Goal: Information Seeking & Learning: Learn about a topic

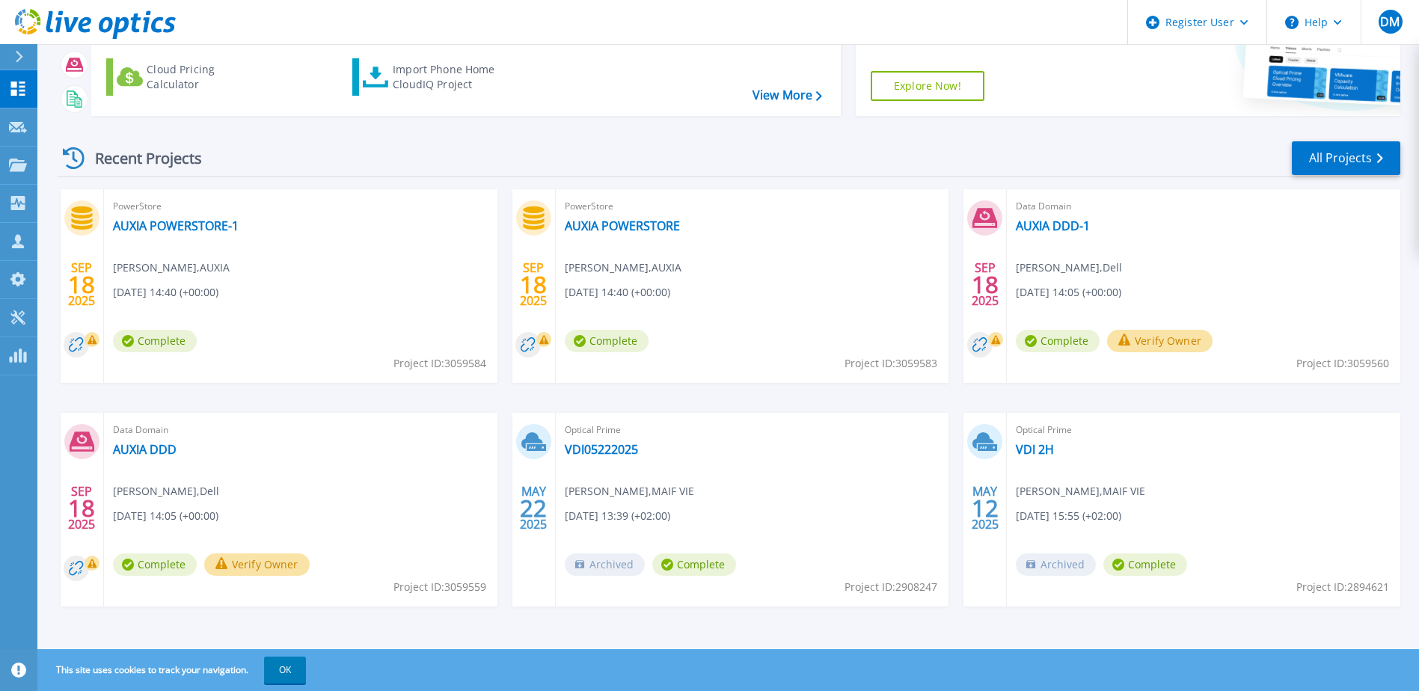
scroll to position [138, 0]
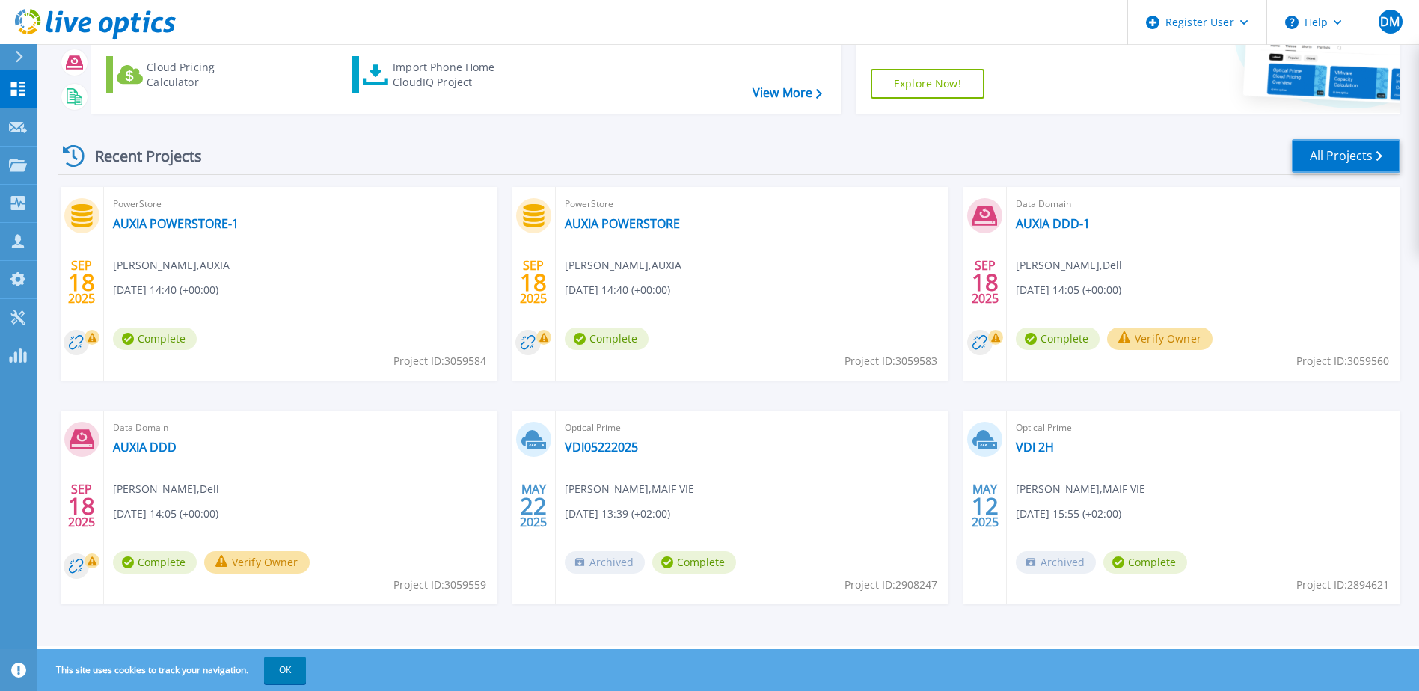
click at [1326, 156] on link "All Projects" at bounding box center [1346, 156] width 108 height 34
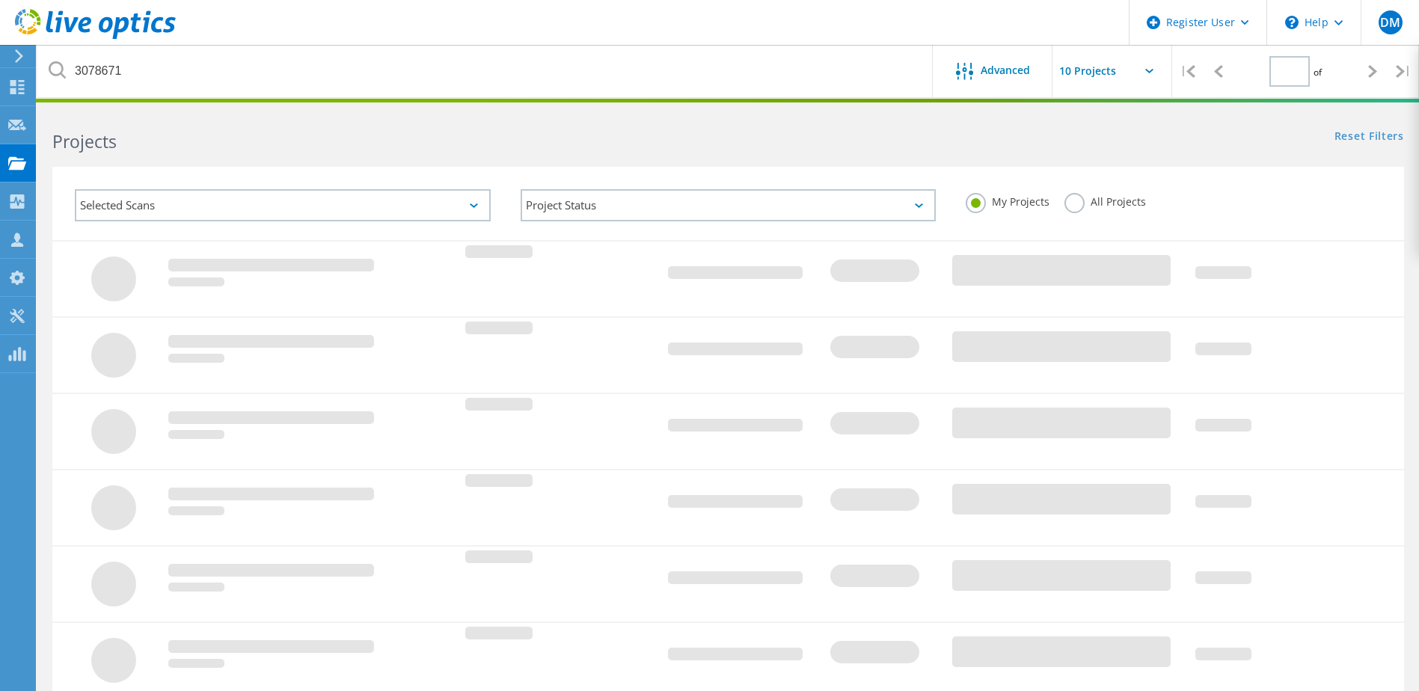
type input "1"
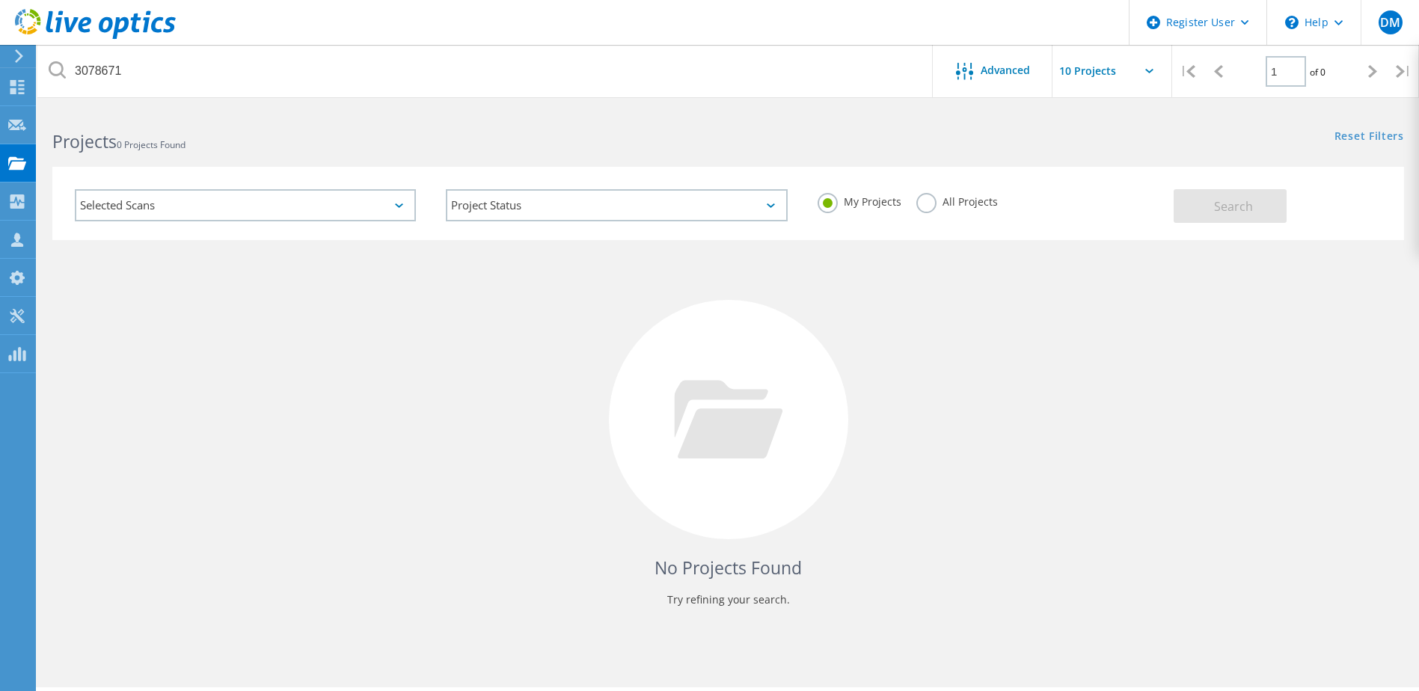
drag, startPoint x: 893, startPoint y: 195, endPoint x: 911, endPoint y: 200, distance: 18.5
click at [893, 195] on label "My Projects" at bounding box center [860, 200] width 84 height 14
click at [0, 0] on input "My Projects" at bounding box center [0, 0] width 0 height 0
click at [923, 203] on label "All Projects" at bounding box center [958, 200] width 82 height 14
click at [0, 0] on input "All Projects" at bounding box center [0, 0] width 0 height 0
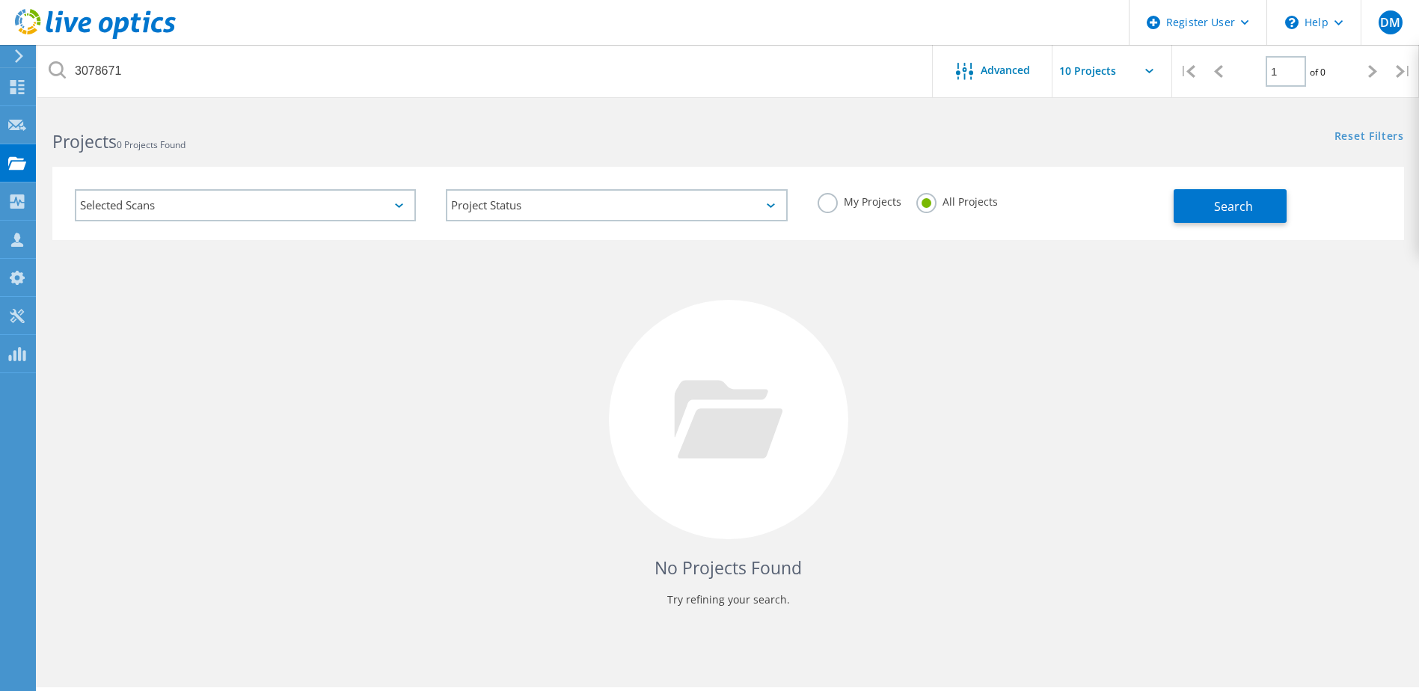
click at [828, 207] on label "My Projects" at bounding box center [860, 200] width 84 height 14
click at [0, 0] on input "My Projects" at bounding box center [0, 0] width 0 height 0
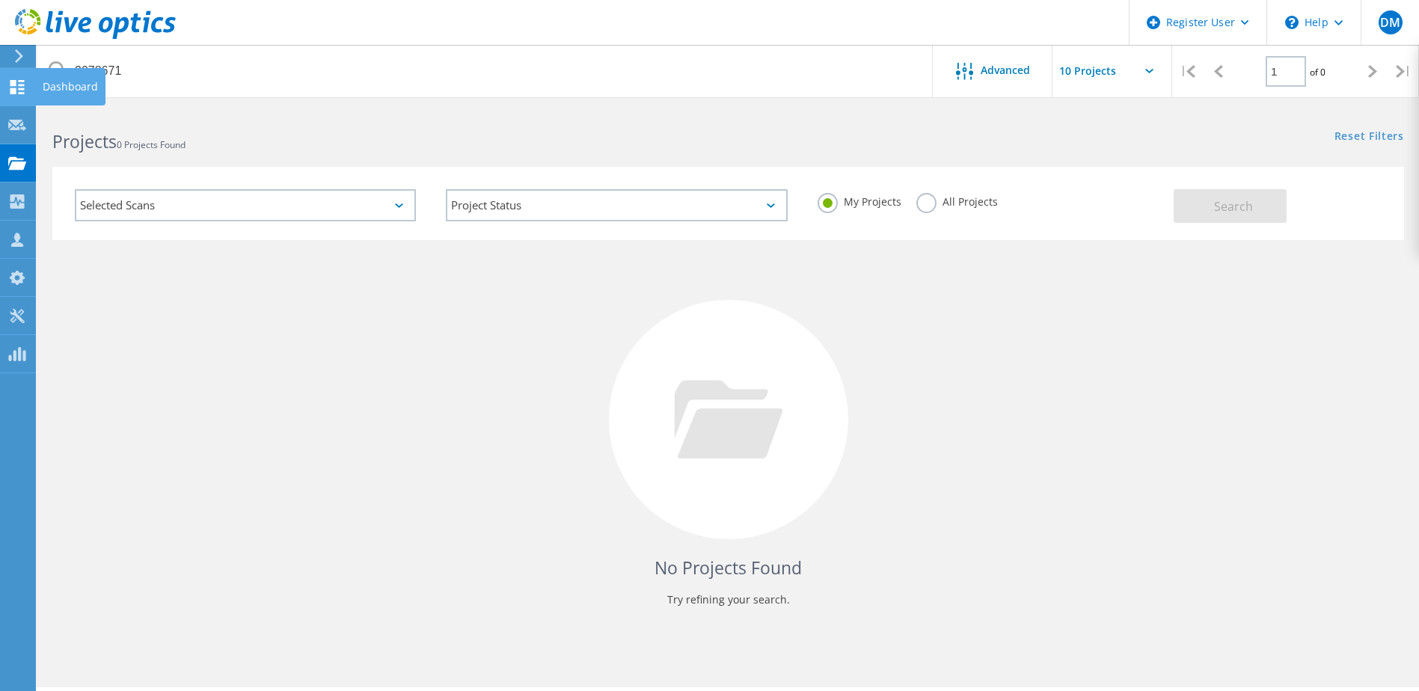
click at [20, 97] on div at bounding box center [17, 89] width 18 height 16
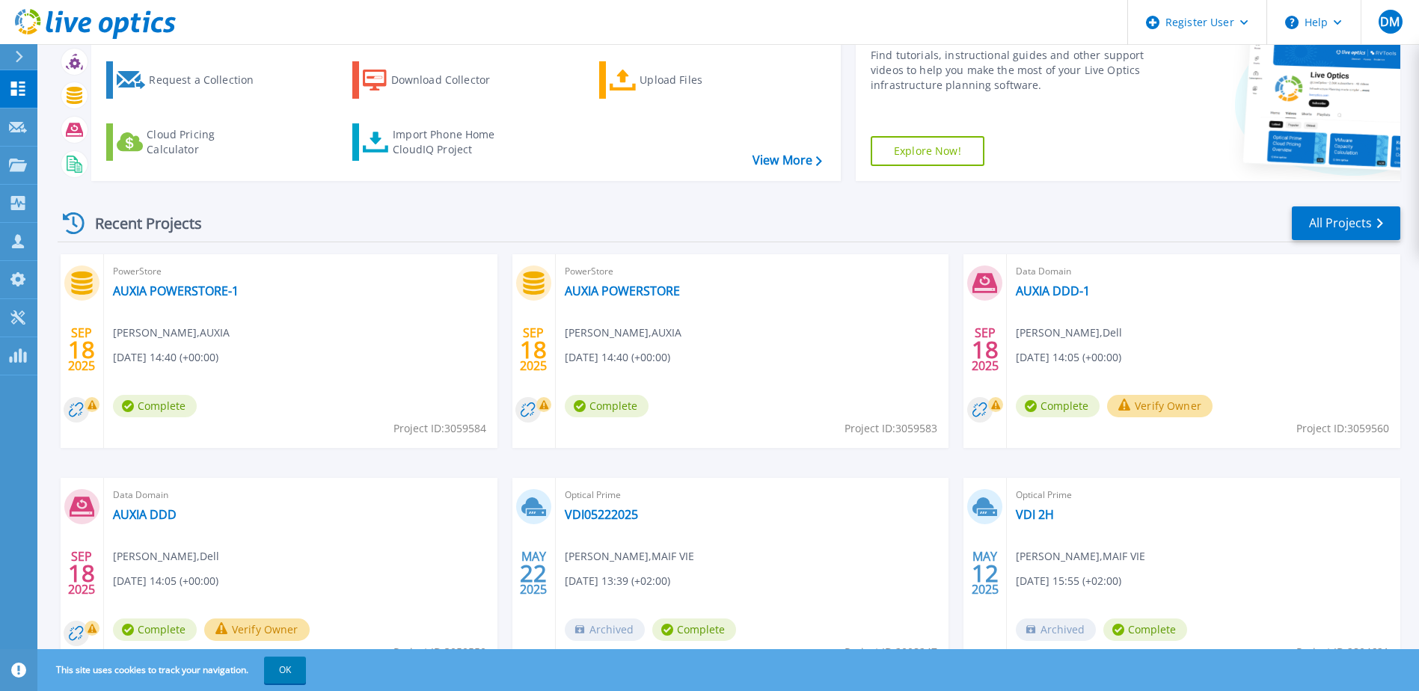
scroll to position [138, 0]
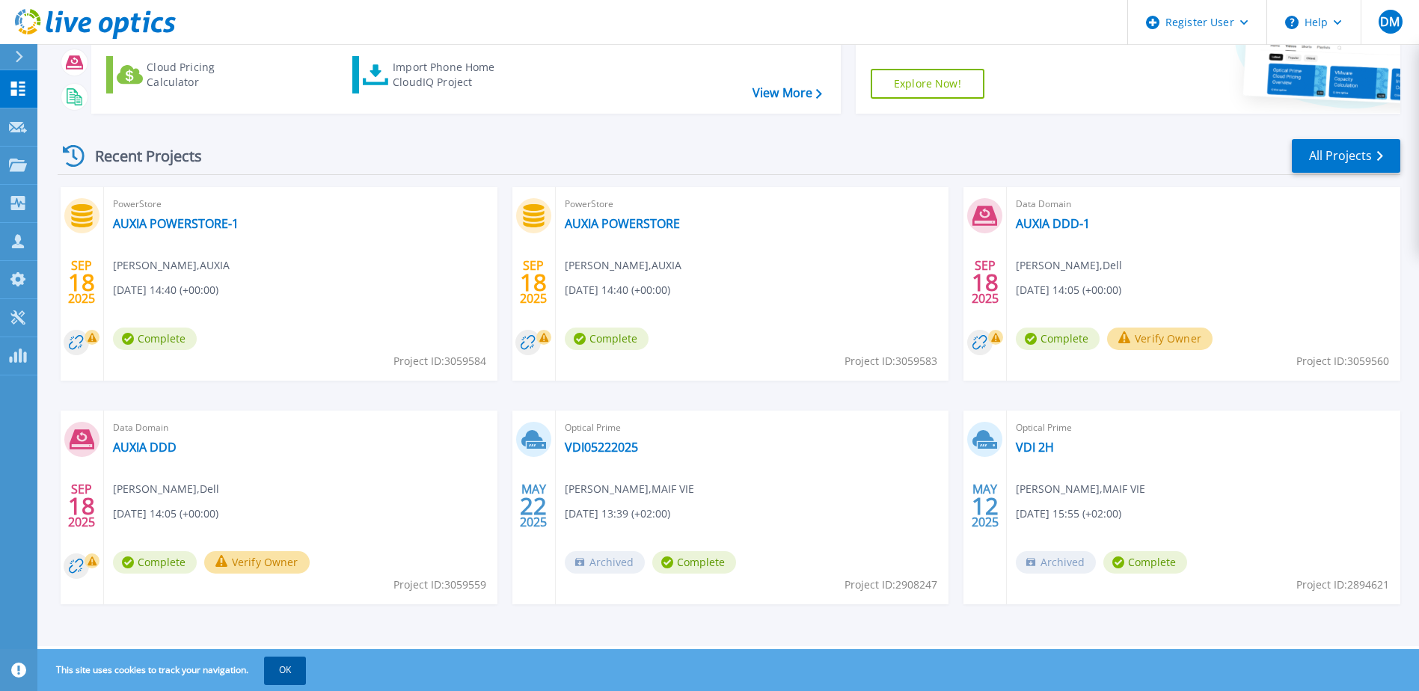
click at [273, 670] on button "OK" at bounding box center [285, 670] width 42 height 27
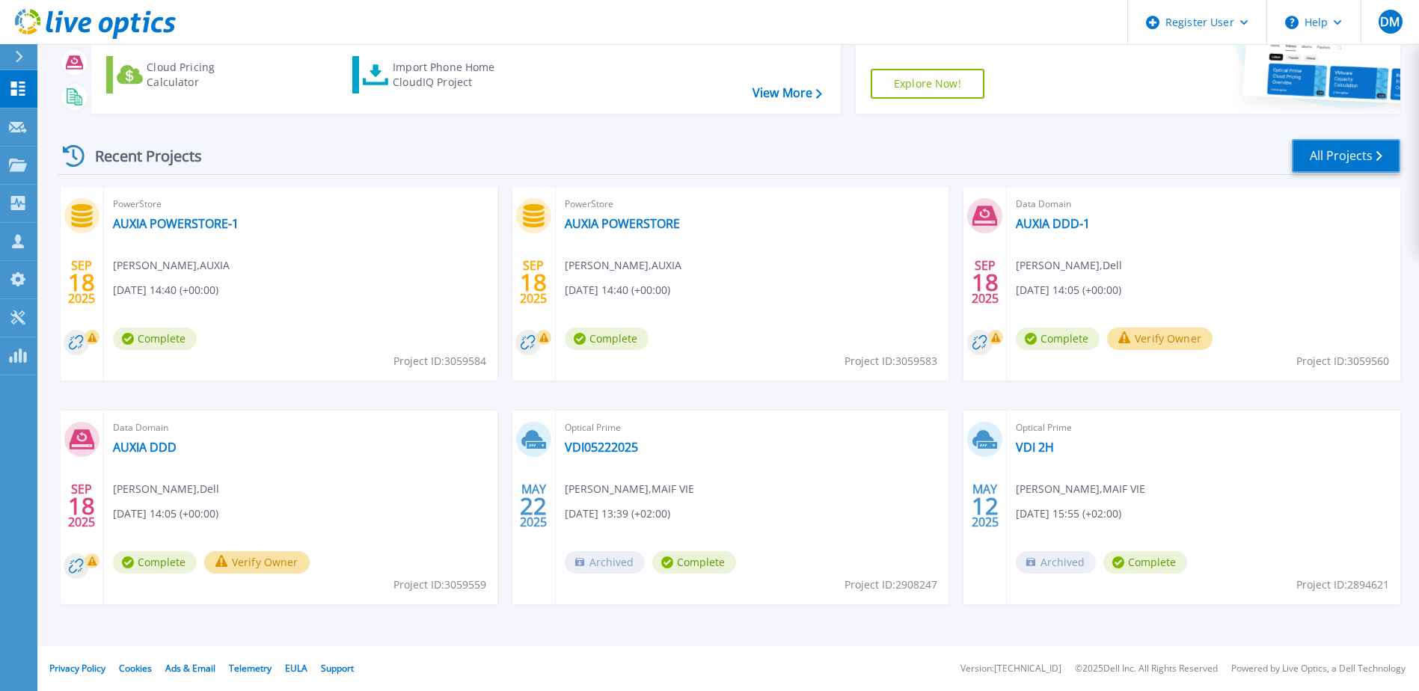
click at [1330, 155] on link "All Projects" at bounding box center [1346, 156] width 108 height 34
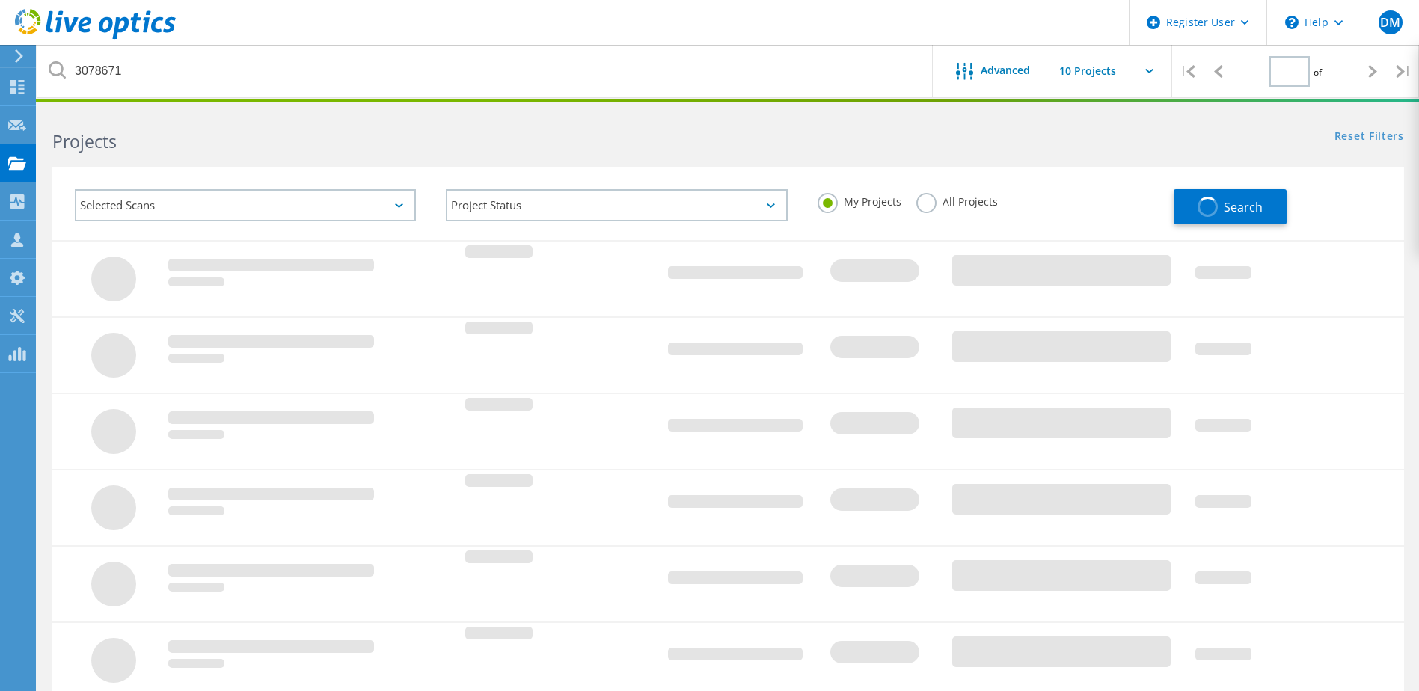
type input "1"
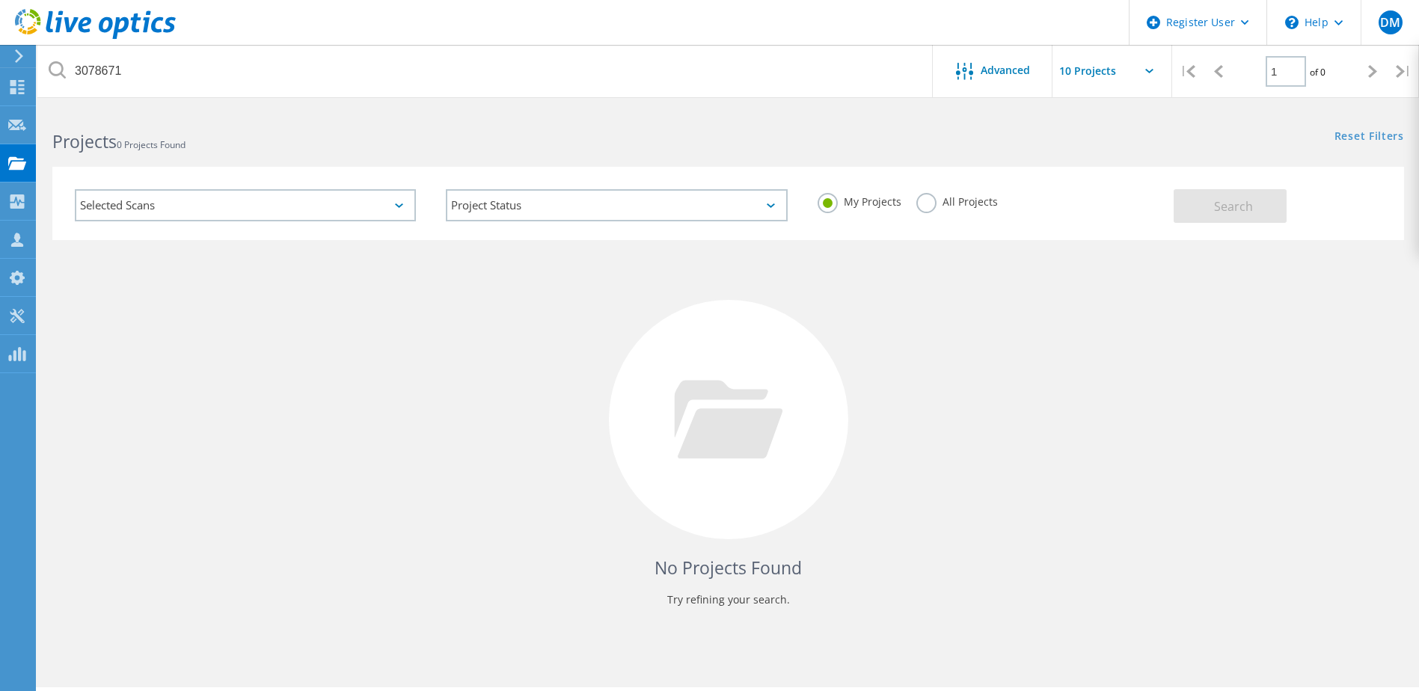
click at [939, 206] on label "All Projects" at bounding box center [958, 200] width 82 height 14
click at [0, 0] on input "All Projects" at bounding box center [0, 0] width 0 height 0
click at [1237, 204] on span "Search" at bounding box center [1233, 206] width 39 height 16
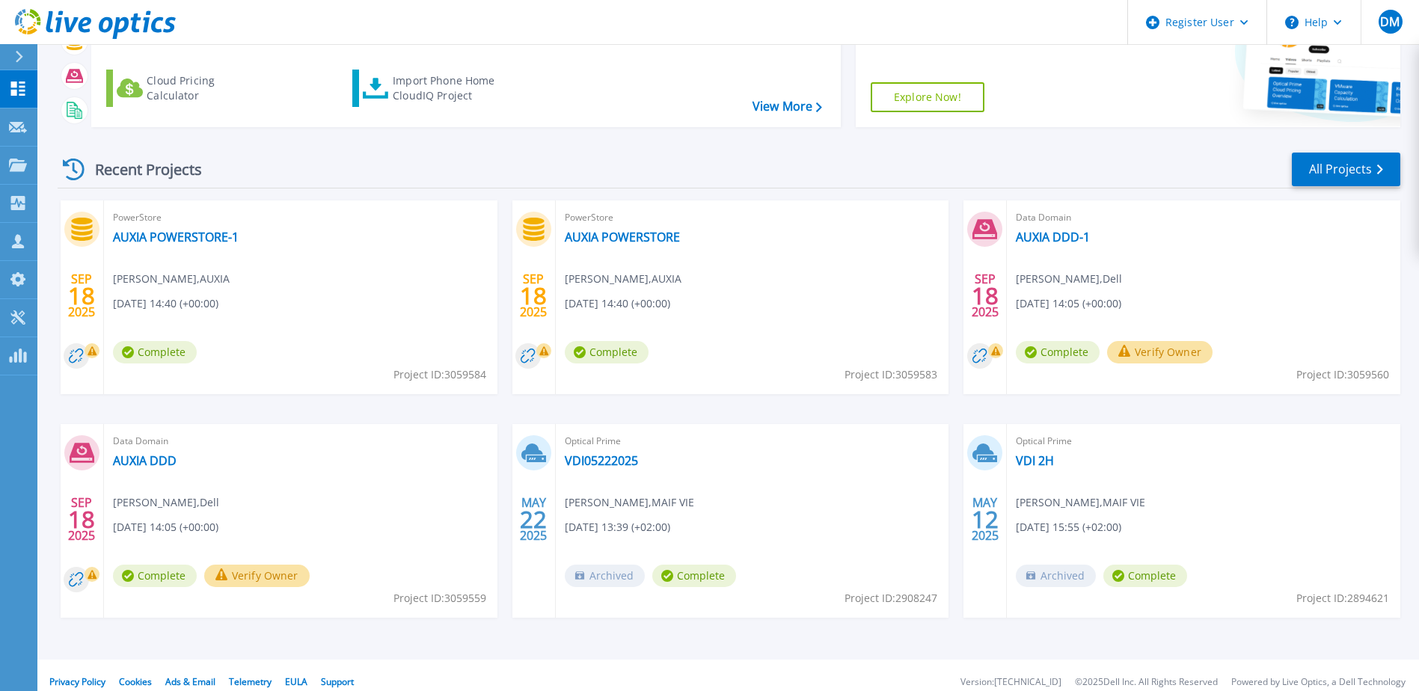
scroll to position [138, 0]
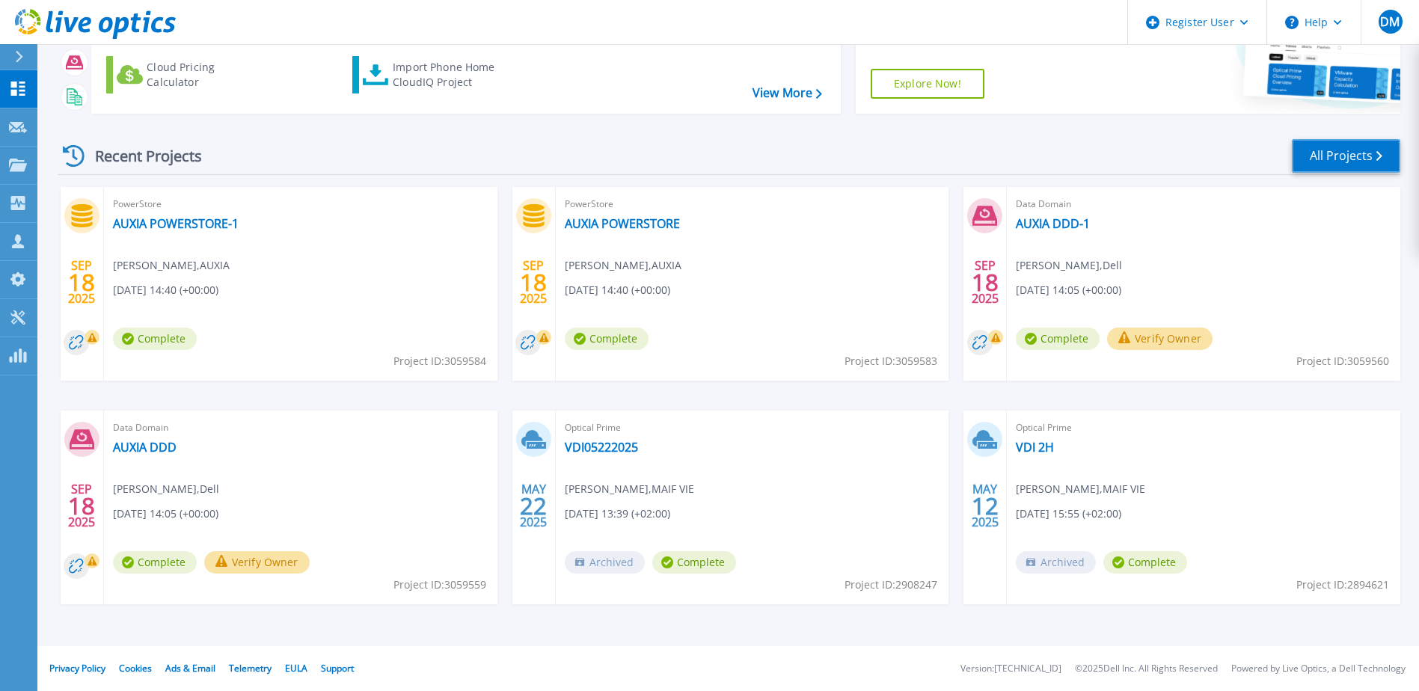
click at [1345, 164] on link "All Projects" at bounding box center [1346, 156] width 108 height 34
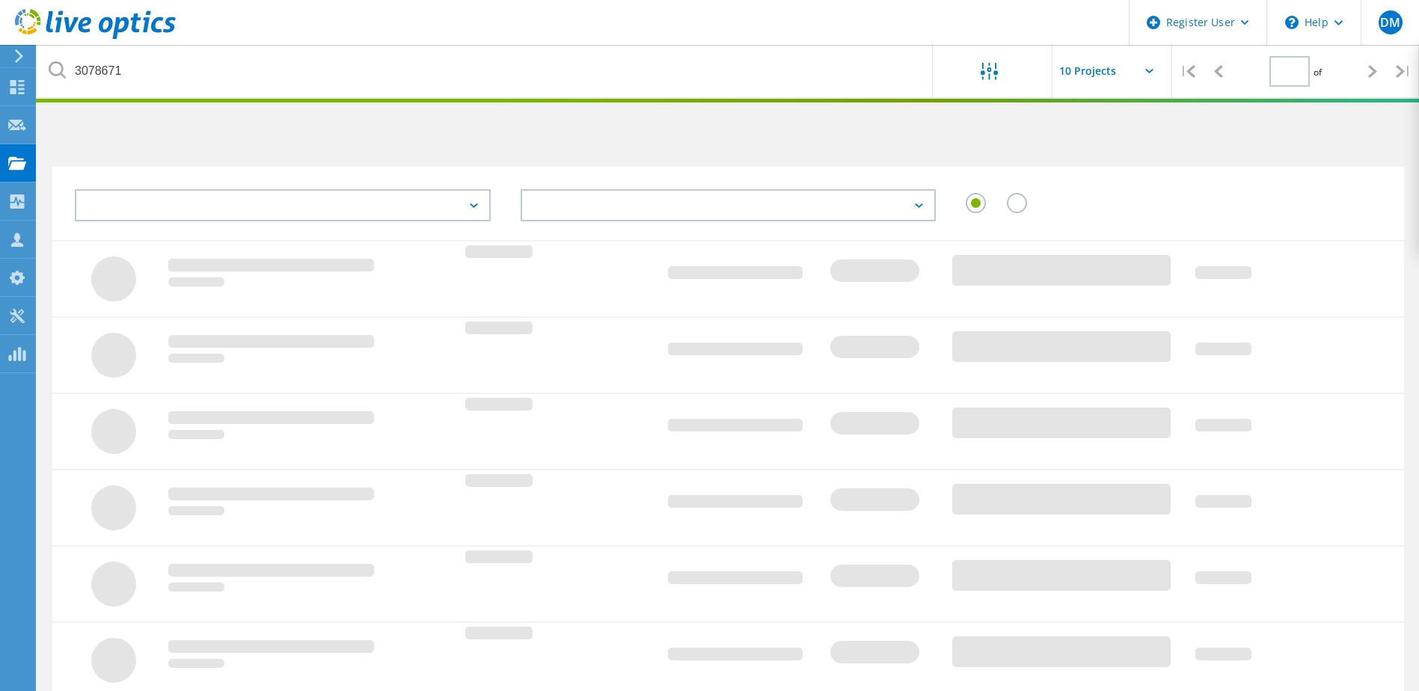
type input "1"
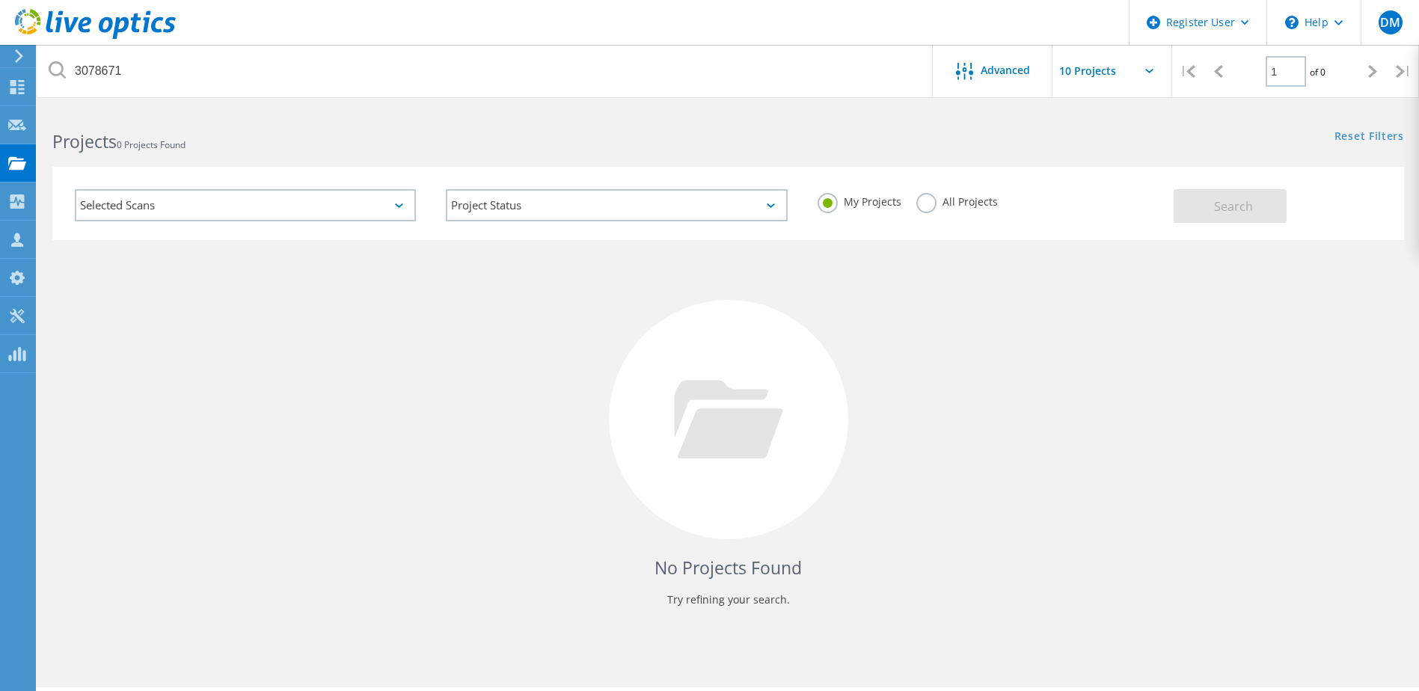
click at [307, 214] on div "Selected Scans" at bounding box center [245, 205] width 341 height 32
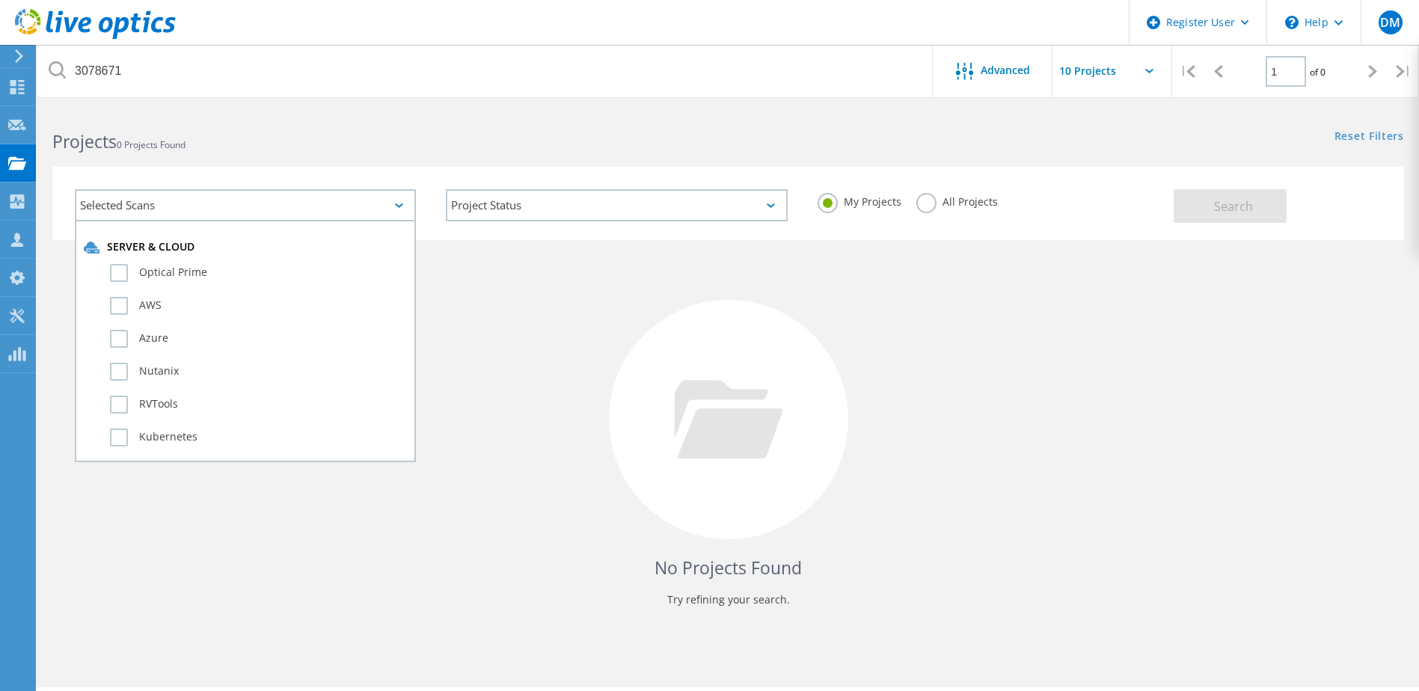
click at [307, 214] on div "Selected Scans" at bounding box center [245, 205] width 341 height 32
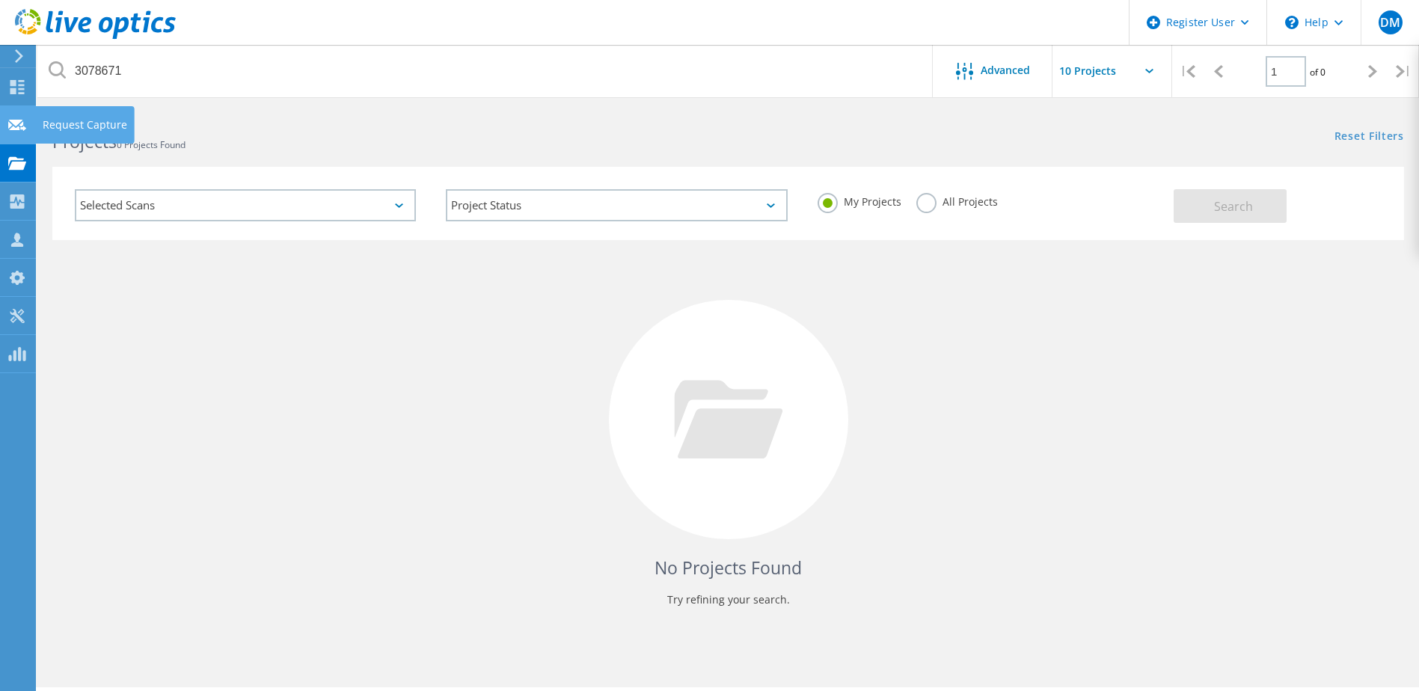
click at [23, 130] on use at bounding box center [17, 124] width 18 height 11
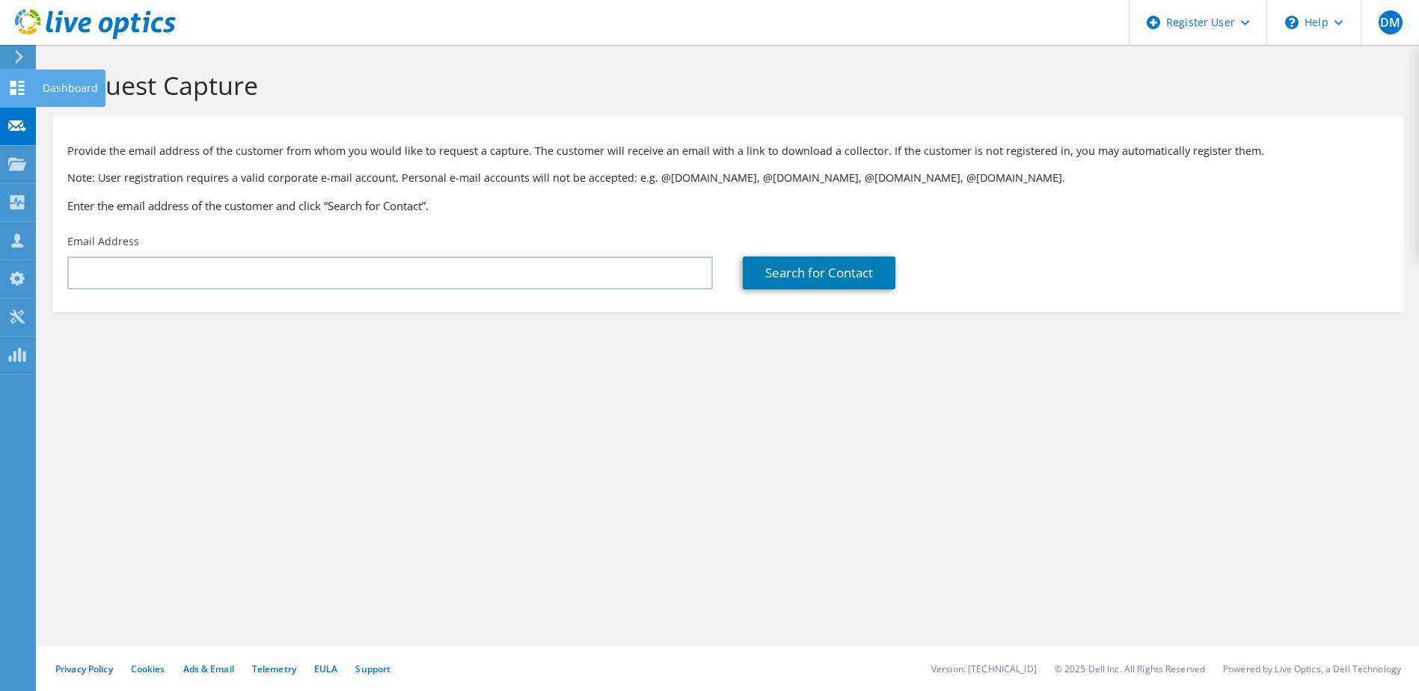
click at [21, 88] on icon at bounding box center [17, 88] width 18 height 14
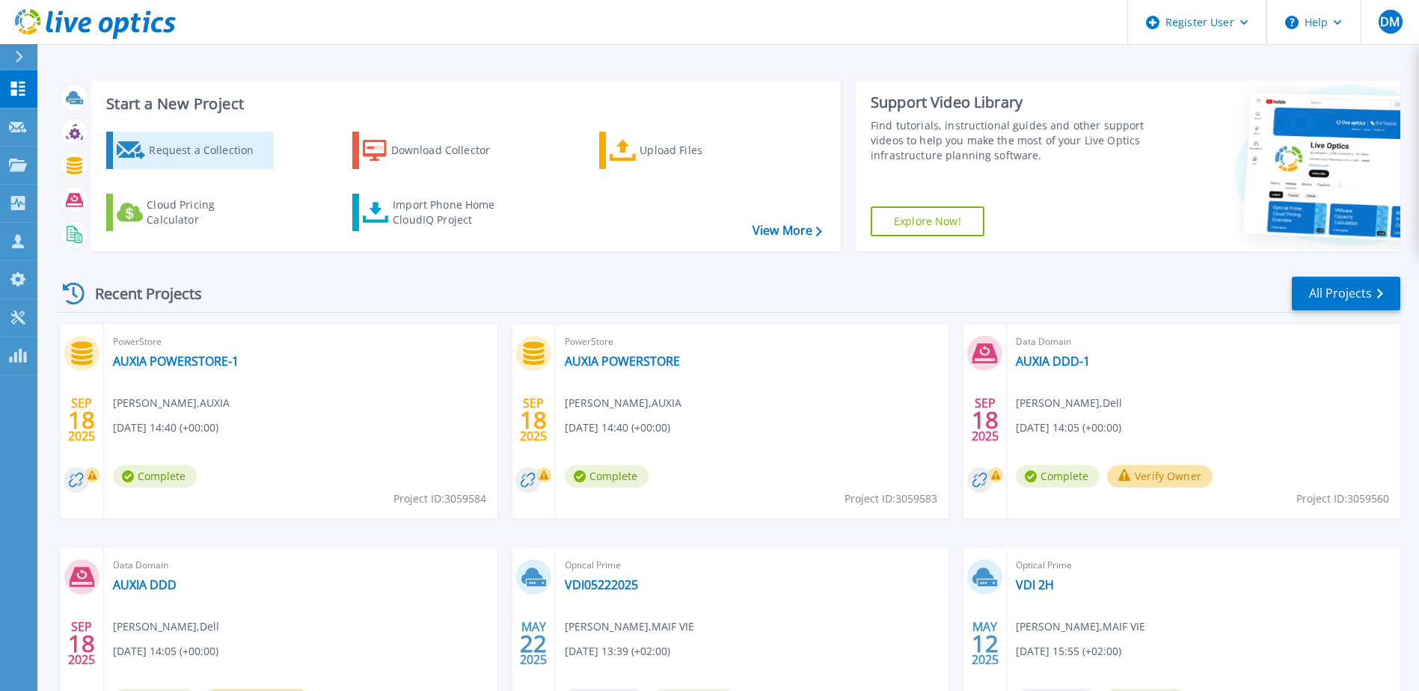
click at [158, 142] on div "Request a Collection" at bounding box center [209, 150] width 120 height 30
click at [14, 82] on icon at bounding box center [18, 89] width 18 height 14
click at [24, 80] on link "Dashboard Dashboard" at bounding box center [18, 89] width 37 height 38
click at [49, 87] on p "Dashboard" at bounding box center [66, 89] width 55 height 39
click at [1370, 288] on link "All Projects" at bounding box center [1346, 294] width 108 height 34
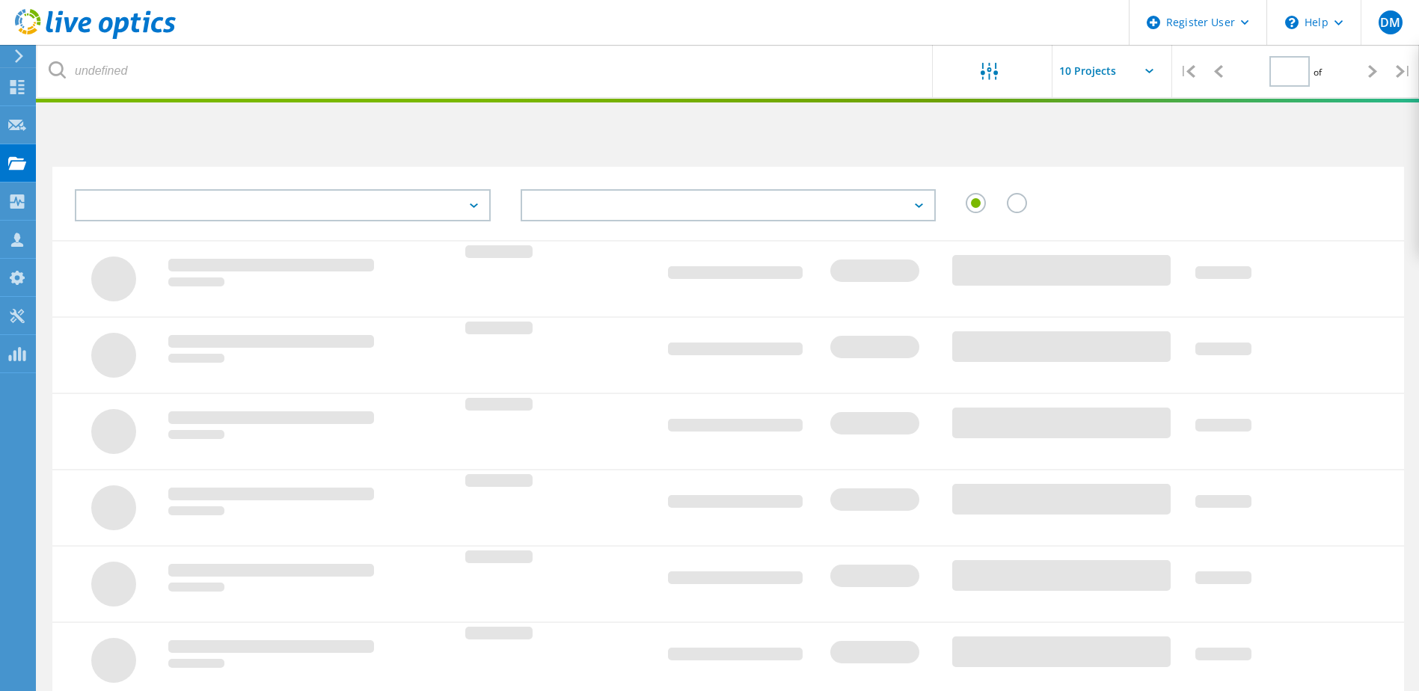
type input "1"
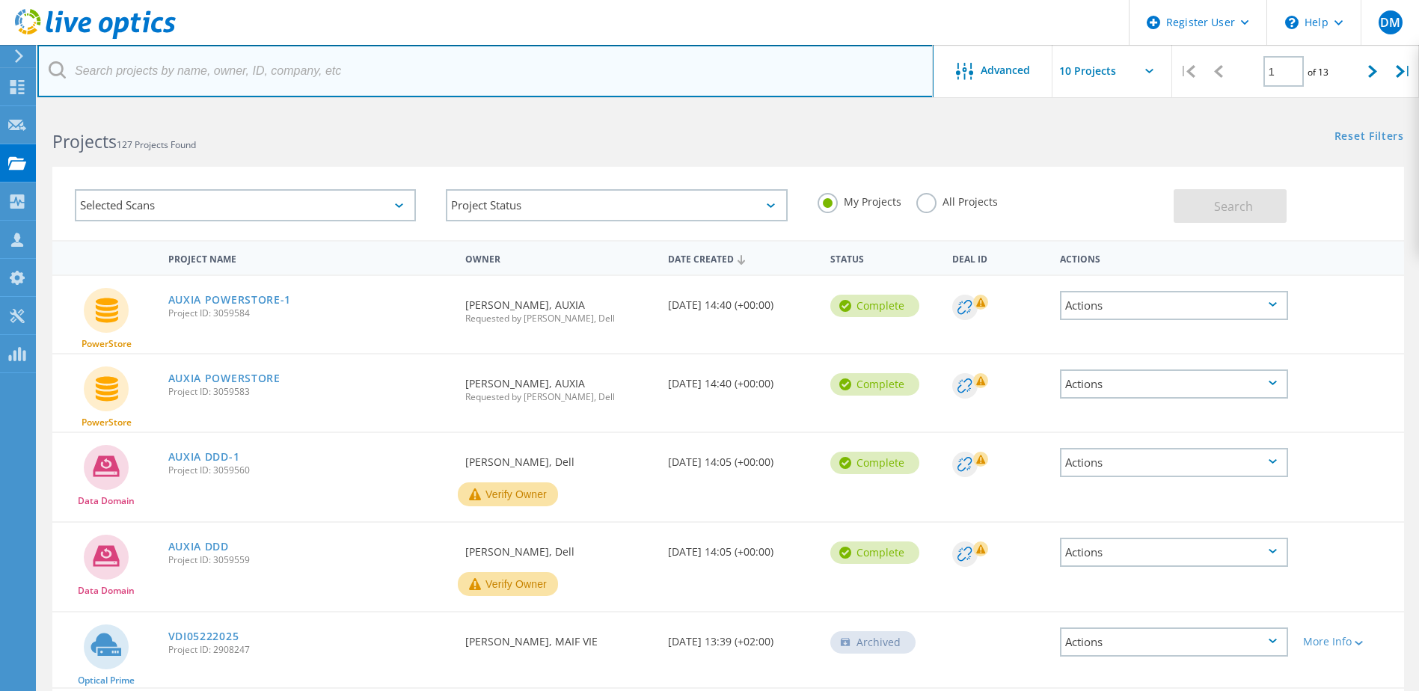
click at [177, 66] on input "text" at bounding box center [485, 71] width 896 height 52
paste input "Post-Refresh"
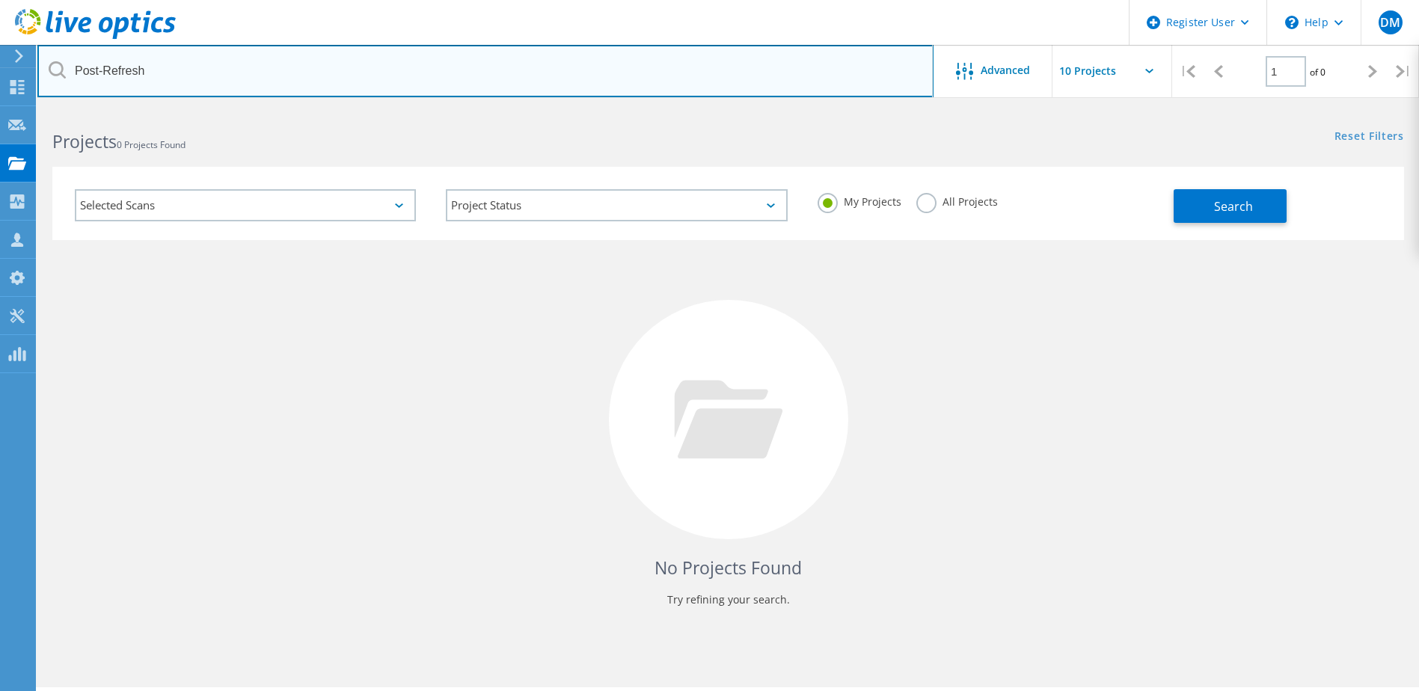
type input "Post-Refresh"
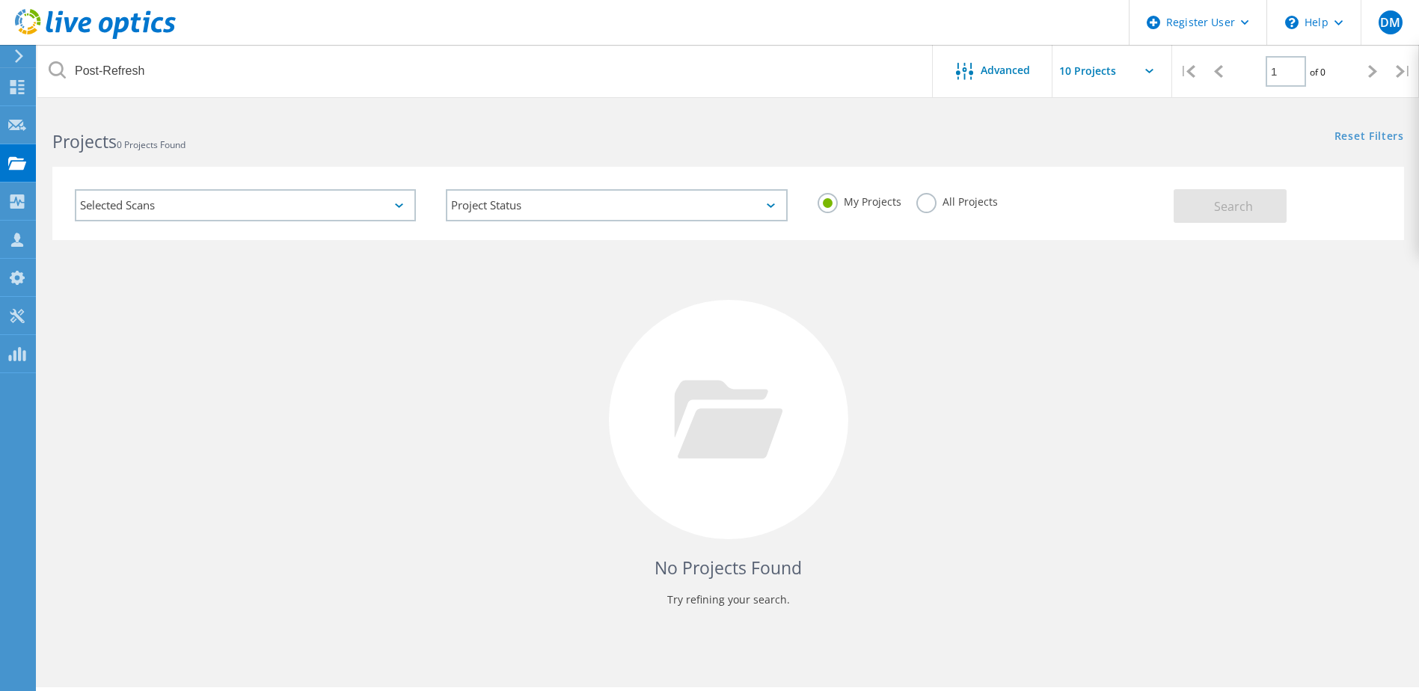
click at [924, 207] on label "All Projects" at bounding box center [958, 200] width 82 height 14
click at [0, 0] on input "All Projects" at bounding box center [0, 0] width 0 height 0
click at [1219, 207] on span "Search" at bounding box center [1233, 206] width 39 height 16
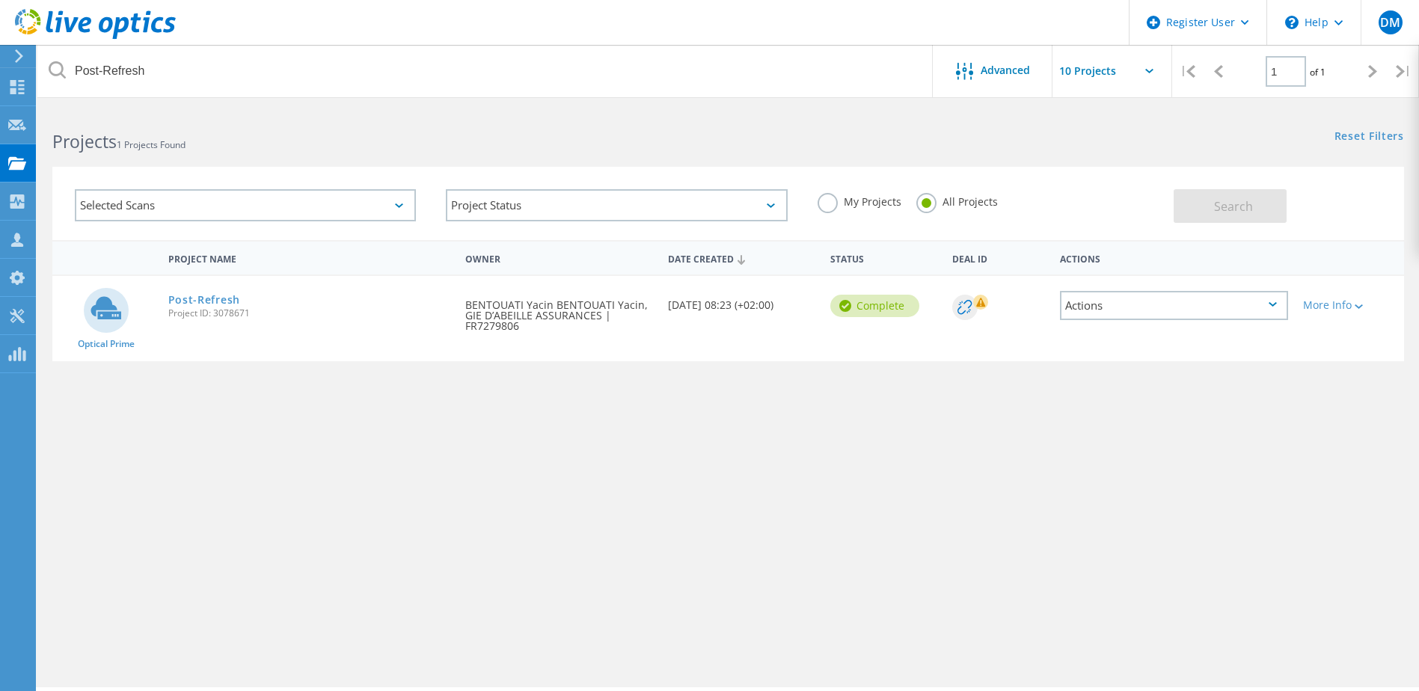
click at [186, 311] on span "Project ID: 3078671" at bounding box center [309, 313] width 283 height 9
click at [201, 301] on link "Post-Refresh" at bounding box center [204, 300] width 72 height 10
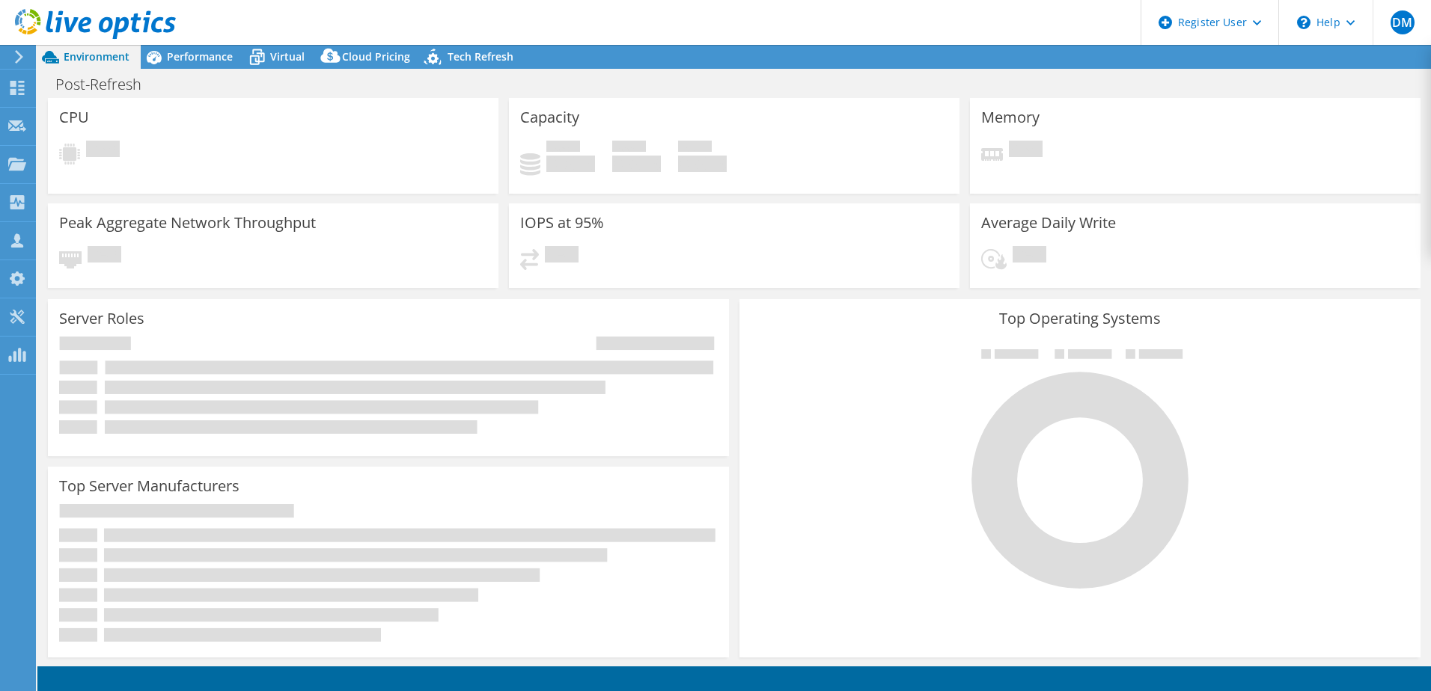
select select "EUFrankfurt"
select select "USD"
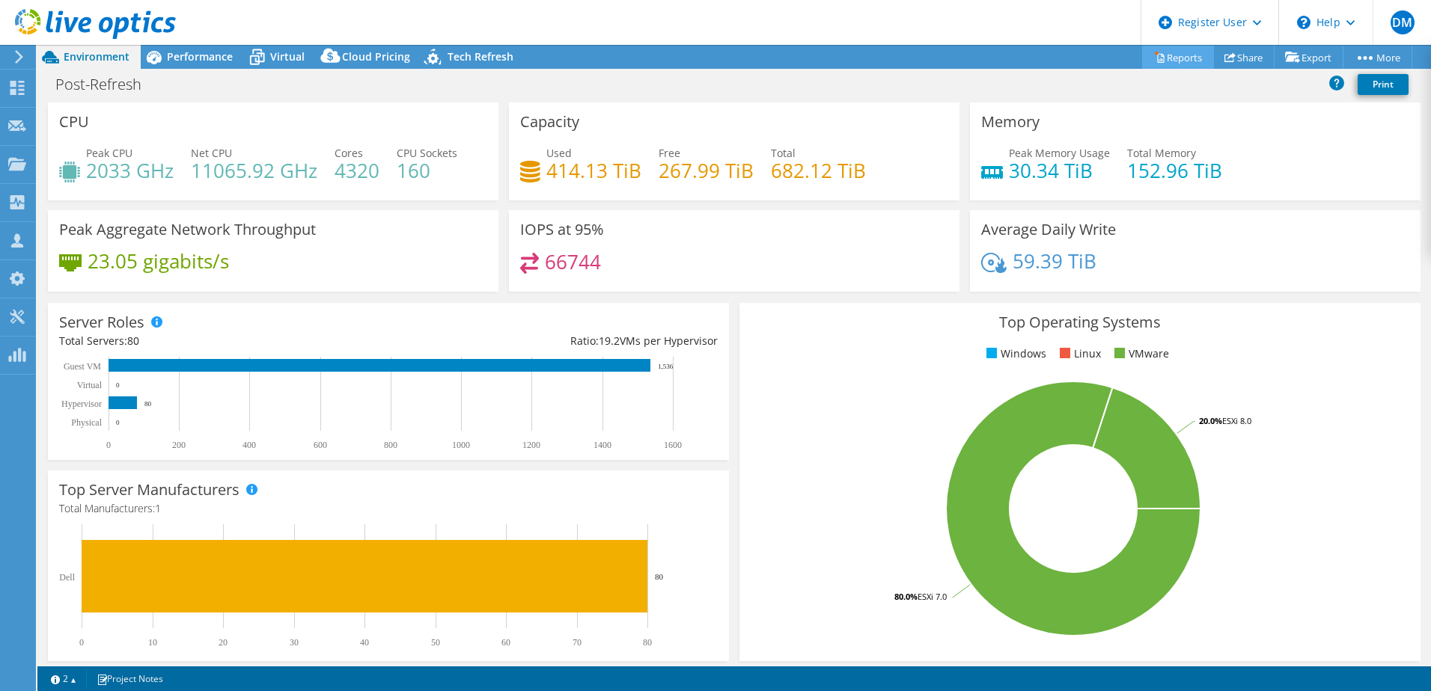
click at [1175, 58] on link "Reports" at bounding box center [1178, 57] width 72 height 23
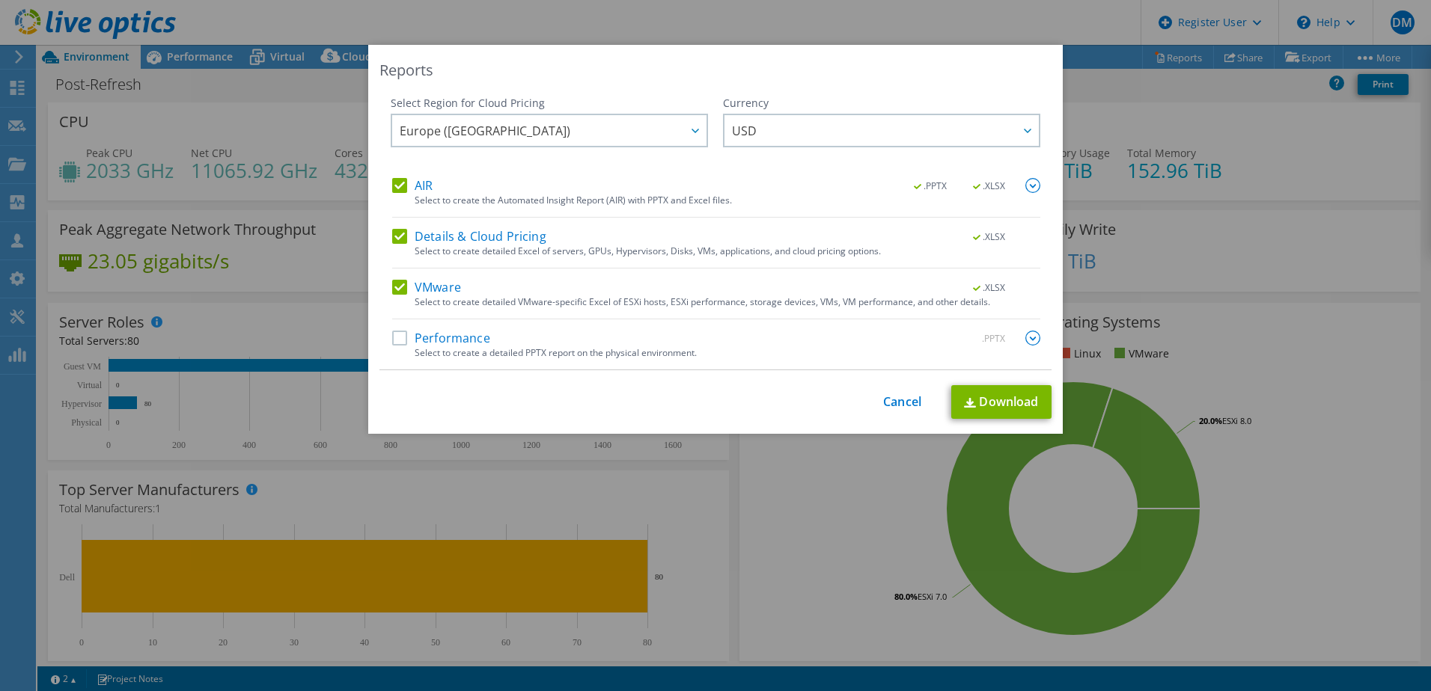
click at [424, 337] on label "Performance" at bounding box center [441, 338] width 98 height 15
click at [0, 0] on input "Performance" at bounding box center [0, 0] width 0 height 0
click at [997, 399] on link "Download" at bounding box center [1001, 402] width 100 height 34
click at [902, 539] on div "Reports Select Region for Cloud Pricing Asia Pacific (Hong Kong) Asia Pacific (…" at bounding box center [715, 346] width 1431 height 602
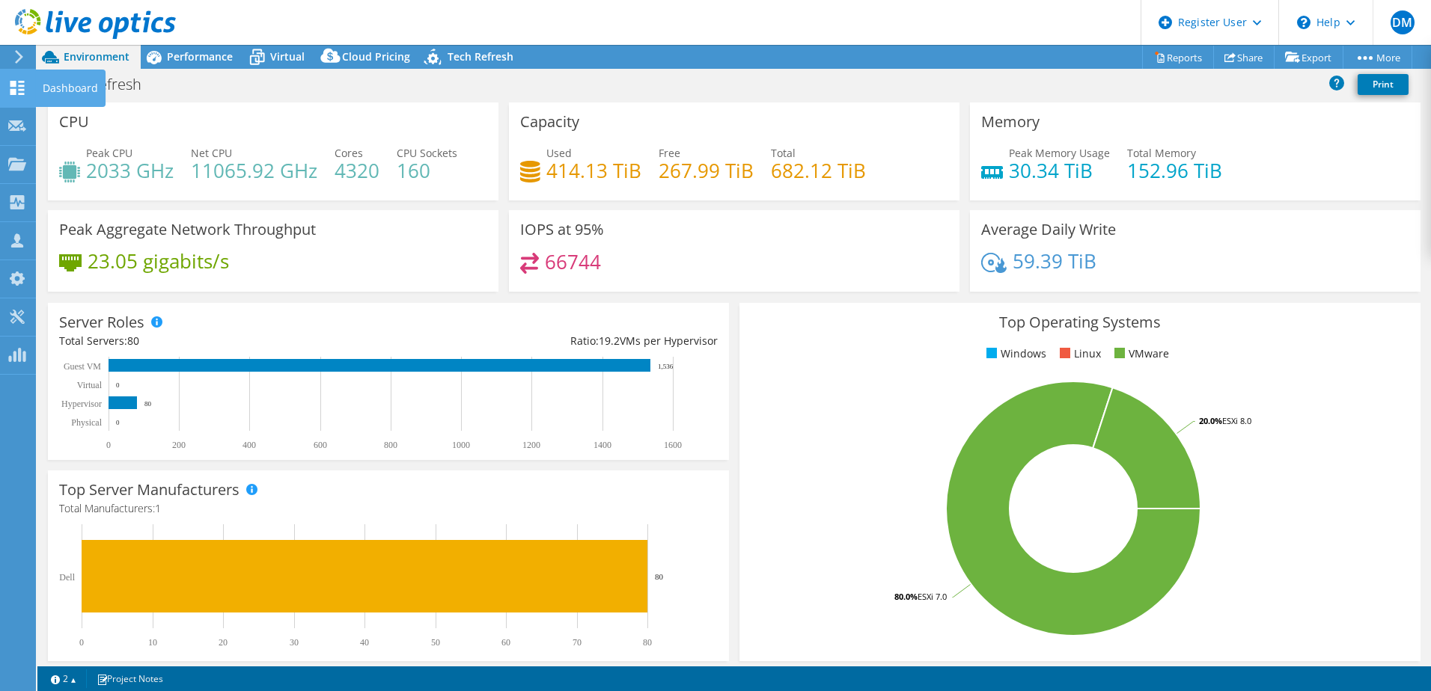
click at [20, 93] on use at bounding box center [17, 88] width 14 height 14
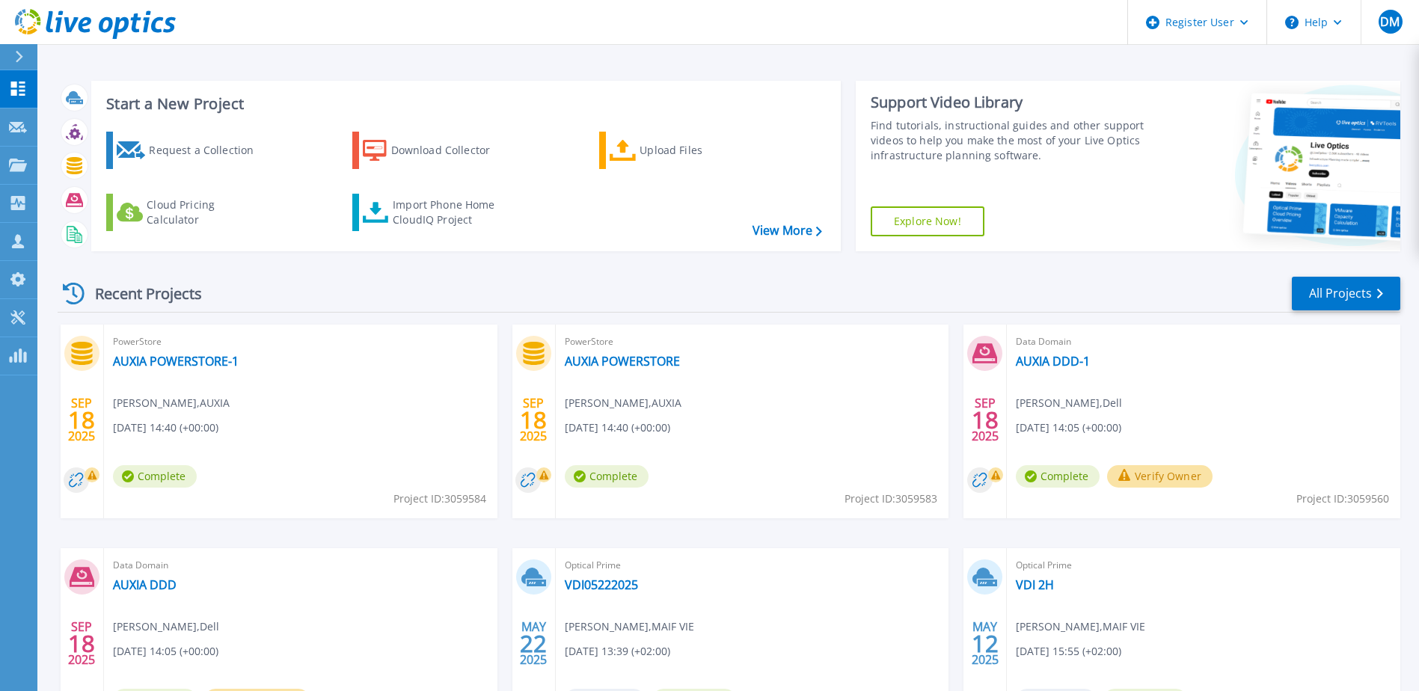
scroll to position [75, 0]
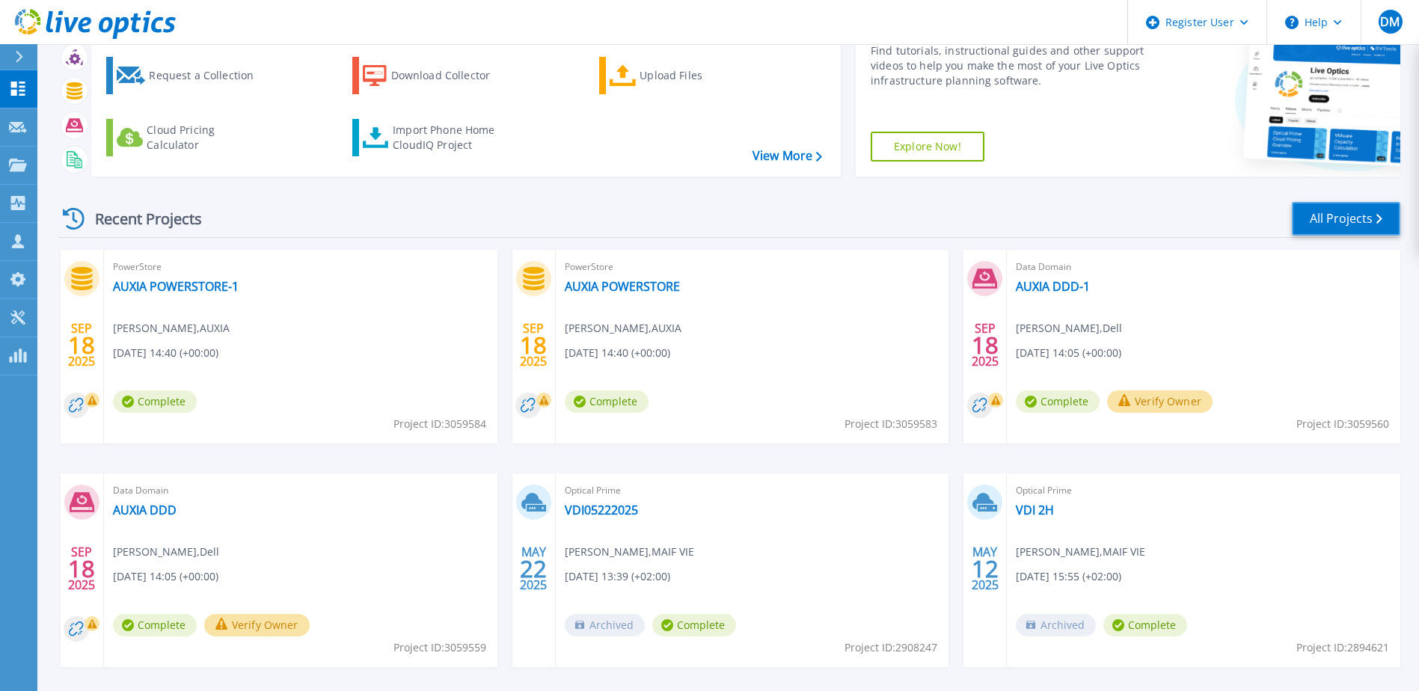
click at [1345, 215] on link "All Projects" at bounding box center [1346, 219] width 108 height 34
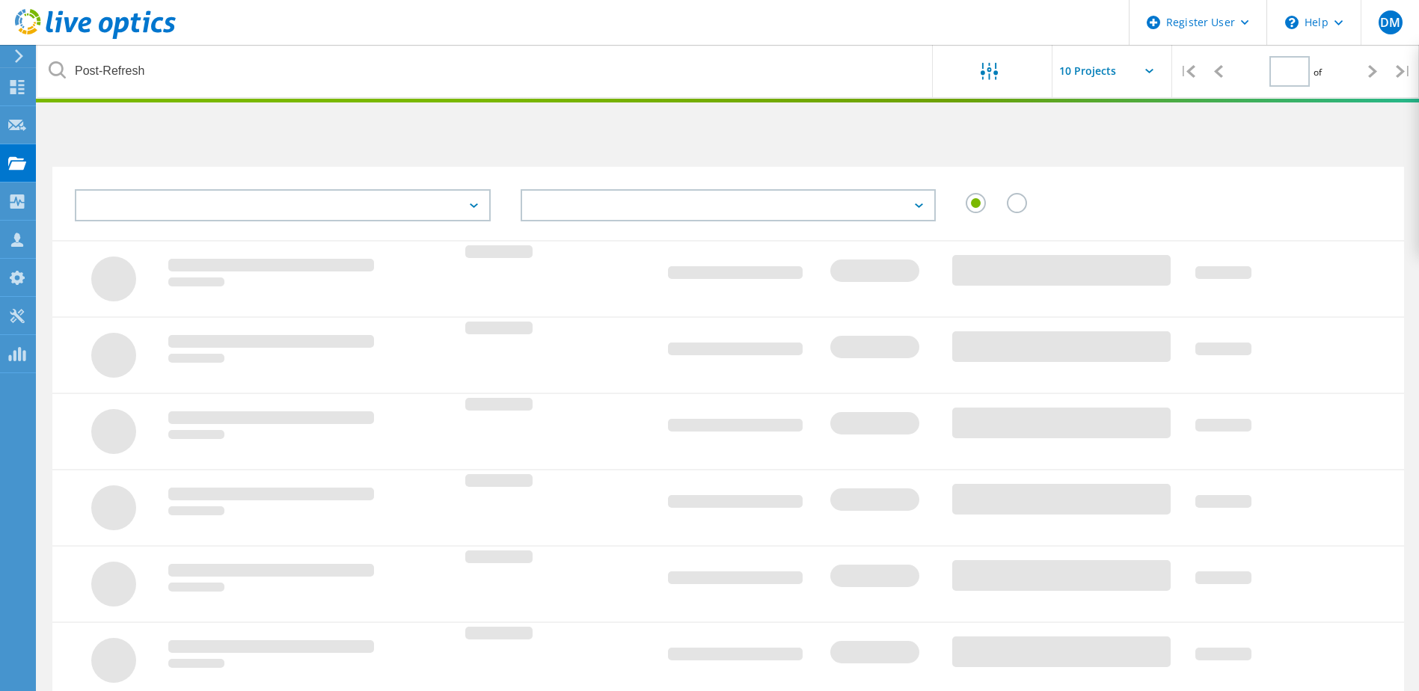
type input "1"
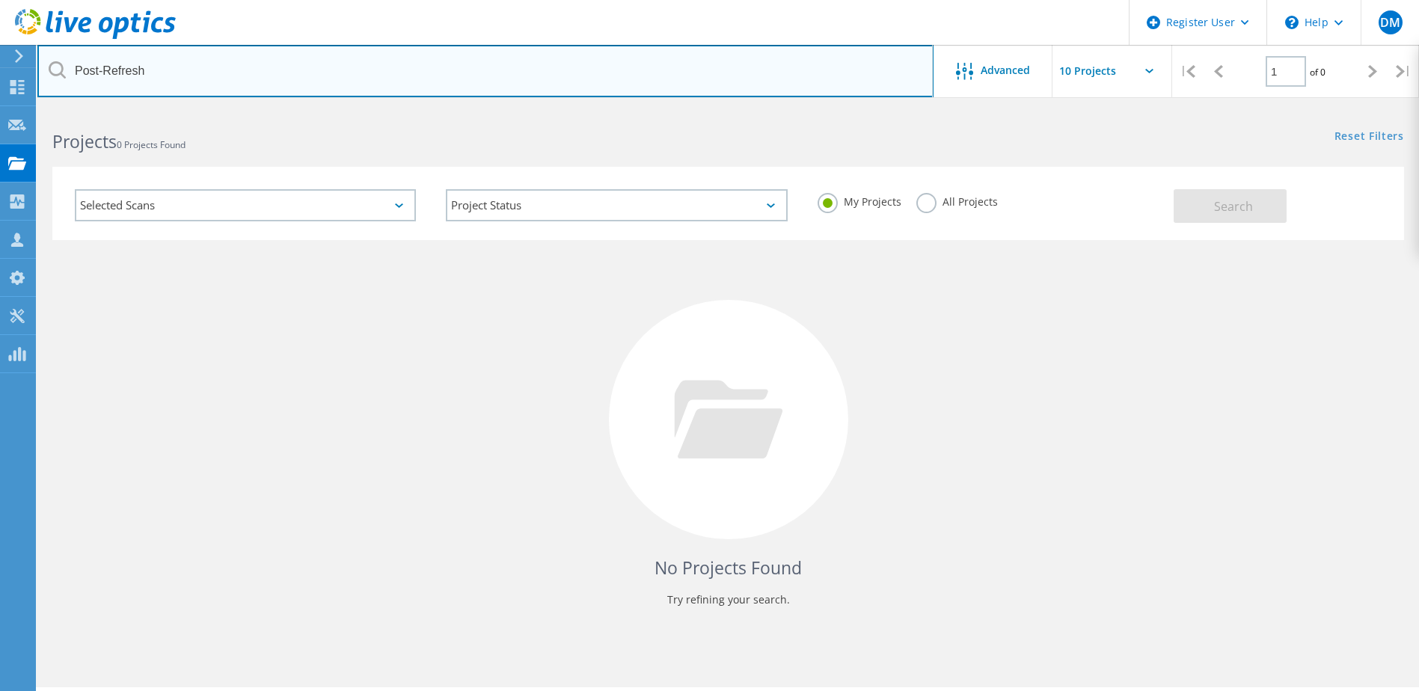
click at [156, 67] on input "Post-Refresh" at bounding box center [485, 71] width 896 height 52
drag, startPoint x: 156, startPoint y: 68, endPoint x: 12, endPoint y: 67, distance: 143.7
click at [12, 108] on div "Register User \n Help Explore Helpful Articles Contact Support DM Dell User Dav…" at bounding box center [709, 420] width 1419 height 624
drag, startPoint x: 210, startPoint y: 71, endPoint x: 66, endPoint y: 72, distance: 144.4
click at [66, 72] on input "Post-Refresh" at bounding box center [485, 71] width 896 height 52
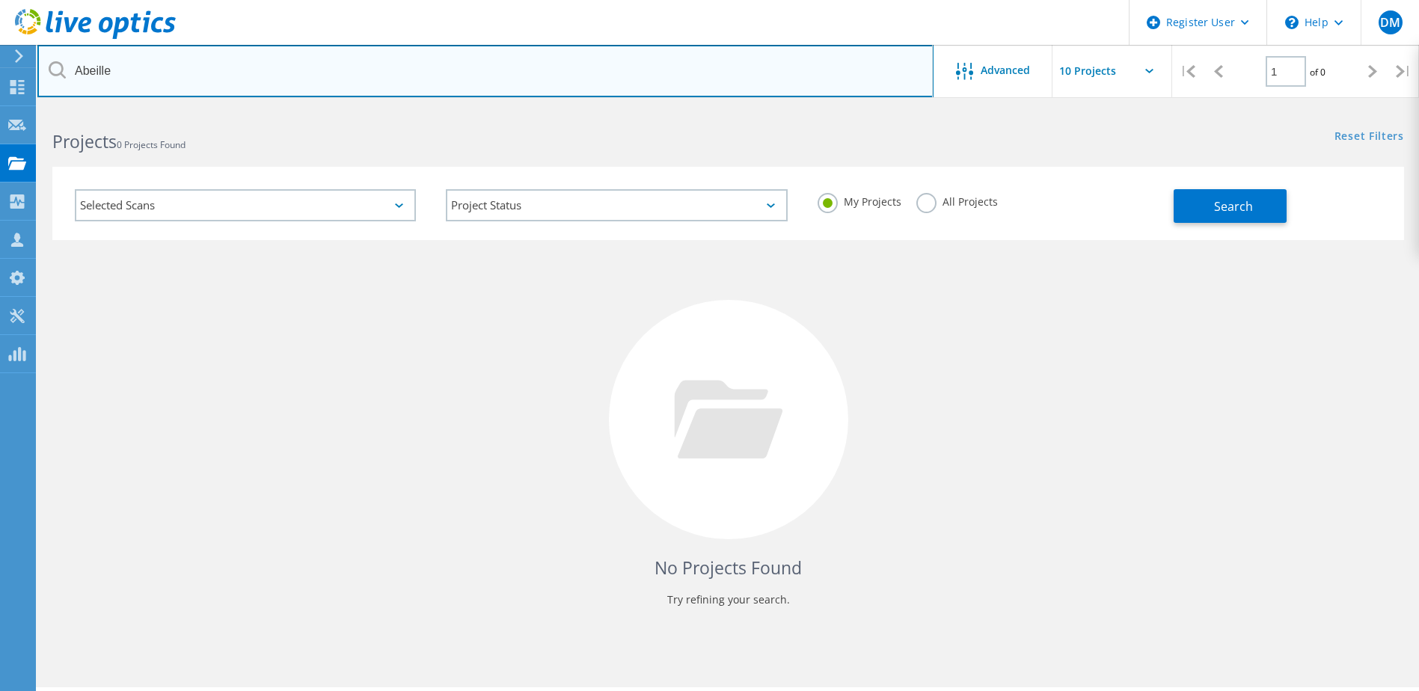
click at [456, 57] on input "Abeille" at bounding box center [485, 71] width 896 height 52
type input "Abeille"
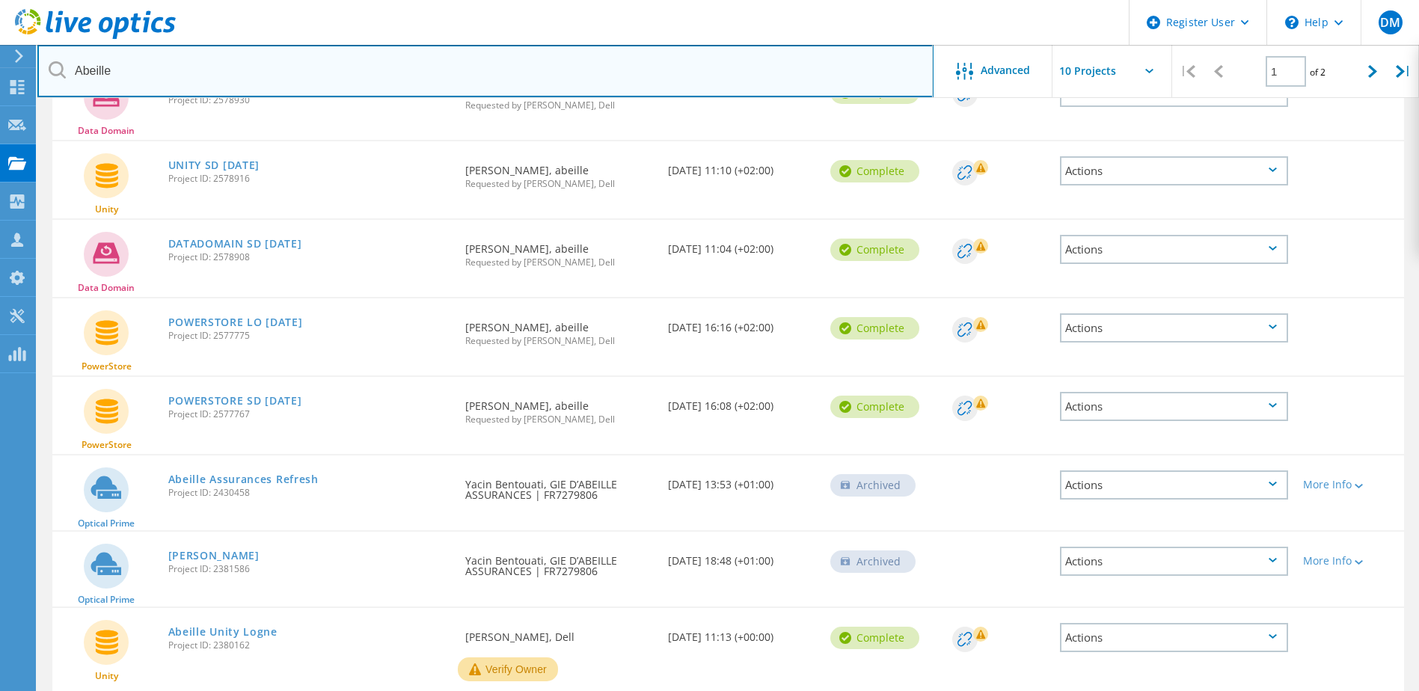
scroll to position [374, 0]
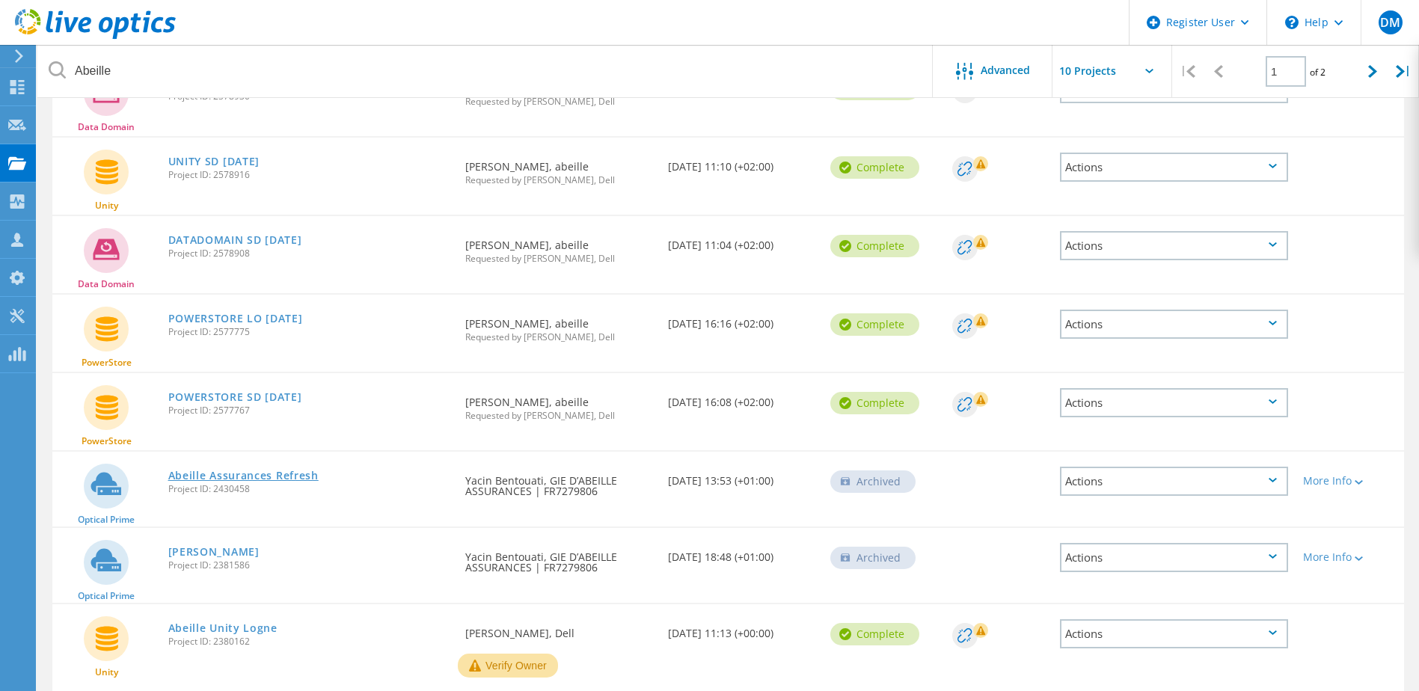
click at [266, 475] on link "Abeille Assurances Refresh" at bounding box center [243, 476] width 150 height 10
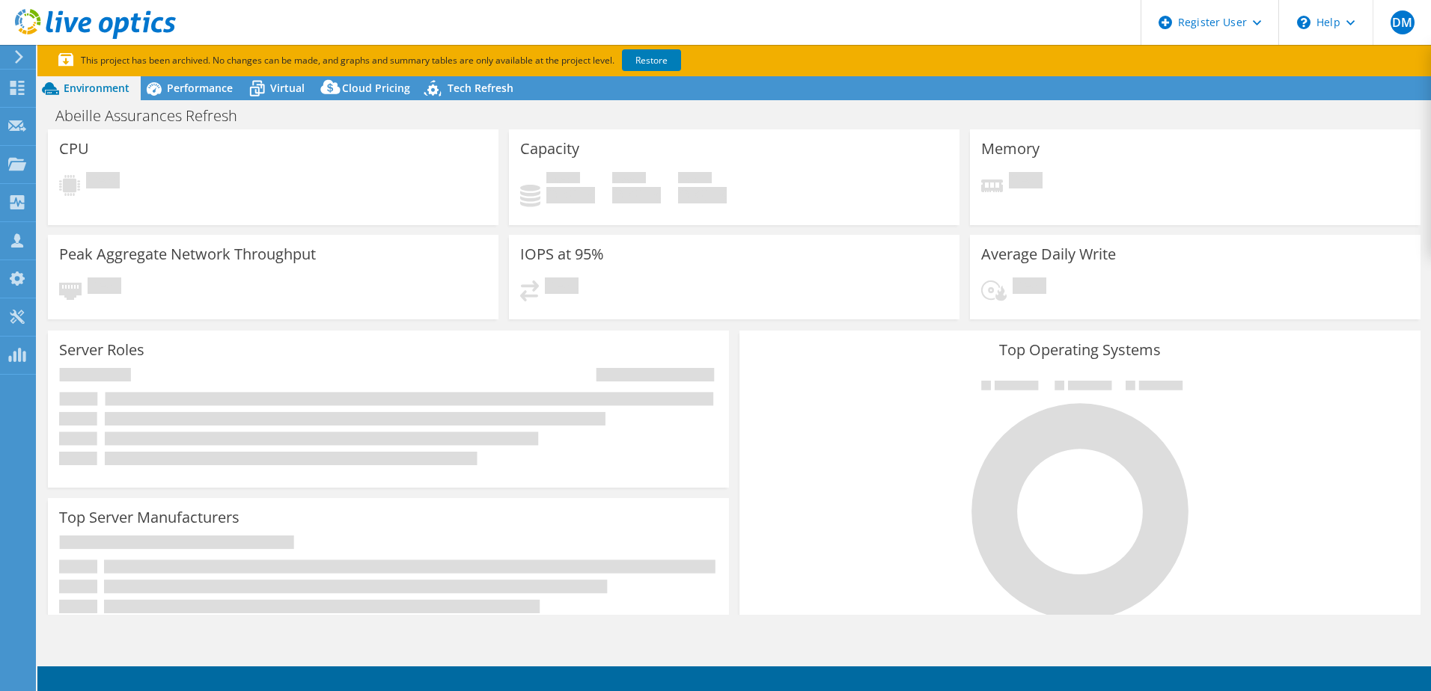
select select "EUFrankfurt"
select select "USD"
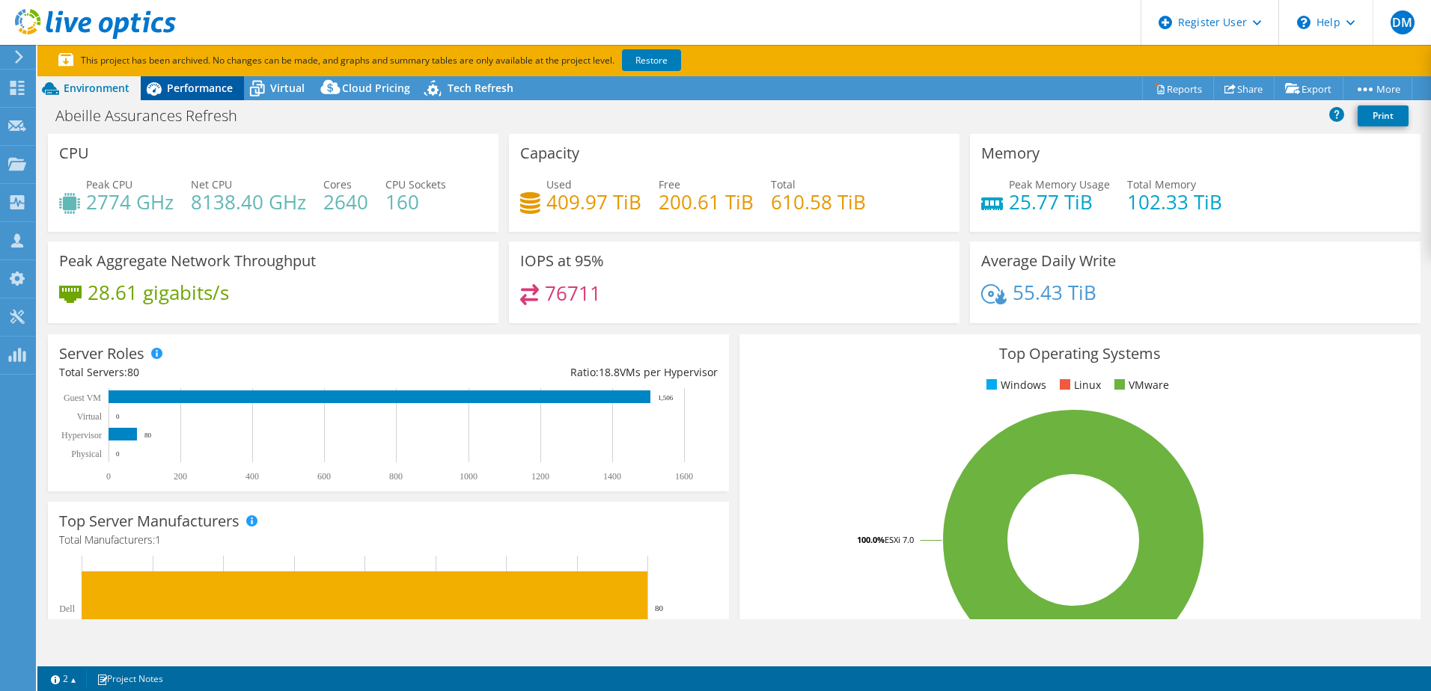
click at [197, 91] on span "Performance" at bounding box center [200, 88] width 66 height 14
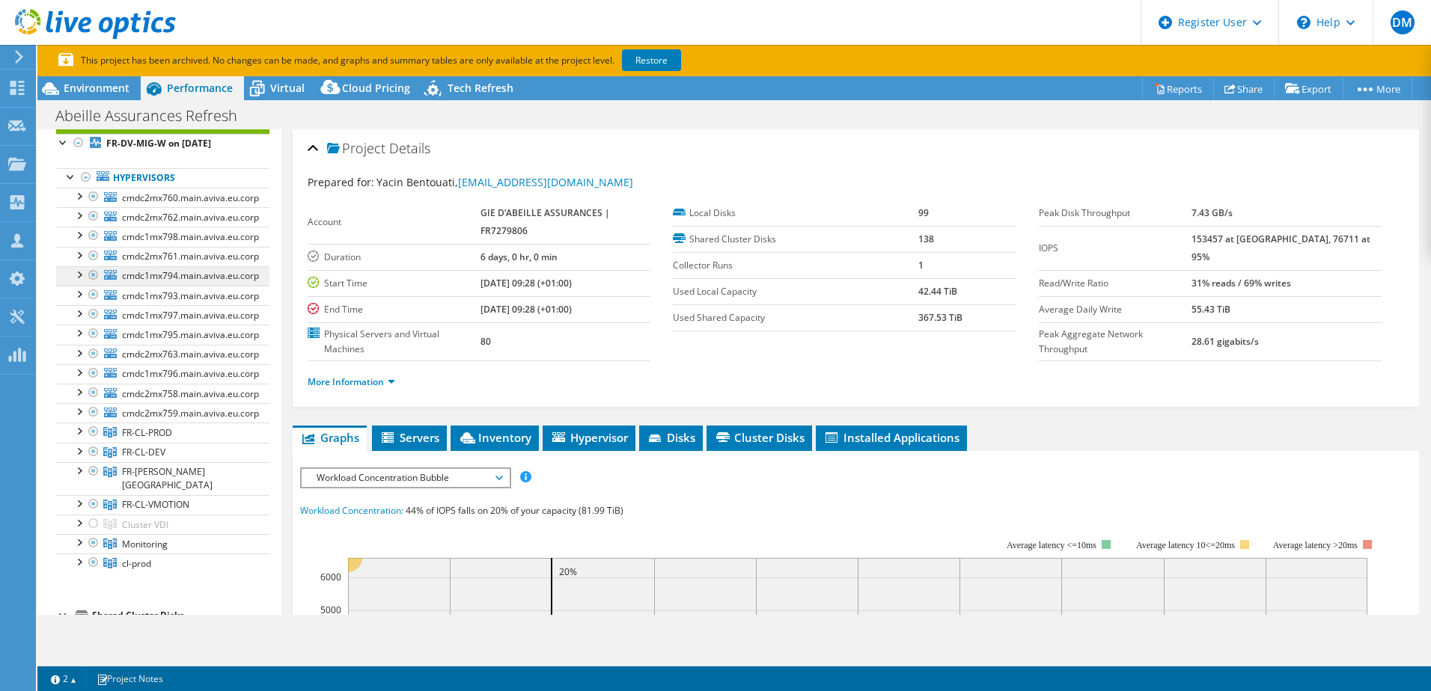
scroll to position [75, 0]
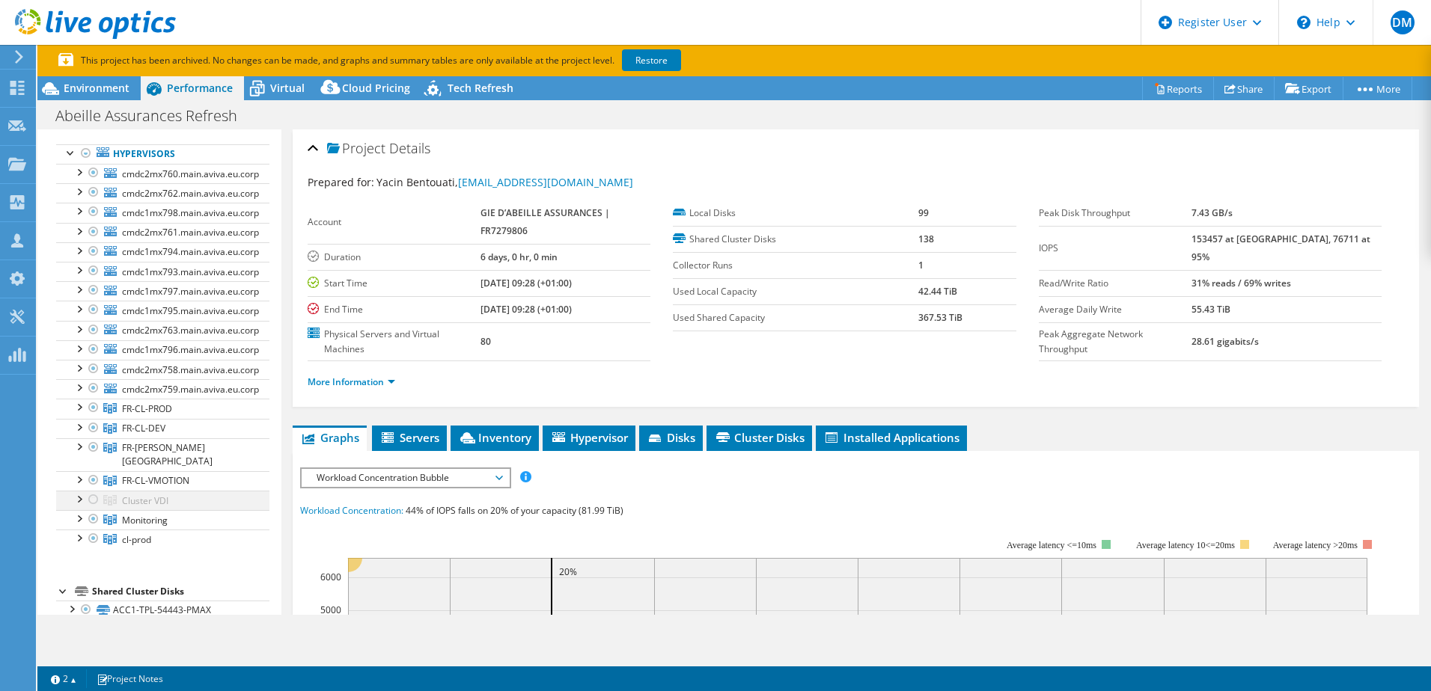
click at [89, 491] on div at bounding box center [93, 500] width 15 height 18
click at [638, 58] on link "Restore" at bounding box center [651, 60] width 59 height 22
click at [94, 491] on div at bounding box center [93, 500] width 15 height 18
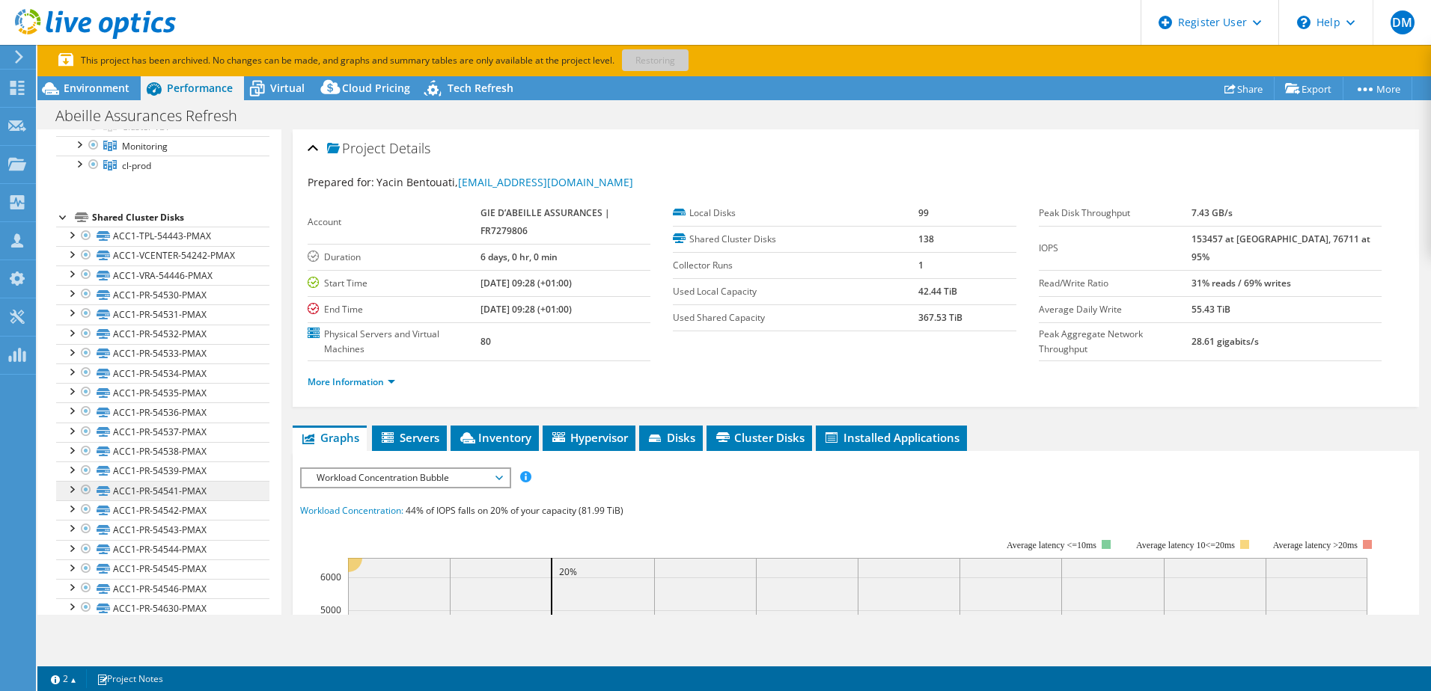
scroll to position [0, 0]
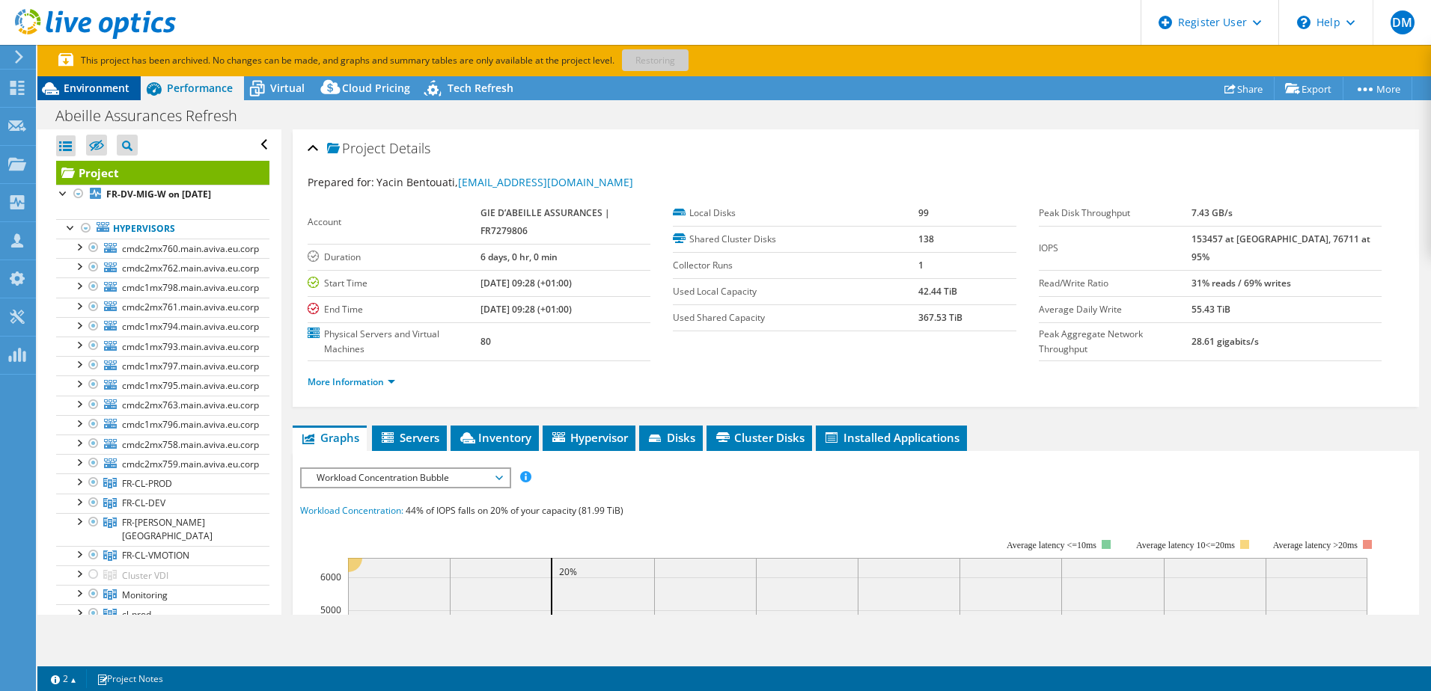
click at [101, 91] on span "Environment" at bounding box center [97, 88] width 66 height 14
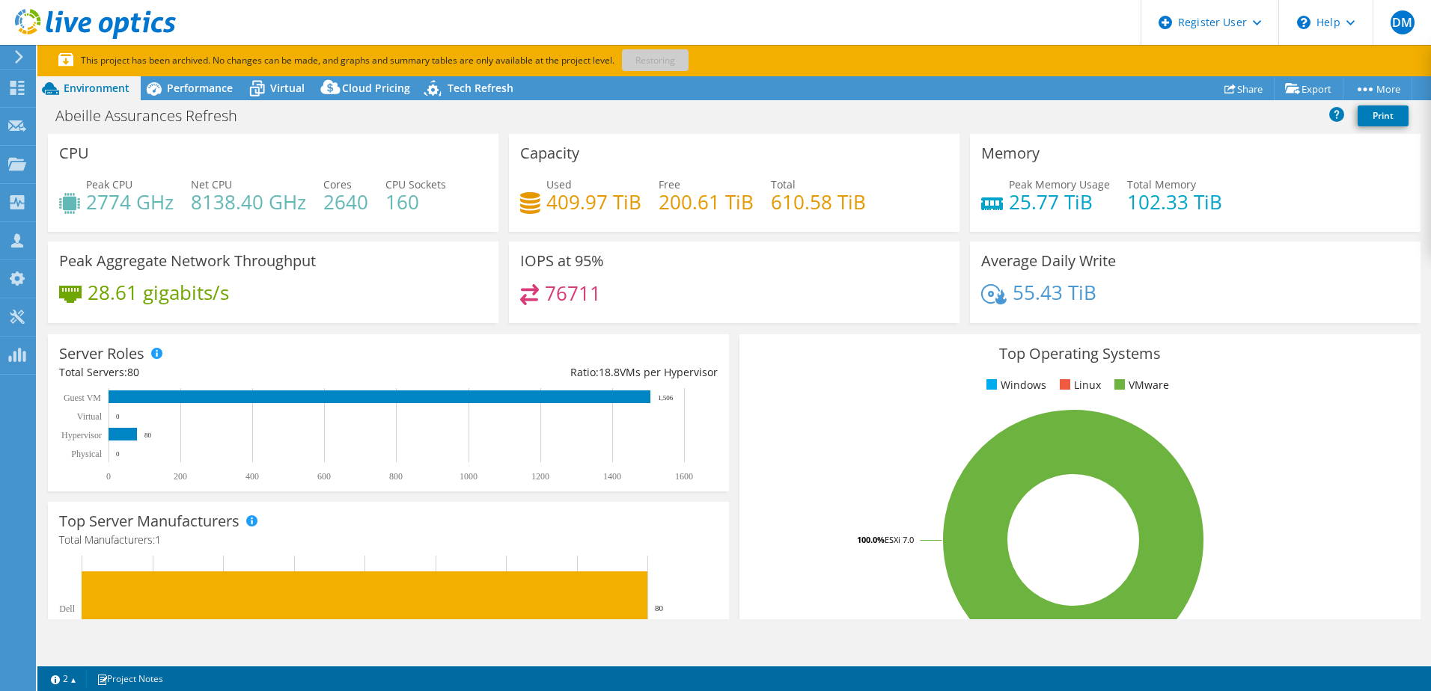
click at [98, 85] on span "Environment" at bounding box center [97, 88] width 66 height 14
click at [98, 87] on span "Environment" at bounding box center [97, 88] width 66 height 14
click at [103, 87] on span "Environment" at bounding box center [97, 88] width 66 height 14
click at [414, 280] on div "Peak Aggregate Network Throughput 28.61 gigabits/s" at bounding box center [273, 283] width 450 height 82
click at [22, 92] on icon at bounding box center [17, 88] width 18 height 14
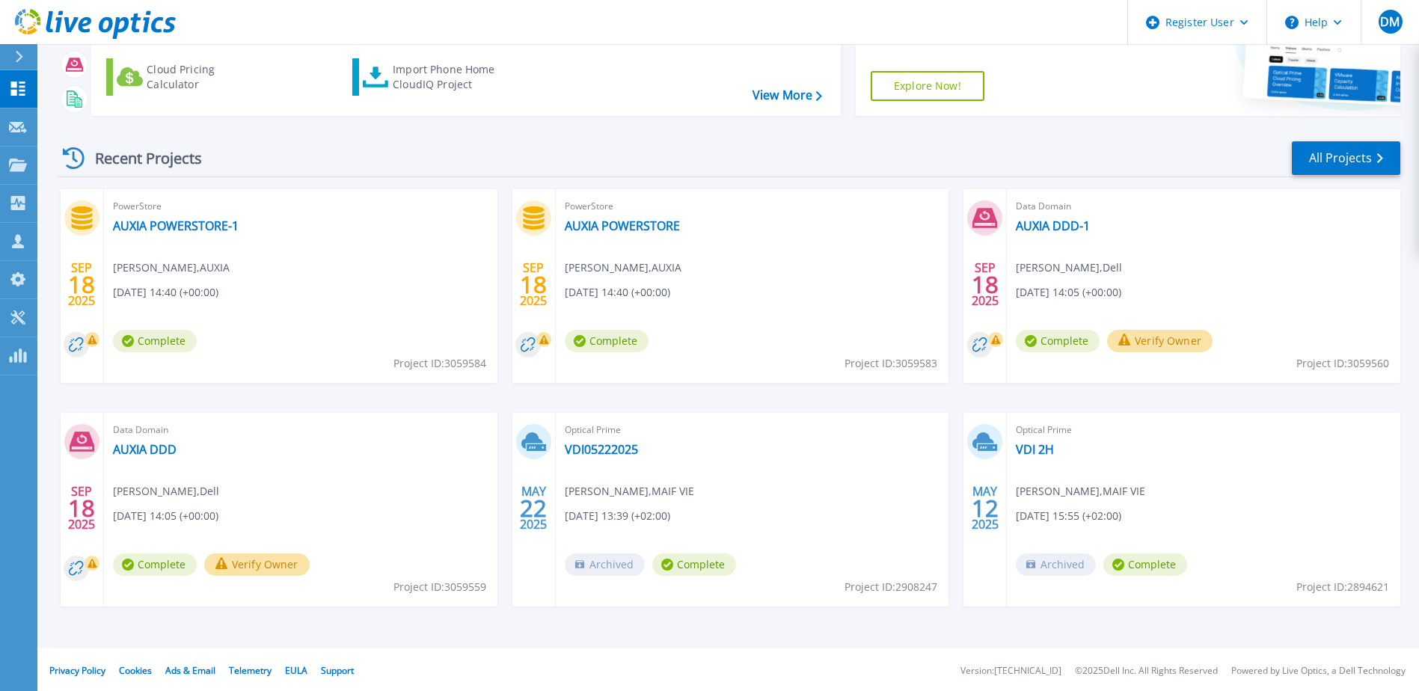
scroll to position [138, 0]
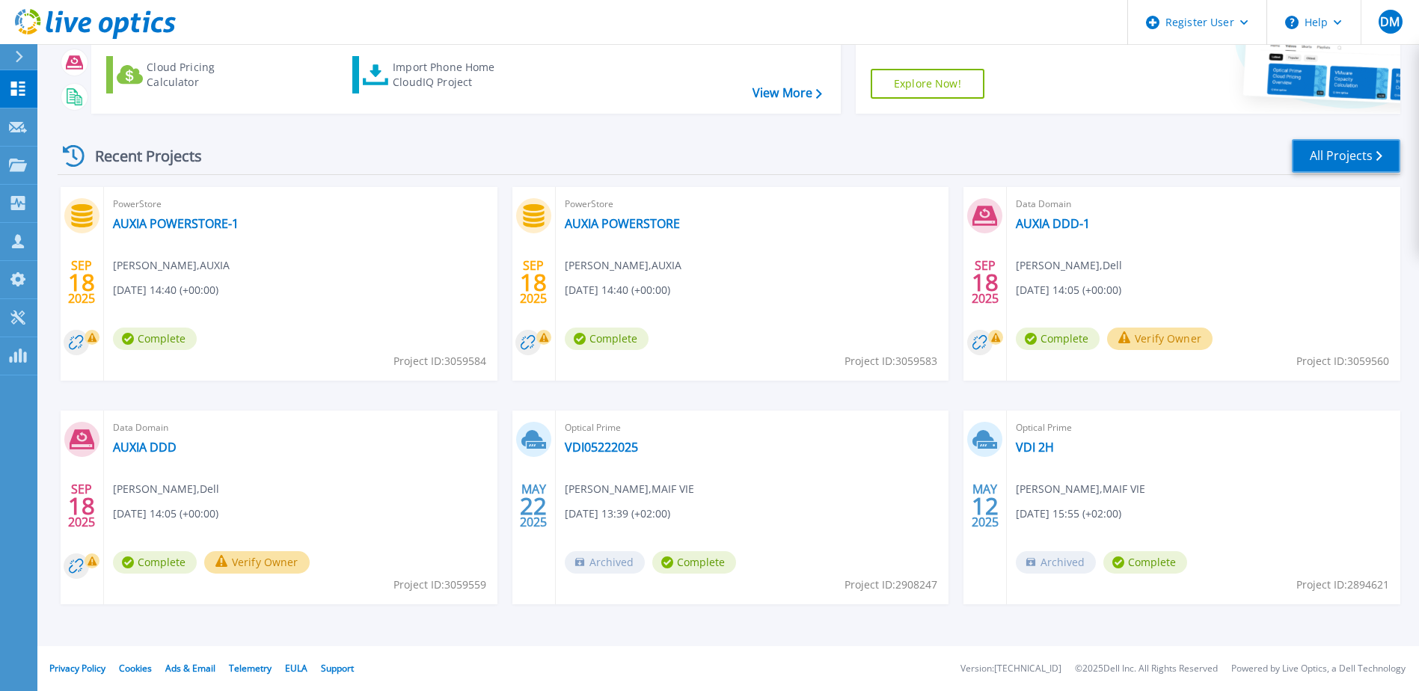
click at [1379, 147] on link "All Projects" at bounding box center [1346, 156] width 108 height 34
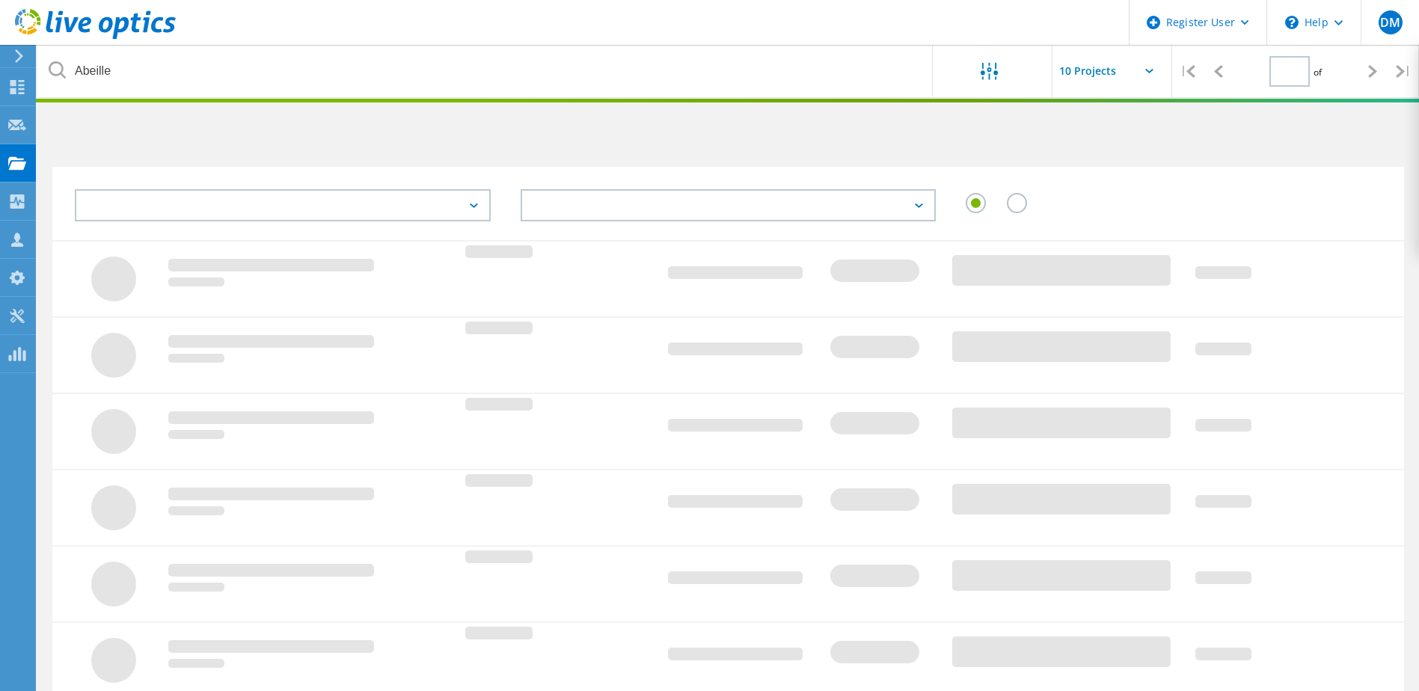
type input "1"
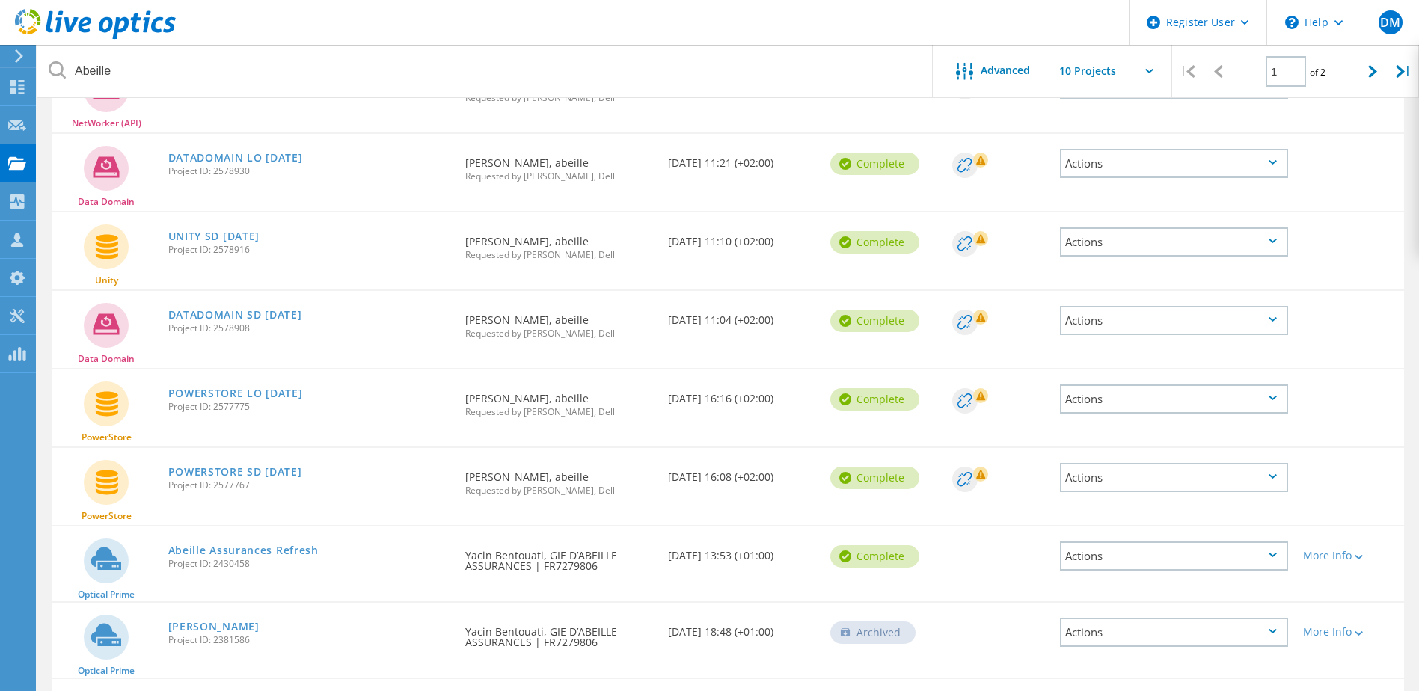
scroll to position [435, 0]
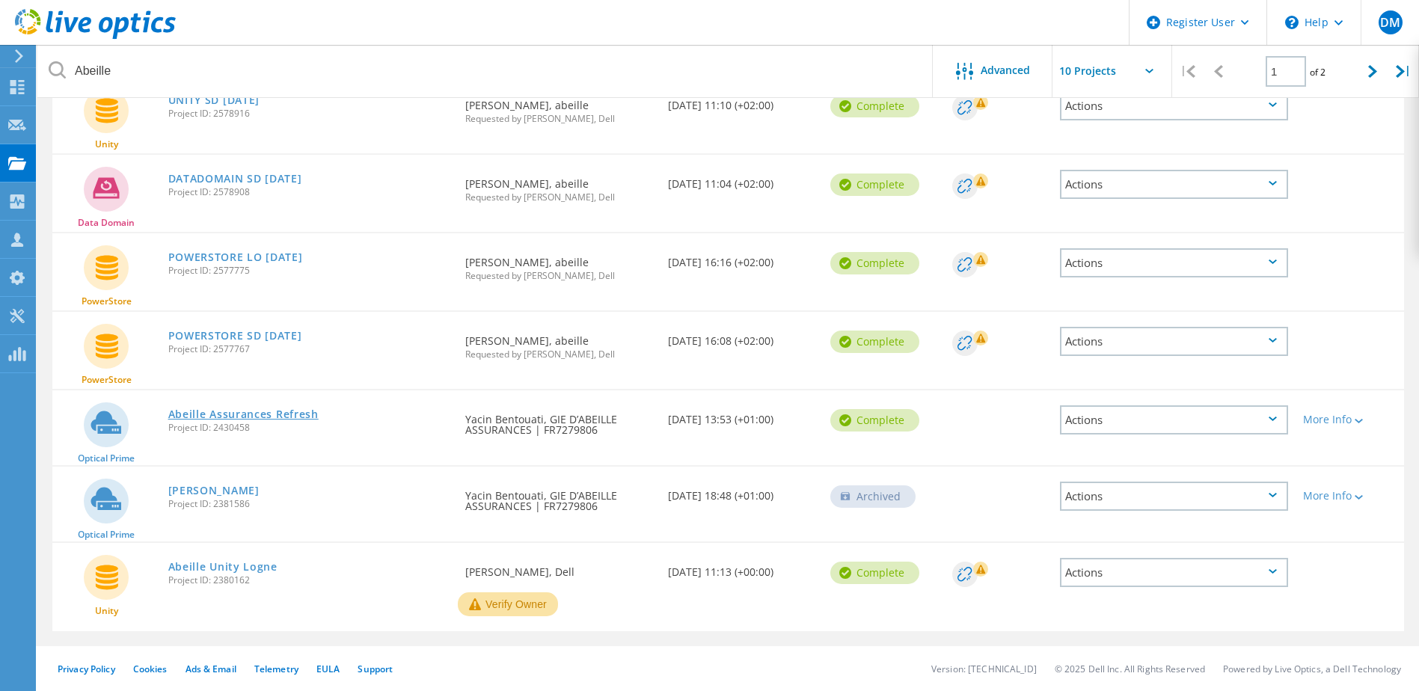
click at [249, 413] on link "Abeille Assurances Refresh" at bounding box center [243, 414] width 150 height 10
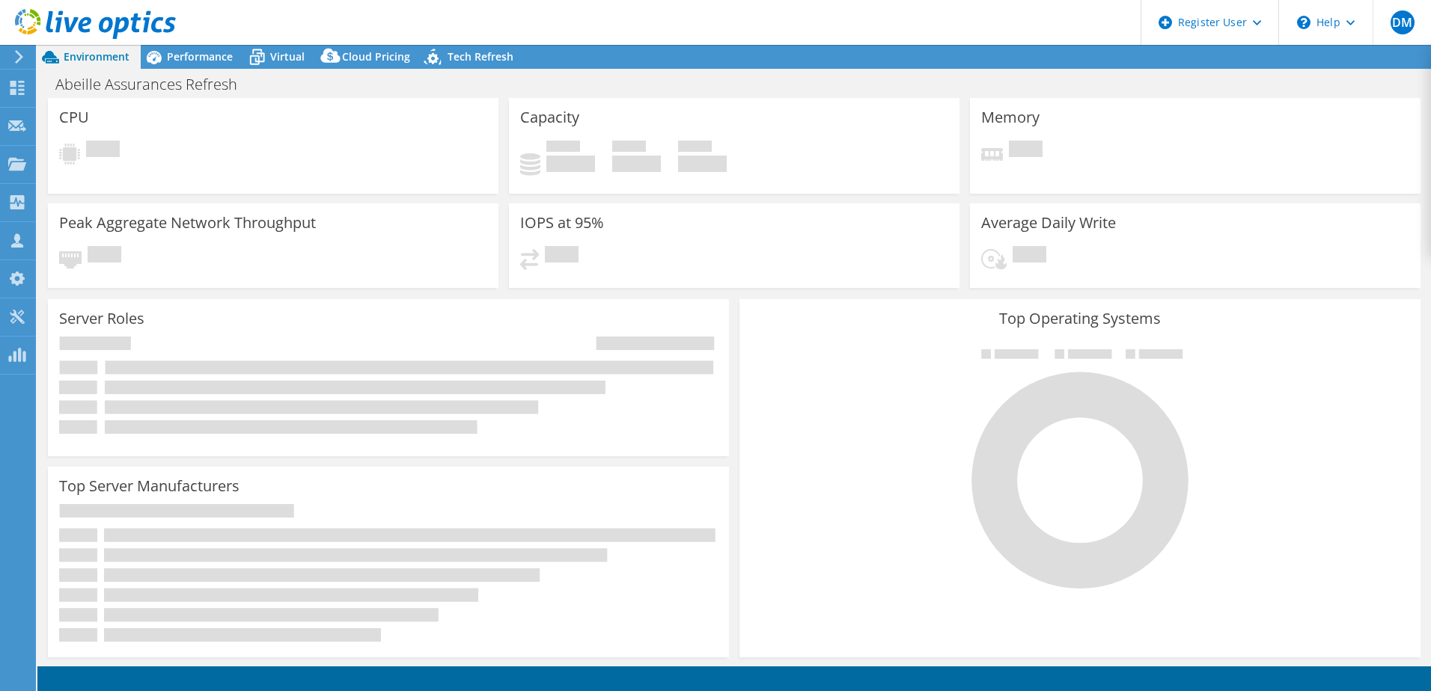
select select "EUFrankfurt"
select select "USD"
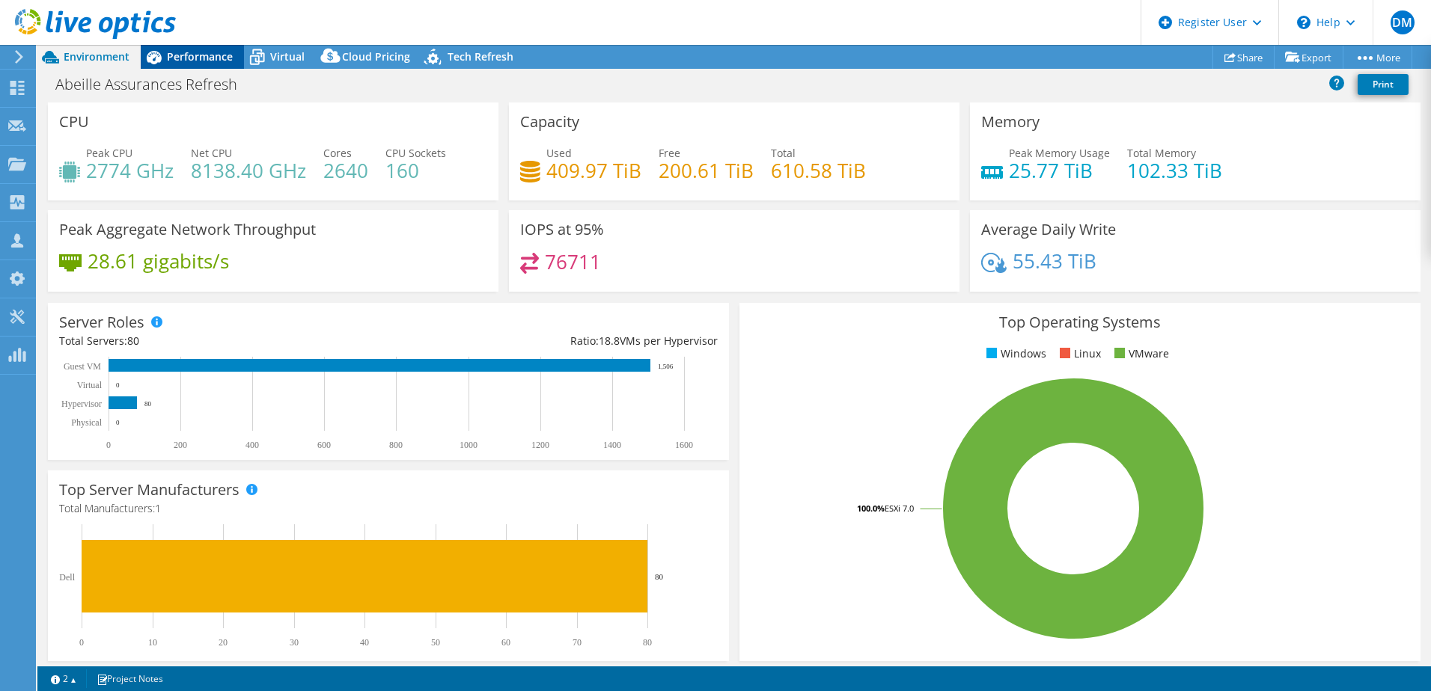
click at [196, 55] on span "Performance" at bounding box center [200, 56] width 66 height 14
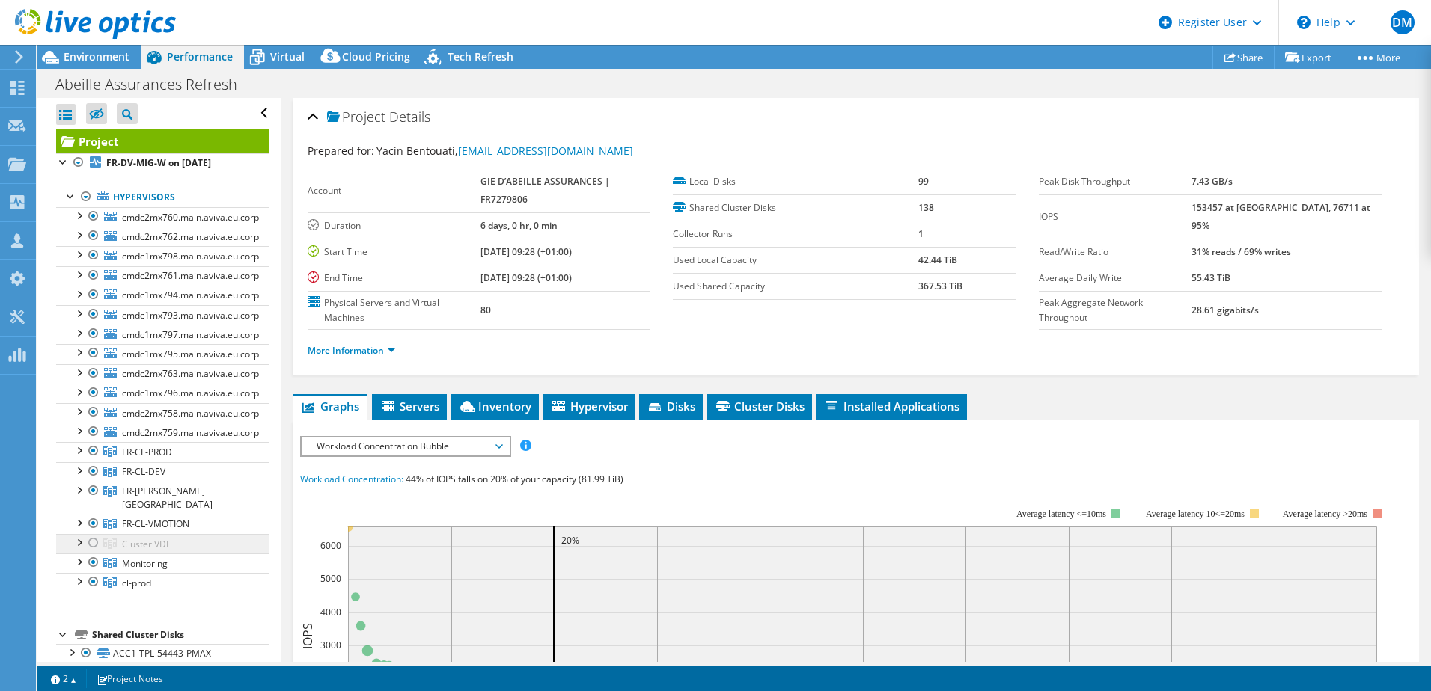
click at [132, 538] on span "Cluster VDI" at bounding box center [145, 544] width 46 height 13
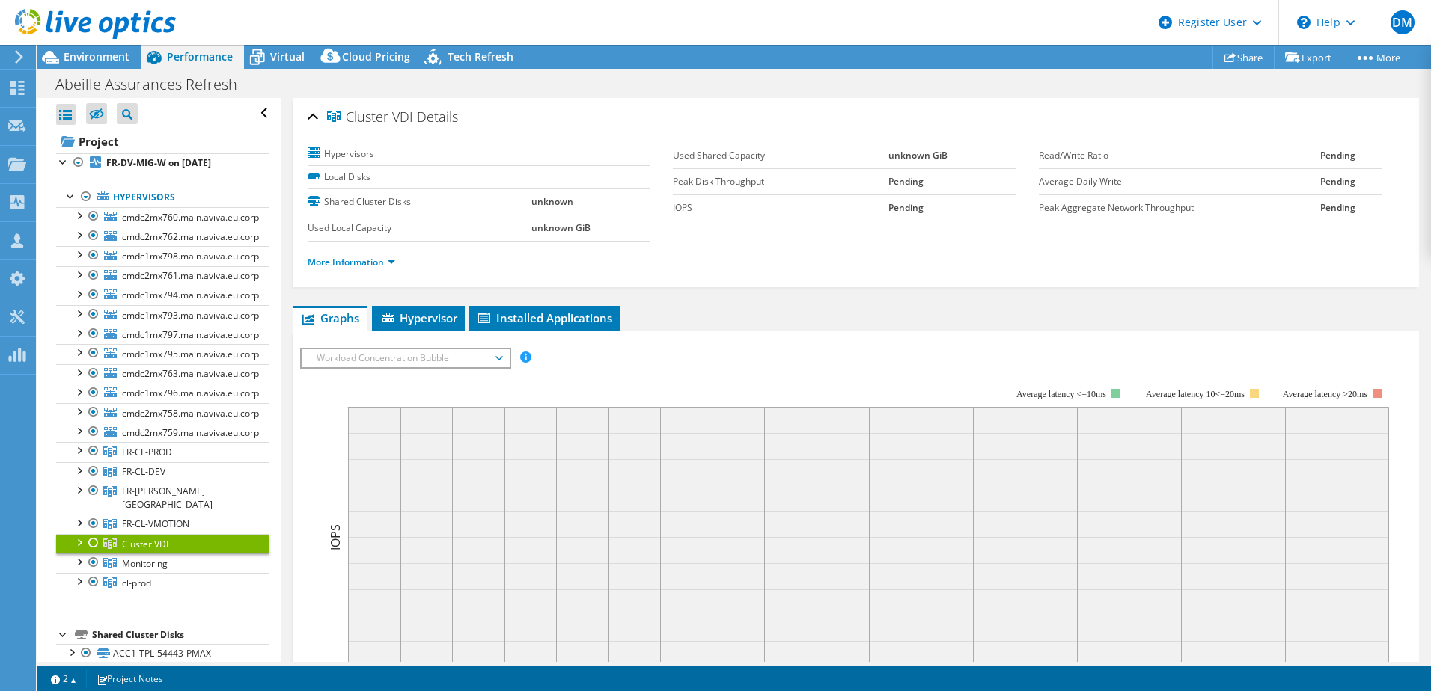
click at [95, 534] on div at bounding box center [93, 543] width 15 height 18
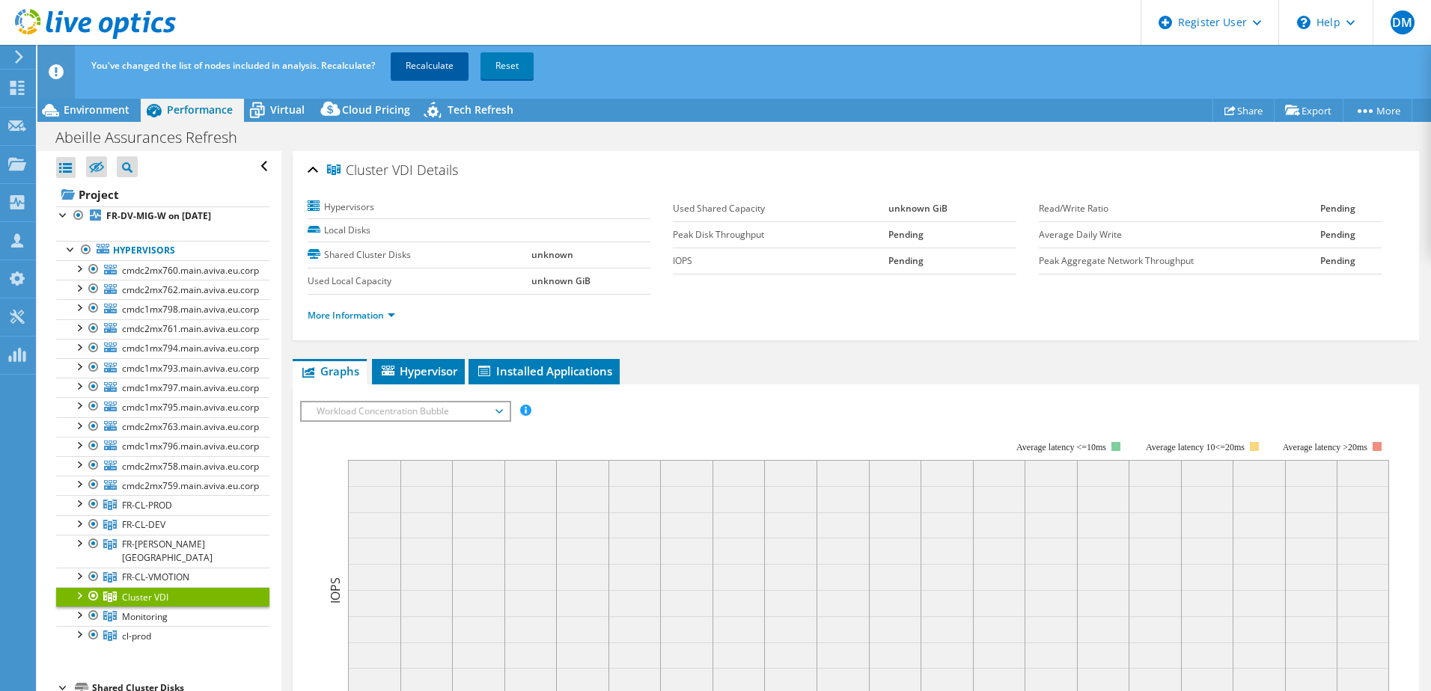
click at [414, 64] on link "Recalculate" at bounding box center [430, 65] width 78 height 27
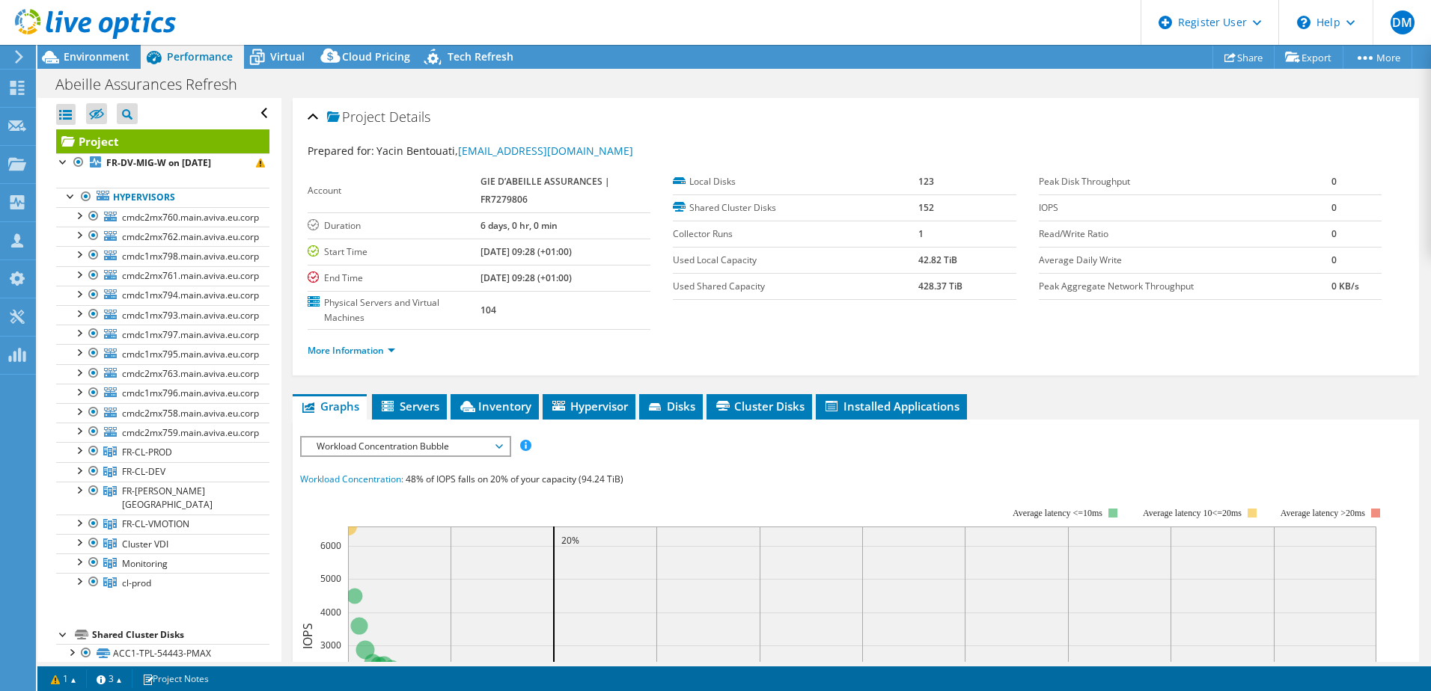
click at [1184, 58] on div "Project Actions Project Actions Share Export vSAN ReadyNode Sizer PSS Solution …" at bounding box center [733, 57] width 1393 height 24
click at [76, 59] on span "Environment" at bounding box center [97, 56] width 66 height 14
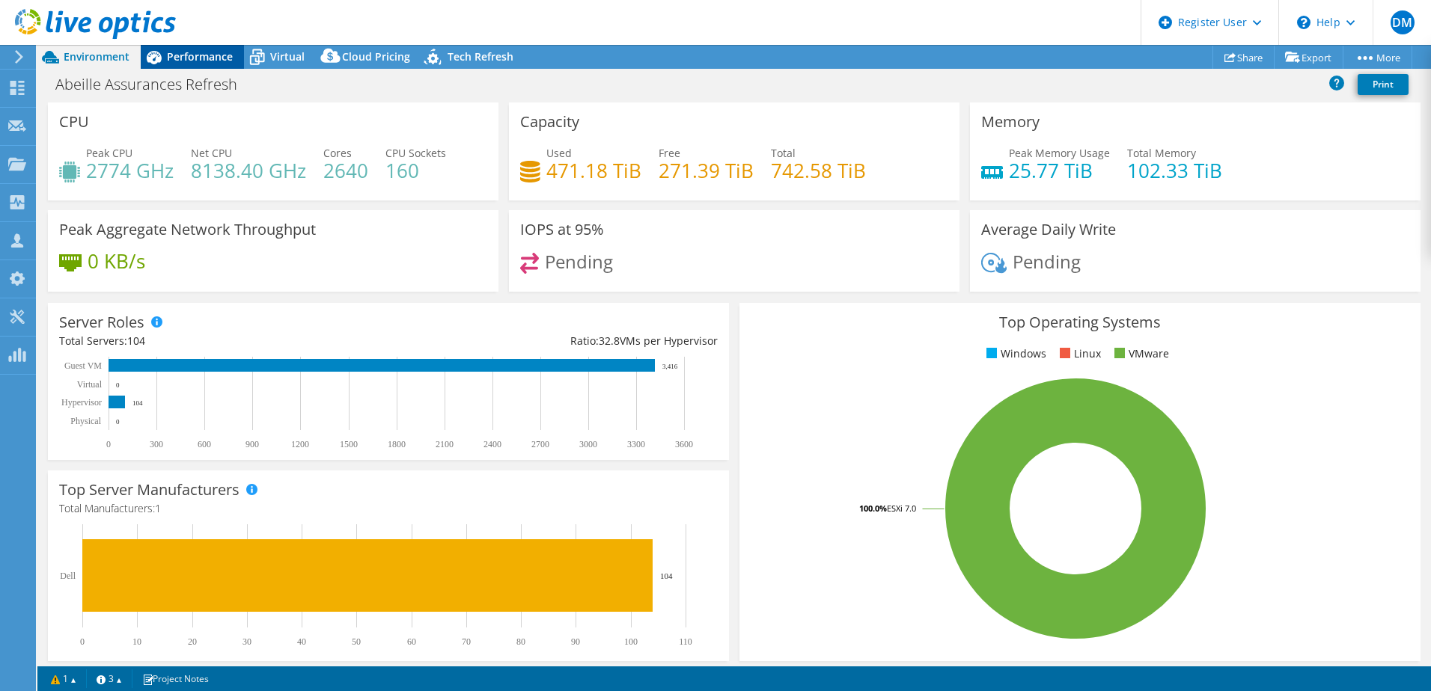
click at [210, 62] on span "Performance" at bounding box center [200, 56] width 66 height 14
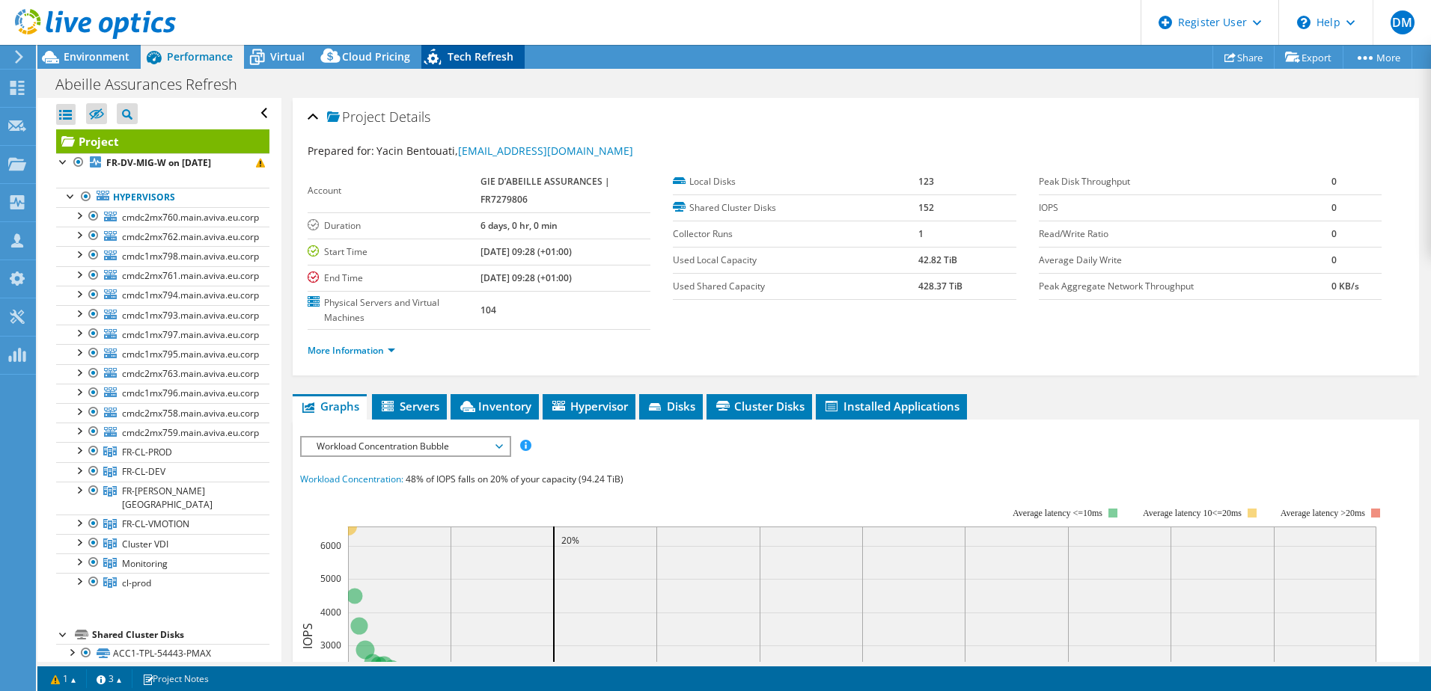
click at [477, 58] on span "Tech Refresh" at bounding box center [480, 56] width 66 height 14
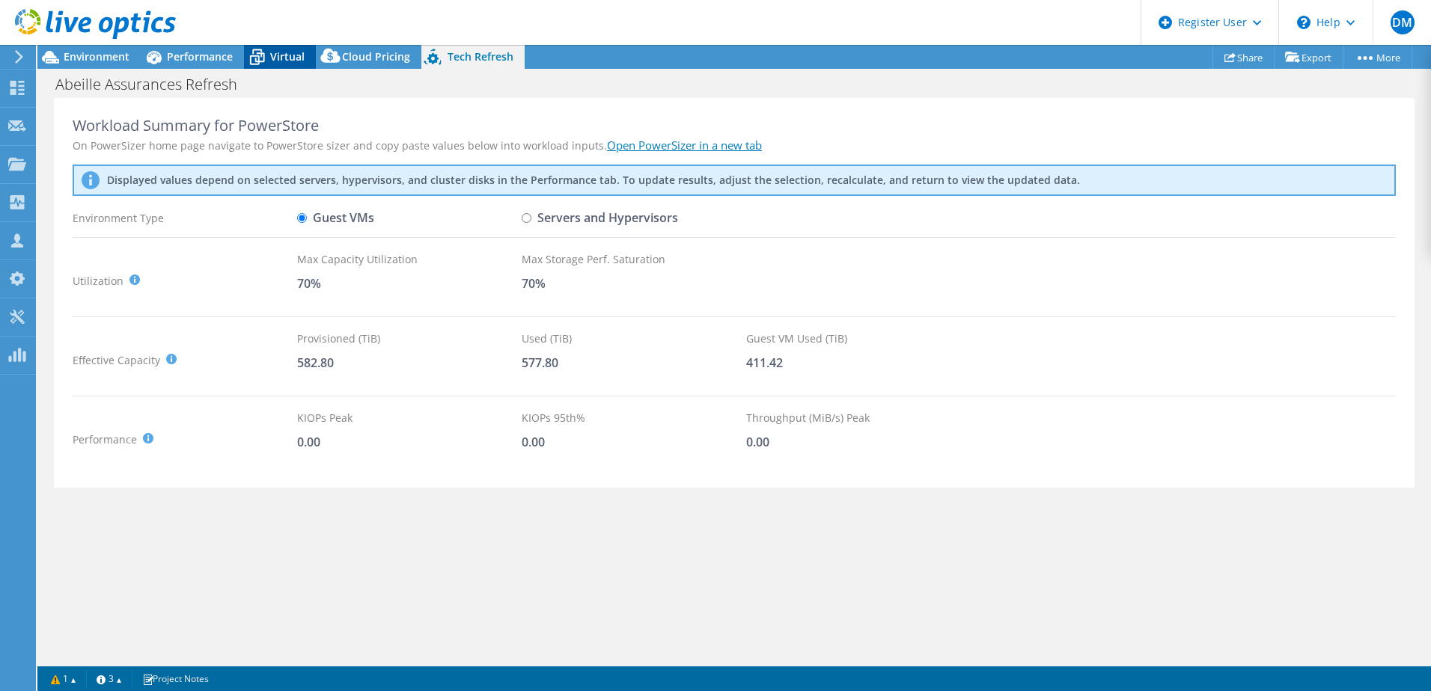
click at [274, 52] on span "Virtual" at bounding box center [287, 56] width 34 height 14
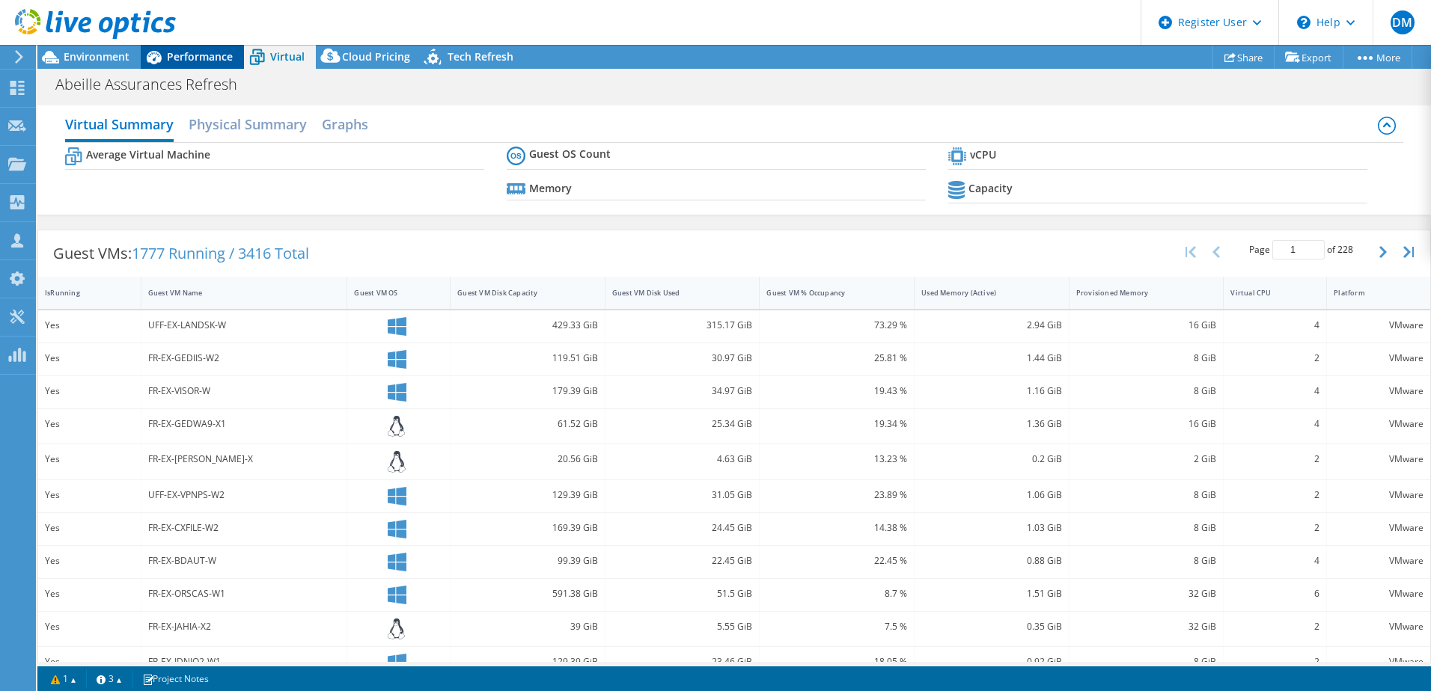
click at [199, 55] on span "Performance" at bounding box center [200, 56] width 66 height 14
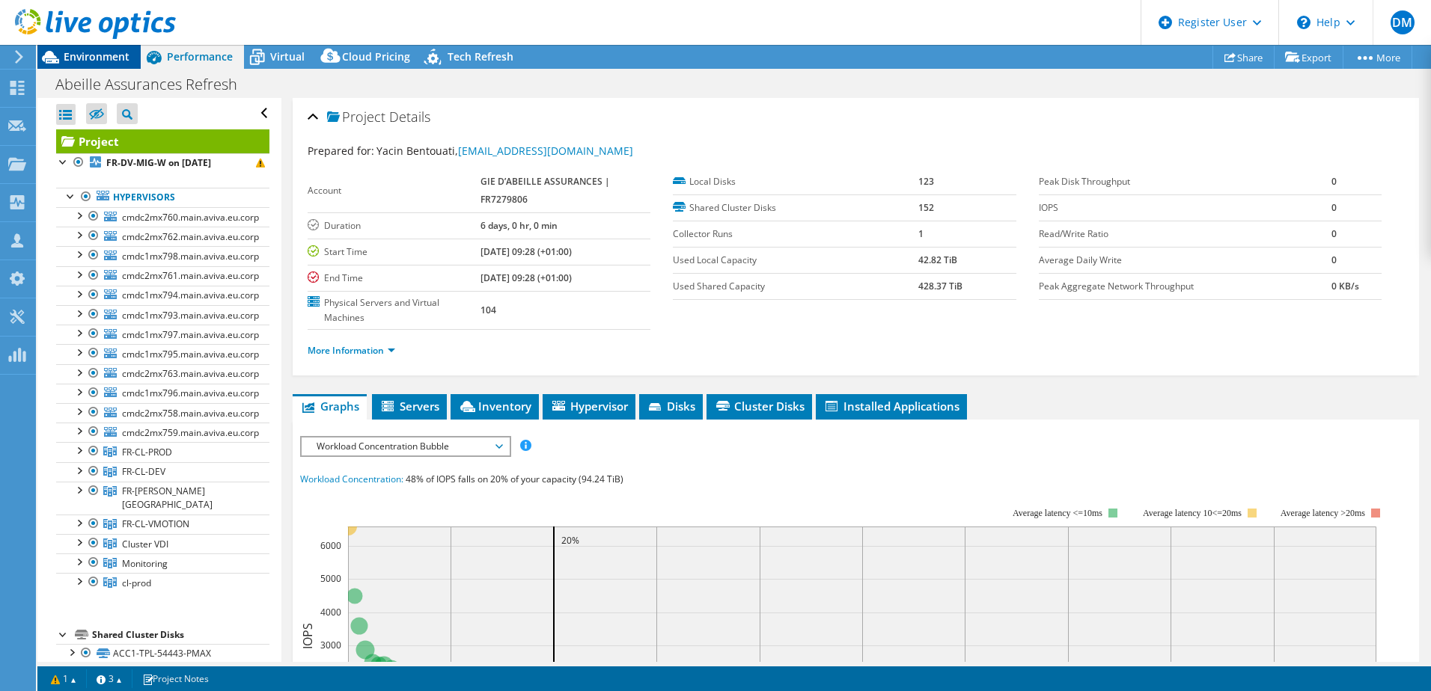
click at [98, 58] on span "Environment" at bounding box center [97, 56] width 66 height 14
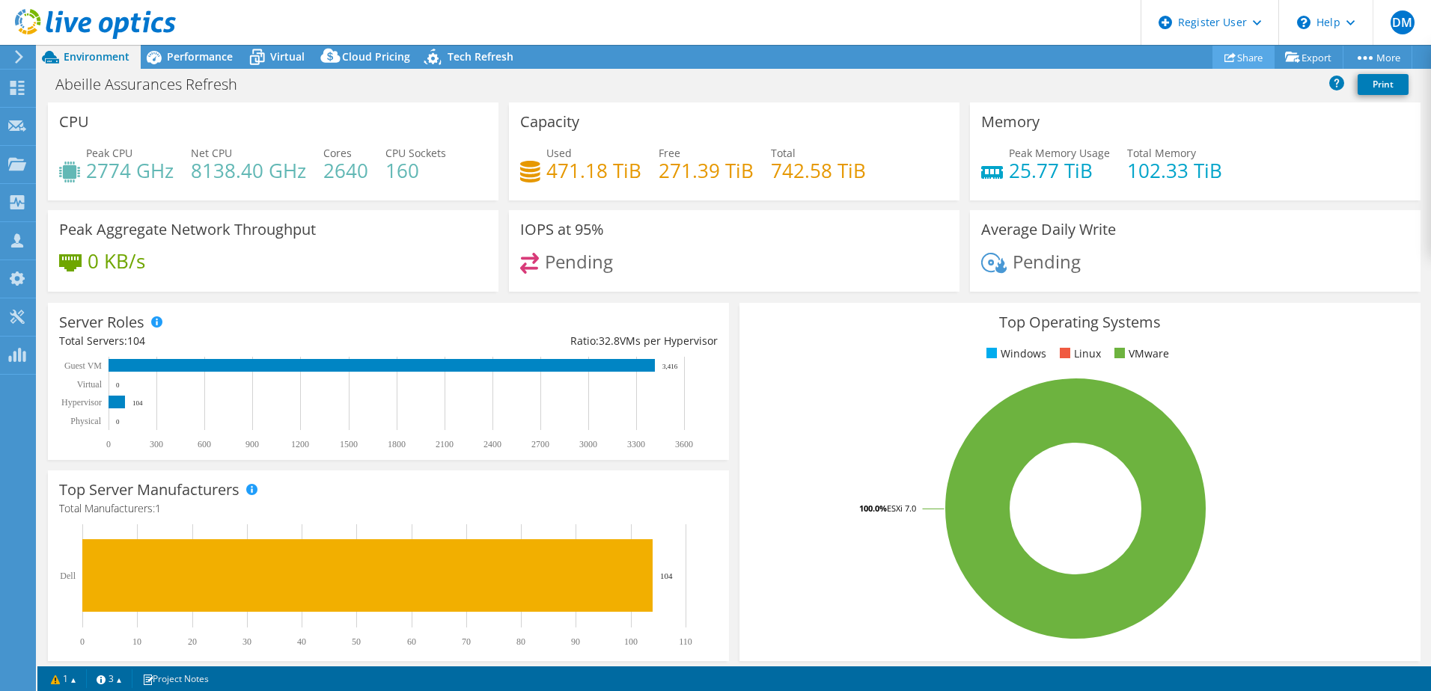
click at [1244, 57] on link "Share" at bounding box center [1243, 57] width 62 height 23
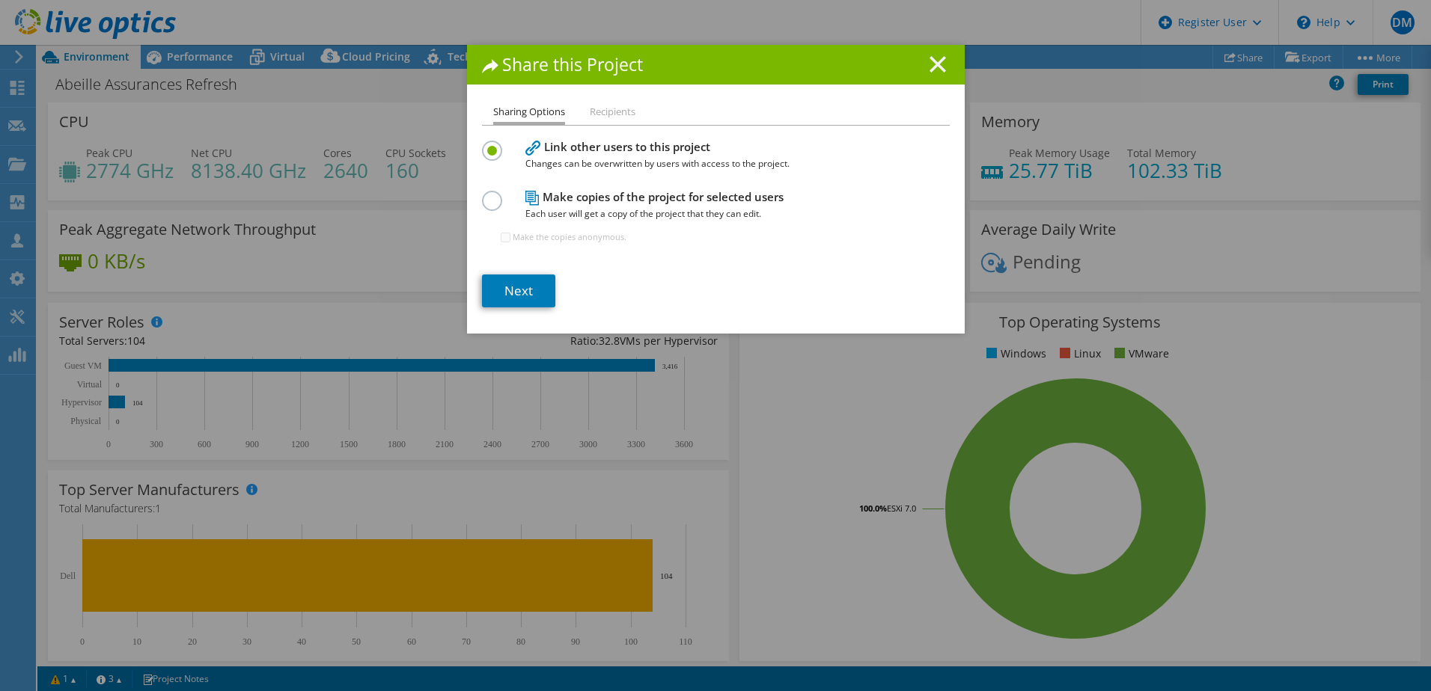
click at [930, 63] on line at bounding box center [937, 64] width 15 height 15
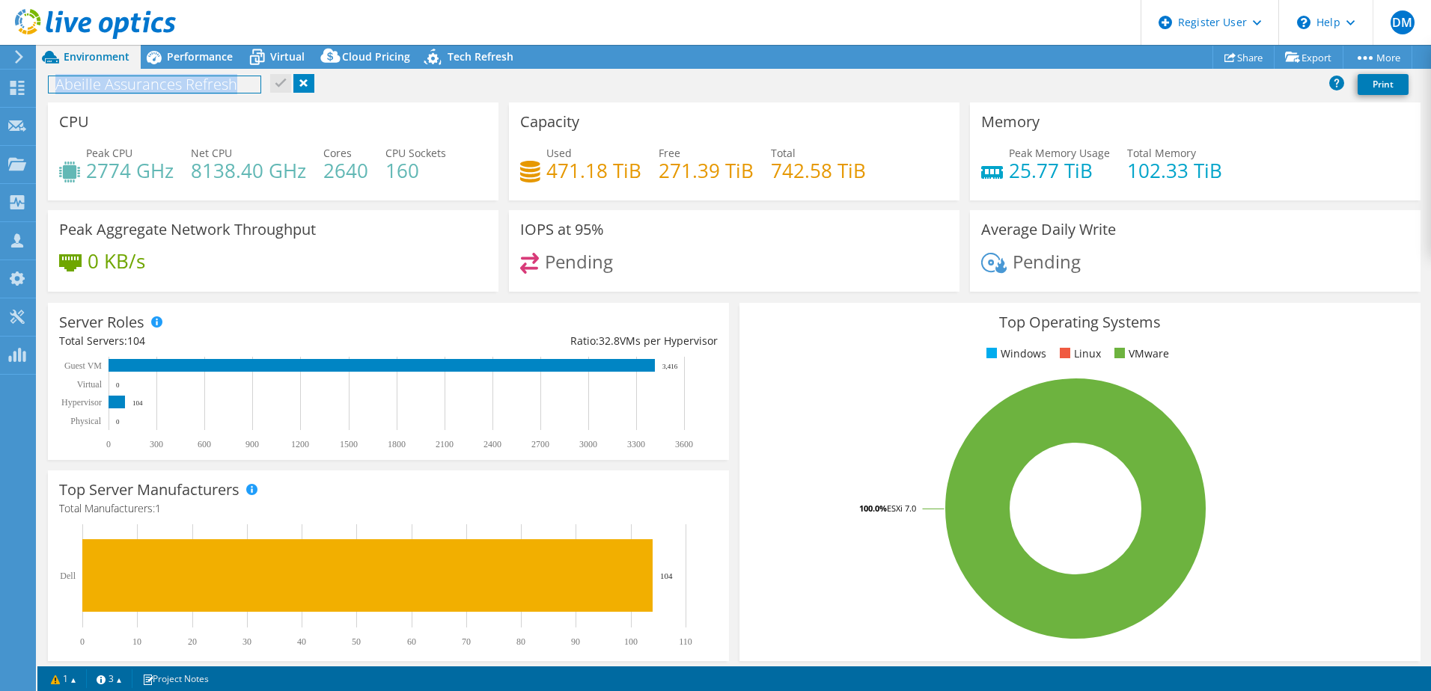
drag, startPoint x: 242, startPoint y: 88, endPoint x: 49, endPoint y: 82, distance: 193.2
click at [49, 82] on h1 "Abeille Assurances Refresh" at bounding box center [155, 84] width 212 height 16
copy h1 "Abeille Assurances Refresh"
click at [786, 362] on ul "Windows Linux VMware" at bounding box center [1079, 354] width 658 height 17
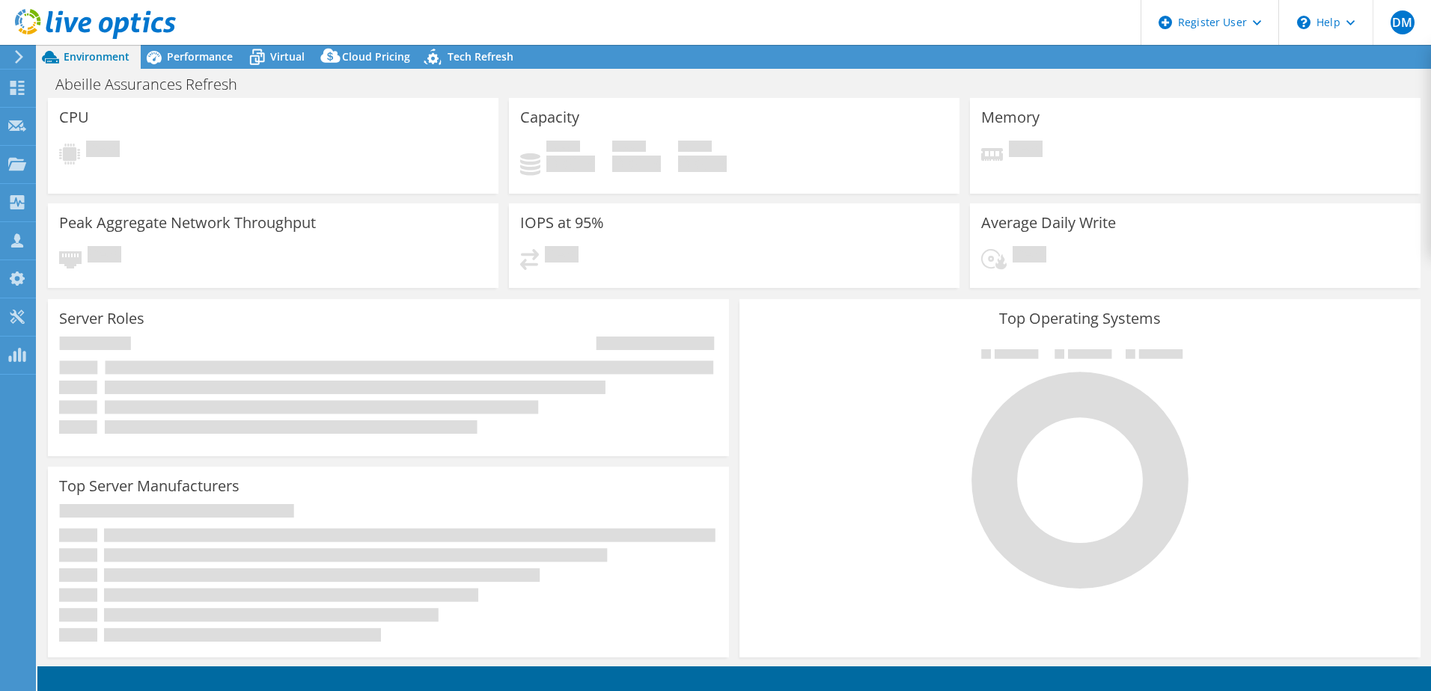
select select "EUFrankfurt"
select select "USD"
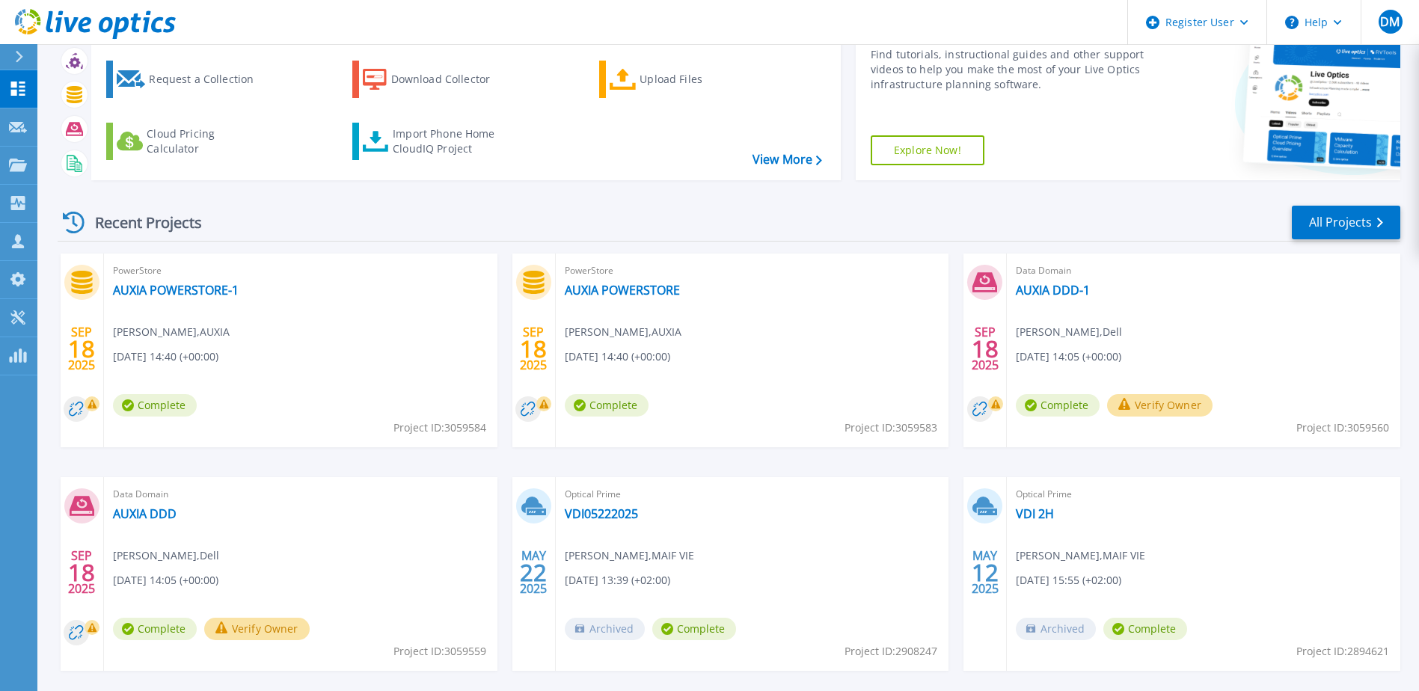
scroll to position [138, 0]
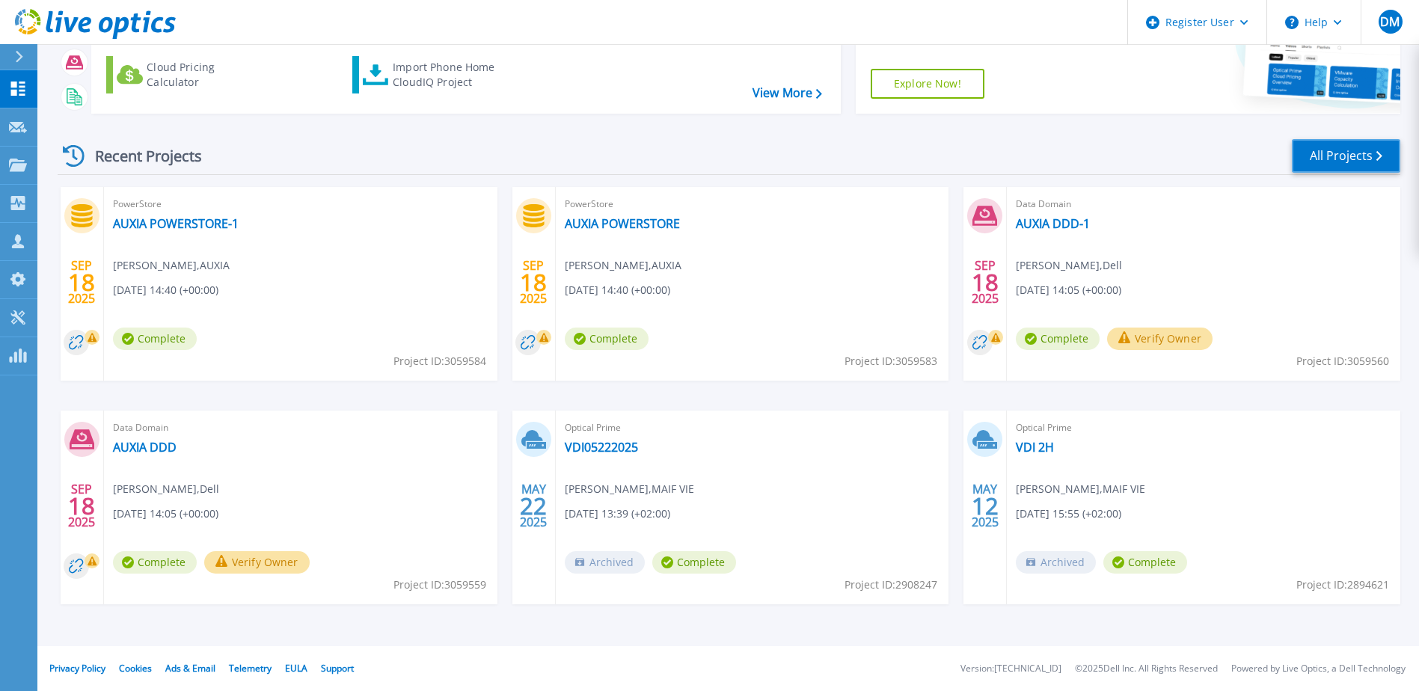
click at [1316, 162] on link "All Projects" at bounding box center [1346, 156] width 108 height 34
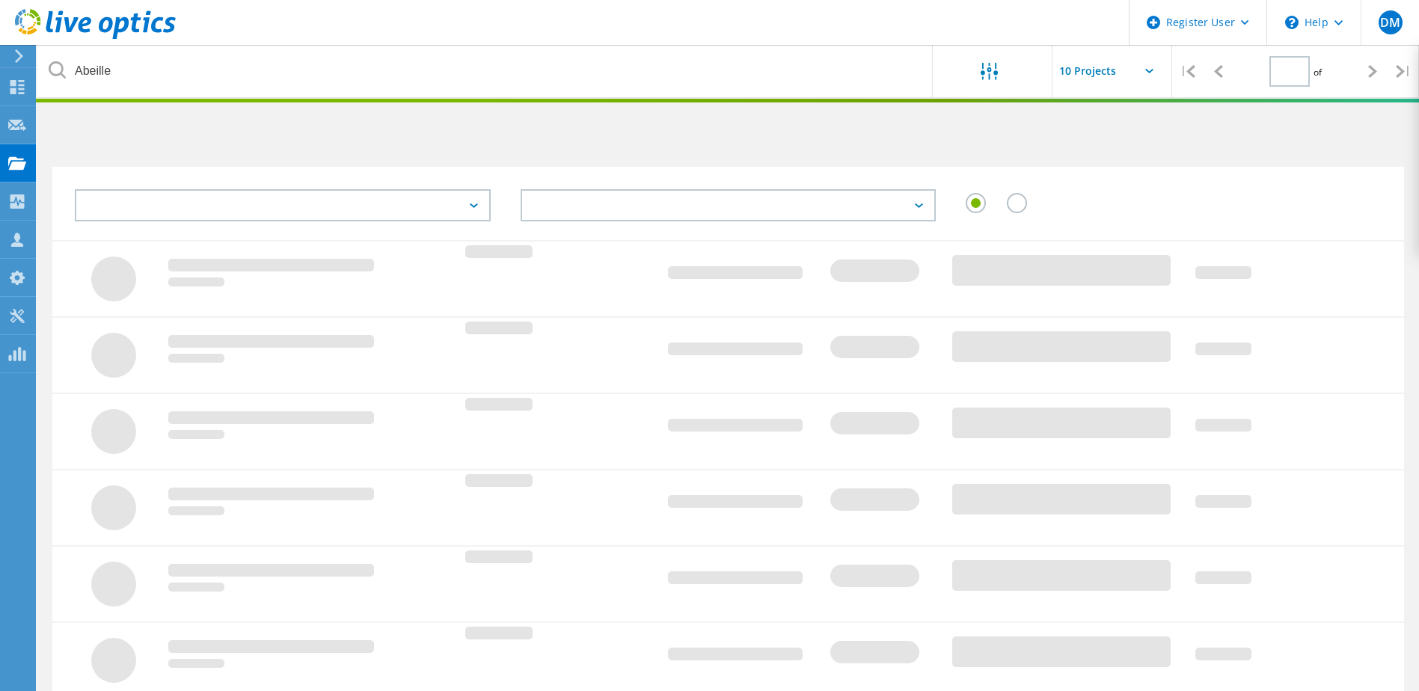
type input "1"
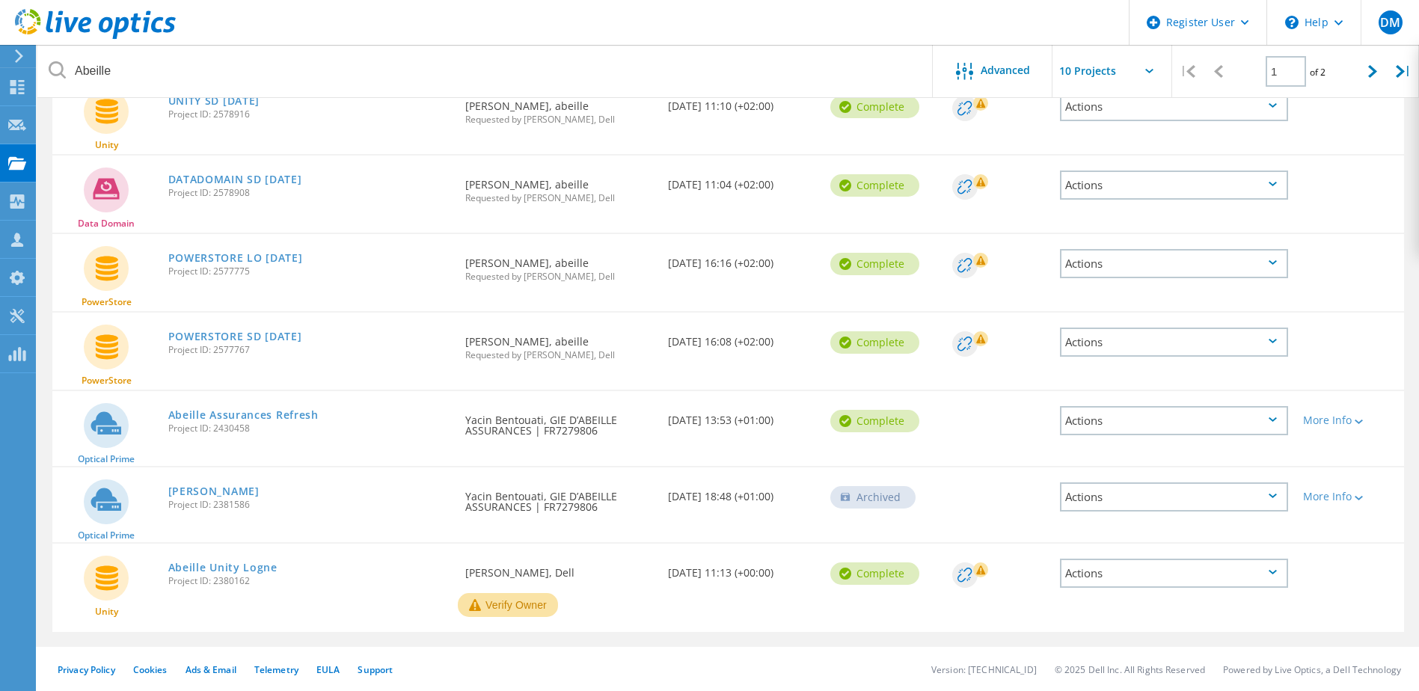
scroll to position [435, 0]
click at [250, 415] on link "Abeille Assurances Refresh" at bounding box center [243, 414] width 150 height 10
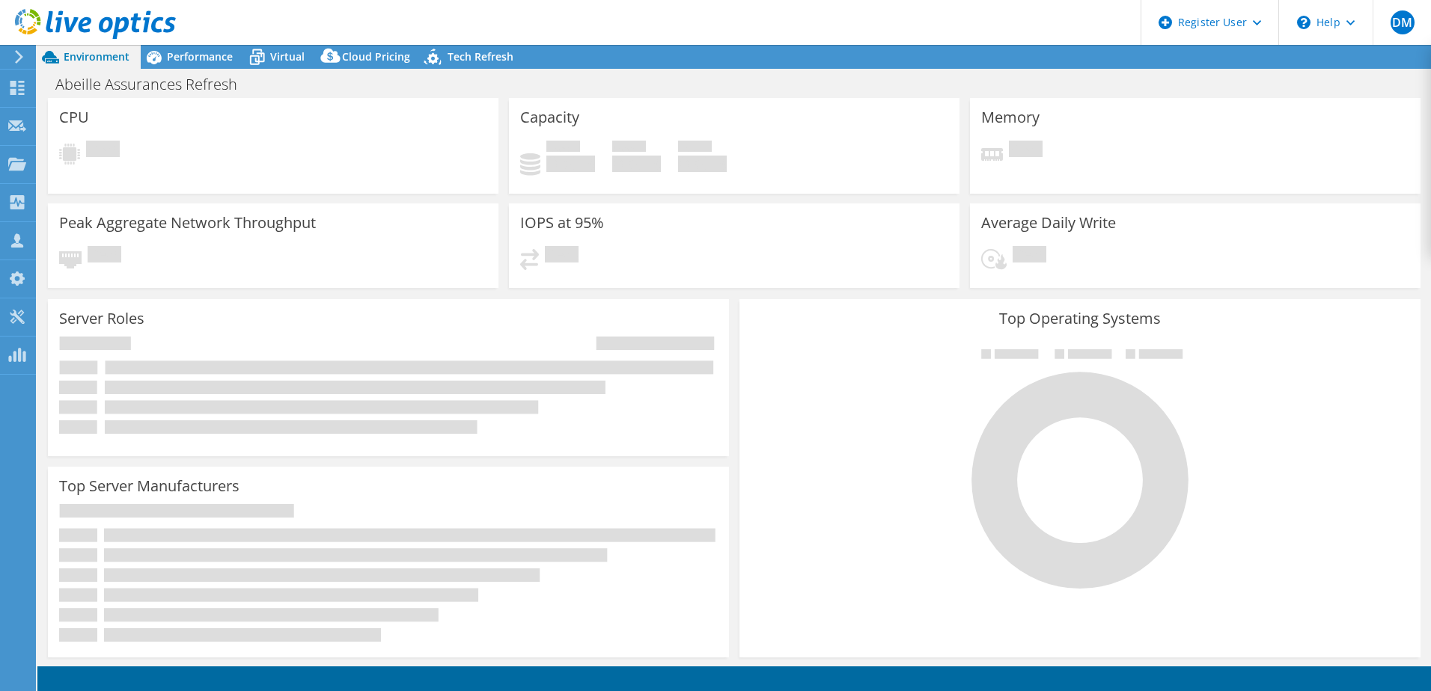
select select "EUFrankfurt"
select select "USD"
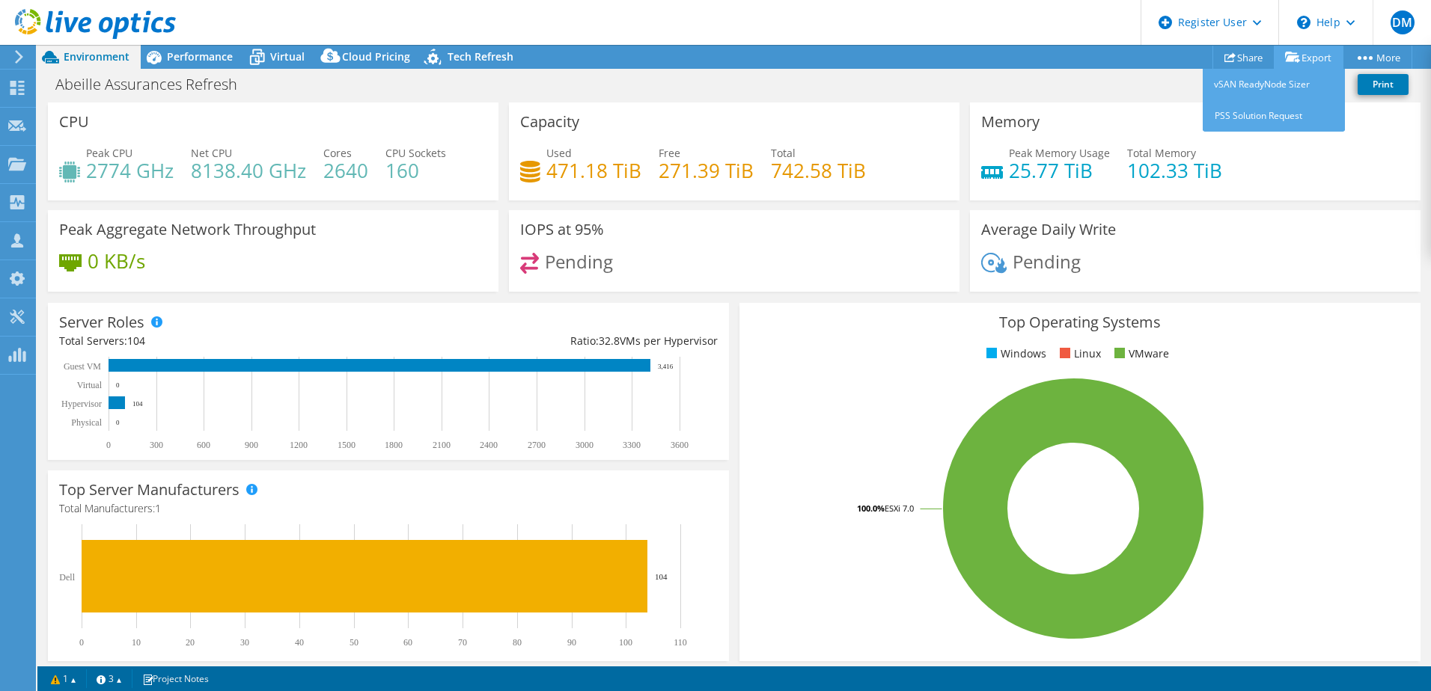
click at [1315, 53] on link "Export" at bounding box center [1309, 57] width 70 height 23
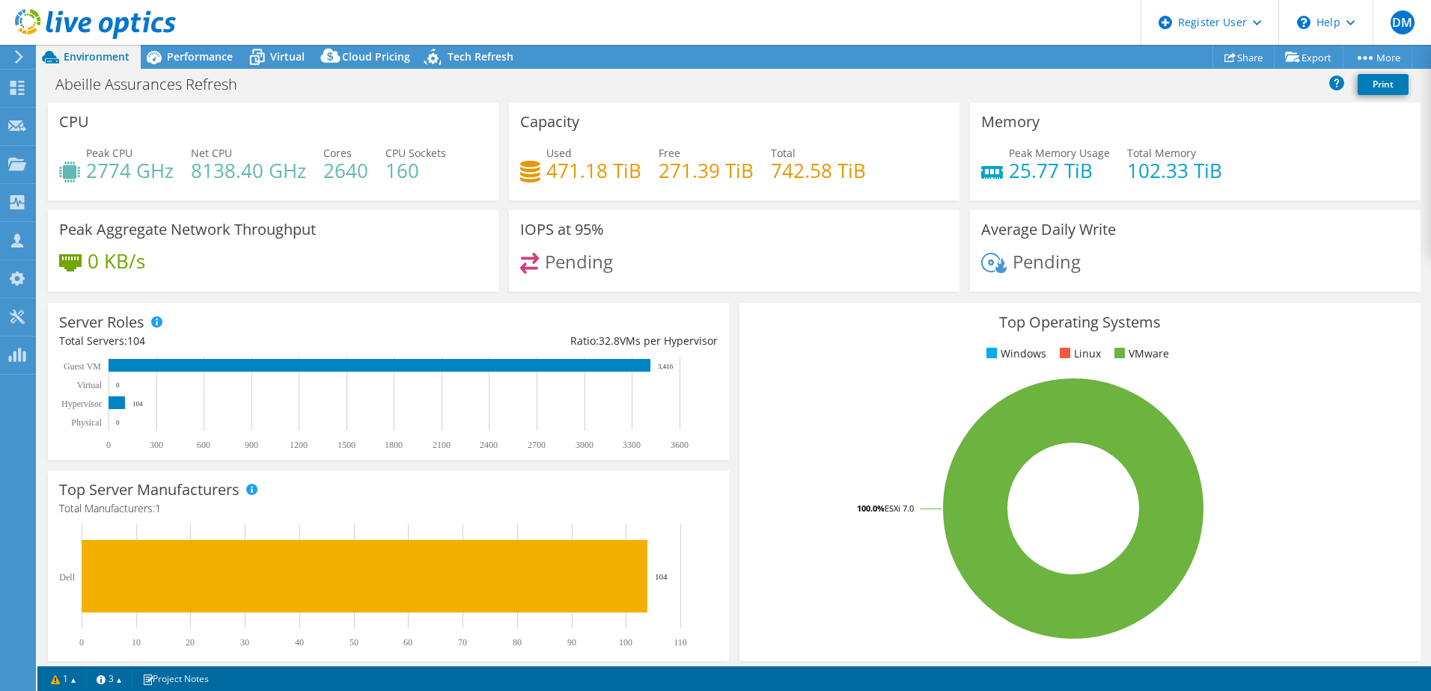
click at [1169, 57] on div "Project Actions Project Actions Share Export vSAN ReadyNode Sizer PSS Solution …" at bounding box center [733, 57] width 1393 height 24
drag, startPoint x: 247, startPoint y: 91, endPoint x: 46, endPoint y: 73, distance: 201.3
click at [46, 73] on div "Abeille Assurances Refresh Print" at bounding box center [733, 84] width 1393 height 28
copy h1 "Abeille Assurances Refresh"
click at [452, 91] on div "Abeille Assurances Refresh Print" at bounding box center [733, 84] width 1393 height 28
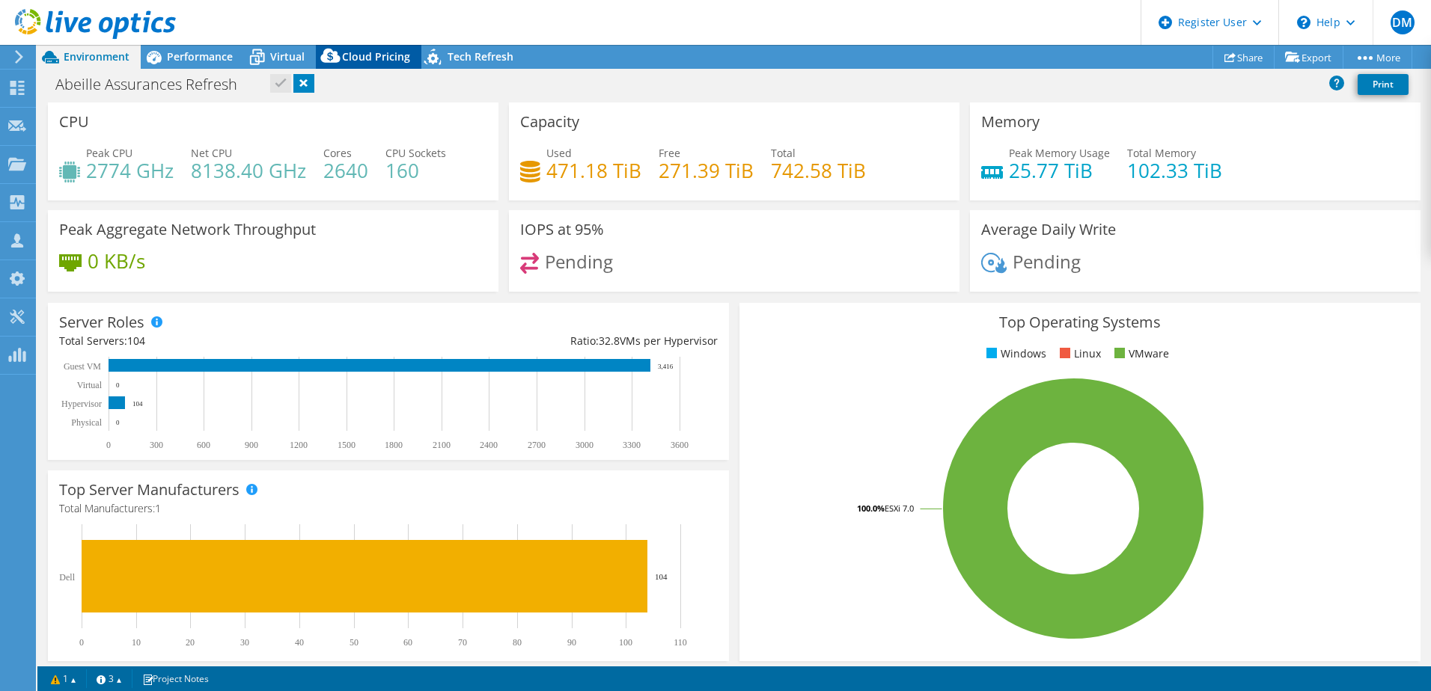
click at [368, 55] on span "Cloud Pricing" at bounding box center [376, 56] width 68 height 14
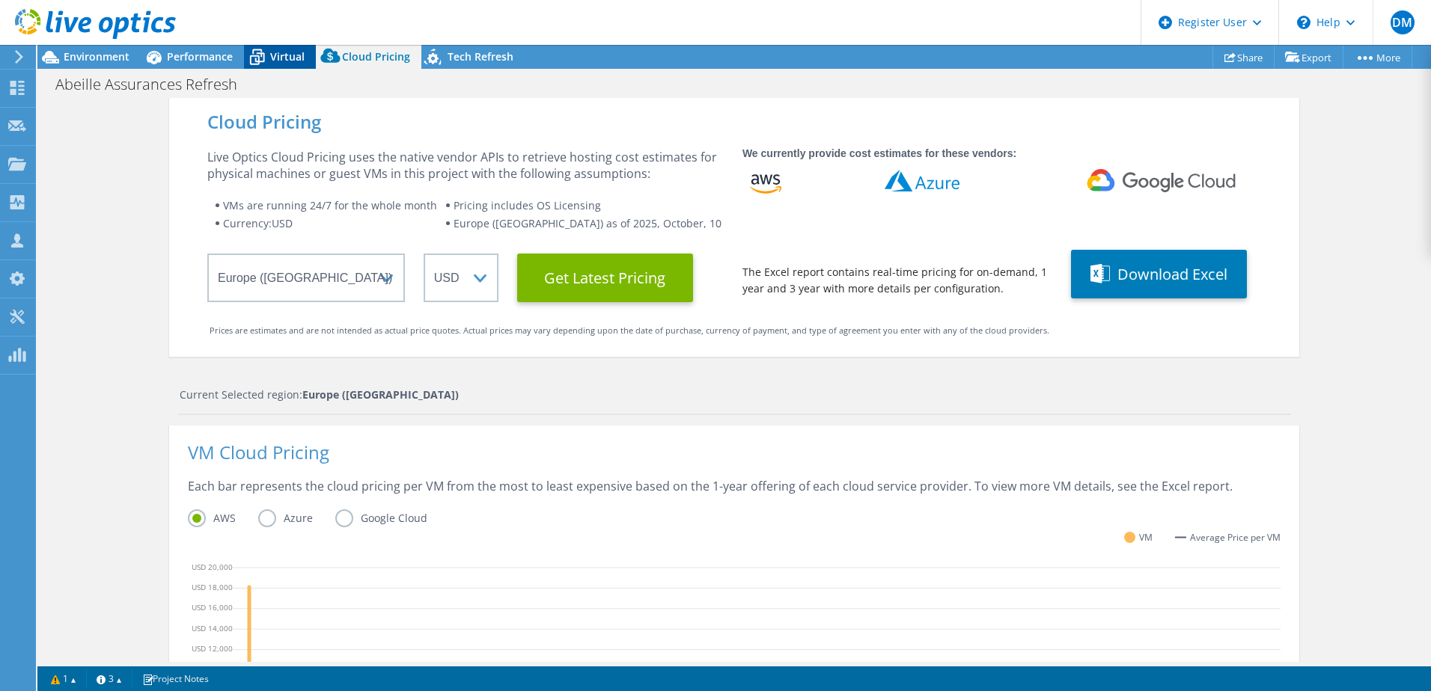
click at [278, 60] on span "Virtual" at bounding box center [287, 56] width 34 height 14
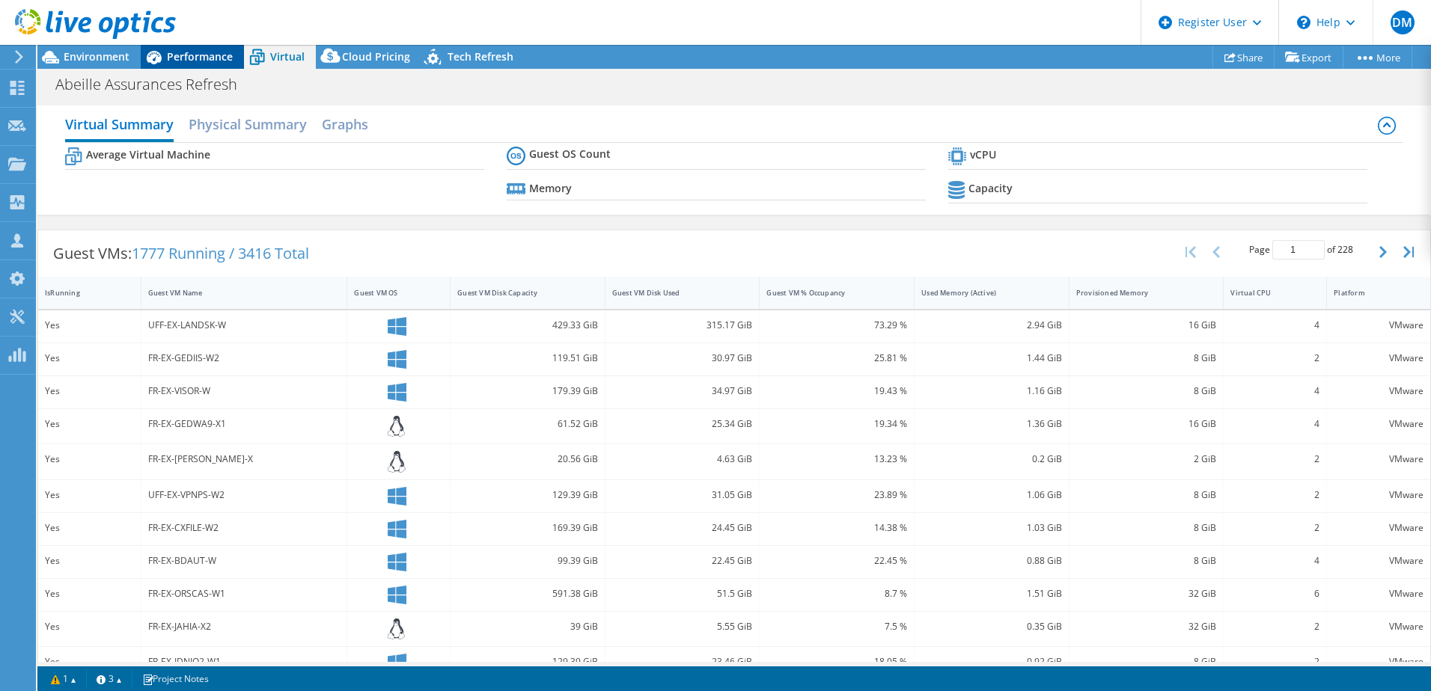
click at [167, 61] on span "Performance" at bounding box center [200, 56] width 66 height 14
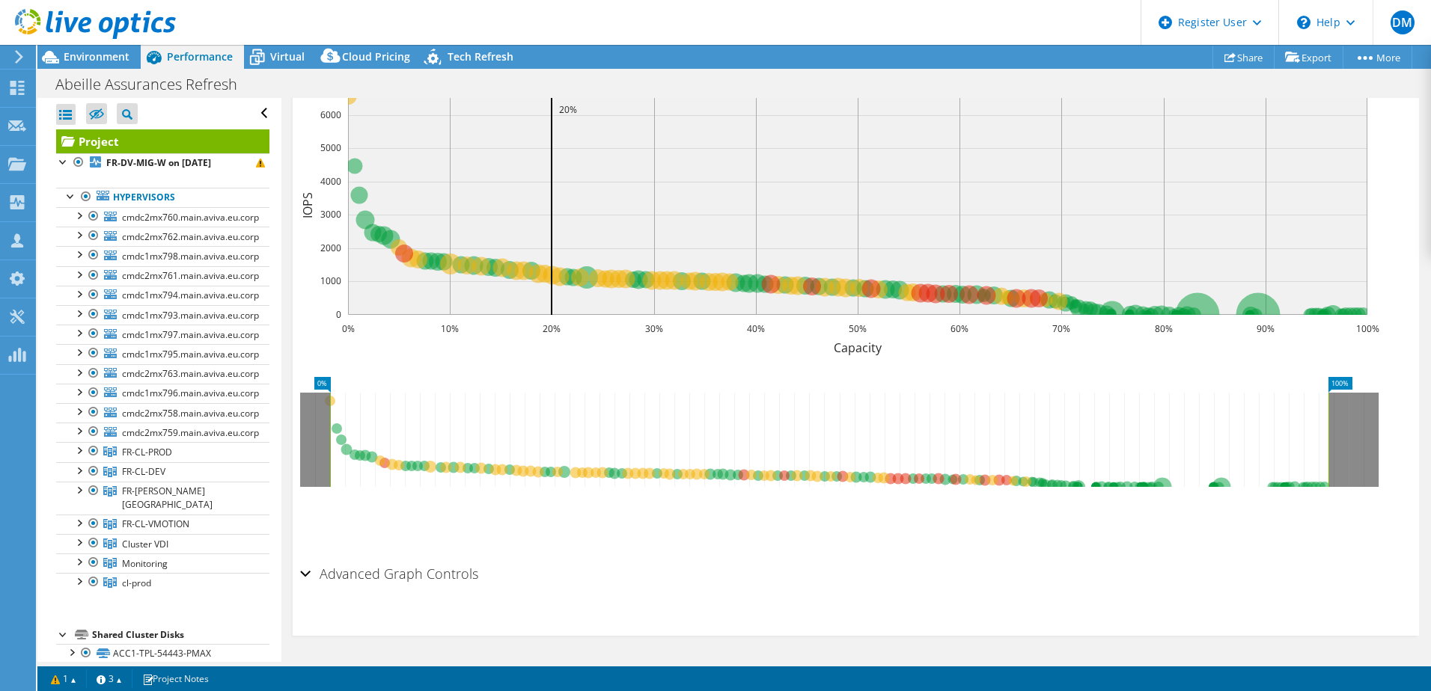
scroll to position [57, 0]
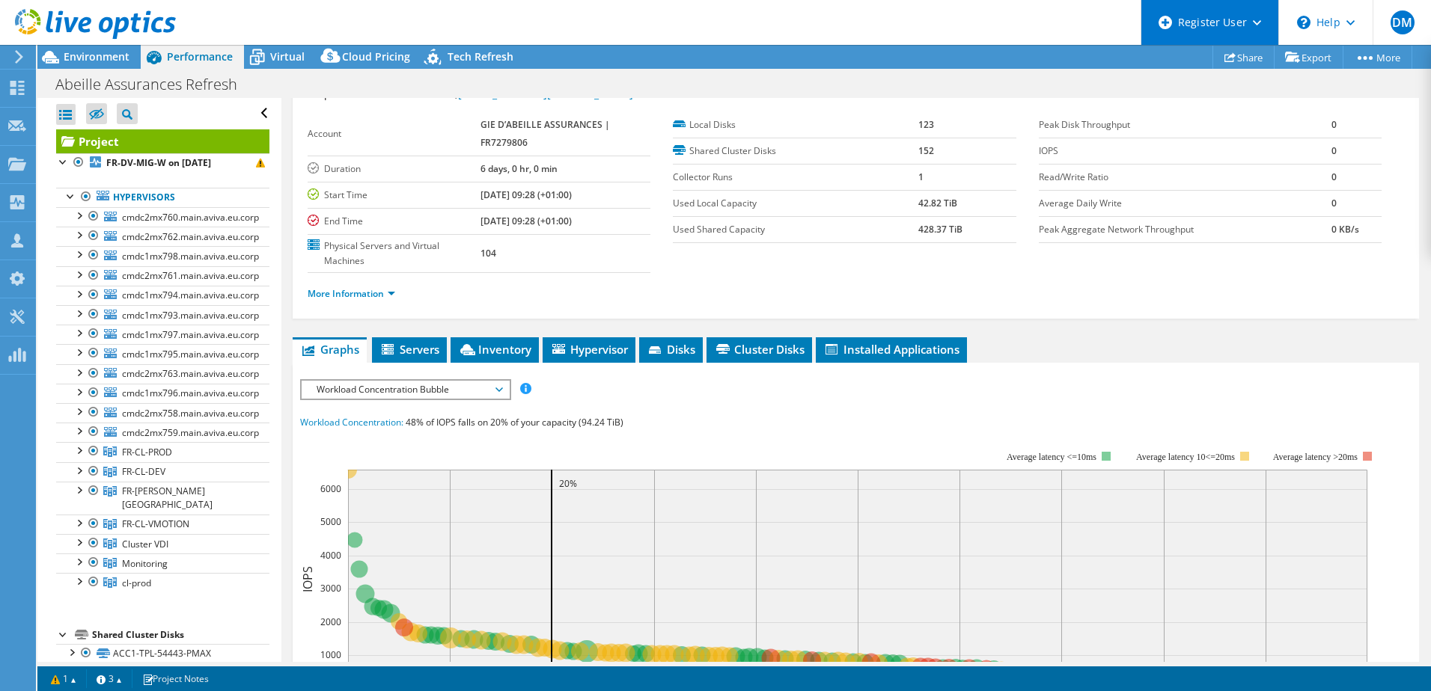
click at [1239, 22] on div "Register User" at bounding box center [1209, 22] width 138 height 45
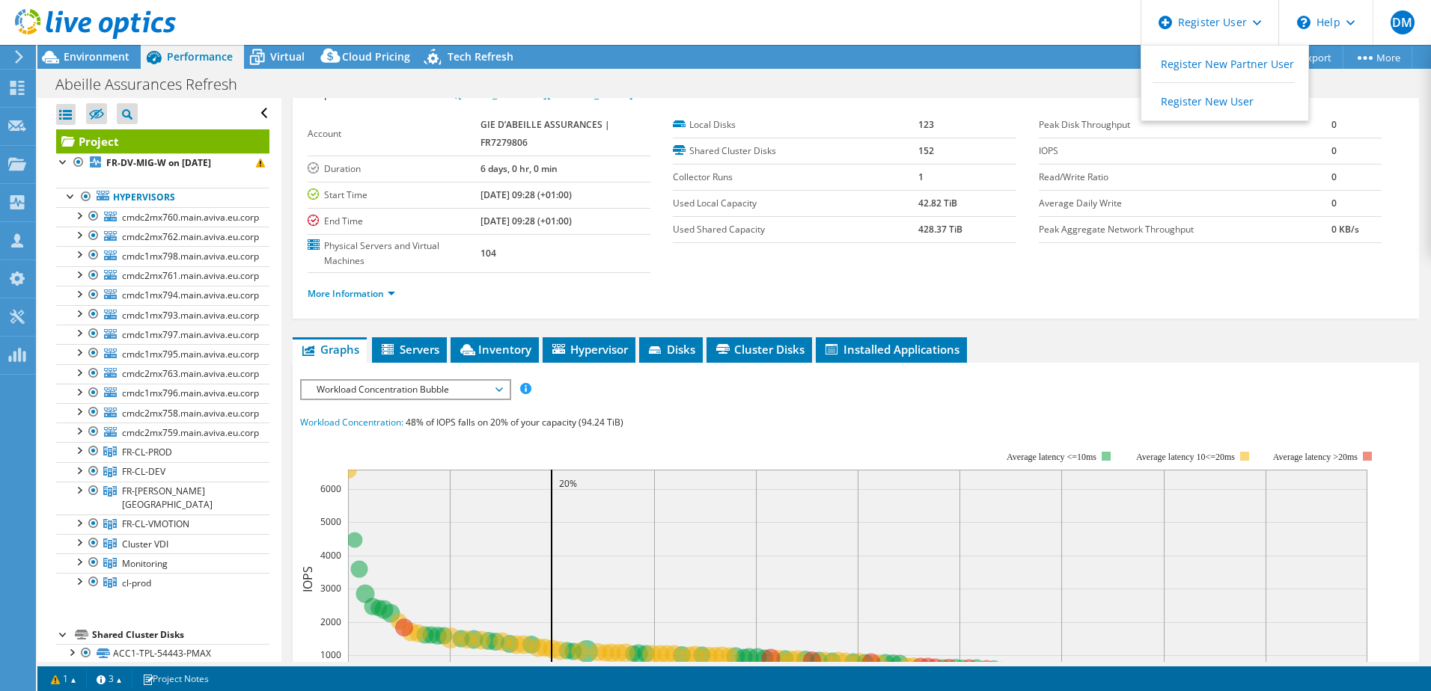
click at [853, 85] on div "Abeille Assurances Refresh Print" at bounding box center [733, 84] width 1393 height 28
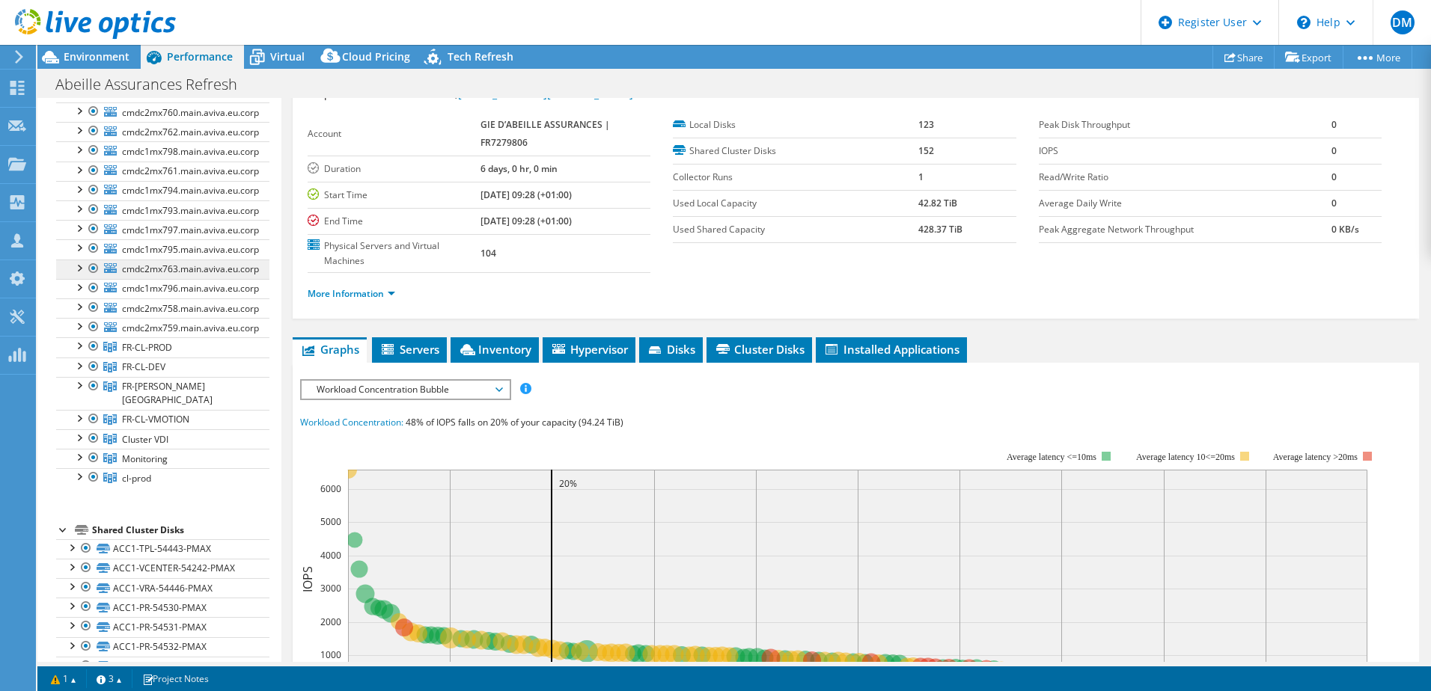
scroll to position [0, 0]
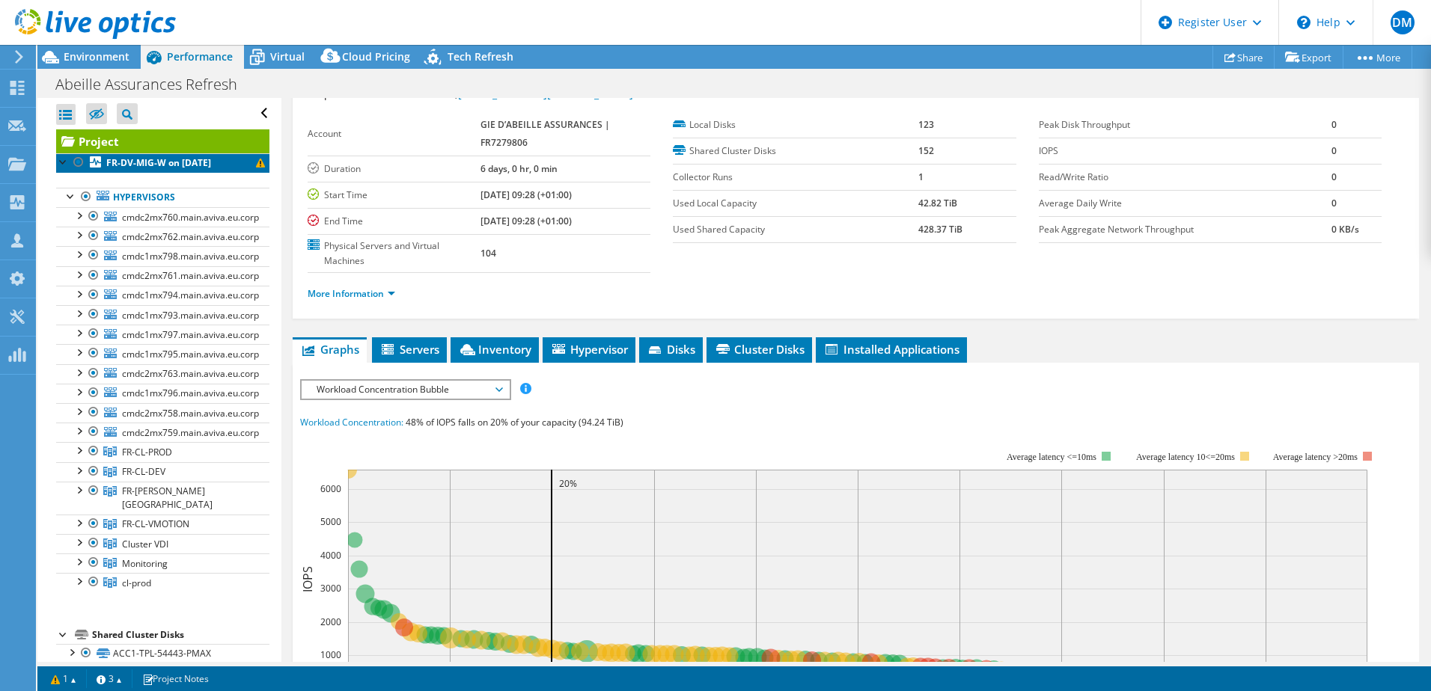
click at [159, 162] on b "FR-DV-MIG-W on [DATE]" at bounding box center [158, 162] width 105 height 13
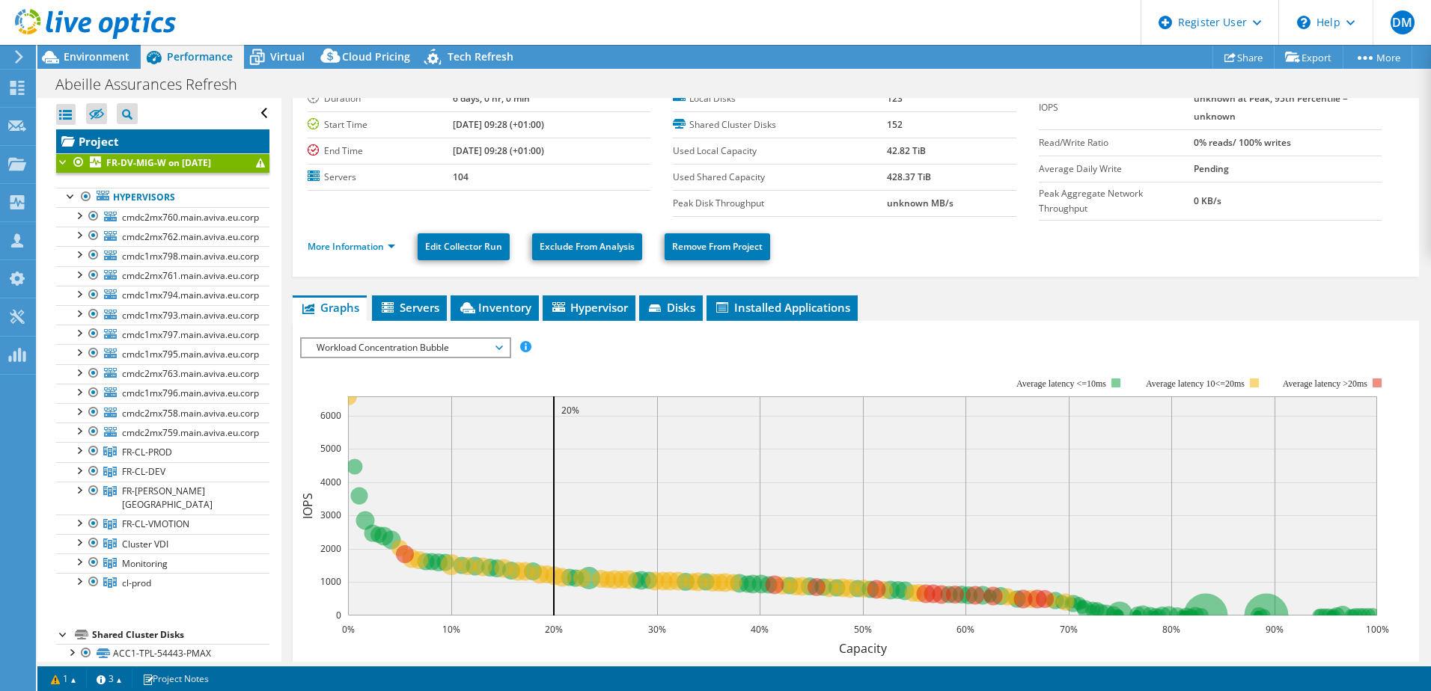
drag, startPoint x: 97, startPoint y: 143, endPoint x: 87, endPoint y: 145, distance: 10.7
click at [87, 145] on link "Project" at bounding box center [162, 141] width 213 height 24
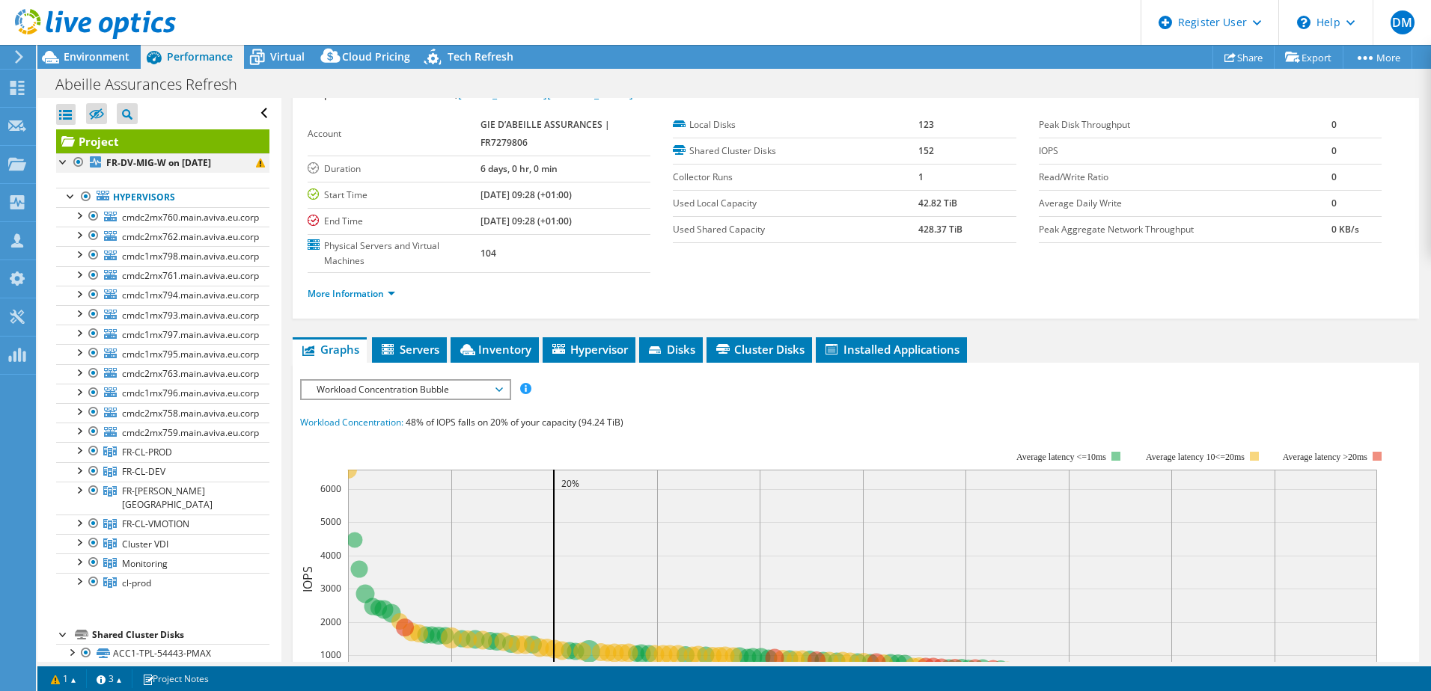
click at [59, 163] on div at bounding box center [63, 160] width 15 height 15
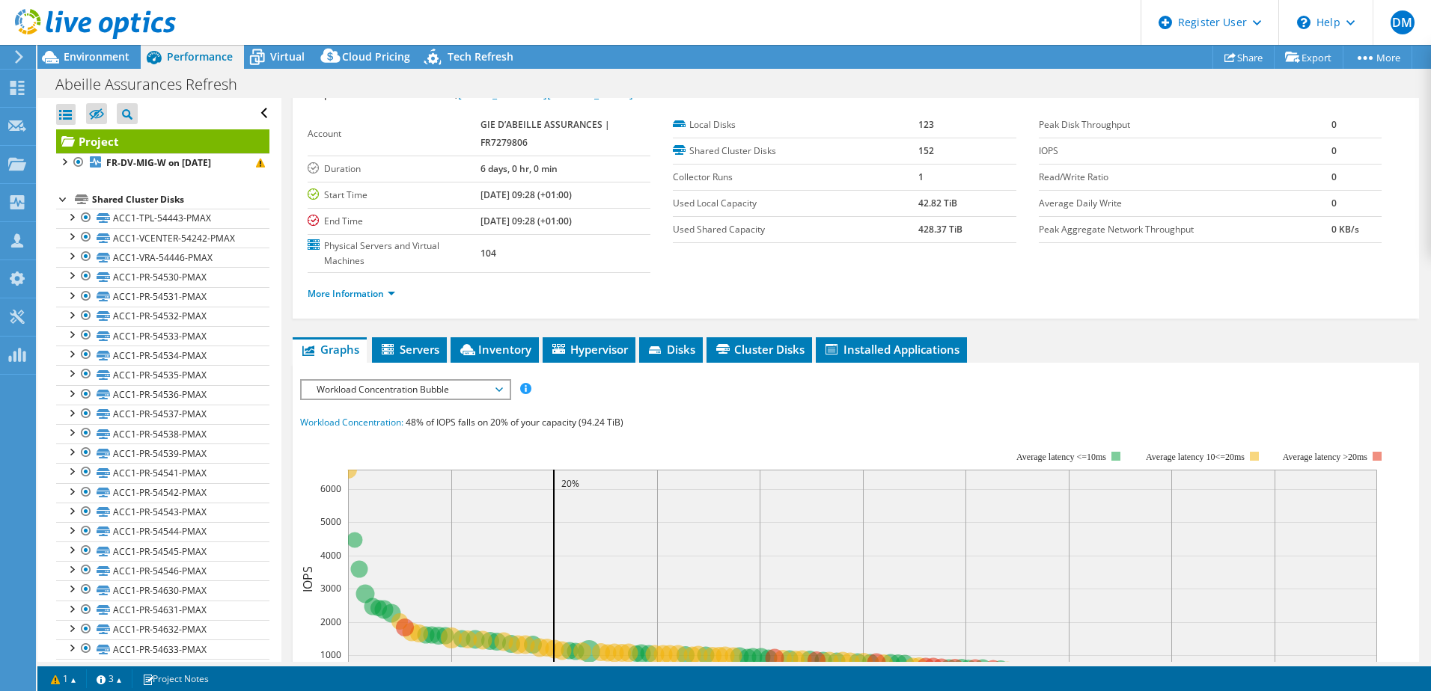
click at [68, 203] on div at bounding box center [63, 198] width 15 height 15
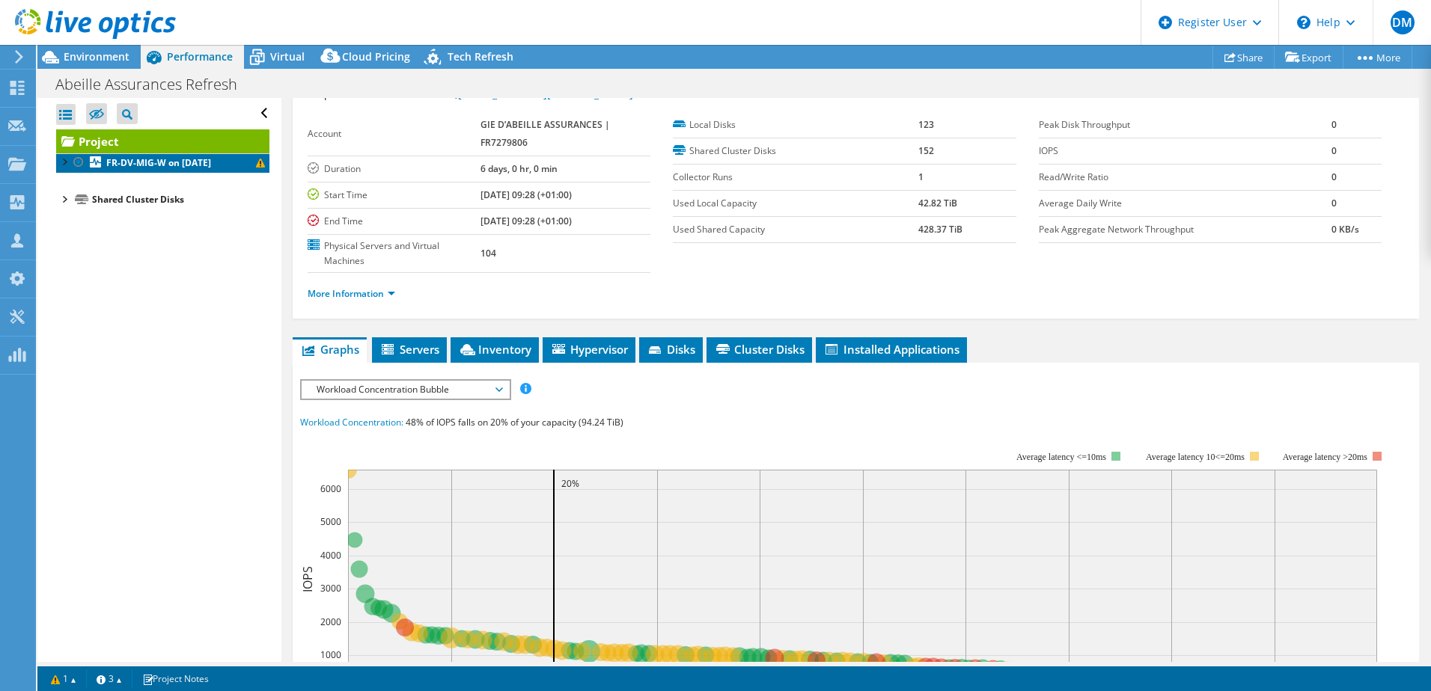
click at [256, 167] on span at bounding box center [260, 163] width 9 height 9
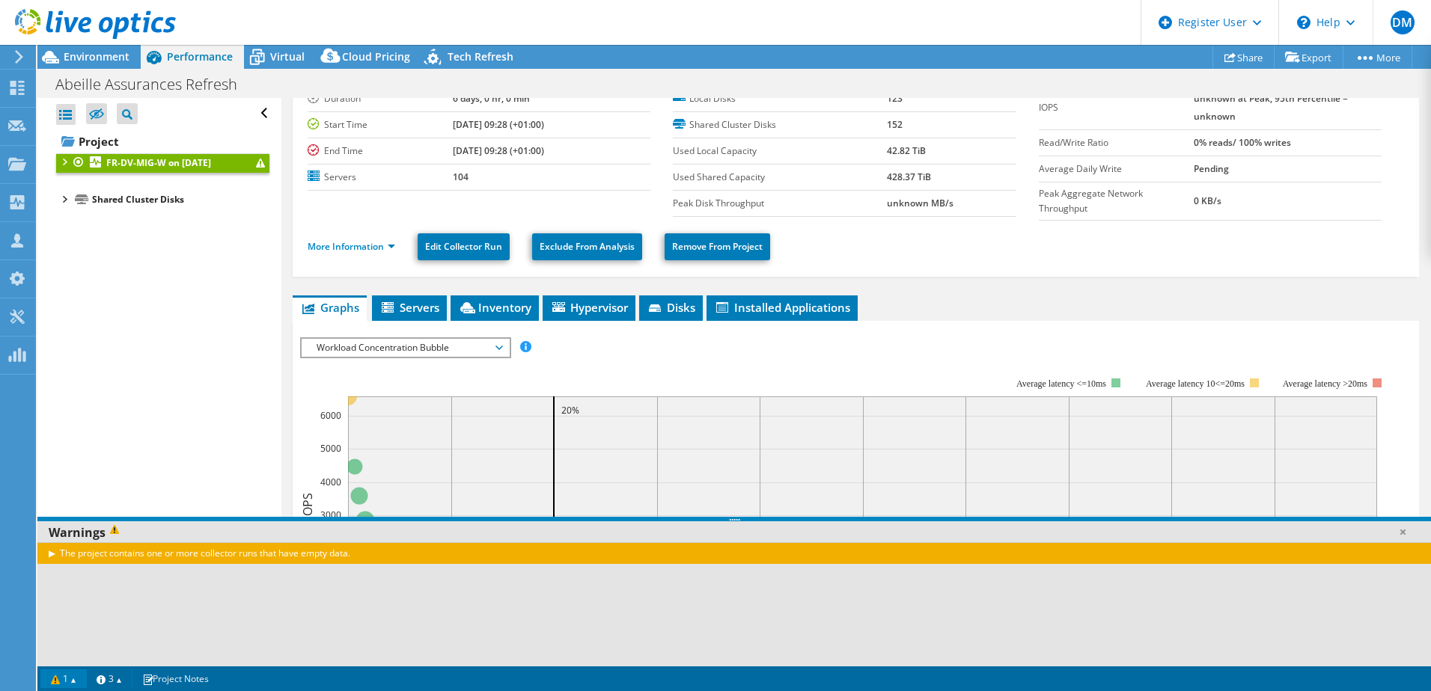
click at [58, 685] on link "1" at bounding box center [63, 679] width 46 height 19
click at [139, 605] on div "The project contains one or more collector runs that have empty data." at bounding box center [733, 604] width 1393 height 124
click at [152, 361] on div "Open All Close All Hide Excluded Nodes Project Tree Filter" at bounding box center [158, 380] width 243 height 564
click at [244, 107] on div "Open All Close All Hide Excluded Nodes Project Tree Filter" at bounding box center [162, 113] width 213 height 31
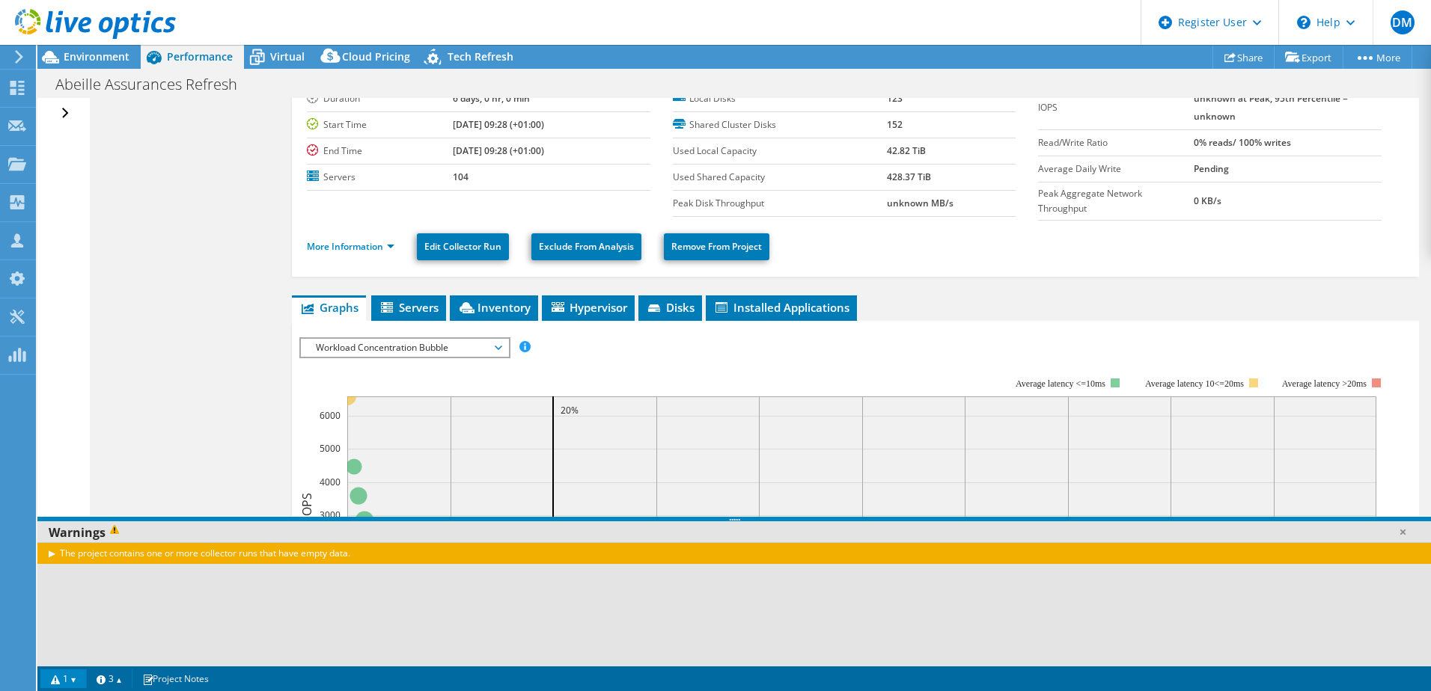
click at [65, 111] on div "Open All Close All Hide Excluded Nodes Project Tree Filter" at bounding box center [67, 113] width 22 height 31
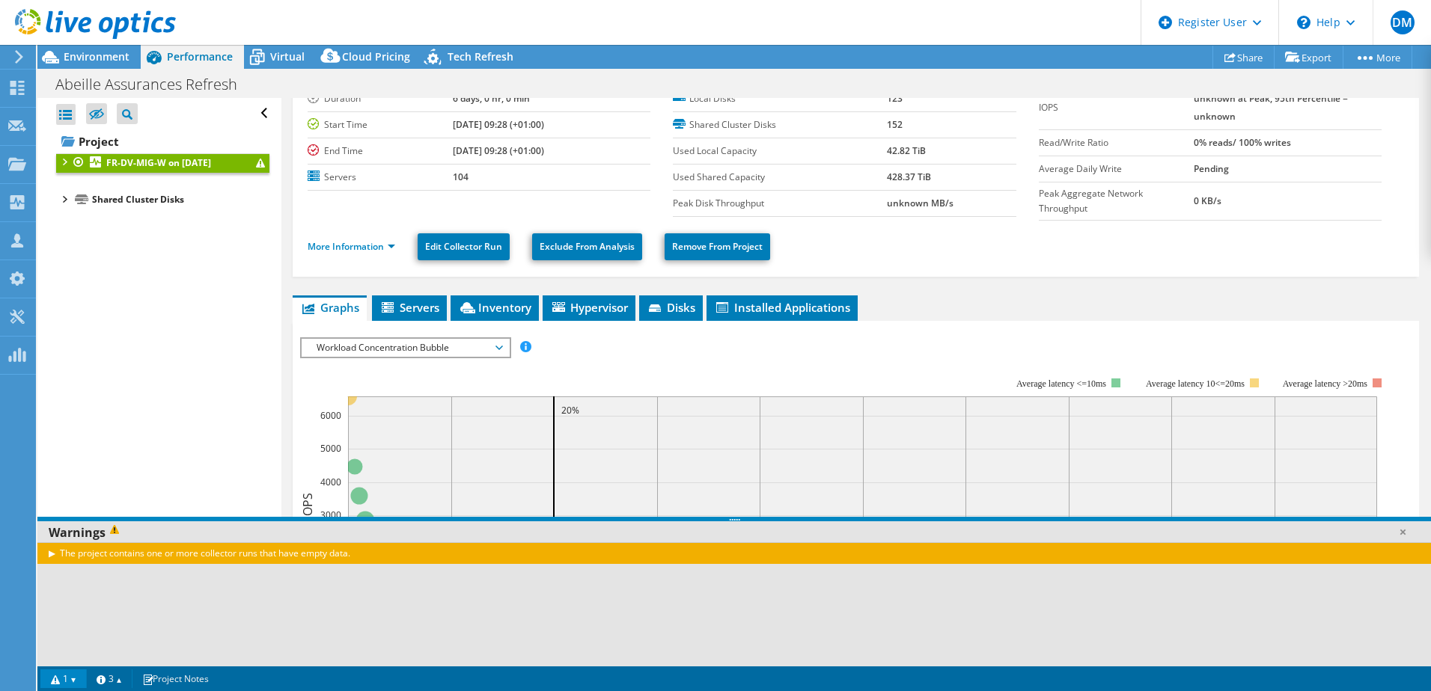
click at [129, 159] on b "FR-DV-MIG-W on 3/26/2024" at bounding box center [158, 162] width 105 height 13
click at [67, 159] on div at bounding box center [63, 160] width 15 height 15
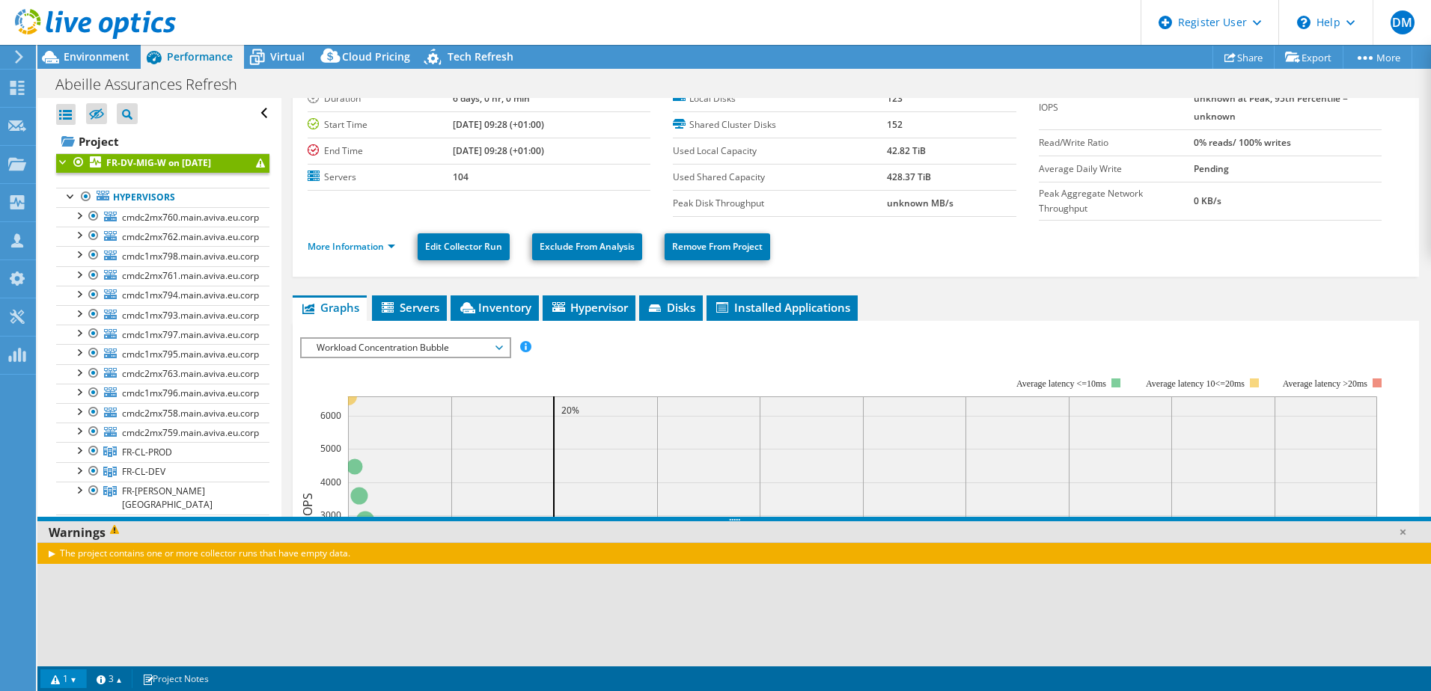
drag, startPoint x: 159, startPoint y: 164, endPoint x: 128, endPoint y: 164, distance: 31.4
click at [128, 164] on b "FR-DV-MIG-W on 3/26/2024" at bounding box center [158, 162] width 105 height 13
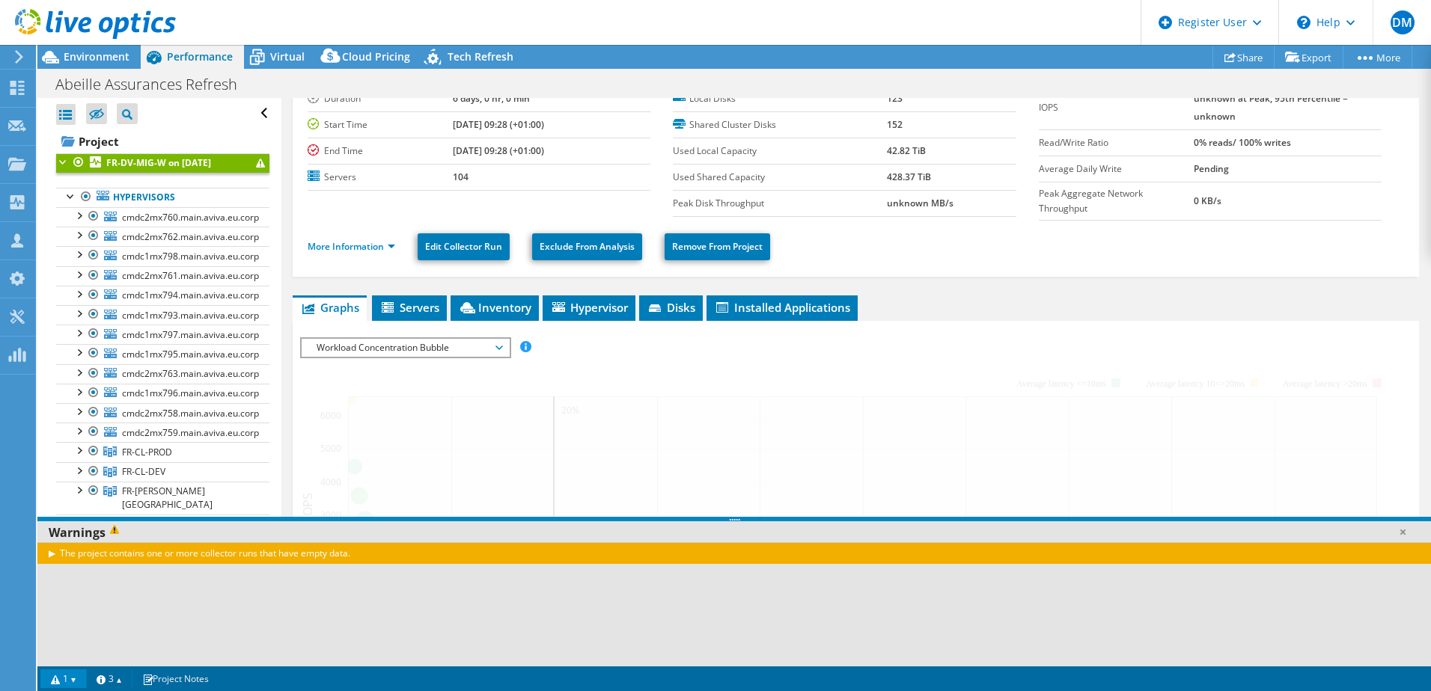
click at [128, 164] on b "FR-DV-MIG-W on 3/26/2024" at bounding box center [158, 162] width 105 height 13
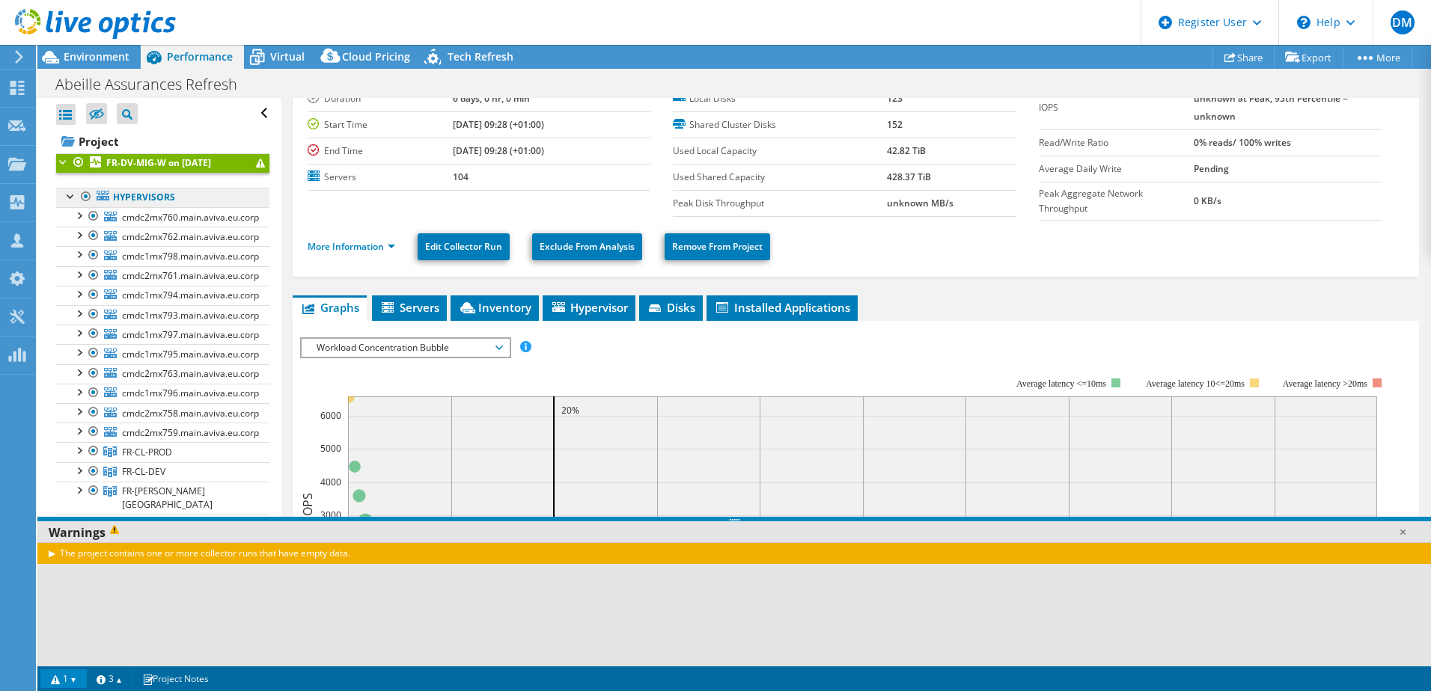
click at [108, 194] on icon at bounding box center [103, 196] width 13 height 10
click at [140, 195] on link "Hypervisors" at bounding box center [162, 197] width 213 height 19
drag, startPoint x: 147, startPoint y: 195, endPoint x: 131, endPoint y: 197, distance: 16.5
click at [131, 197] on link "Hypervisors" at bounding box center [162, 197] width 213 height 19
click at [272, 66] on div "Virtual" at bounding box center [280, 57] width 72 height 24
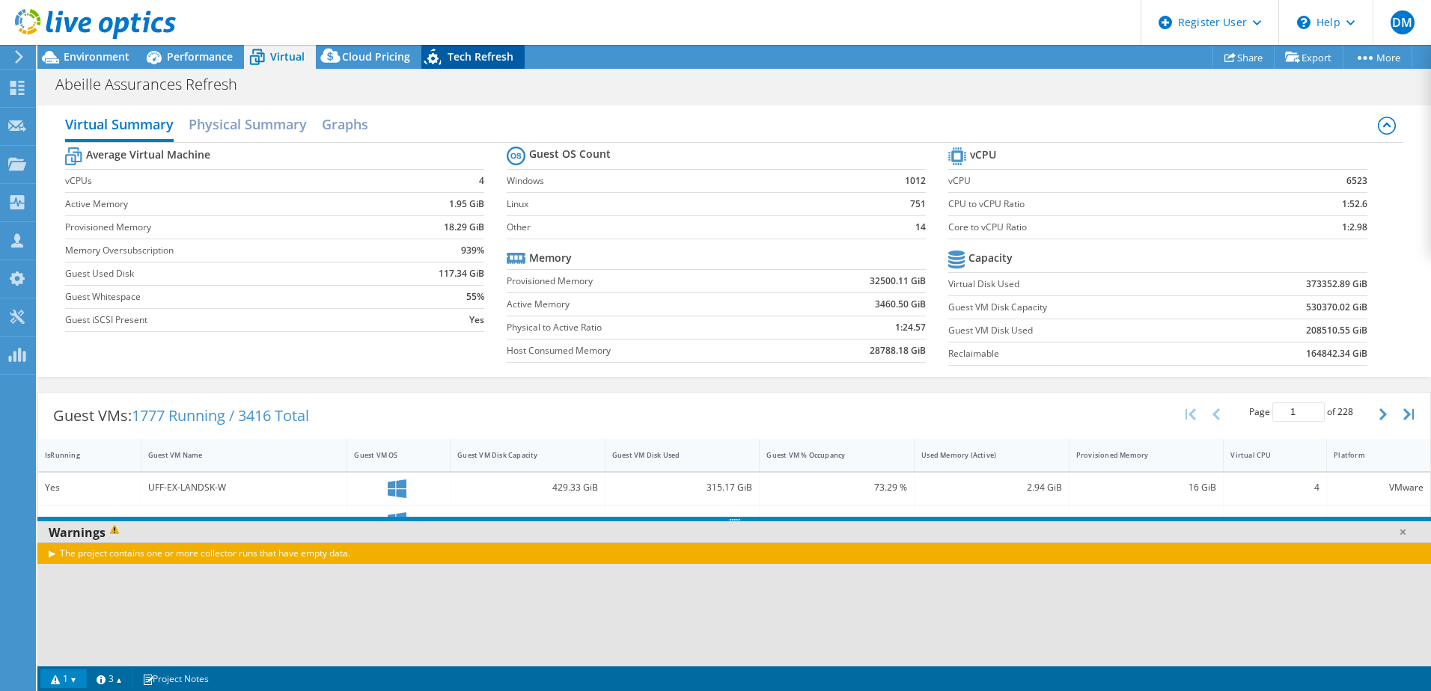
click at [435, 52] on icon at bounding box center [434, 59] width 26 height 31
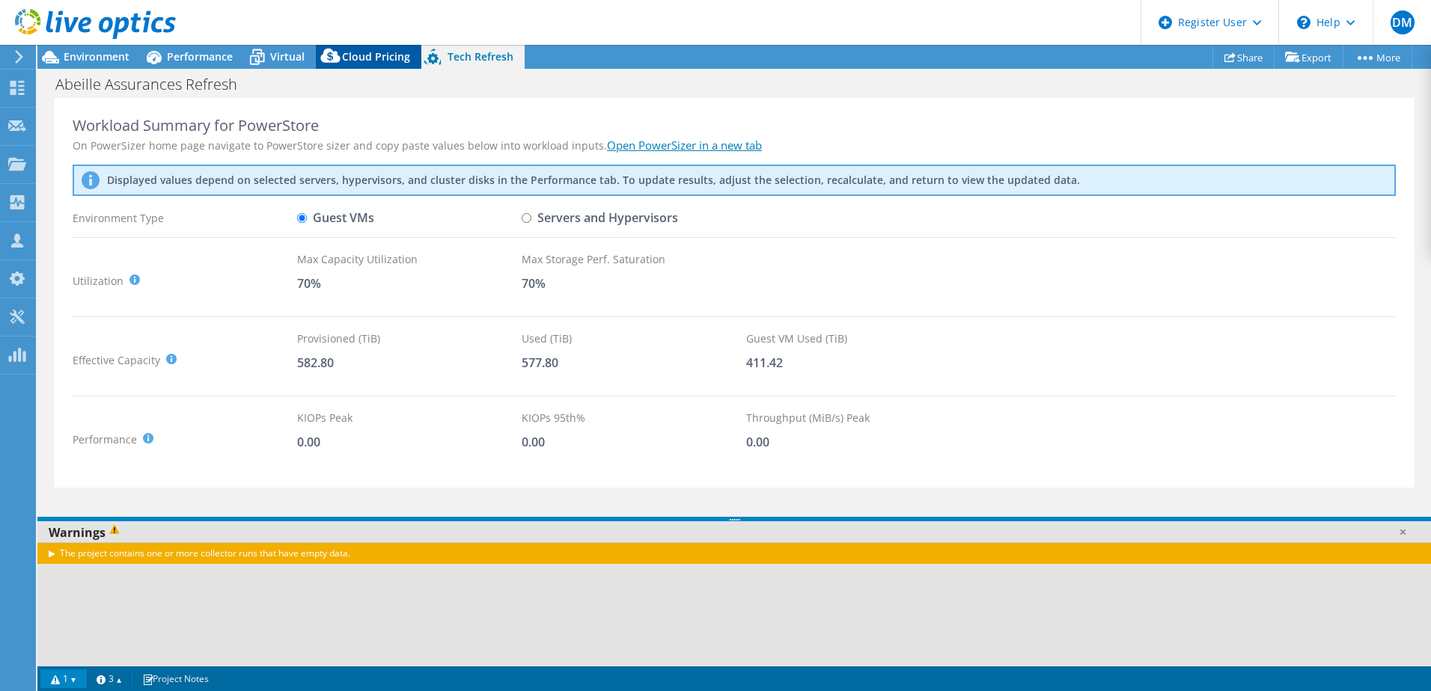
click at [375, 56] on span "Cloud Pricing" at bounding box center [376, 56] width 68 height 14
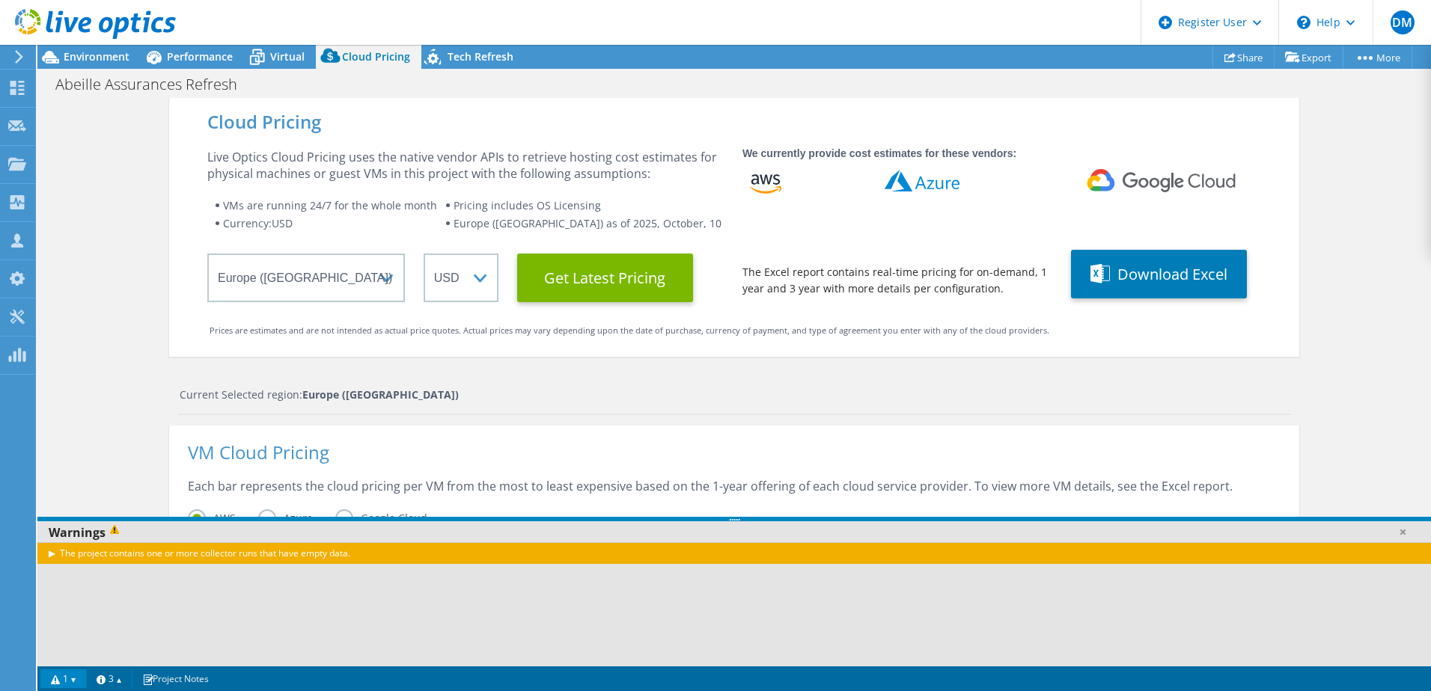
click at [275, 70] on div "Abeille Assurances Refresh Print" at bounding box center [733, 84] width 1393 height 28
click at [281, 66] on div "Virtual" at bounding box center [280, 57] width 72 height 24
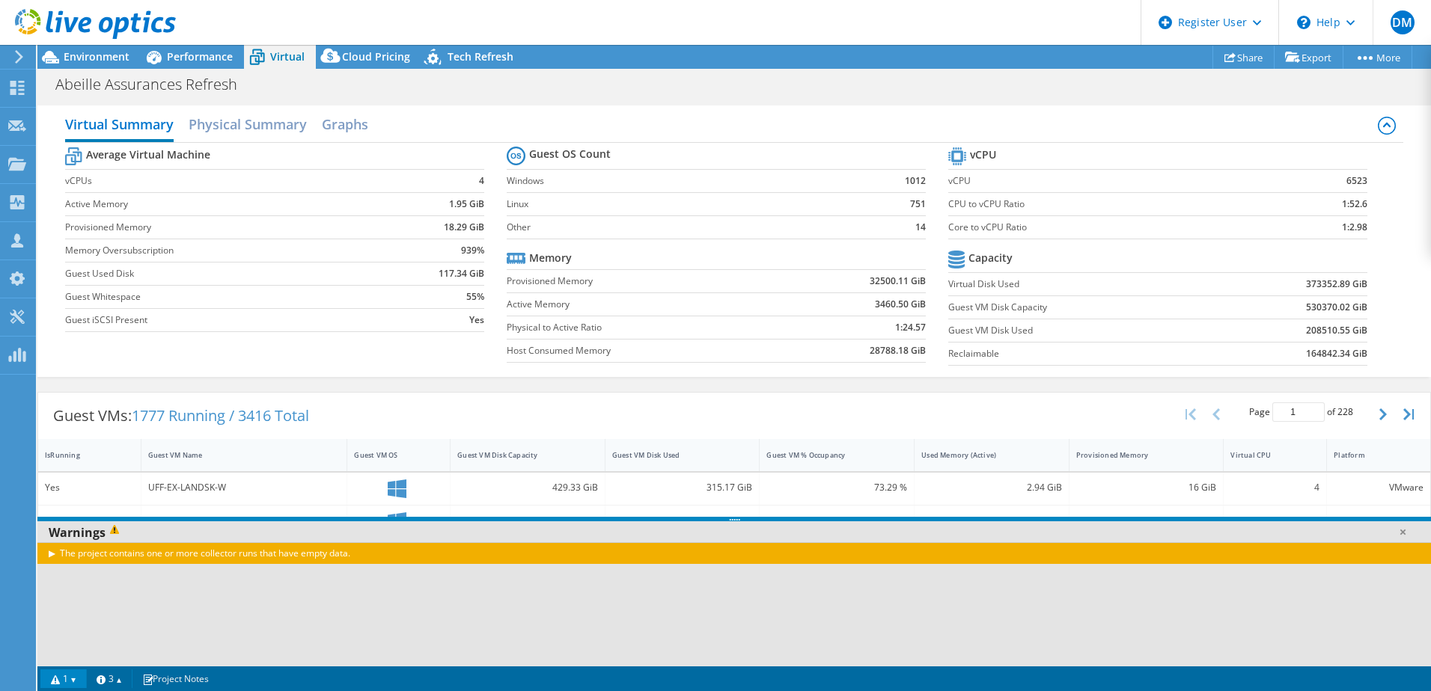
click at [90, 49] on div at bounding box center [88, 25] width 176 height 50
click at [90, 56] on span "Environment" at bounding box center [97, 56] width 66 height 14
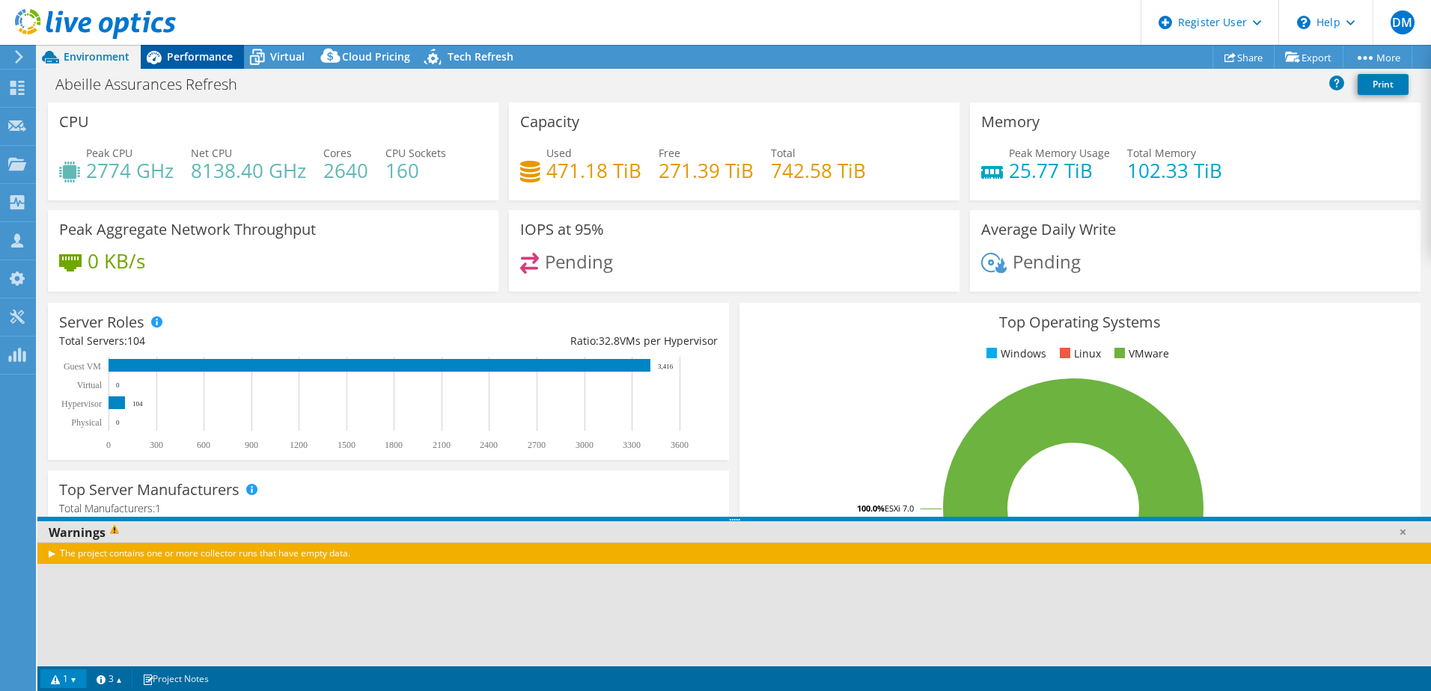
click at [204, 54] on span "Performance" at bounding box center [200, 56] width 66 height 14
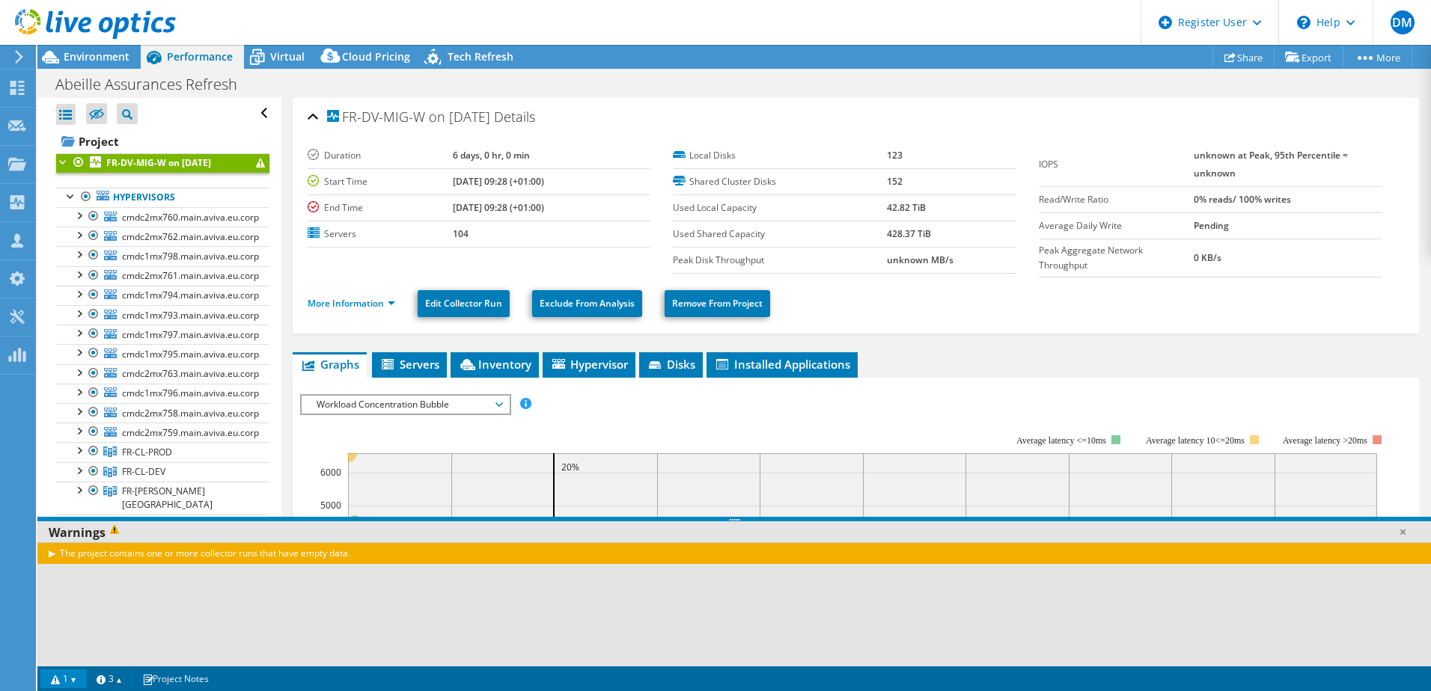
click at [492, 408] on span "Workload Concentration Bubble" at bounding box center [405, 405] width 192 height 18
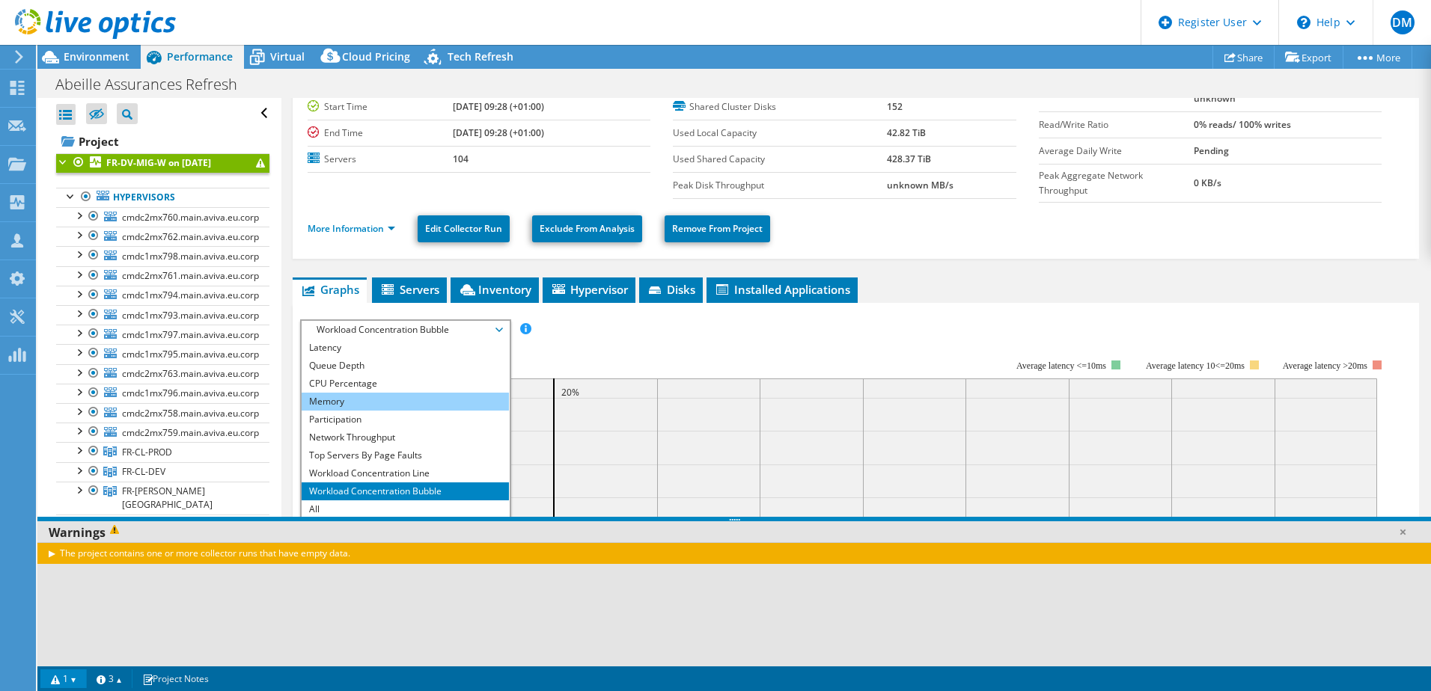
click at [377, 403] on li "Memory" at bounding box center [405, 402] width 207 height 18
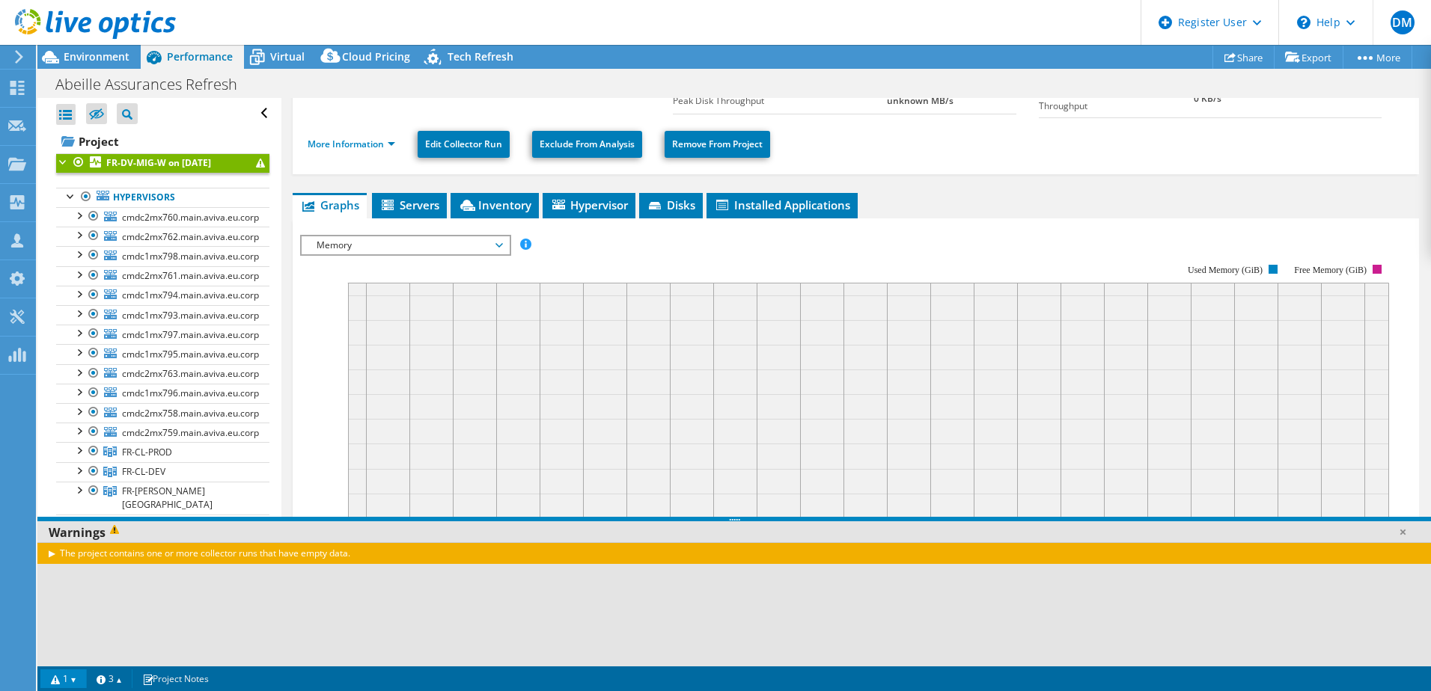
scroll to position [122, 0]
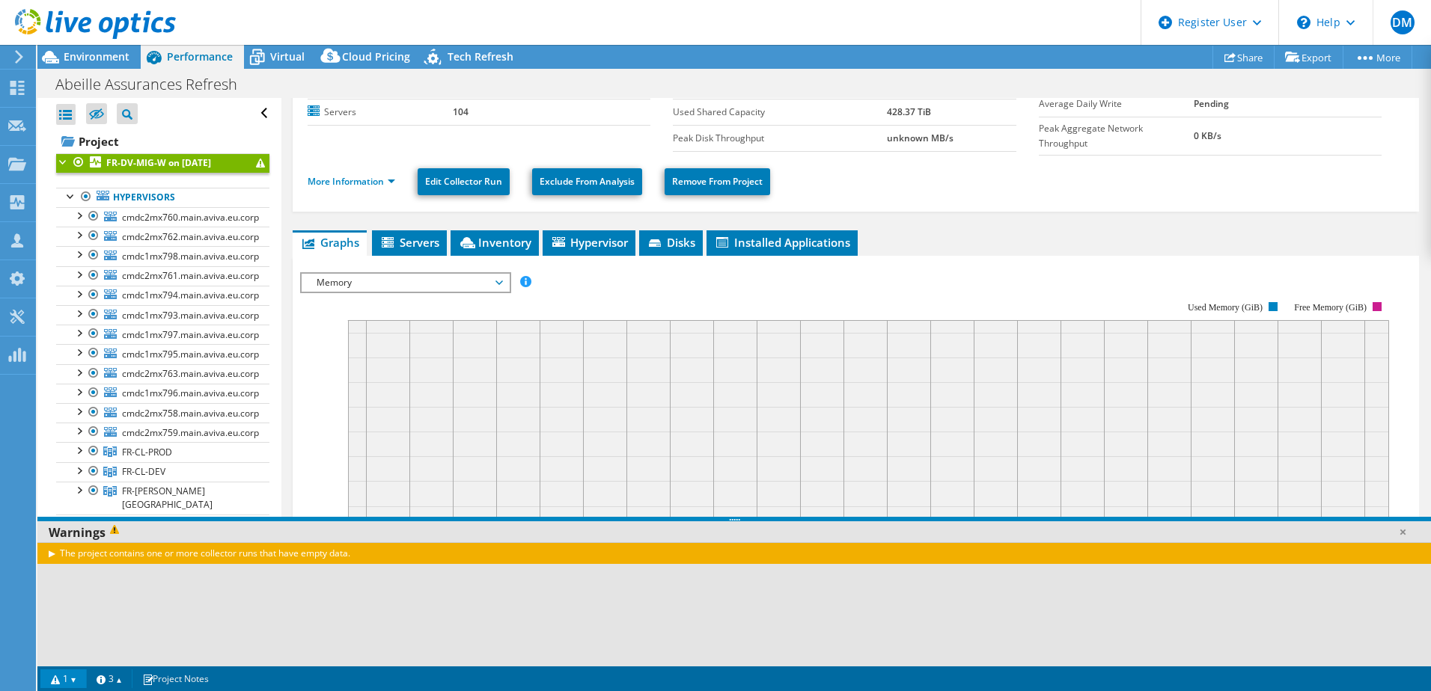
click at [62, 163] on div at bounding box center [63, 160] width 15 height 15
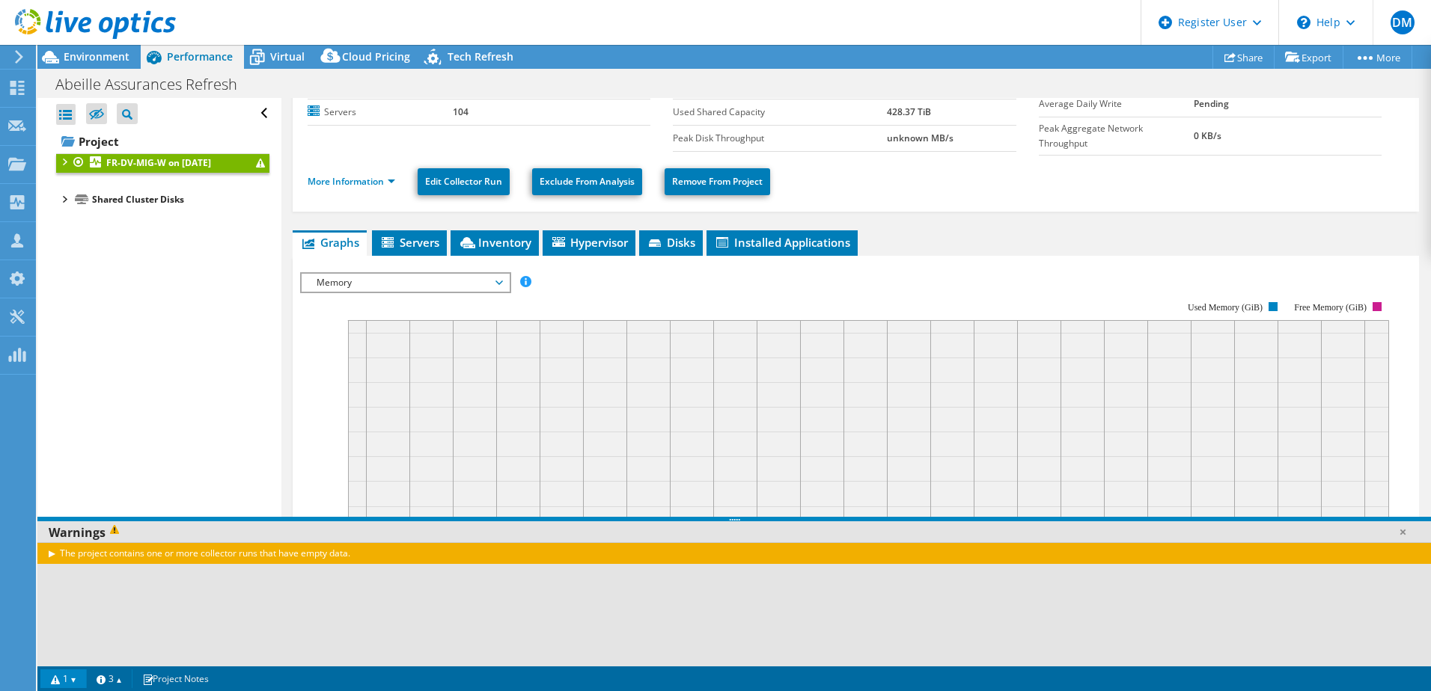
click at [65, 168] on div at bounding box center [63, 160] width 15 height 15
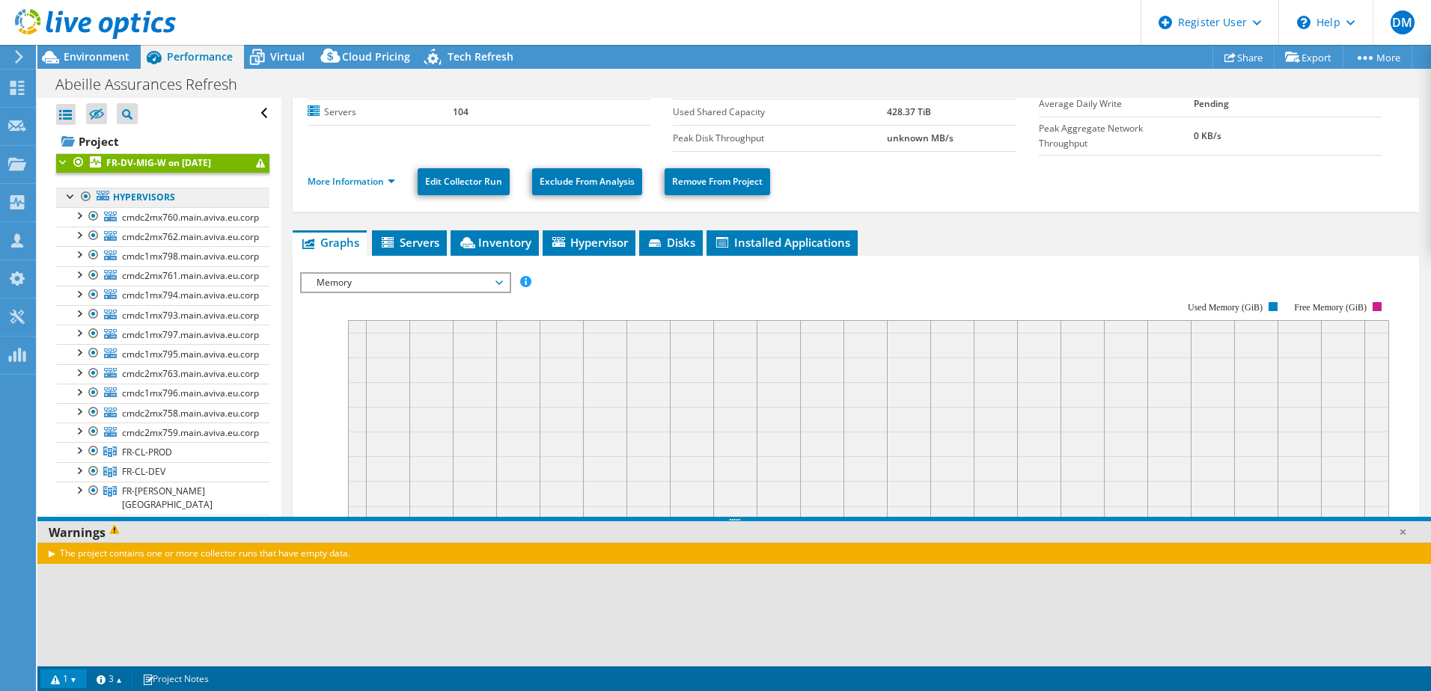
click at [133, 200] on link "Hypervisors" at bounding box center [162, 197] width 213 height 19
click at [153, 195] on link "Hypervisors" at bounding box center [162, 197] width 213 height 19
click at [210, 166] on b "FR-DV-MIG-W on 3/26/2024" at bounding box center [158, 162] width 105 height 13
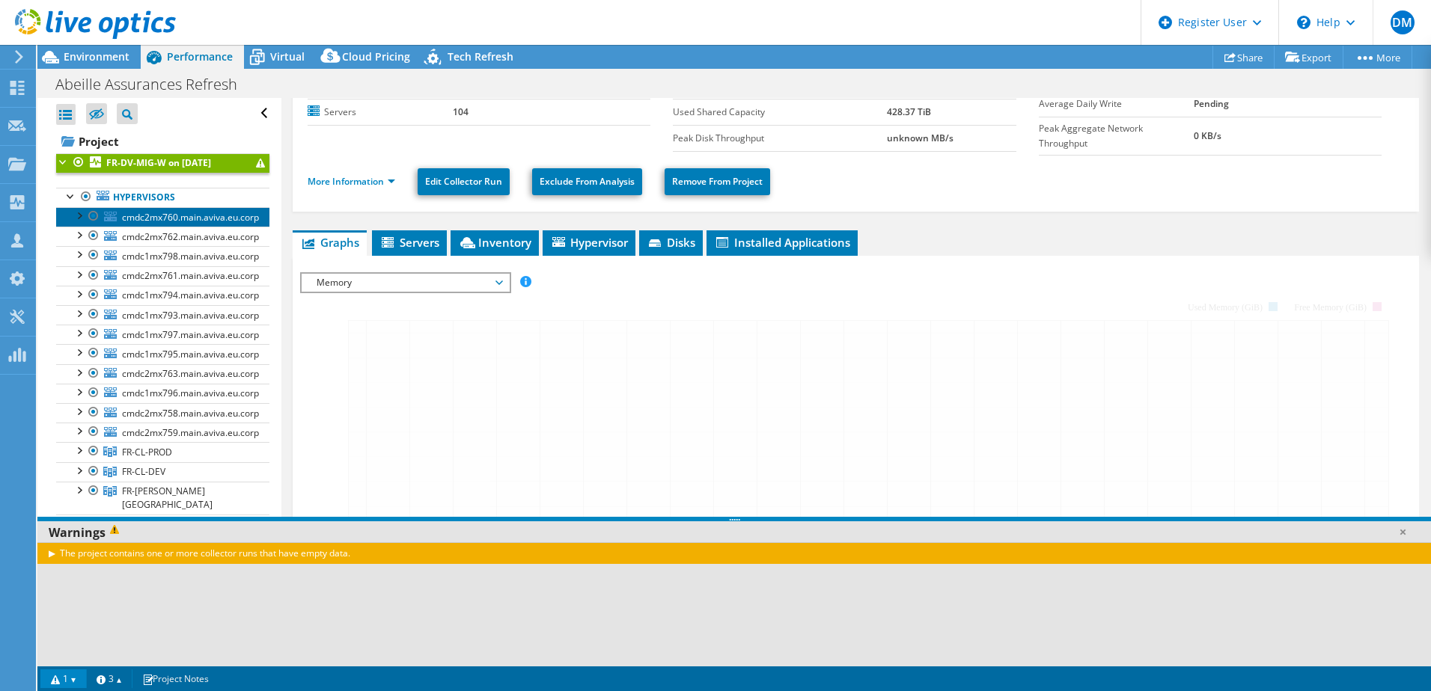
click at [204, 209] on link "cmdc2mx760.main.aviva.eu.corp" at bounding box center [162, 216] width 213 height 19
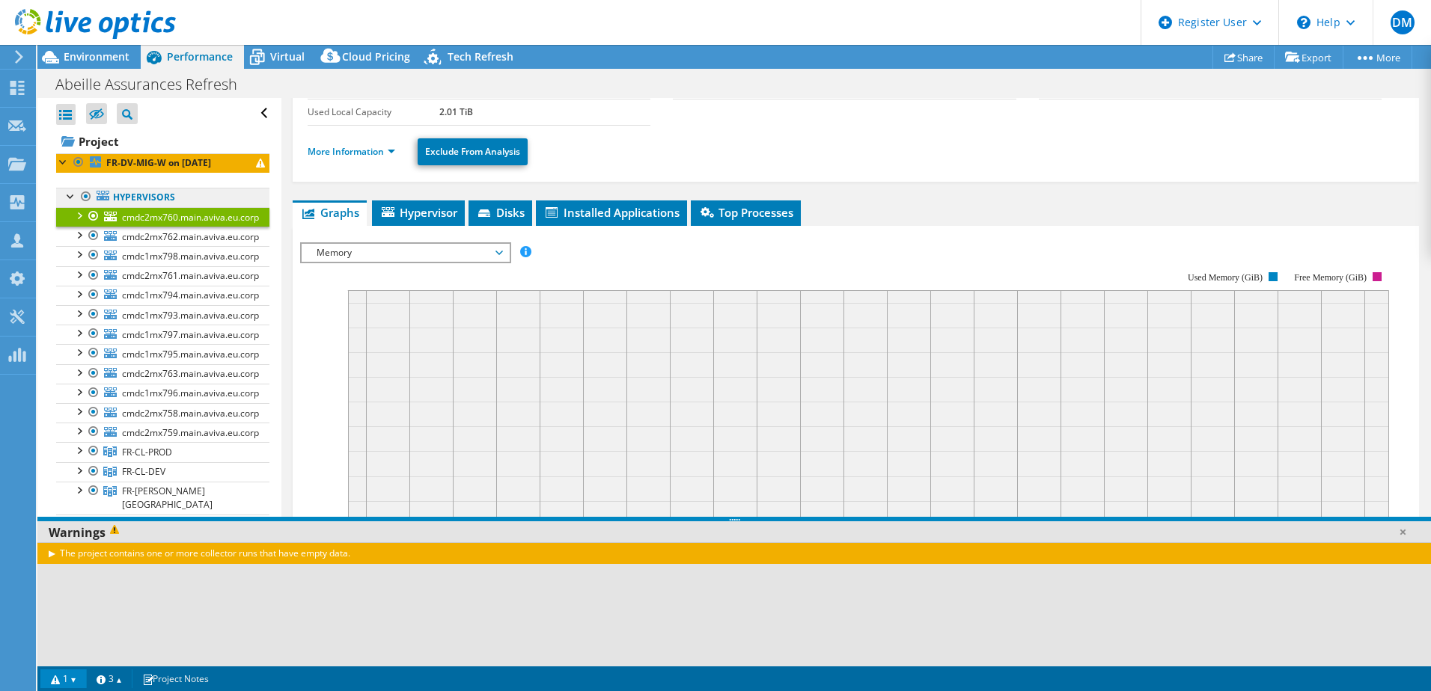
click at [182, 200] on link "Hypervisors" at bounding box center [162, 197] width 213 height 19
click at [181, 199] on link "Hypervisors" at bounding box center [162, 197] width 213 height 19
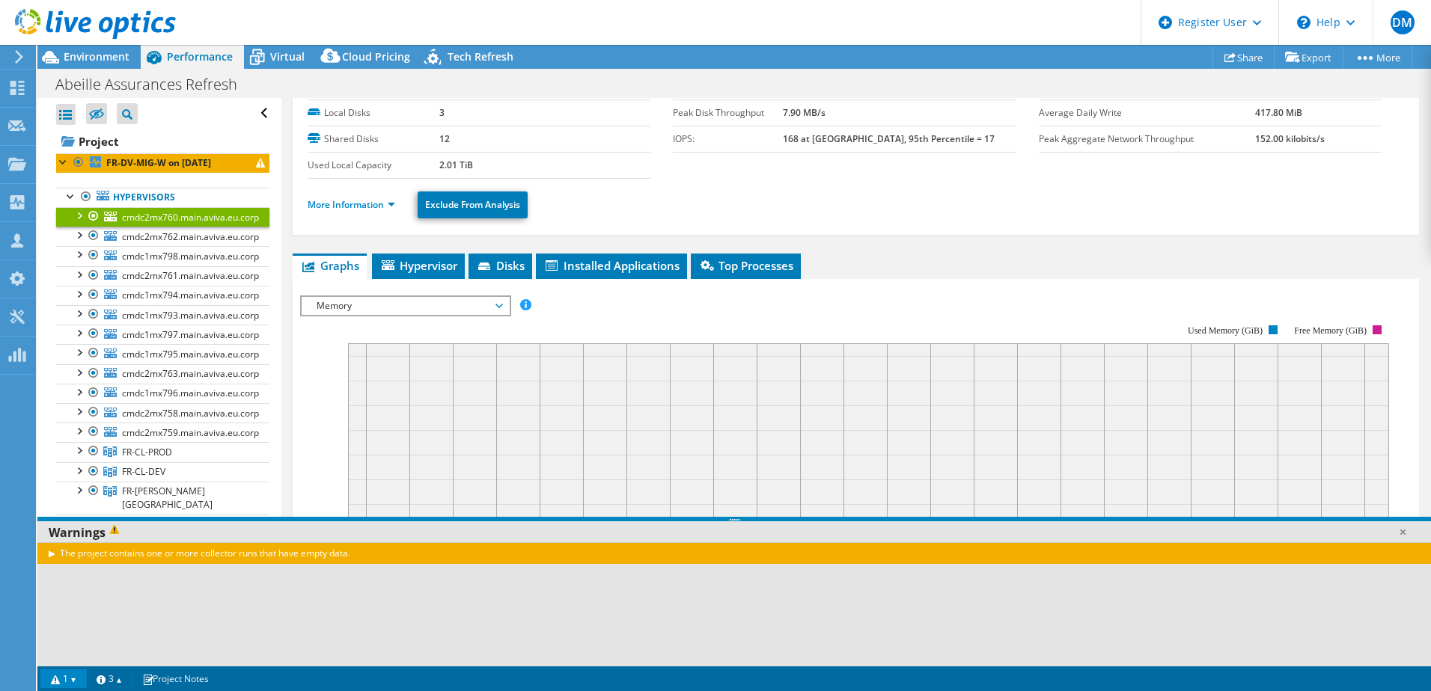
scroll to position [0, 0]
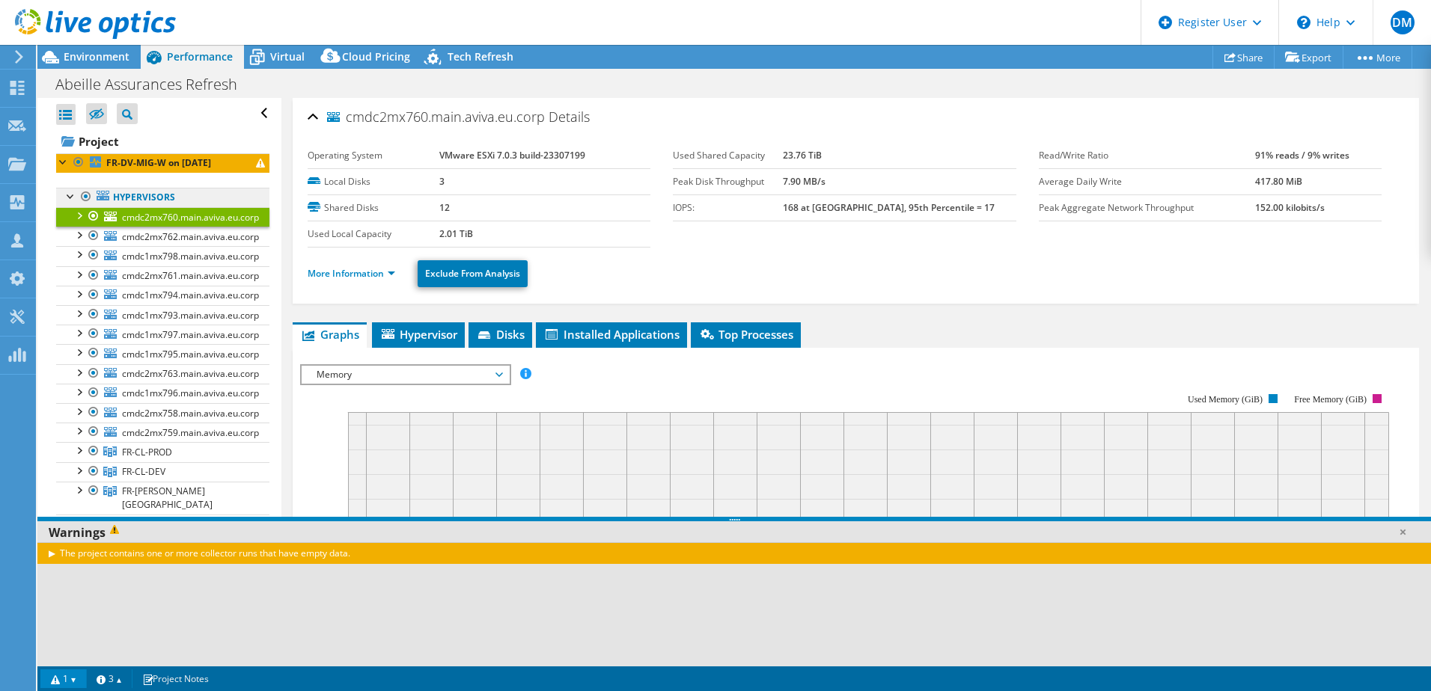
click at [127, 204] on link "Hypervisors" at bounding box center [162, 197] width 213 height 19
click at [142, 164] on b "FR-DV-MIG-W on 3/26/2024" at bounding box center [158, 162] width 105 height 13
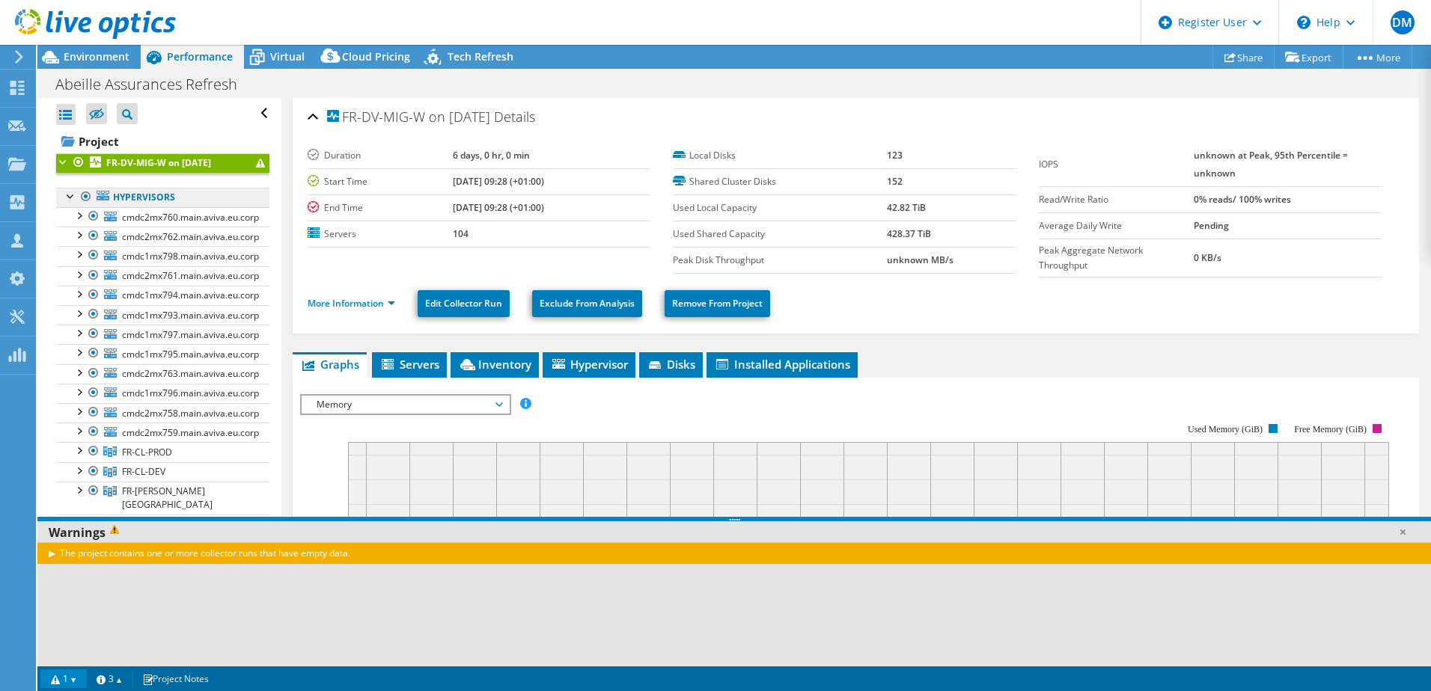
click at [146, 201] on link "Hypervisors" at bounding box center [162, 197] width 213 height 19
click at [150, 207] on link "cmdc2mx760.main.aviva.eu.corp" at bounding box center [162, 216] width 213 height 19
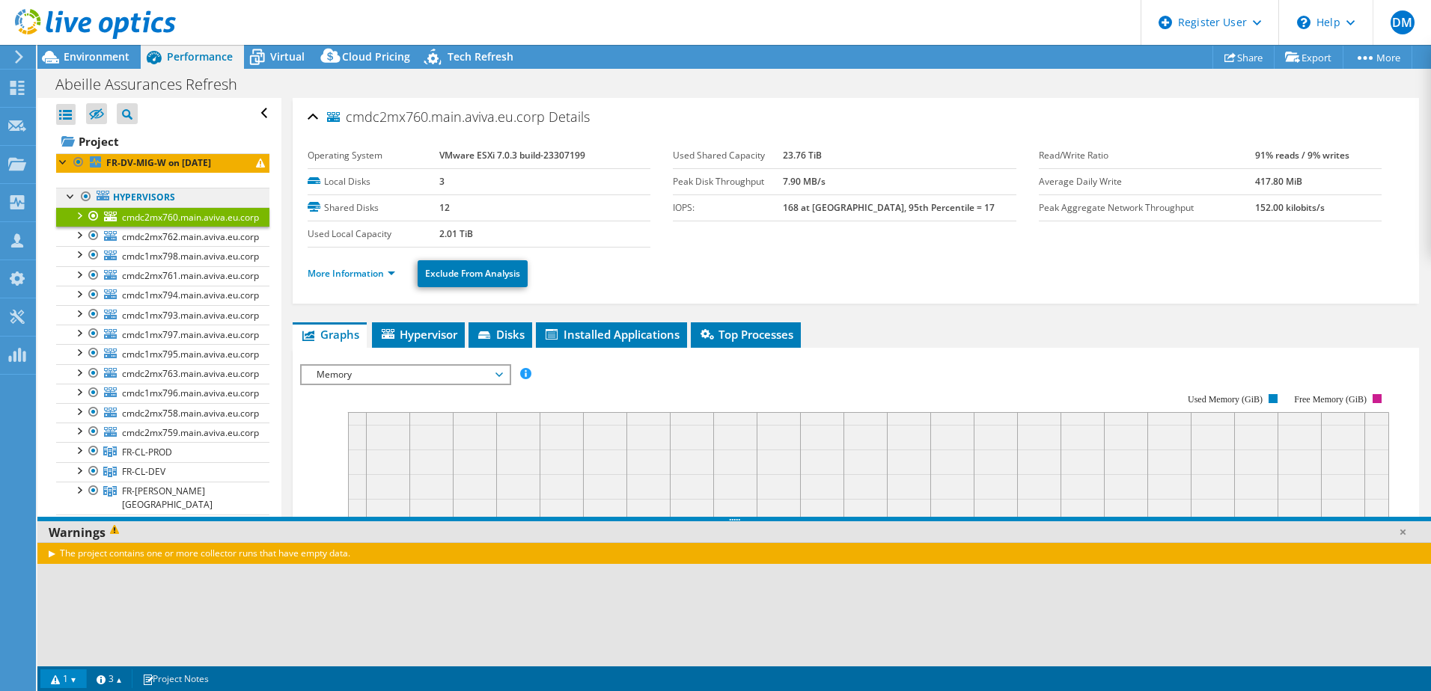
click at [154, 196] on link "Hypervisors" at bounding box center [162, 197] width 213 height 19
click at [165, 200] on link "Hypervisors" at bounding box center [162, 197] width 213 height 19
click at [16, 87] on icon at bounding box center [17, 88] width 18 height 14
click at [58, 91] on div "Dashboard" at bounding box center [70, 88] width 70 height 37
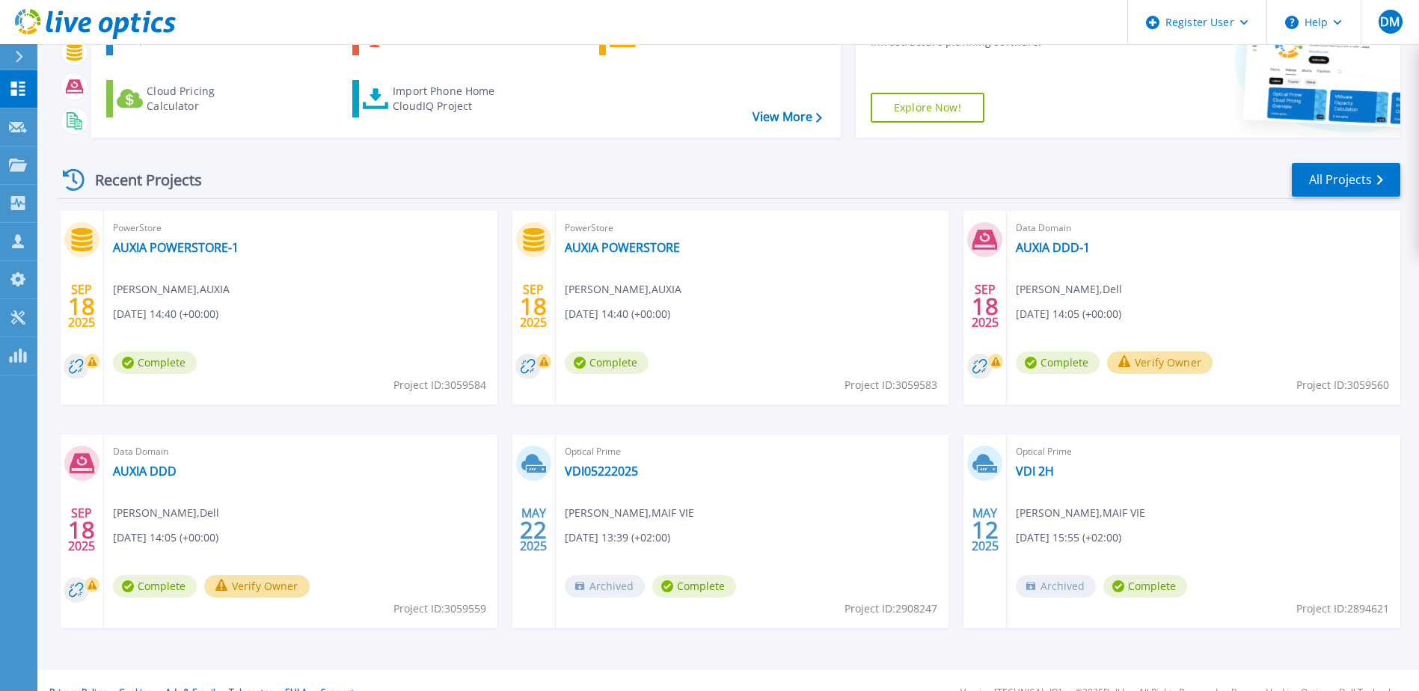
scroll to position [138, 0]
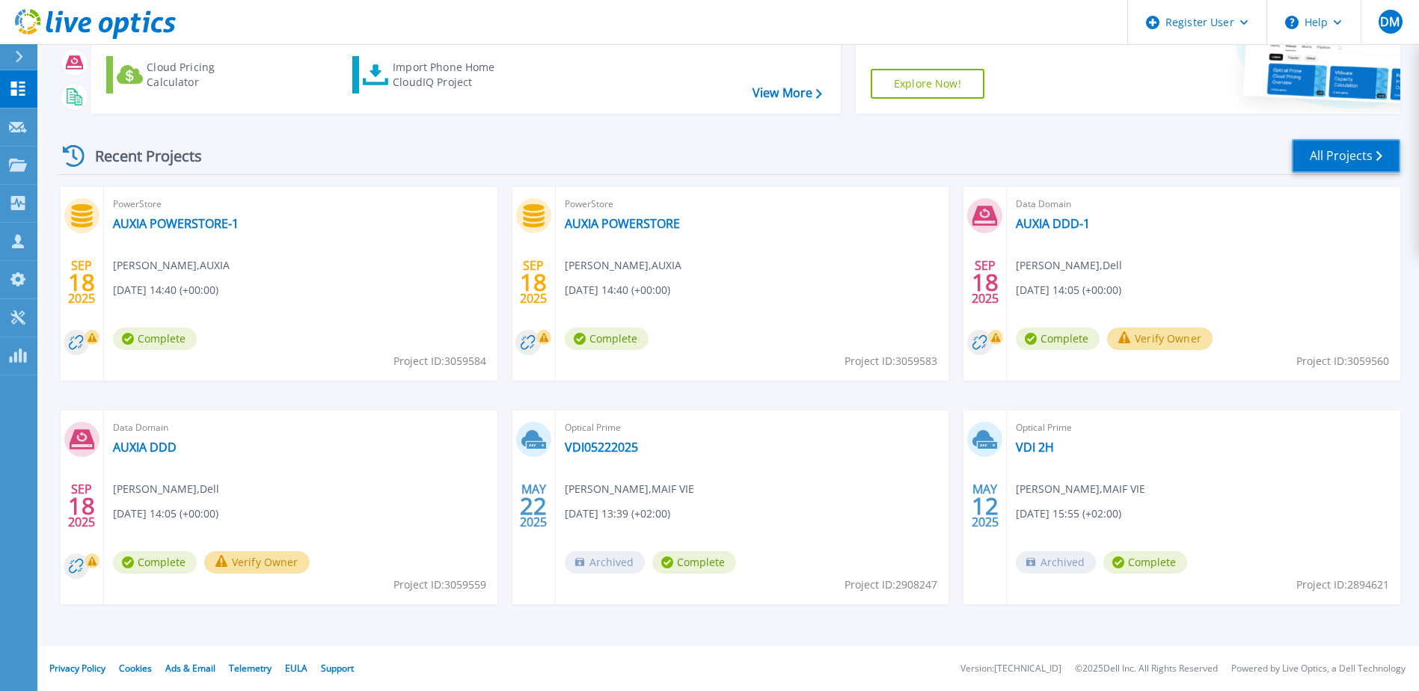
click at [1337, 162] on link "All Projects" at bounding box center [1346, 156] width 108 height 34
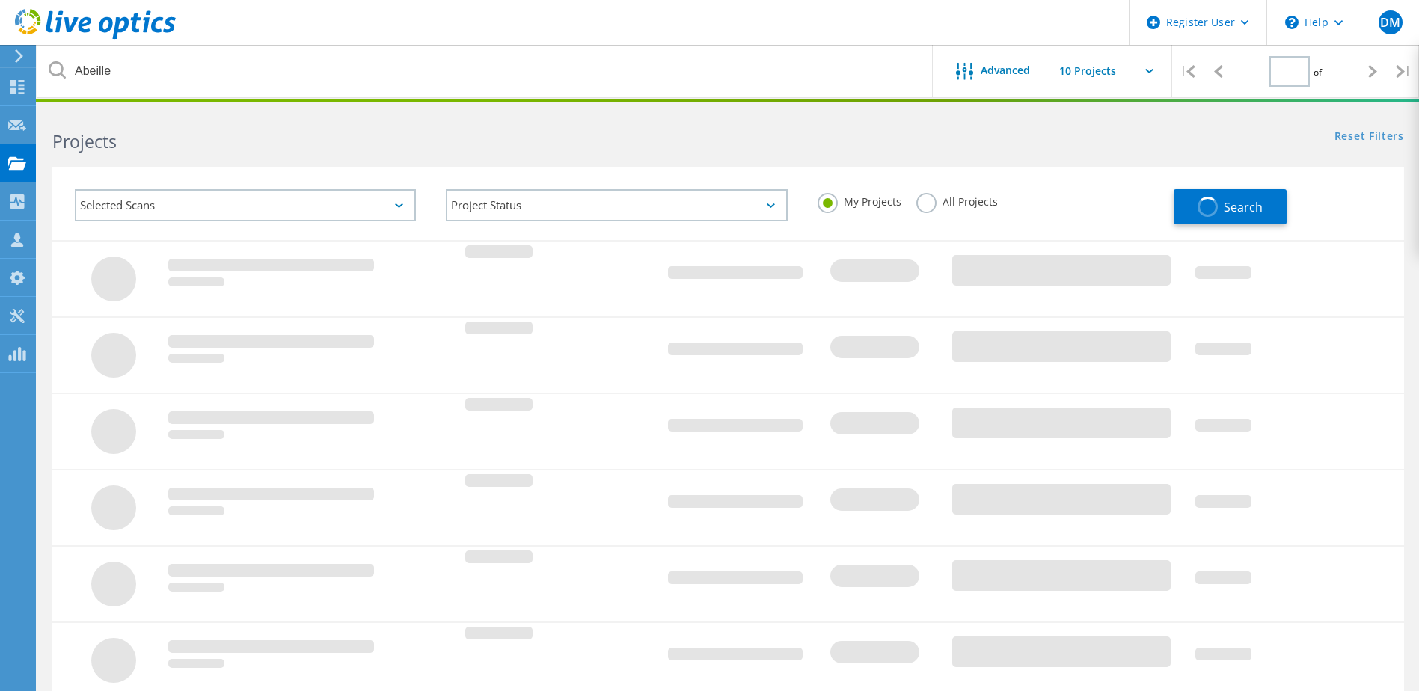
type input "1"
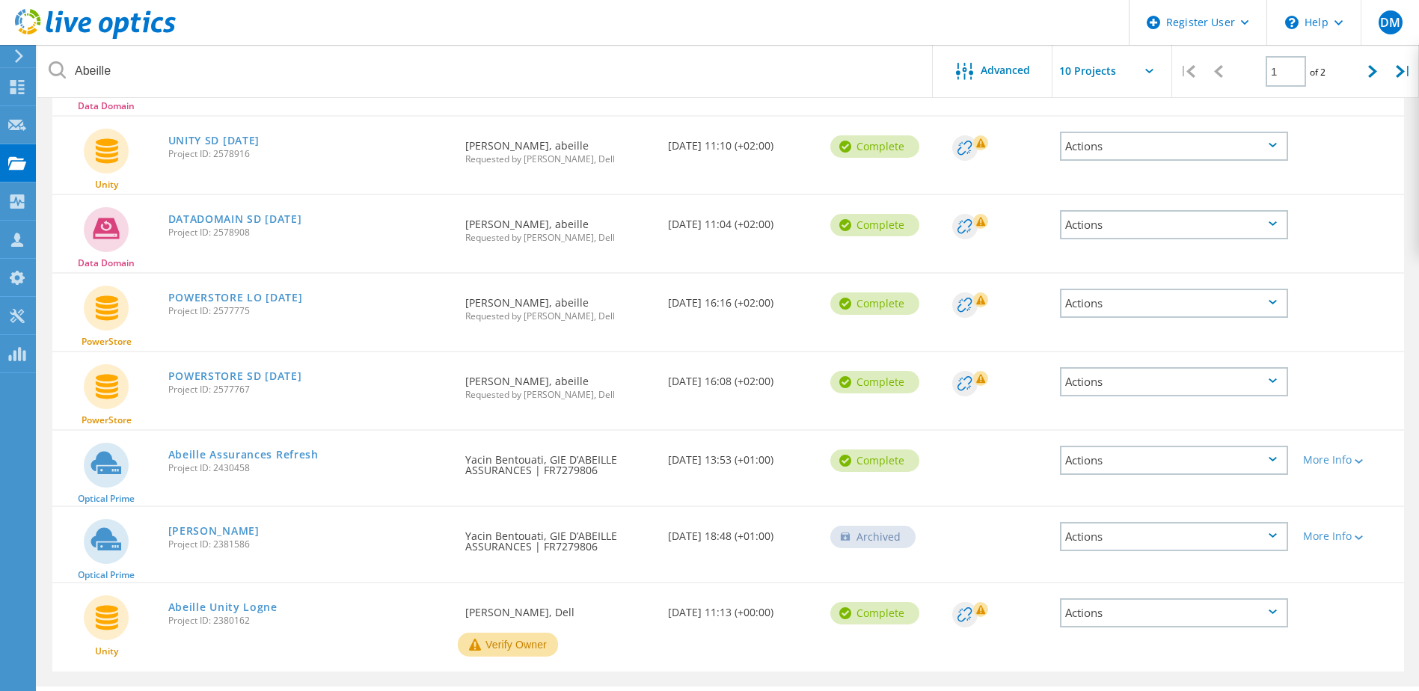
scroll to position [435, 0]
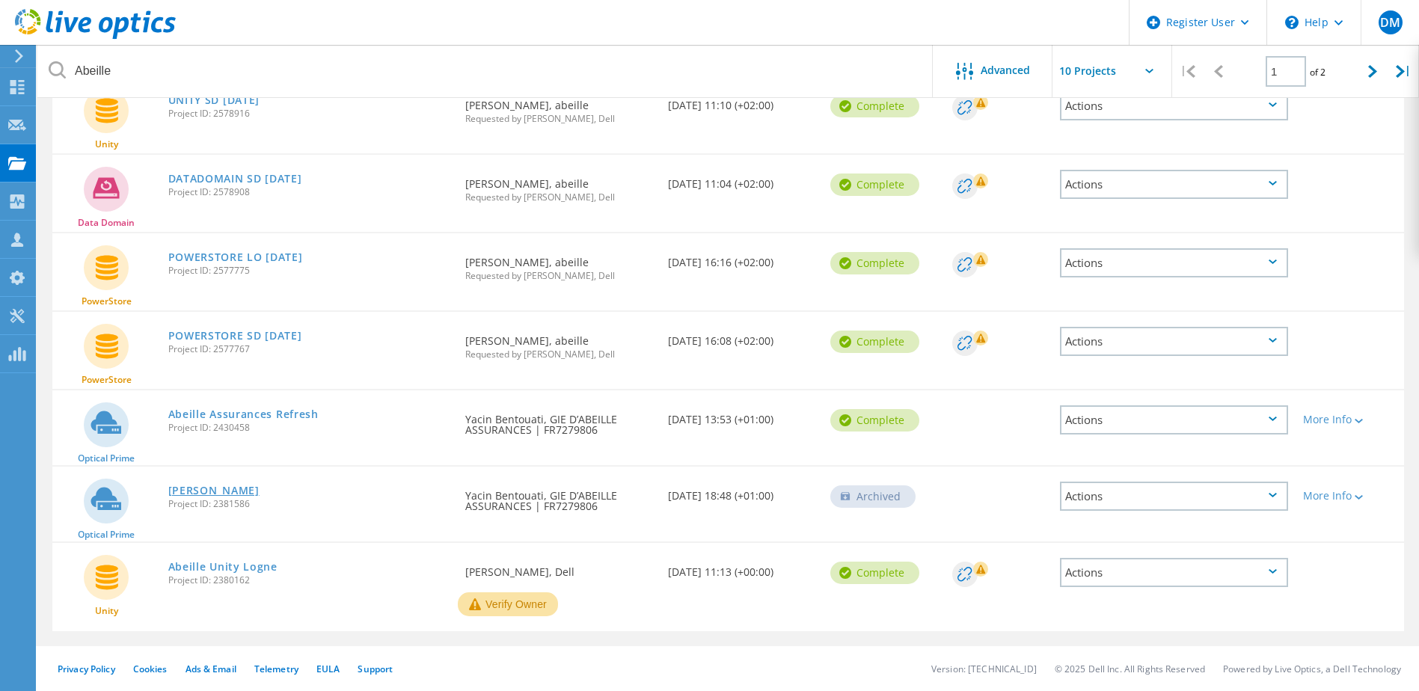
click at [224, 496] on link "[PERSON_NAME]" at bounding box center [213, 491] width 91 height 10
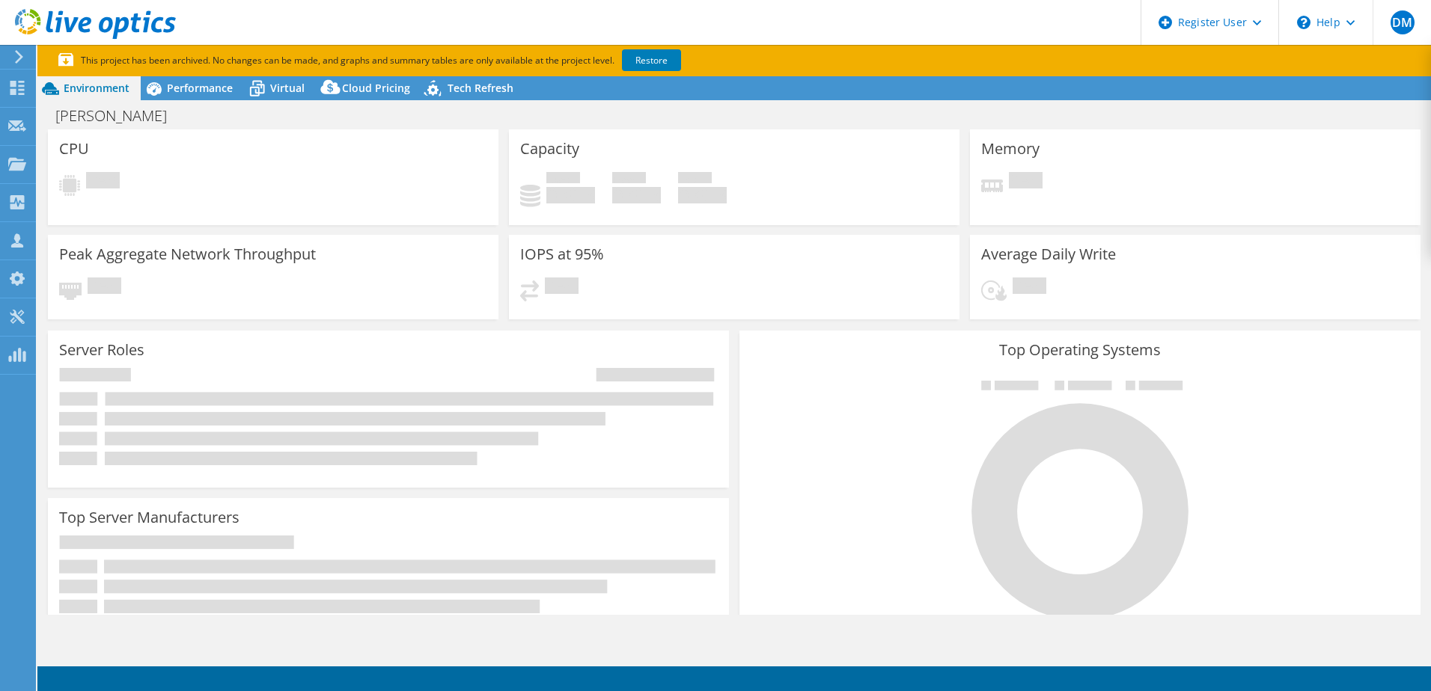
select select "EULondon"
select select "USD"
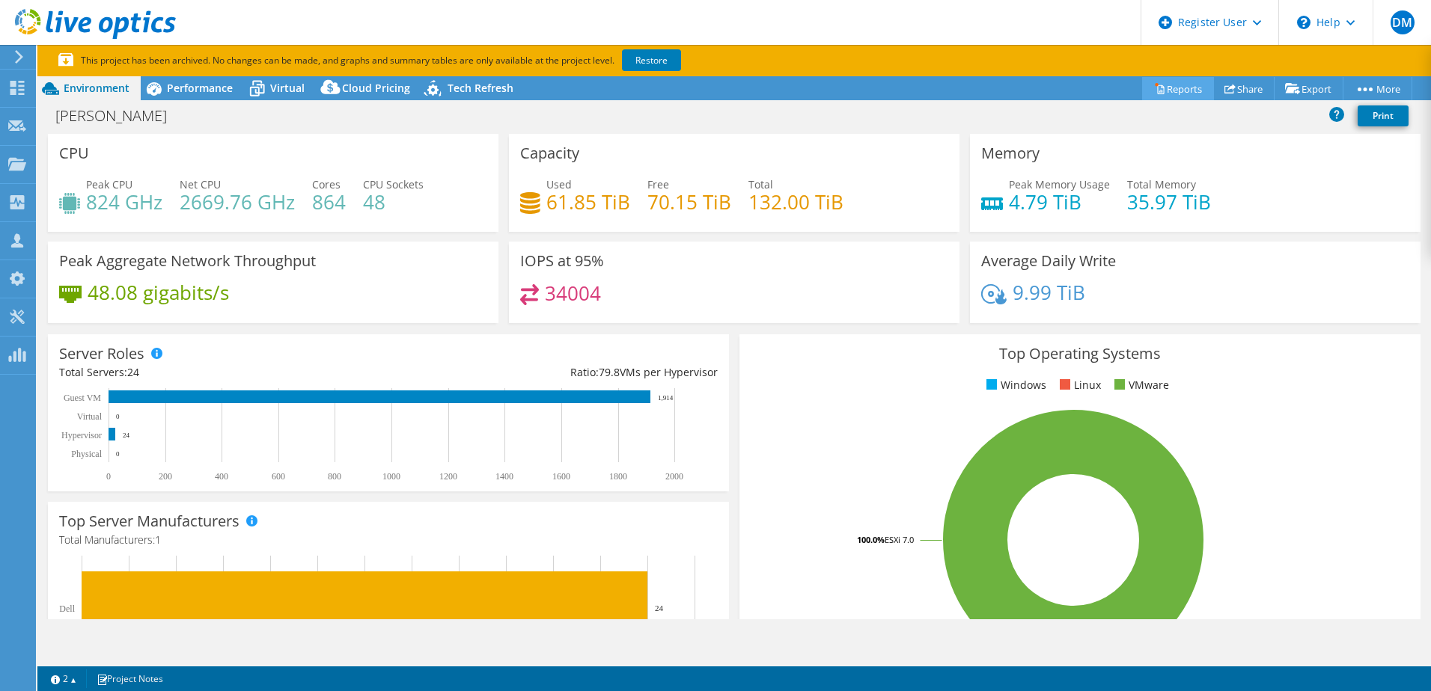
click at [1165, 82] on link "Reports" at bounding box center [1178, 88] width 72 height 23
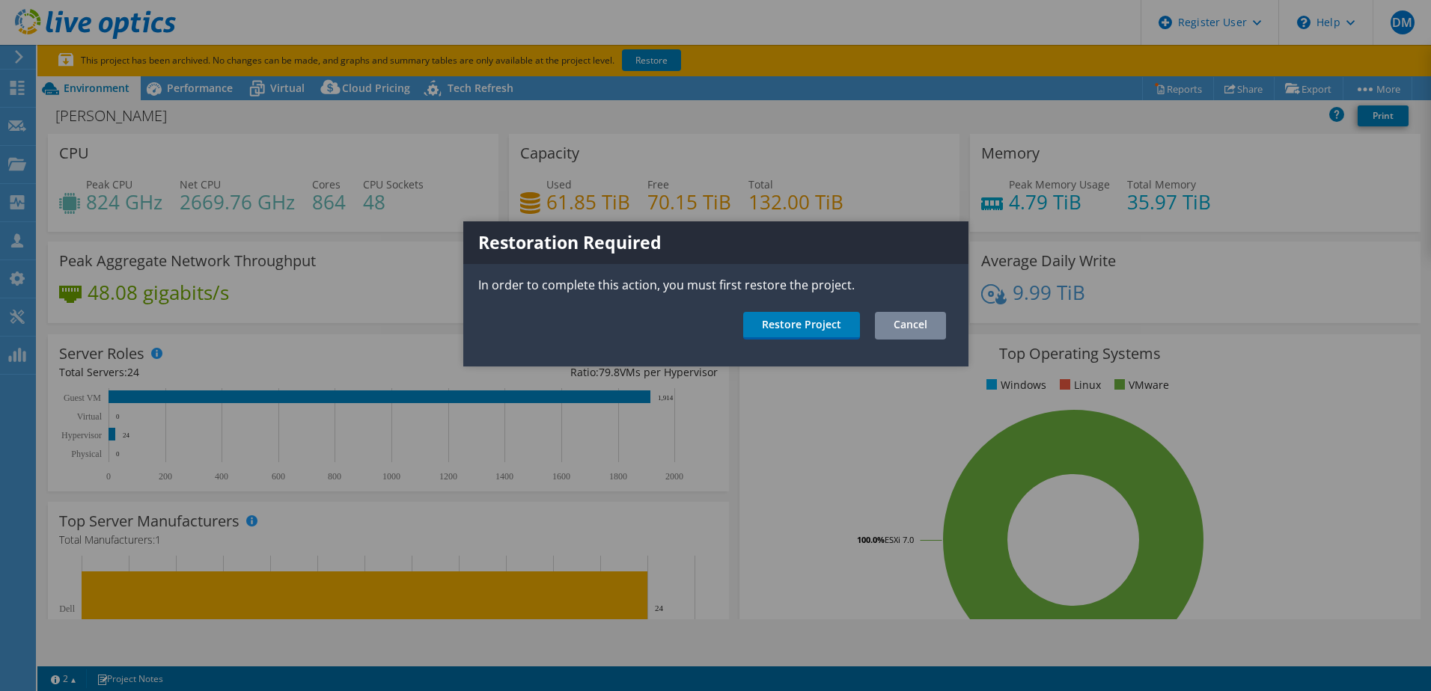
click at [899, 325] on link "Cancel" at bounding box center [910, 326] width 71 height 28
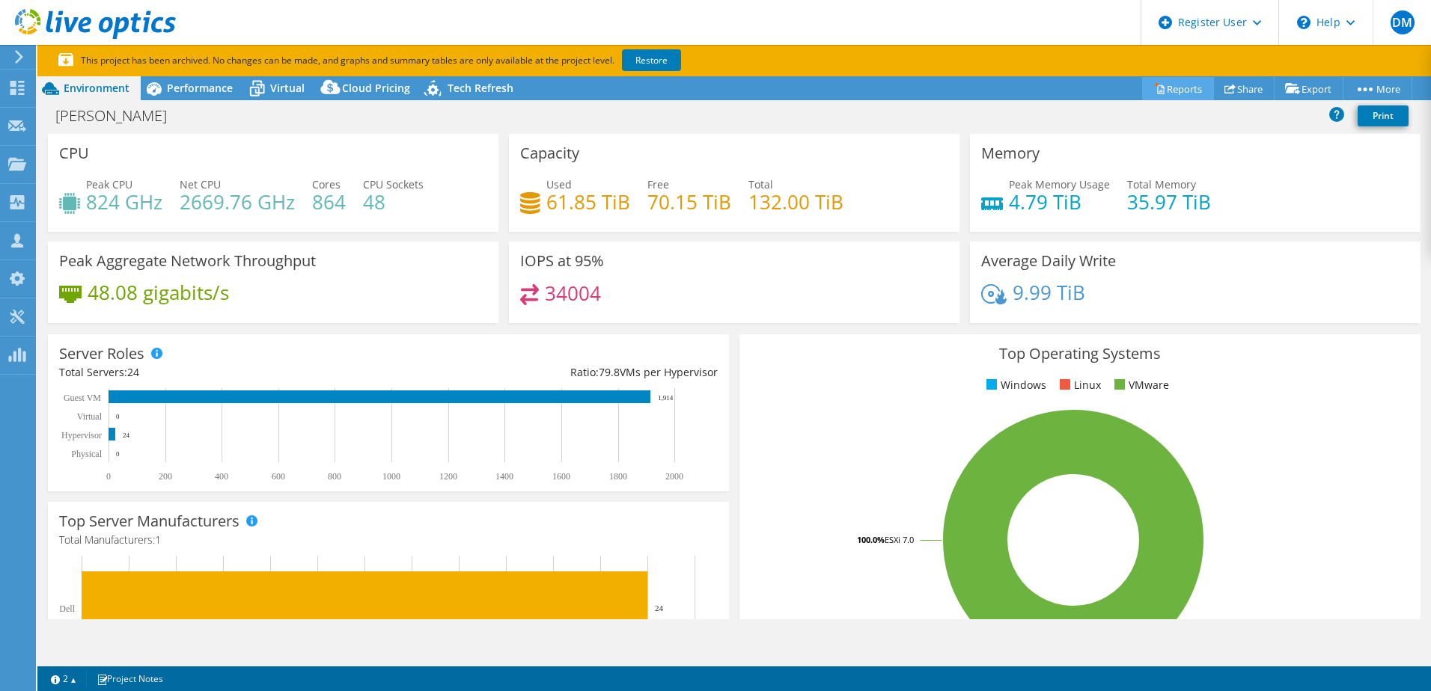
click at [1173, 92] on link "Reports" at bounding box center [1178, 88] width 72 height 23
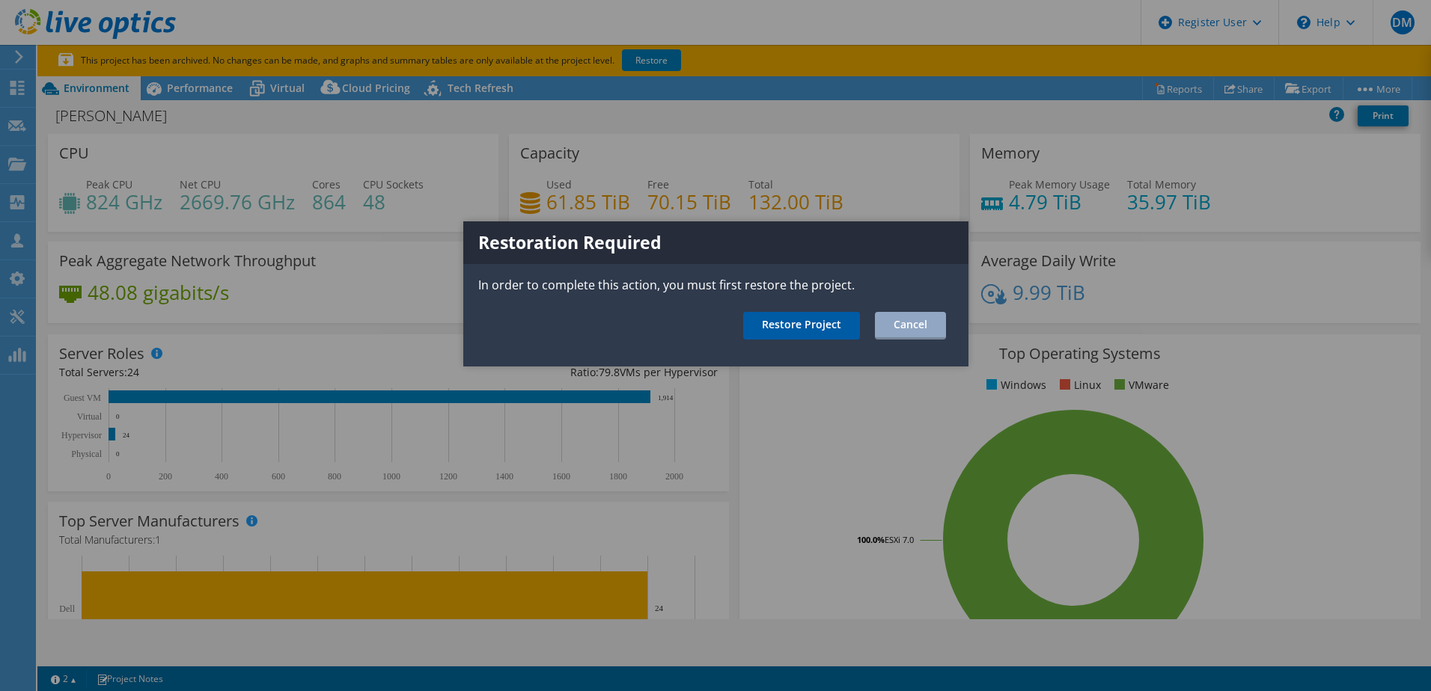
click at [782, 318] on link "Restore Project" at bounding box center [801, 326] width 117 height 28
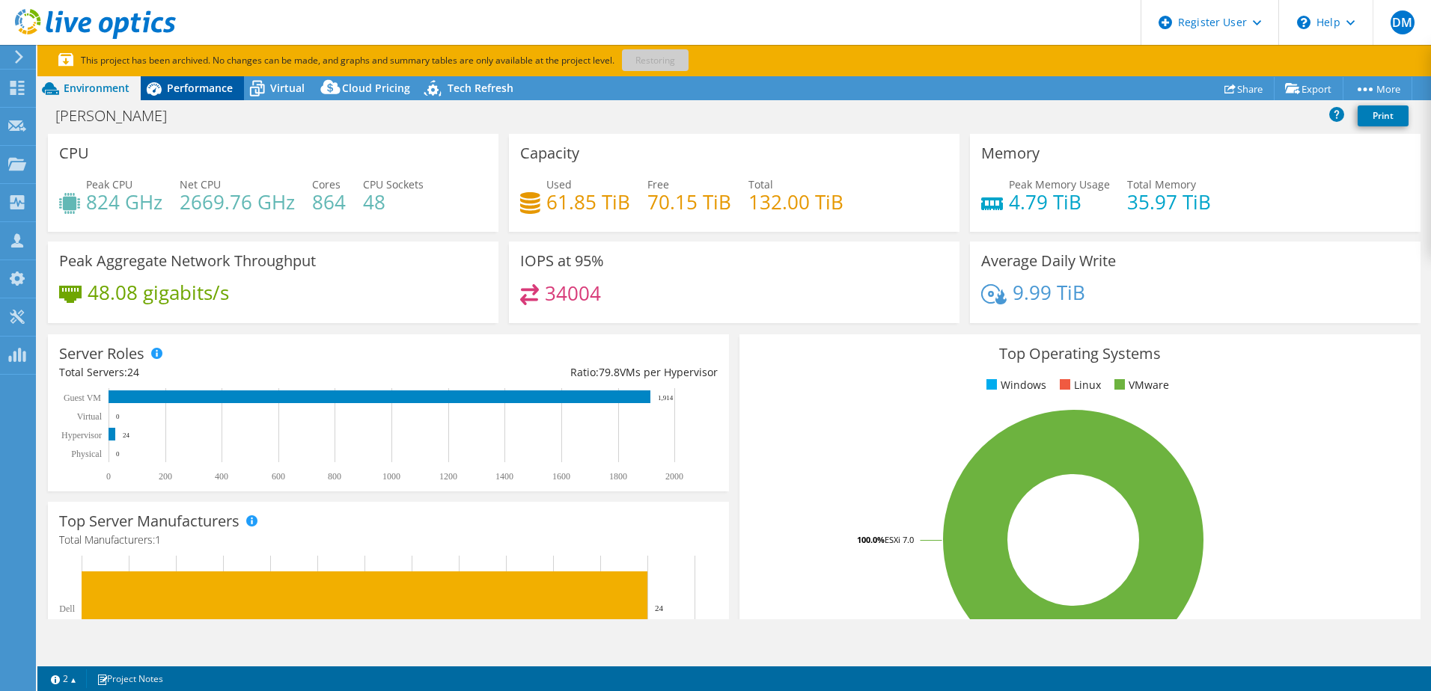
click at [207, 88] on span "Performance" at bounding box center [200, 88] width 66 height 14
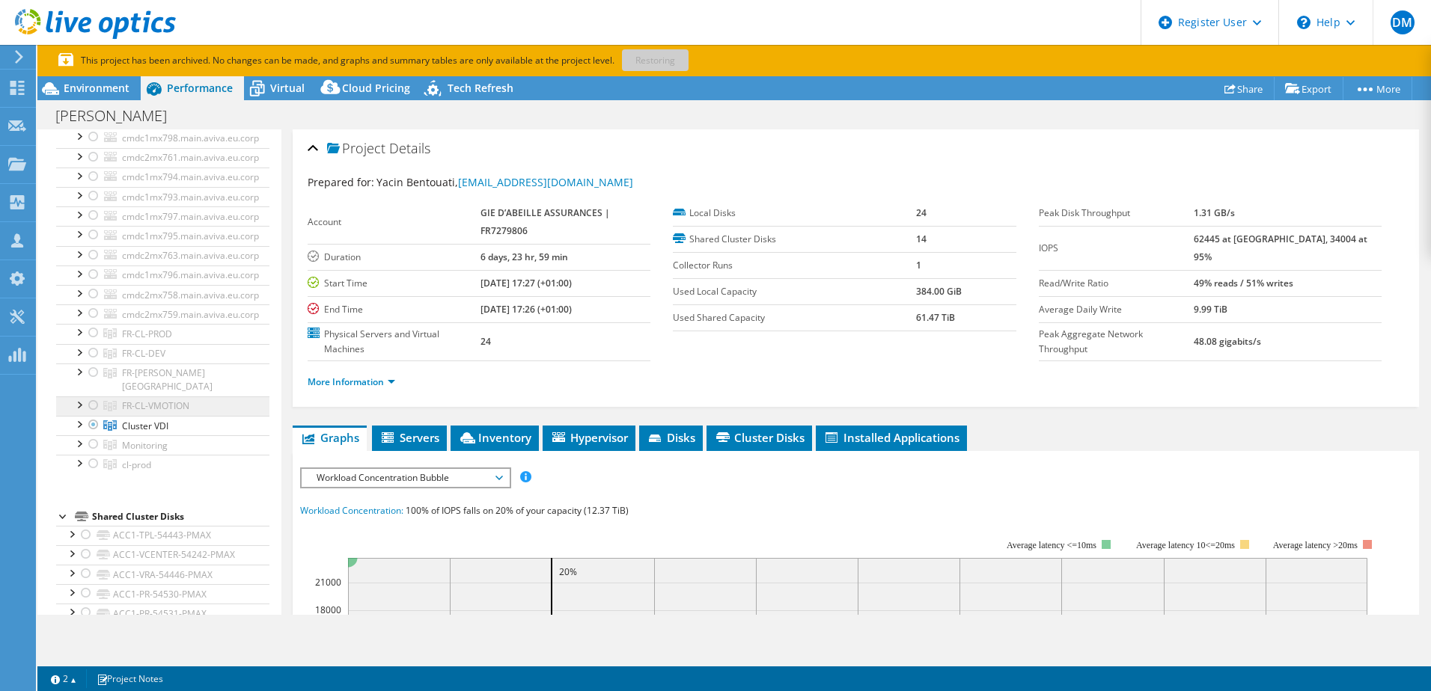
scroll to position [75, 0]
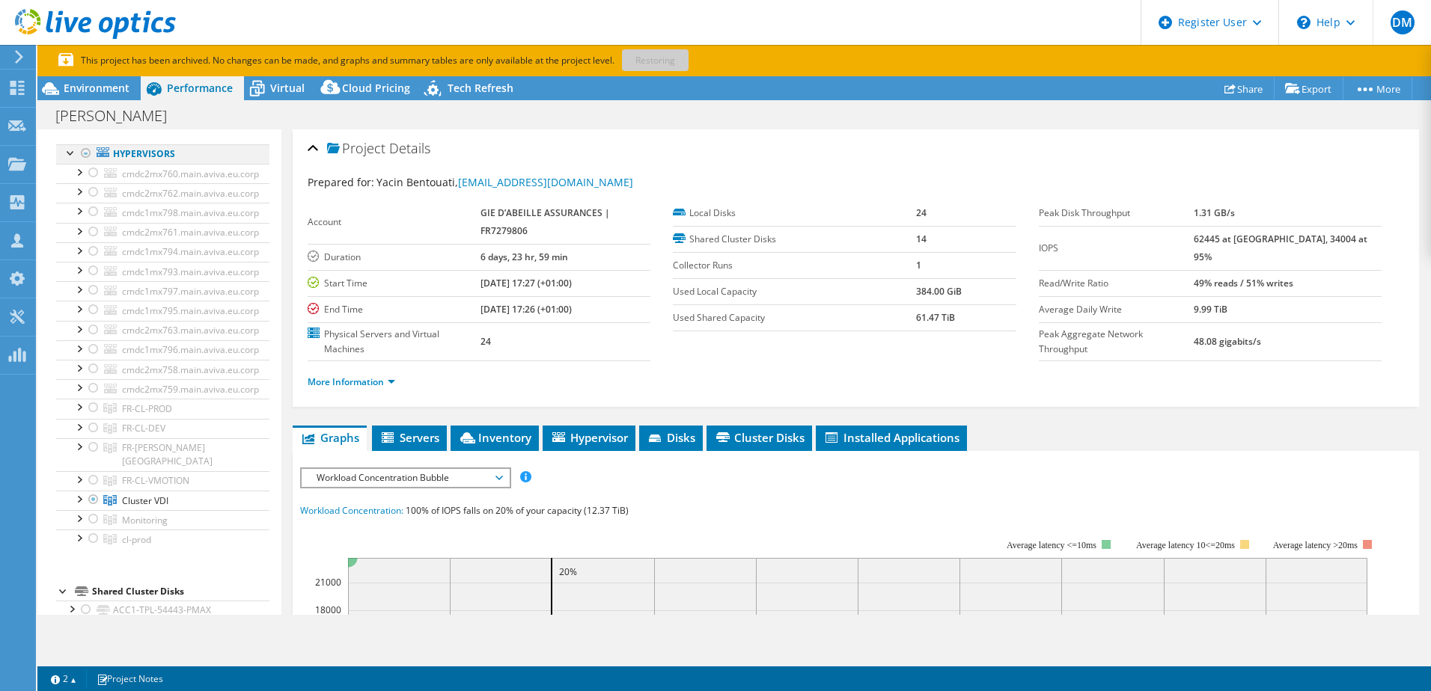
click at [87, 156] on div at bounding box center [86, 153] width 15 height 18
click at [85, 156] on div at bounding box center [86, 153] width 15 height 18
click at [19, 91] on icon at bounding box center [17, 88] width 18 height 14
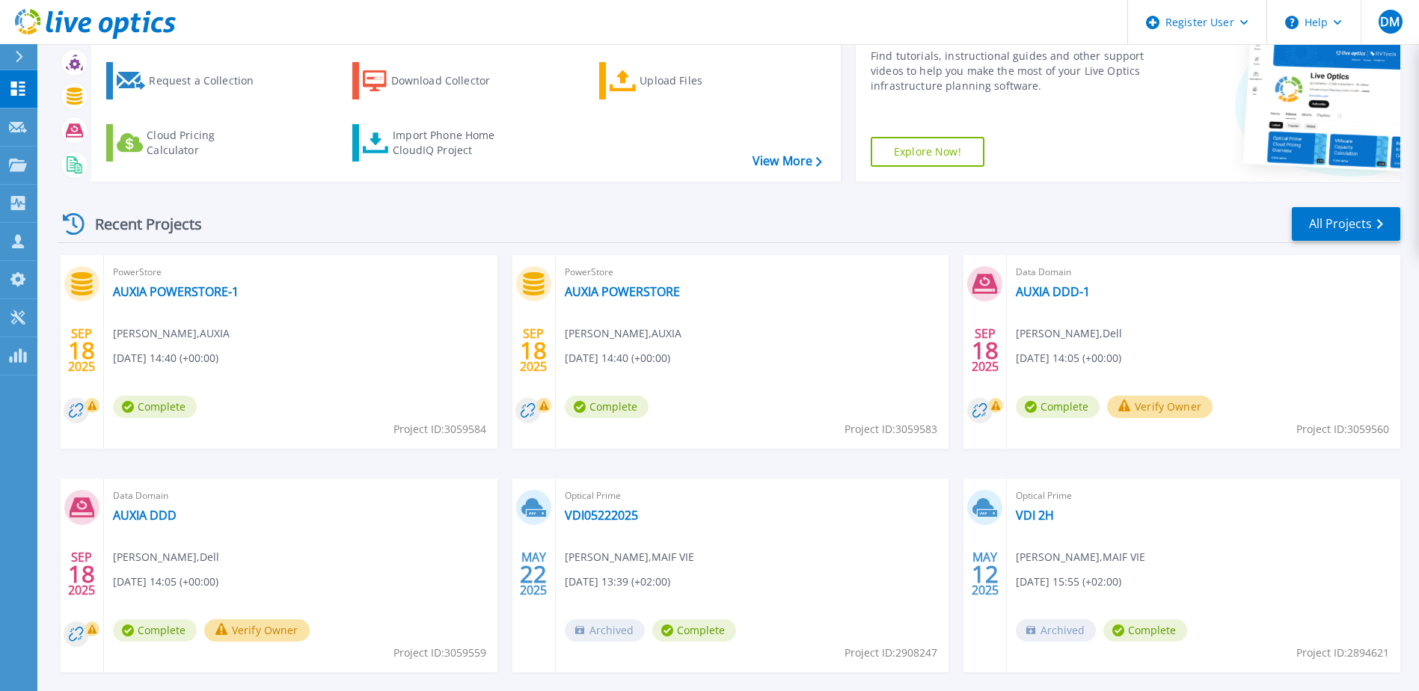
scroll to position [138, 0]
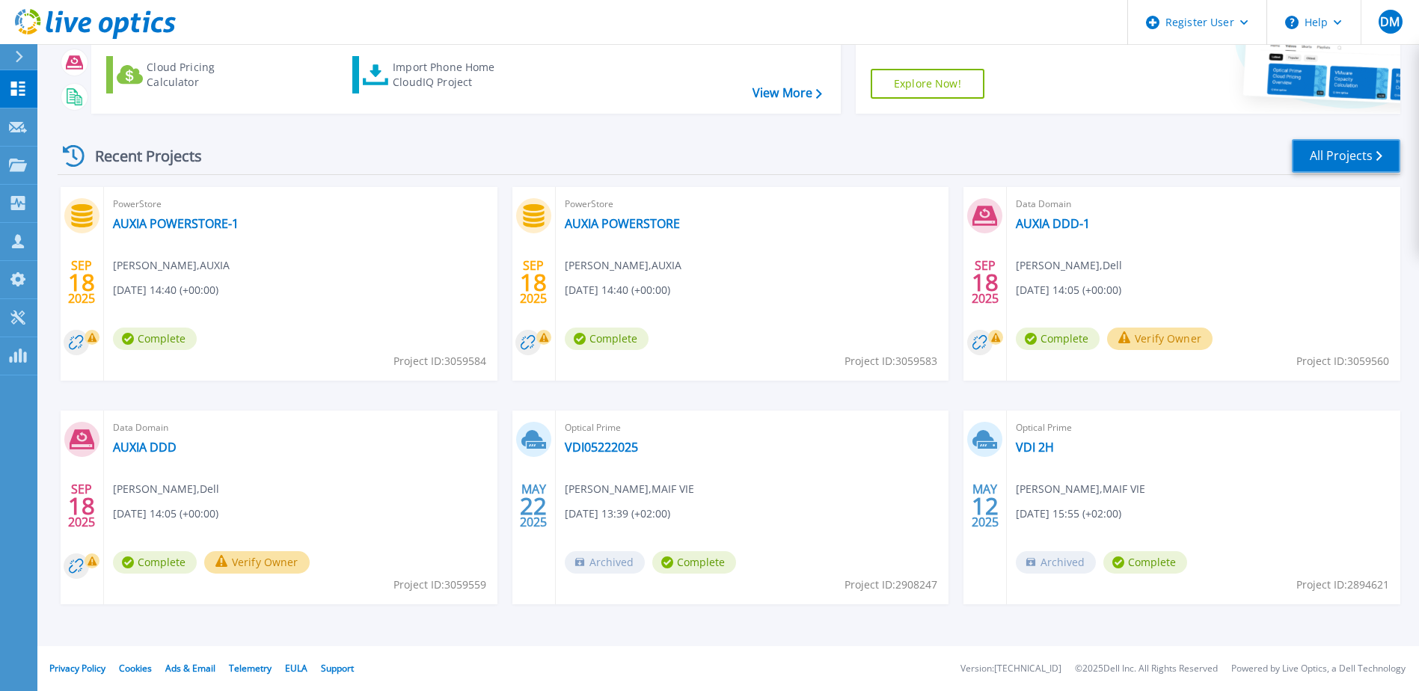
click at [1334, 171] on link "All Projects" at bounding box center [1346, 156] width 108 height 34
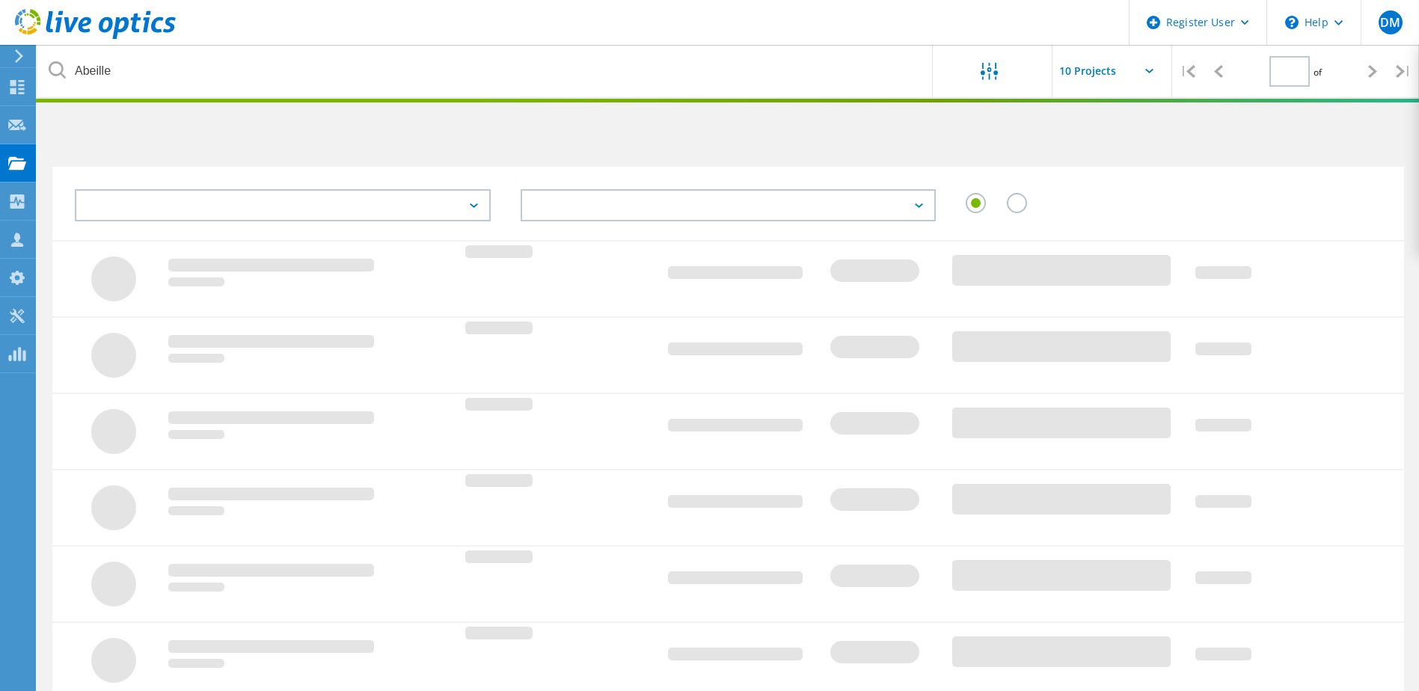
type input "1"
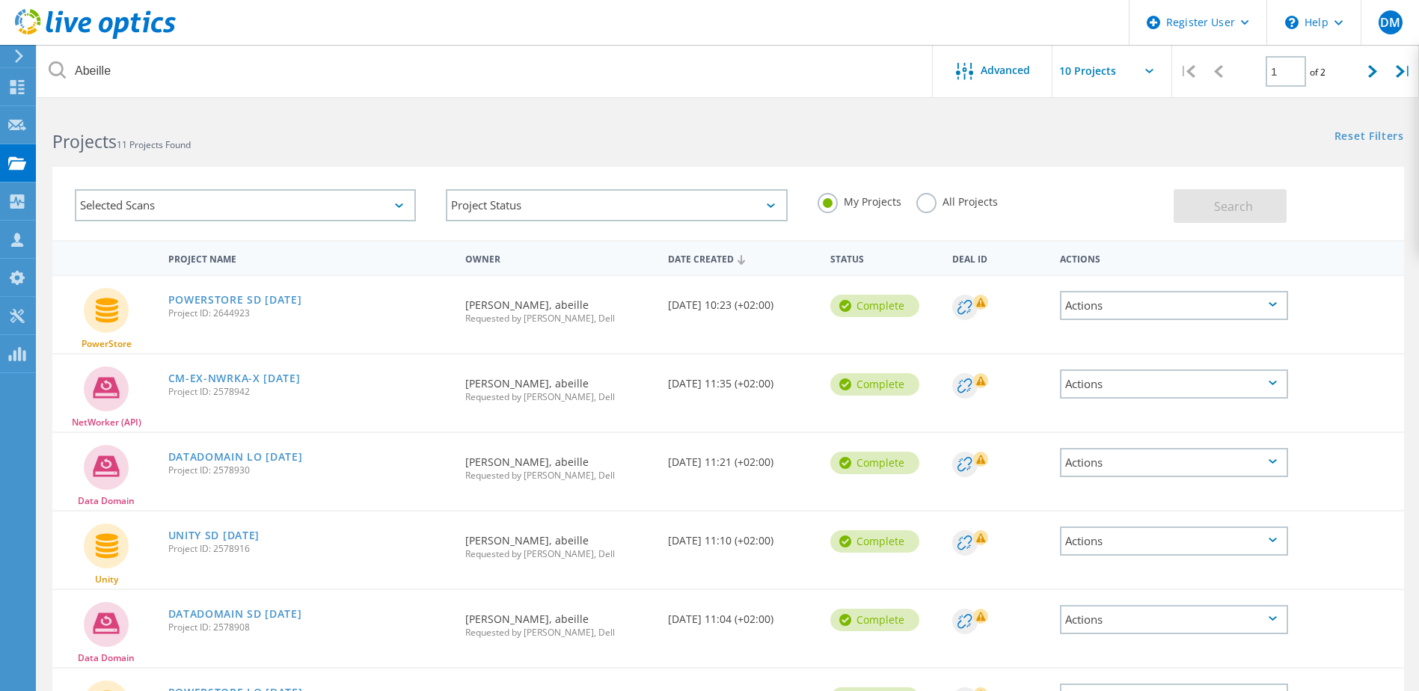
scroll to position [435, 0]
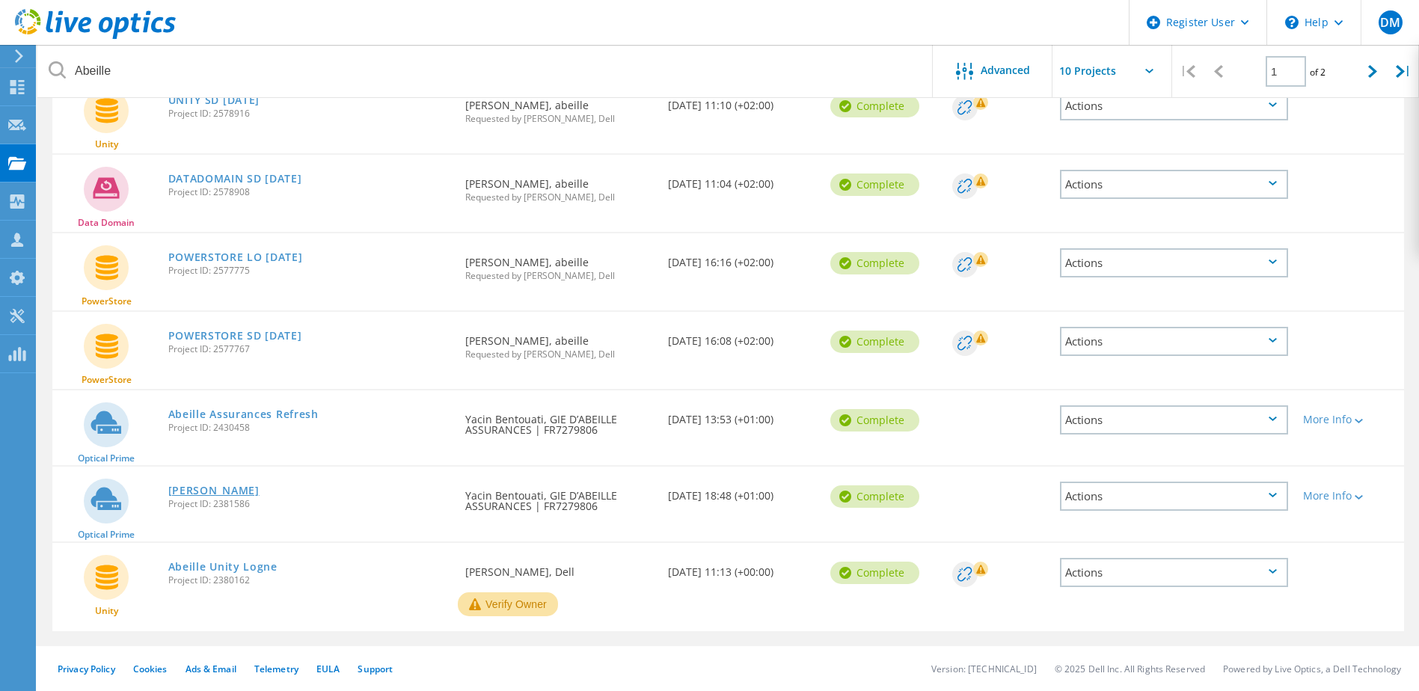
click at [221, 494] on link "[PERSON_NAME]" at bounding box center [213, 491] width 91 height 10
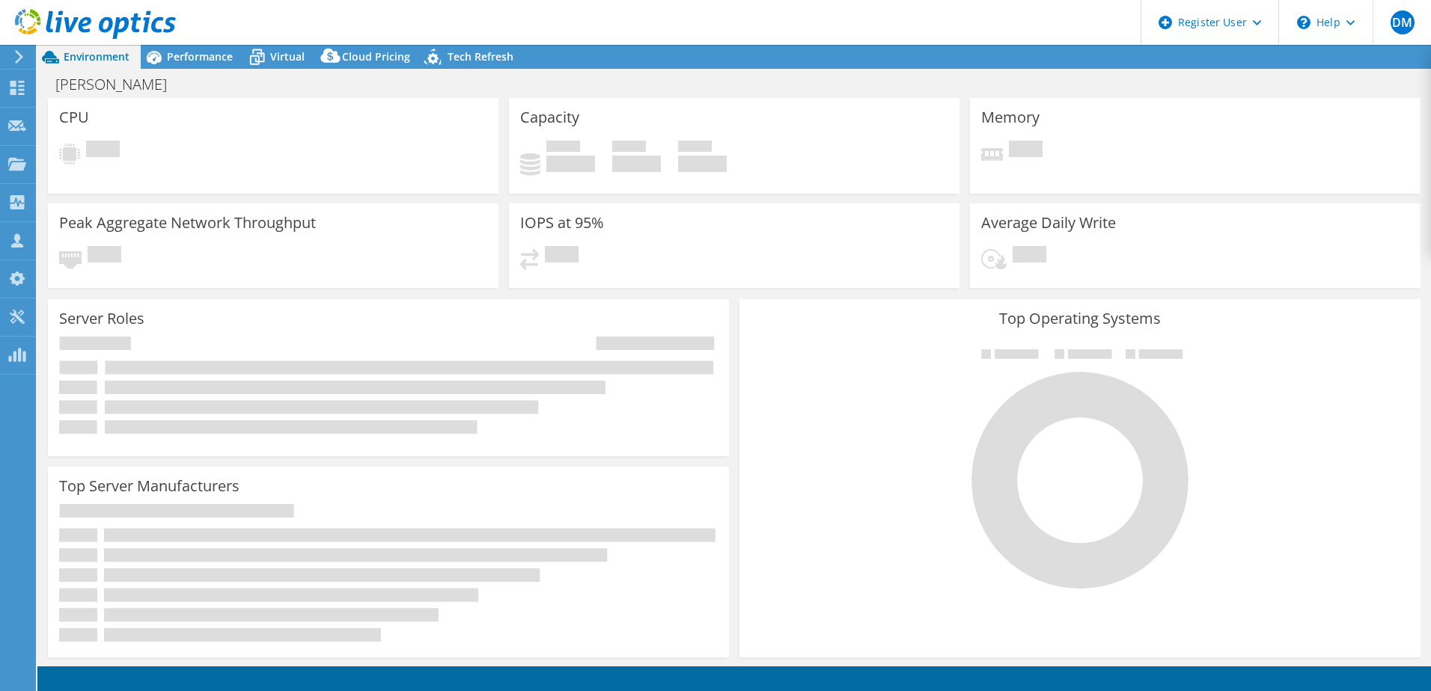
select select "USD"
select select "EULondon"
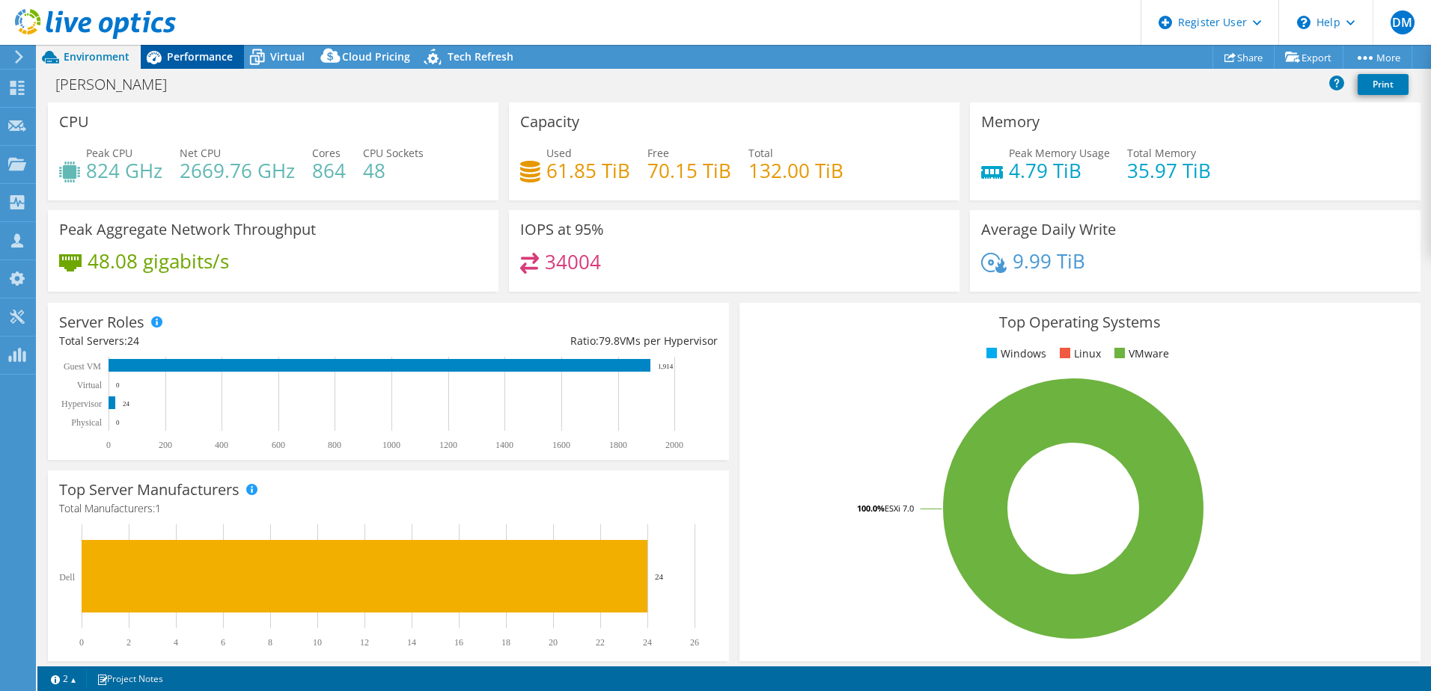
click at [169, 56] on span "Performance" at bounding box center [200, 56] width 66 height 14
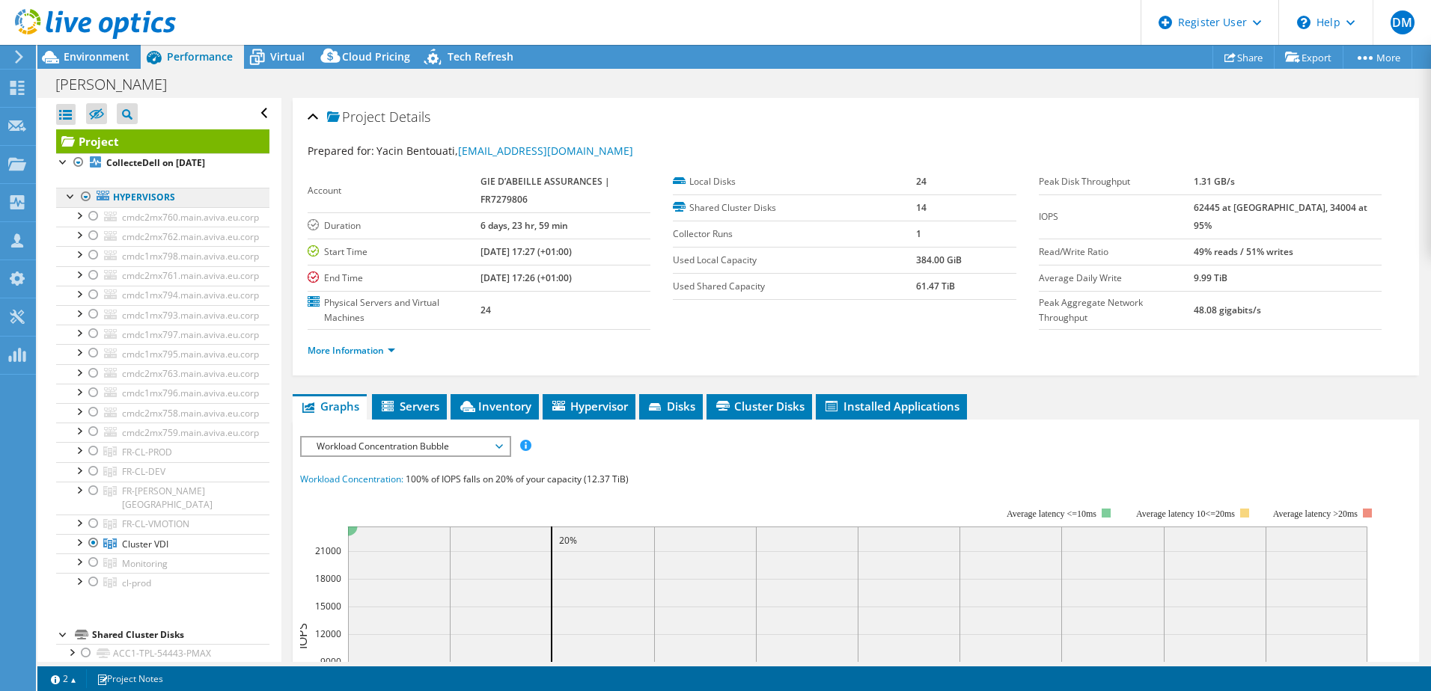
drag, startPoint x: 76, startPoint y: 165, endPoint x: 109, endPoint y: 203, distance: 50.4
click at [76, 165] on div at bounding box center [78, 162] width 15 height 18
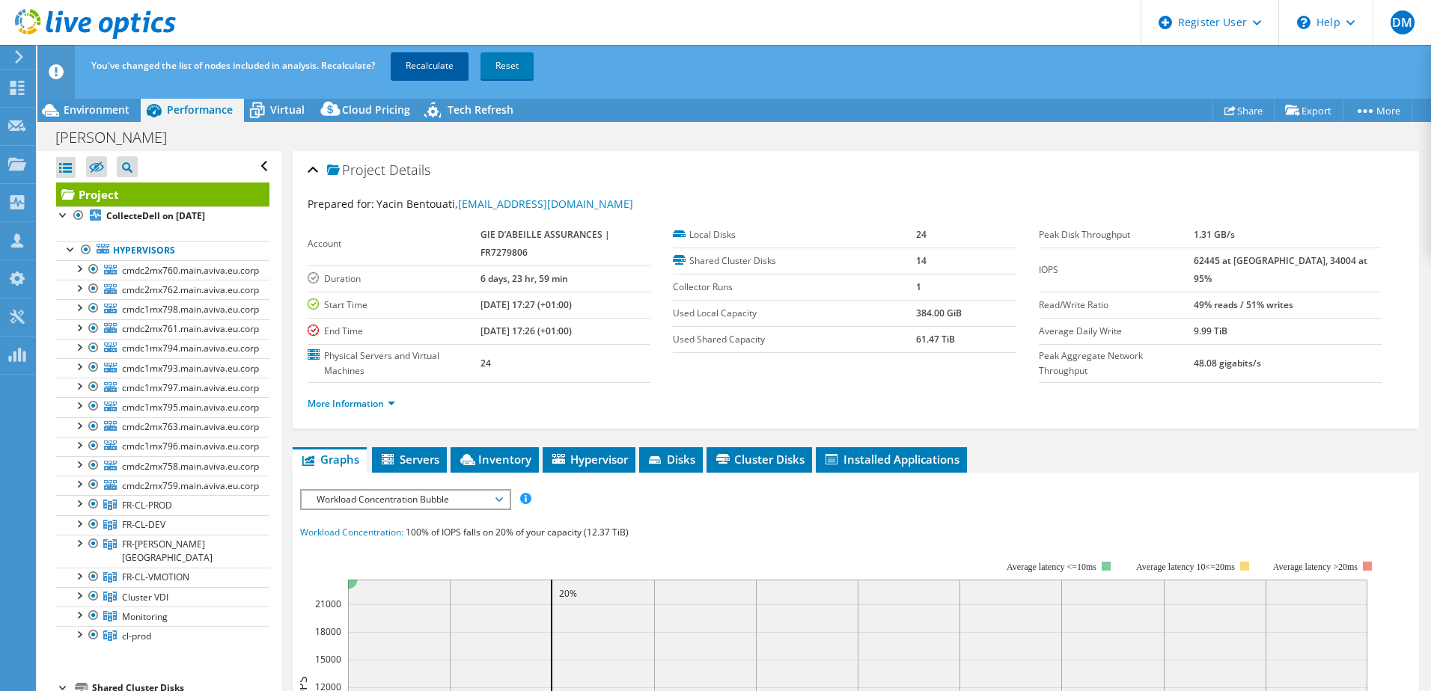
click at [418, 63] on link "Recalculate" at bounding box center [430, 65] width 78 height 27
click at [10, 86] on use at bounding box center [17, 88] width 14 height 14
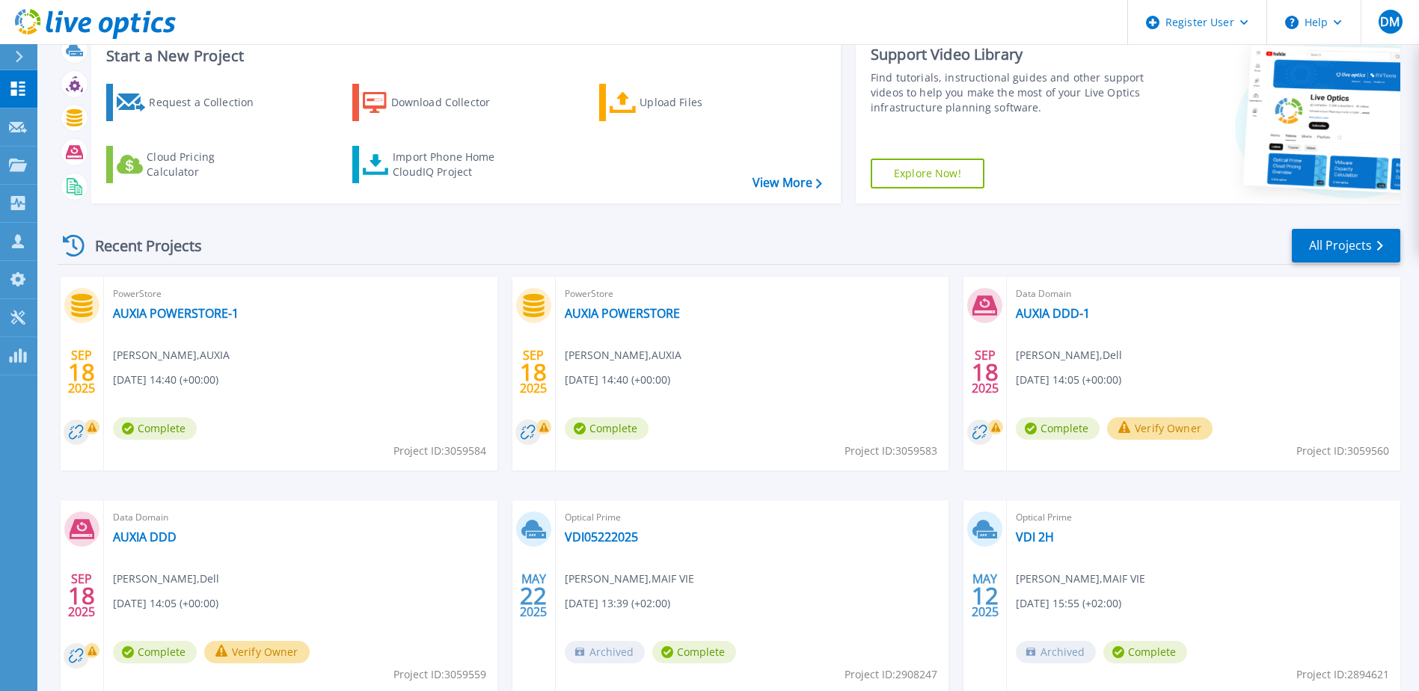
scroll to position [75, 0]
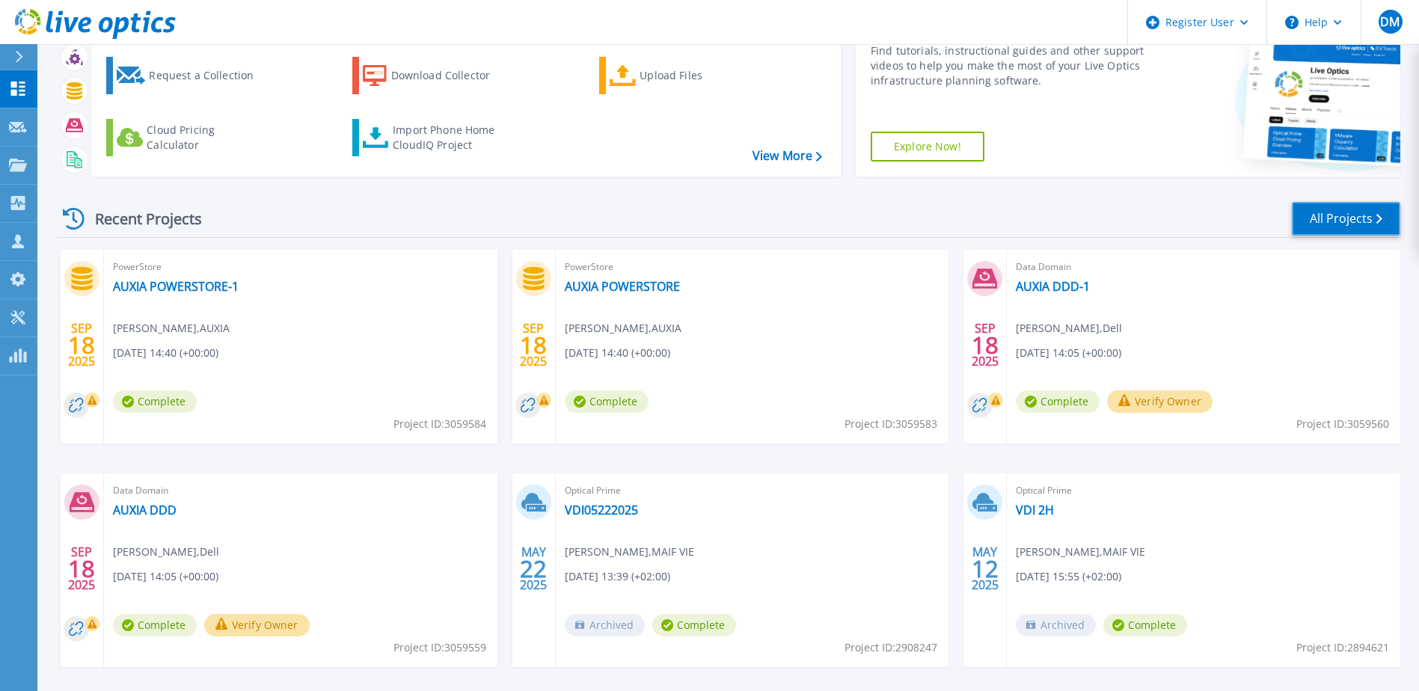
click at [1385, 207] on link "All Projects" at bounding box center [1346, 219] width 108 height 34
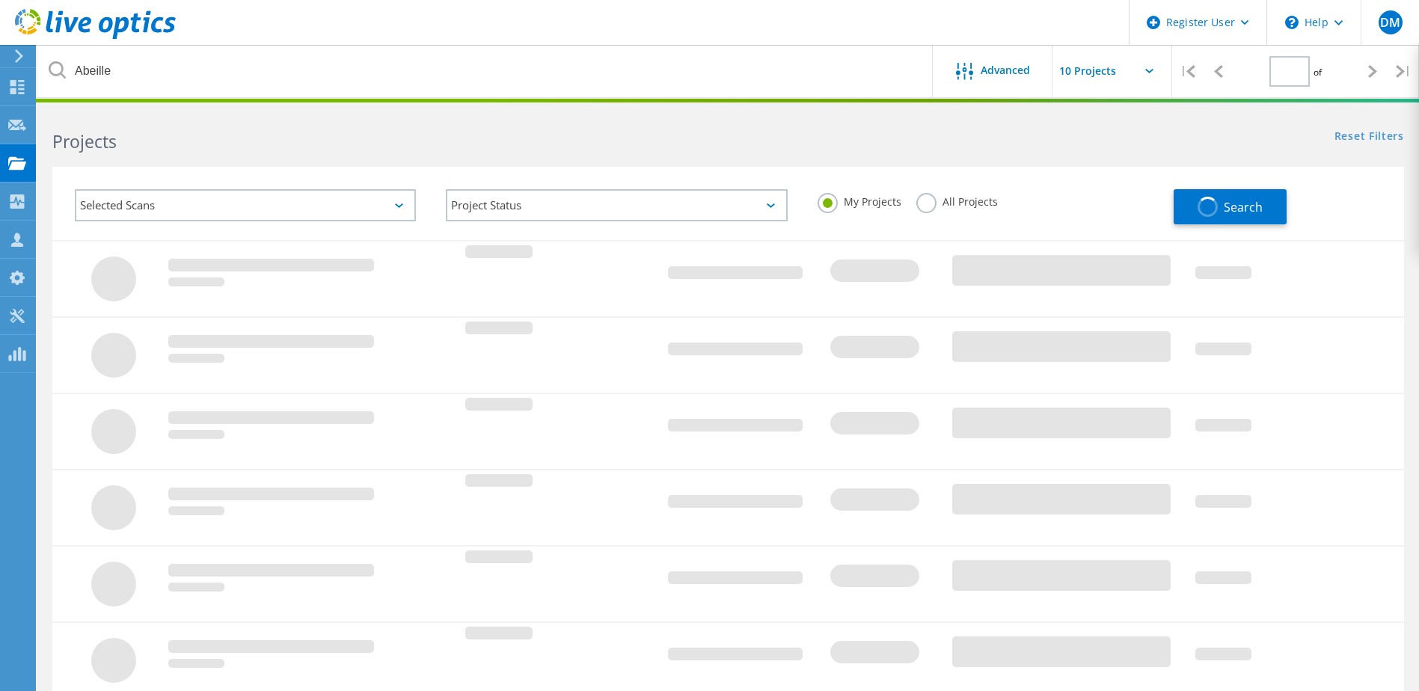
type input "1"
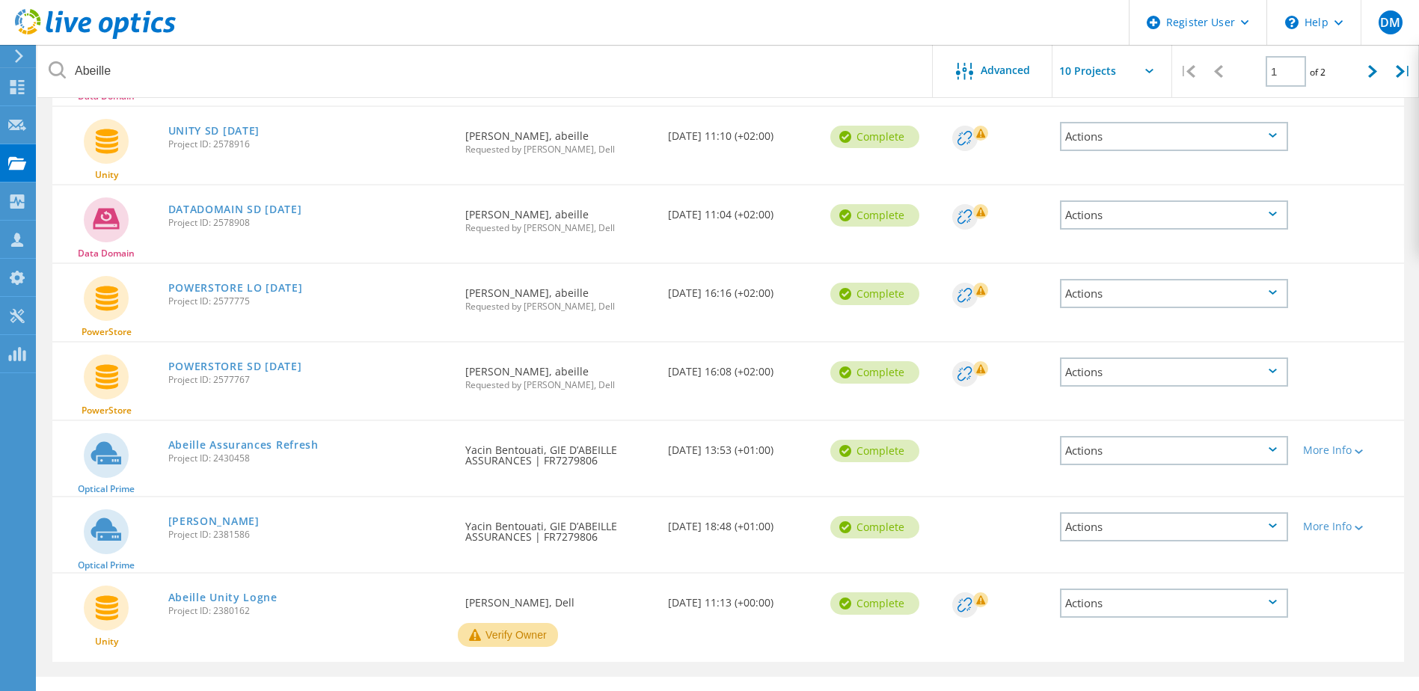
scroll to position [435, 0]
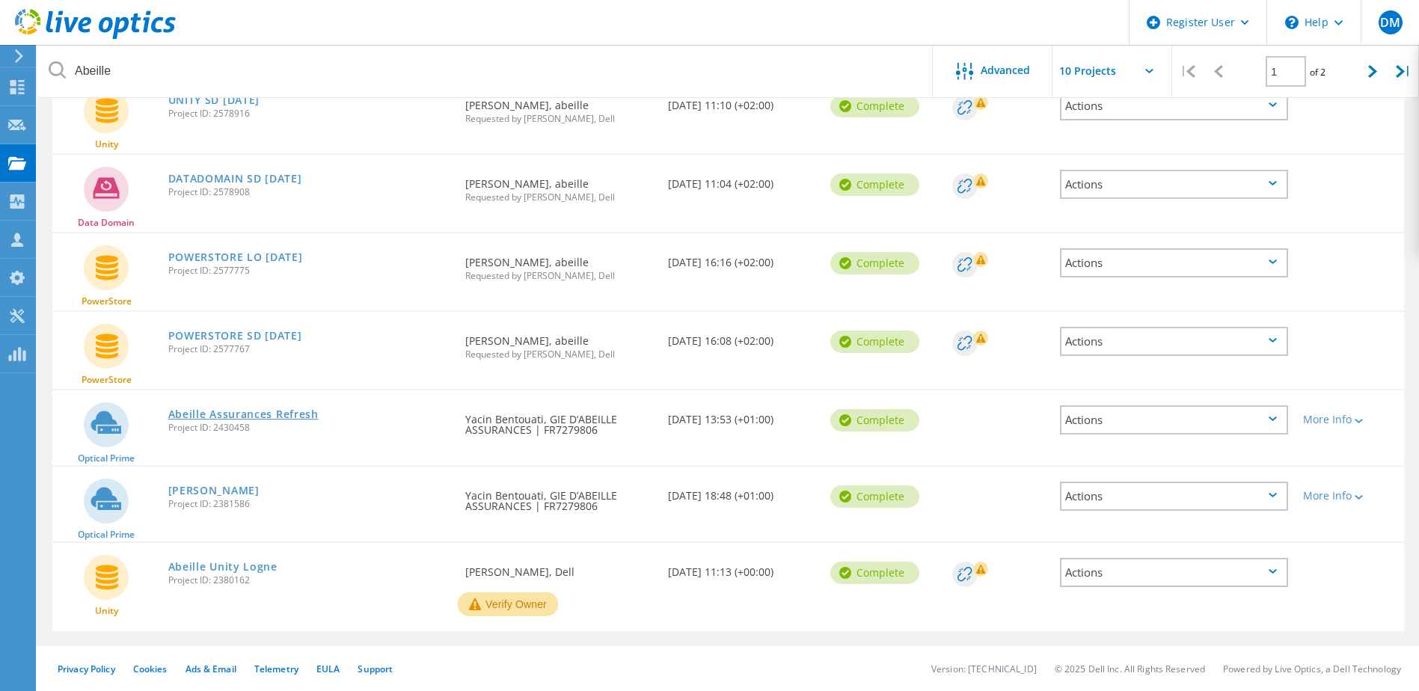
click at [284, 414] on link "Abeille Assurances Refresh" at bounding box center [243, 414] width 150 height 10
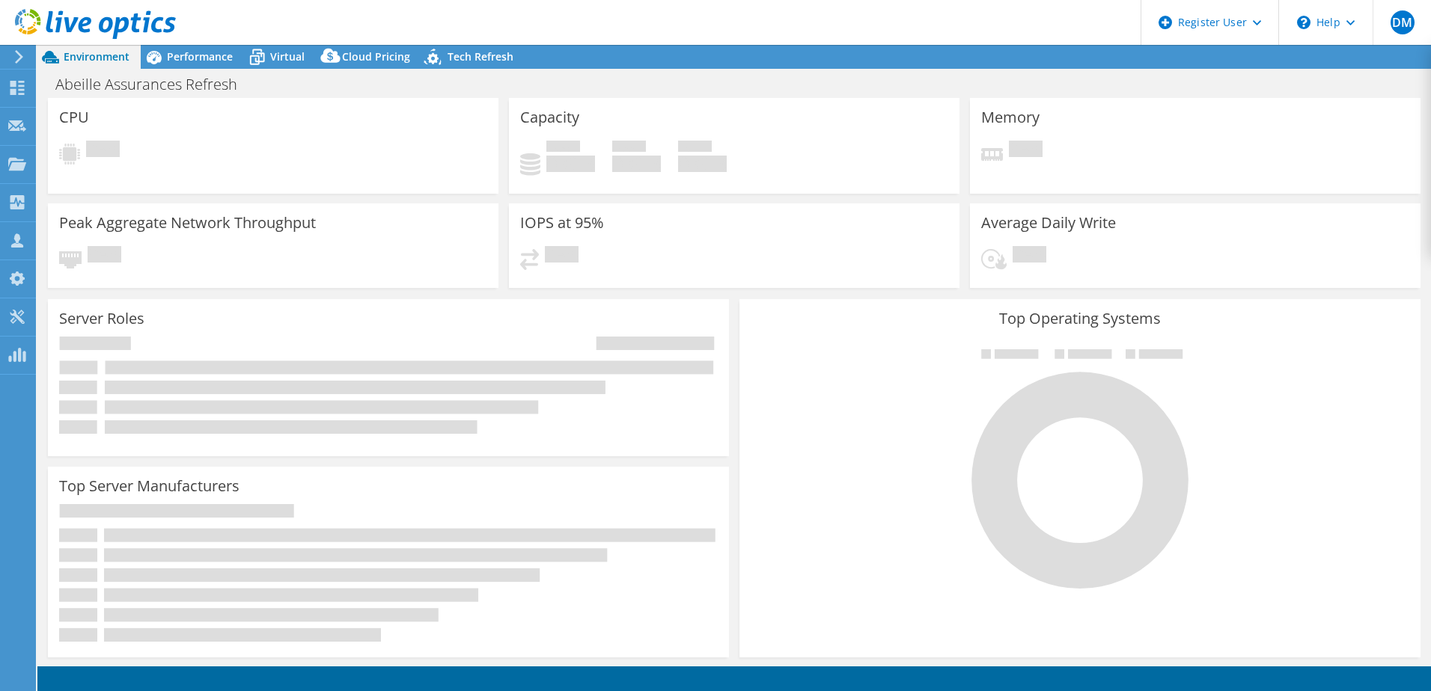
select select "USD"
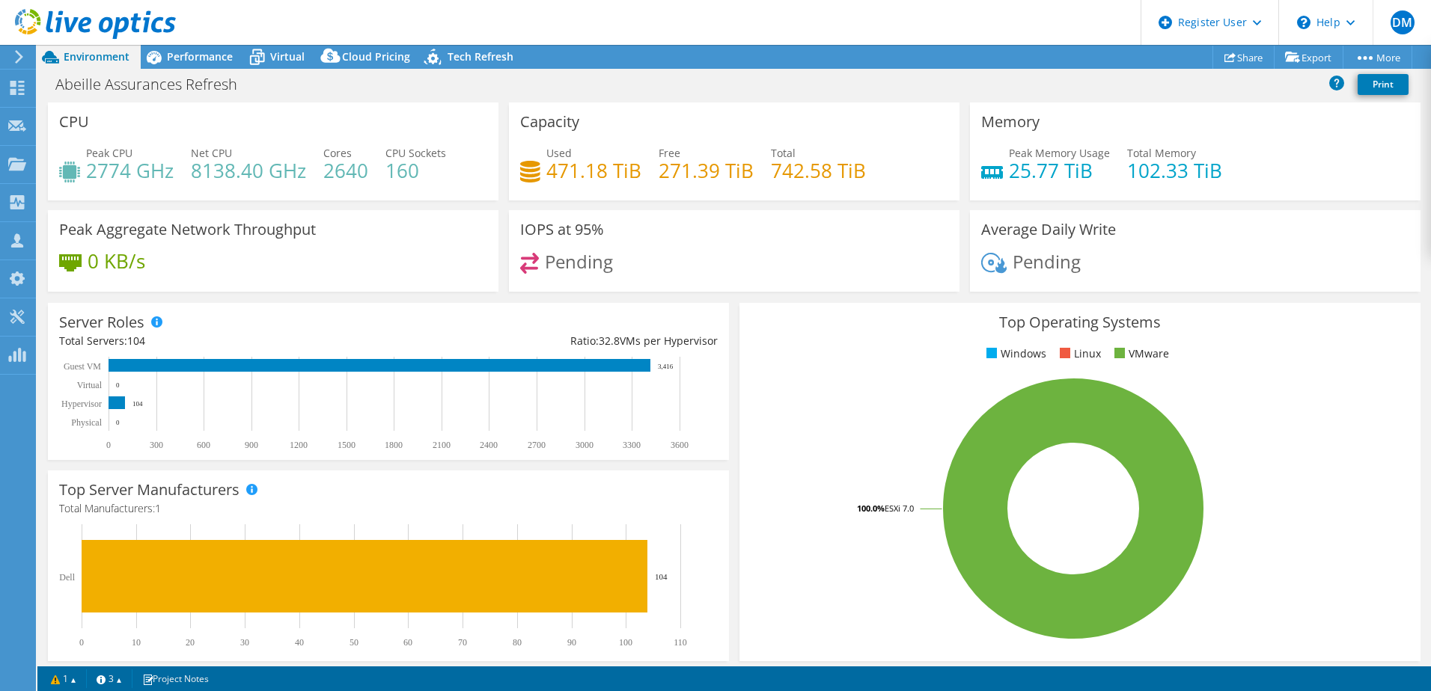
select select "EUFrankfurt"
click at [202, 63] on span "Performance" at bounding box center [200, 56] width 66 height 14
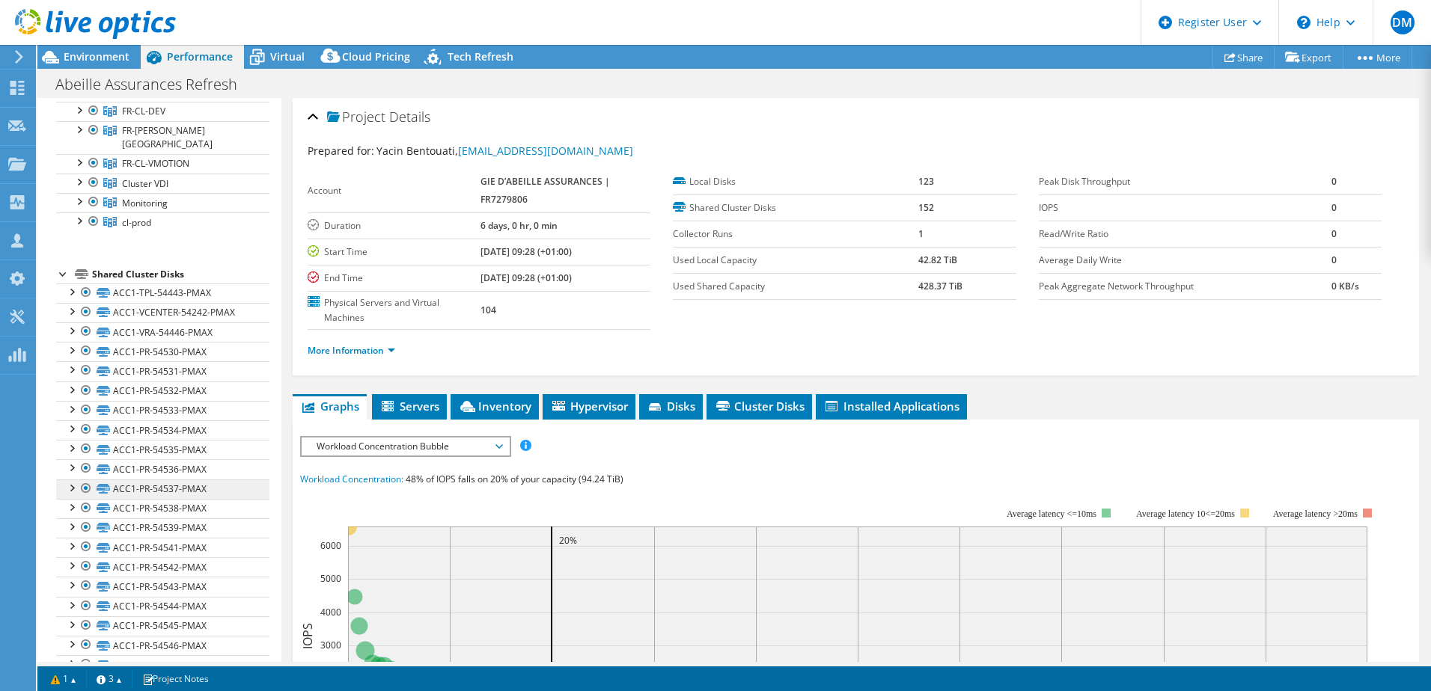
scroll to position [374, 0]
click at [61, 252] on div at bounding box center [63, 259] width 15 height 15
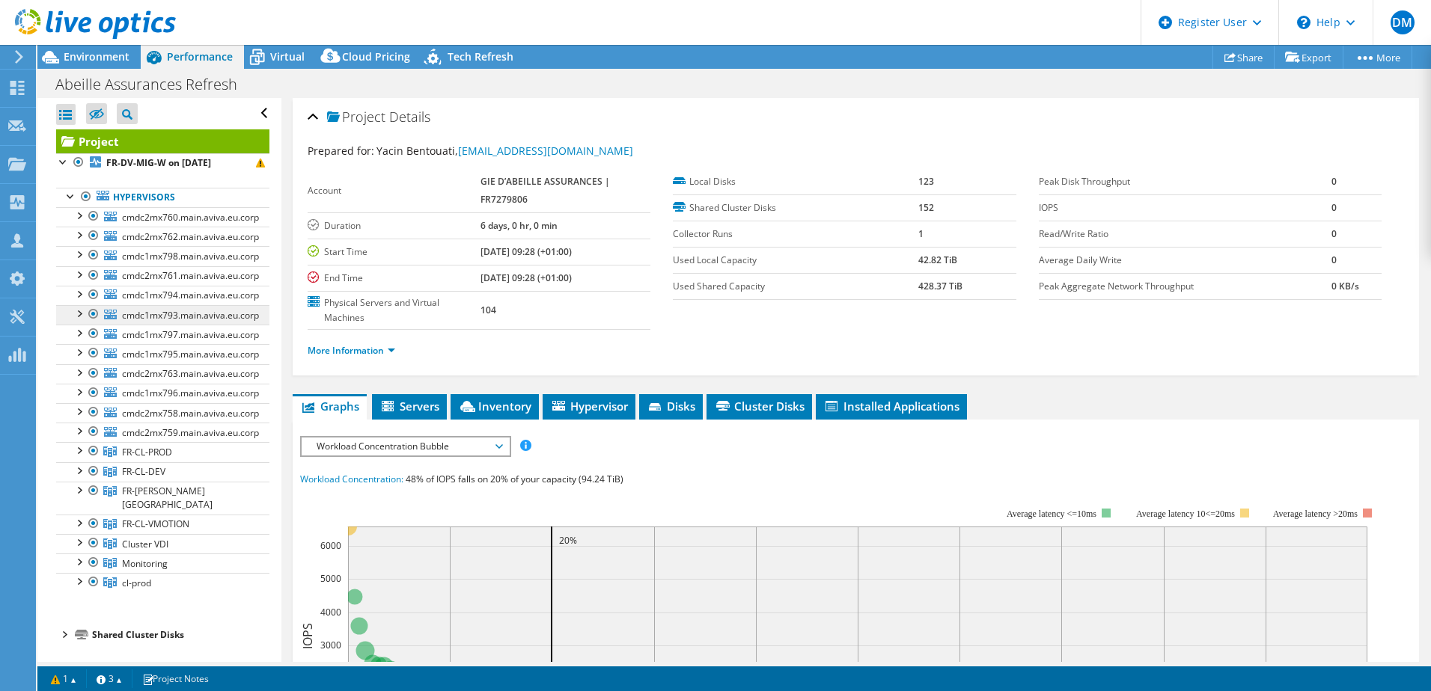
scroll to position [0, 0]
click at [1232, 61] on link "Share" at bounding box center [1243, 57] width 62 height 23
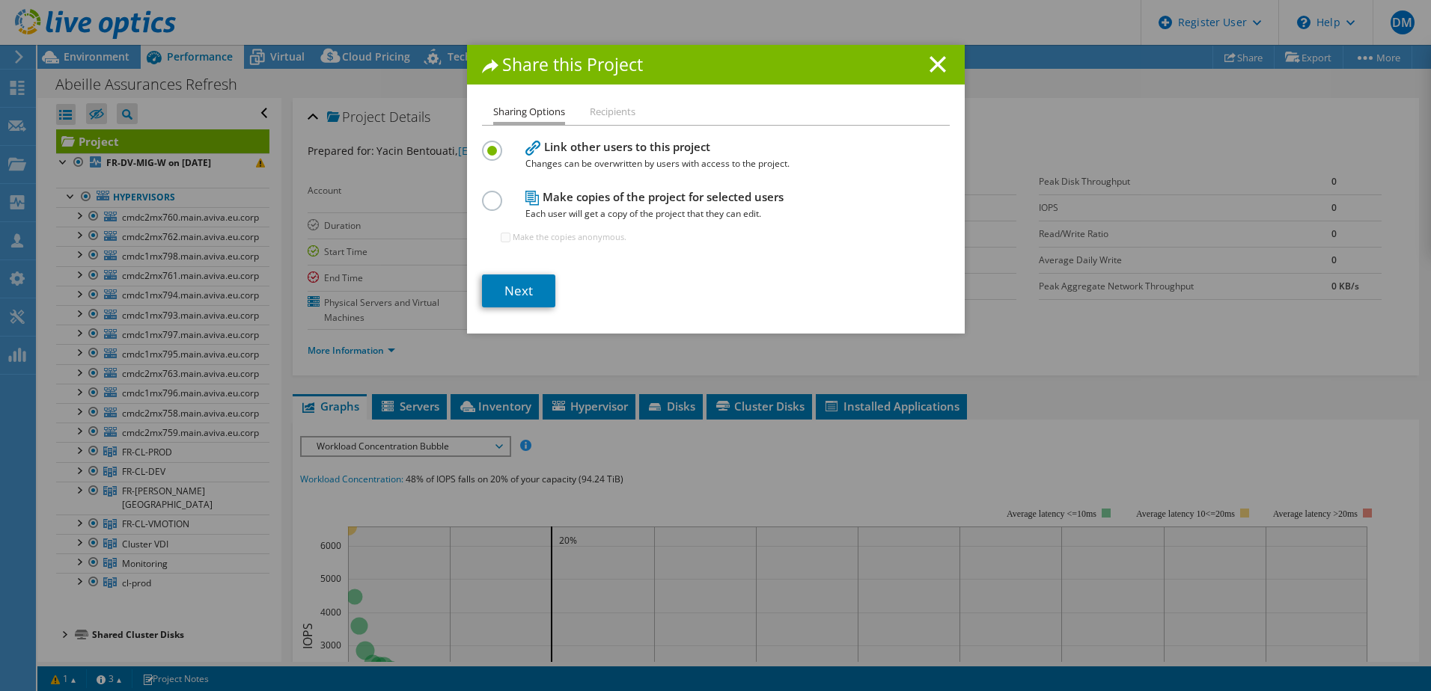
click at [943, 65] on h1 "Share this Project" at bounding box center [716, 64] width 468 height 17
click at [931, 68] on icon at bounding box center [937, 64] width 16 height 16
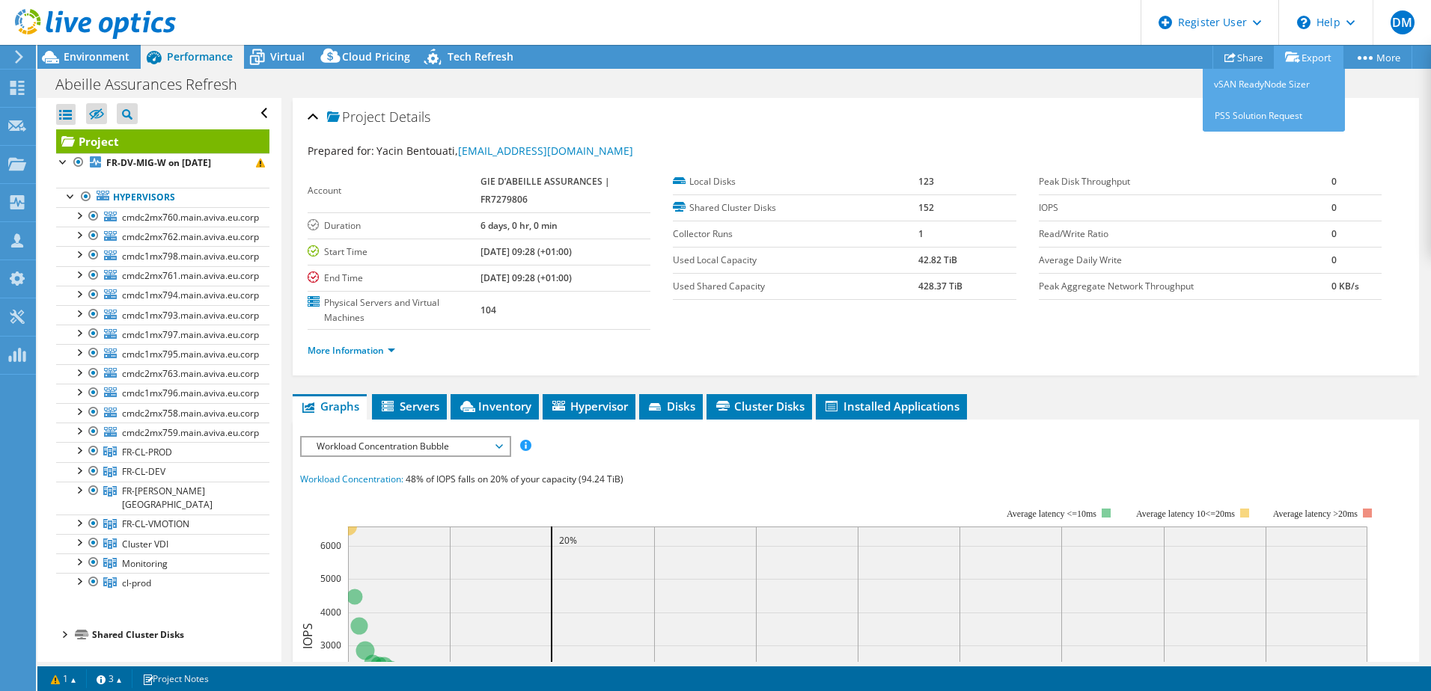
click at [1321, 57] on link "Export" at bounding box center [1309, 57] width 70 height 23
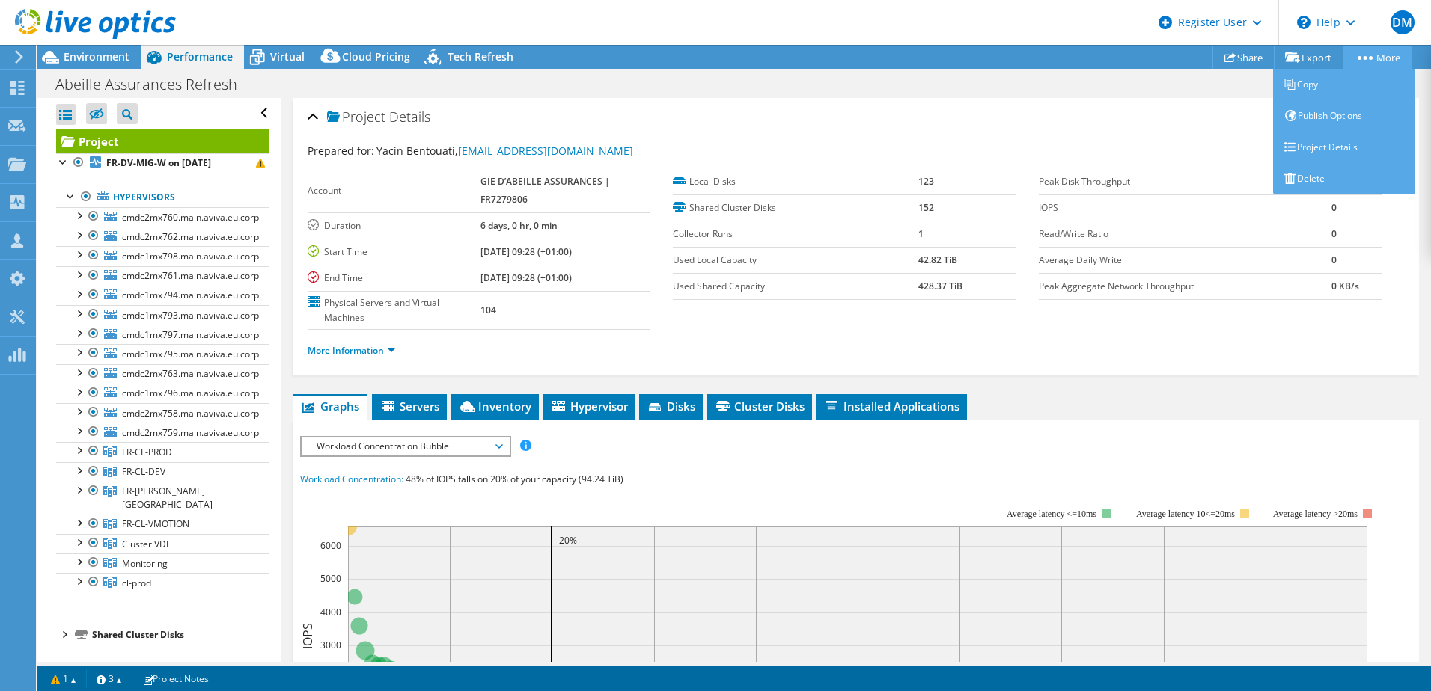
click at [1364, 54] on link "More" at bounding box center [1377, 57] width 70 height 23
click at [1327, 114] on link "Publish Options" at bounding box center [1344, 115] width 142 height 31
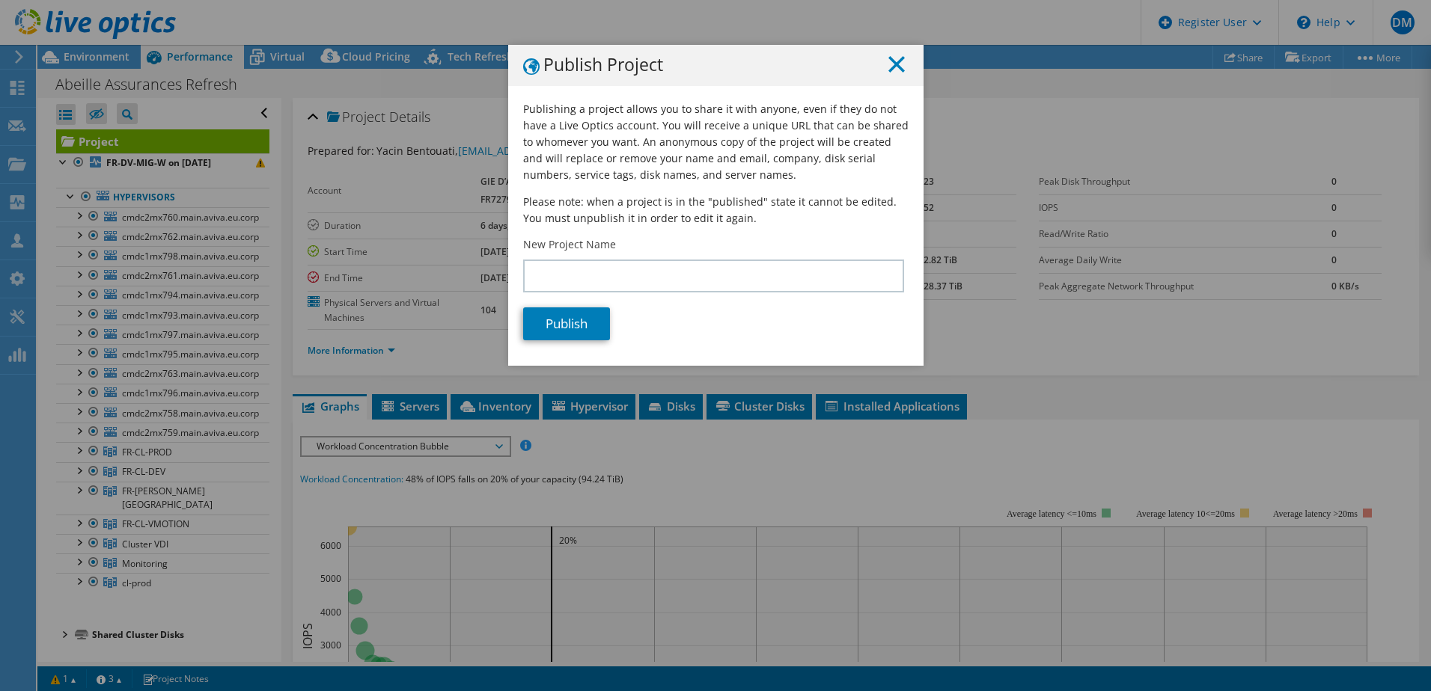
click at [889, 68] on icon at bounding box center [896, 64] width 16 height 16
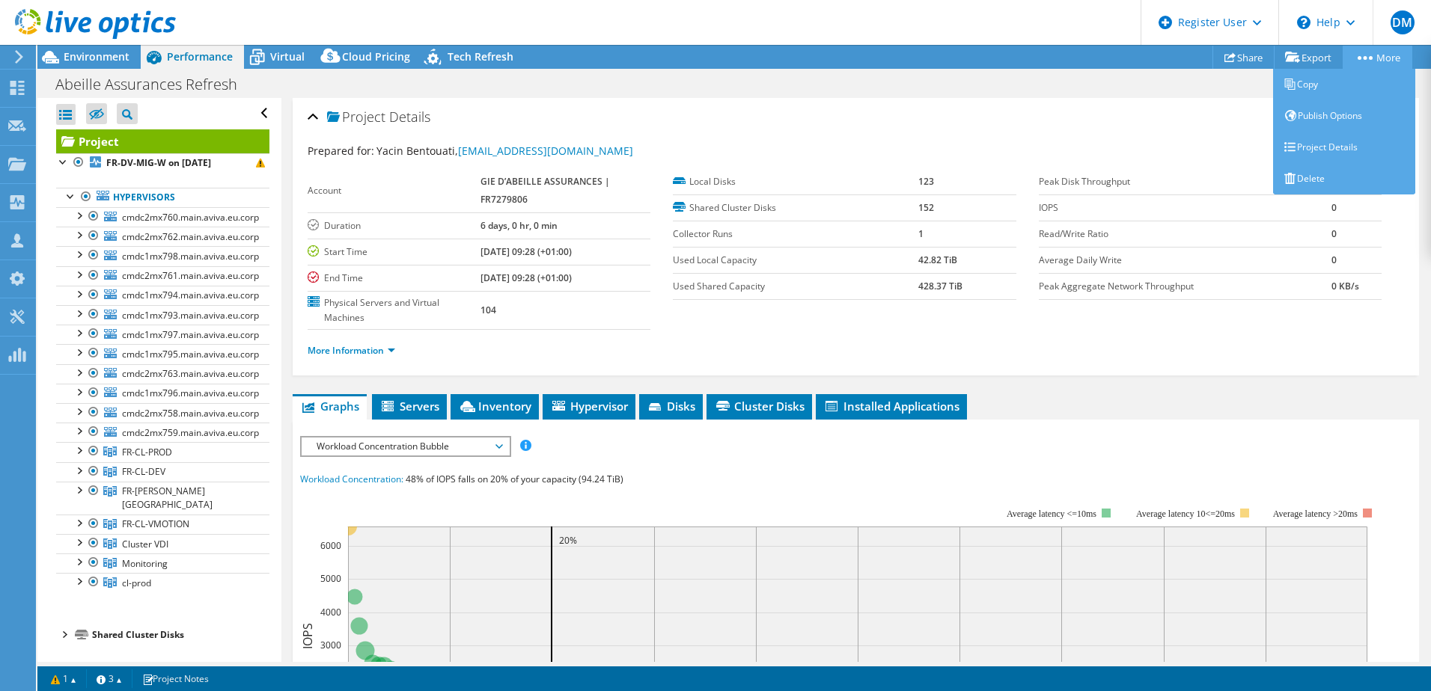
click at [1345, 57] on link "More" at bounding box center [1377, 57] width 70 height 23
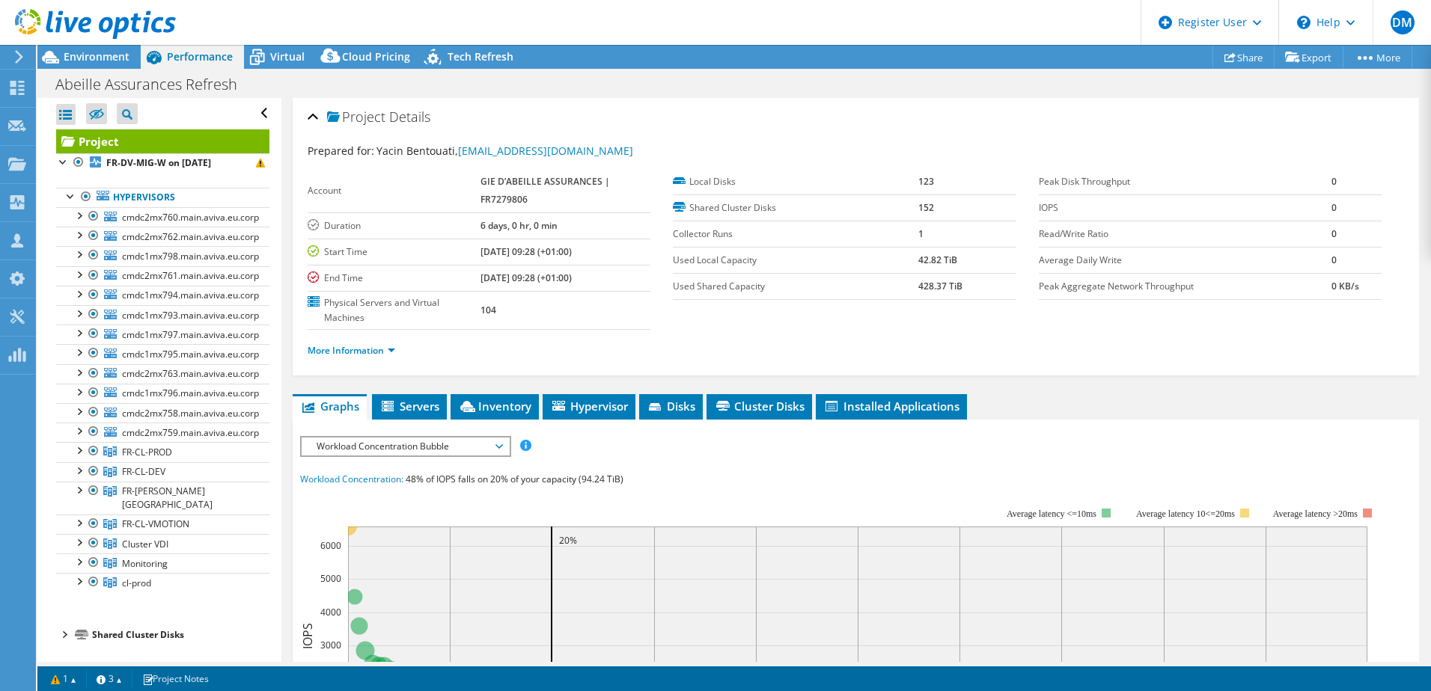
click at [655, 41] on header "DM Dell User David Marsaud David.Marsaud@Dell.com Dell My Profile Log Out \n He…" at bounding box center [715, 22] width 1431 height 45
click at [66, 116] on div at bounding box center [65, 114] width 19 height 21
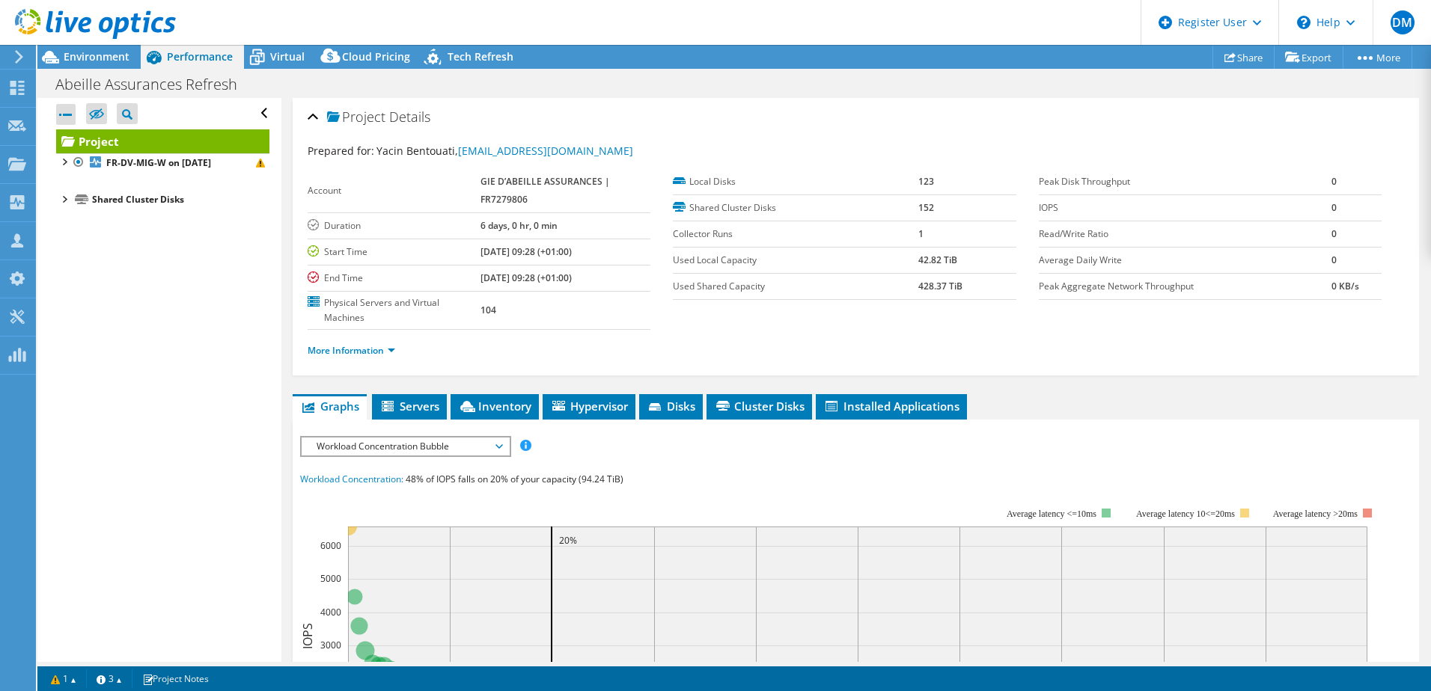
click at [66, 116] on div at bounding box center [65, 114] width 19 height 21
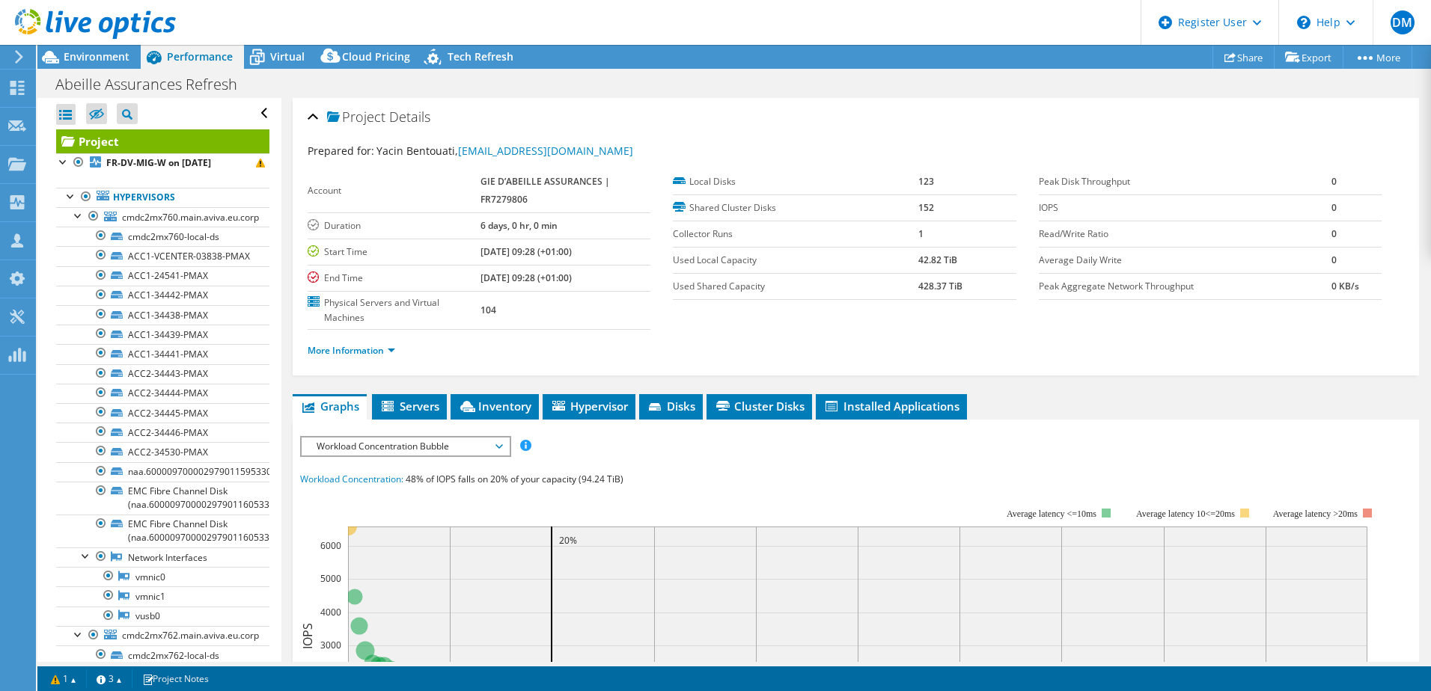
click at [66, 116] on div at bounding box center [65, 114] width 19 height 21
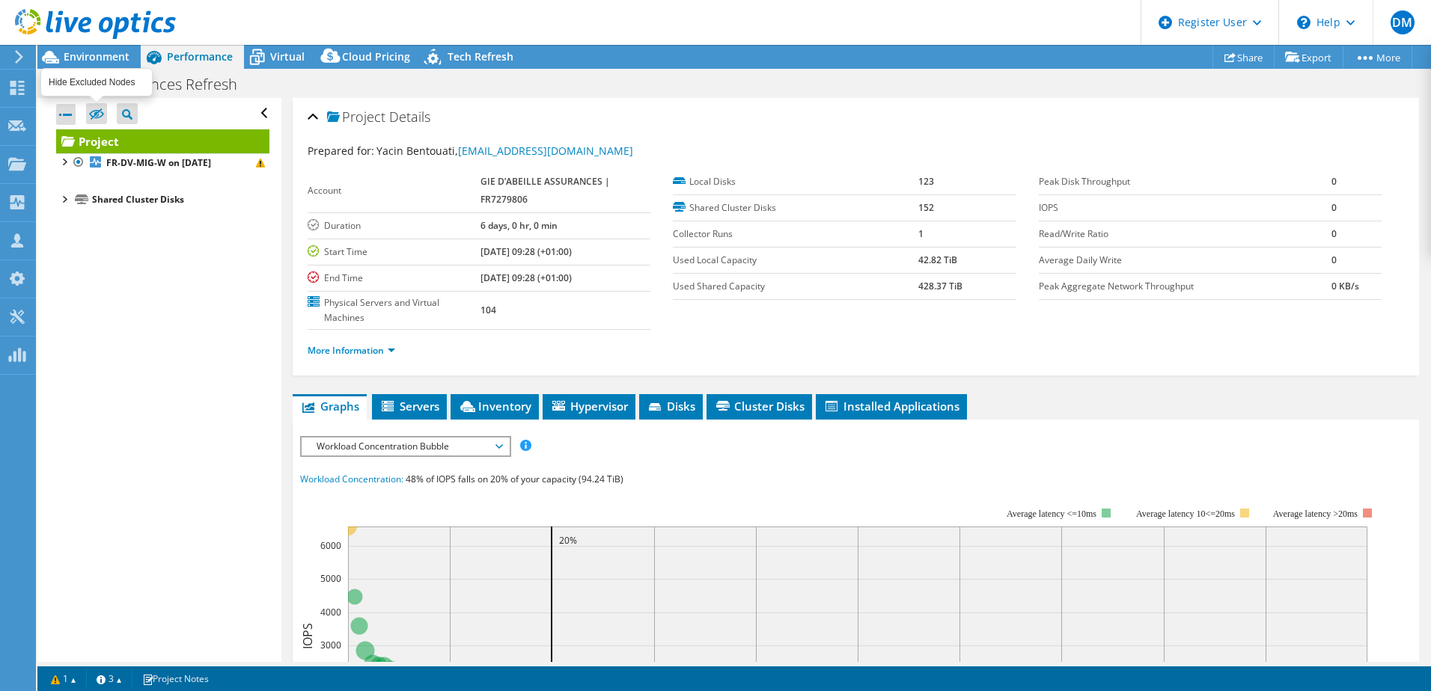
click at [91, 113] on icon at bounding box center [96, 114] width 15 height 11
click at [0, 0] on input "checkbox" at bounding box center [0, 0] width 0 height 0
click at [91, 113] on icon at bounding box center [96, 114] width 15 height 11
click at [0, 0] on input "checkbox" at bounding box center [0, 0] width 0 height 0
click at [109, 168] on b "FR-DV-MIG-W on 3/26/2024" at bounding box center [158, 162] width 105 height 13
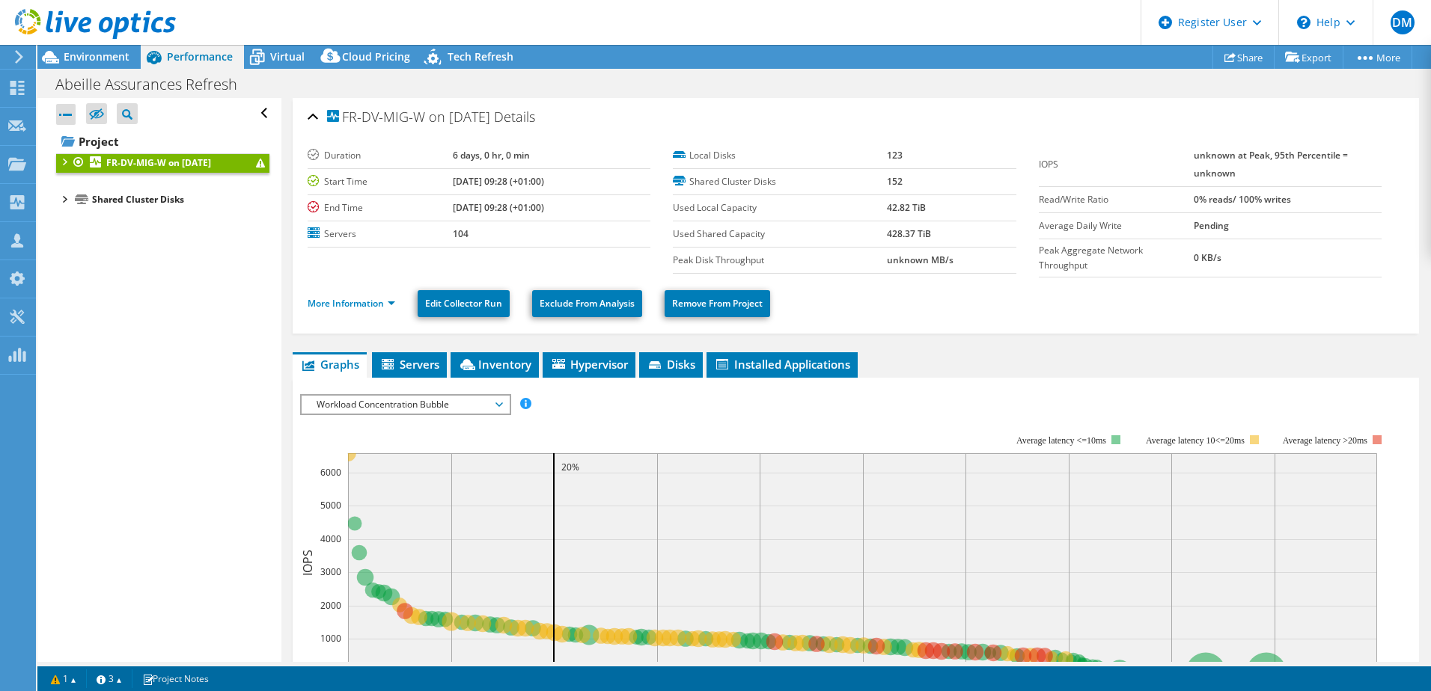
click at [62, 159] on div at bounding box center [63, 160] width 15 height 15
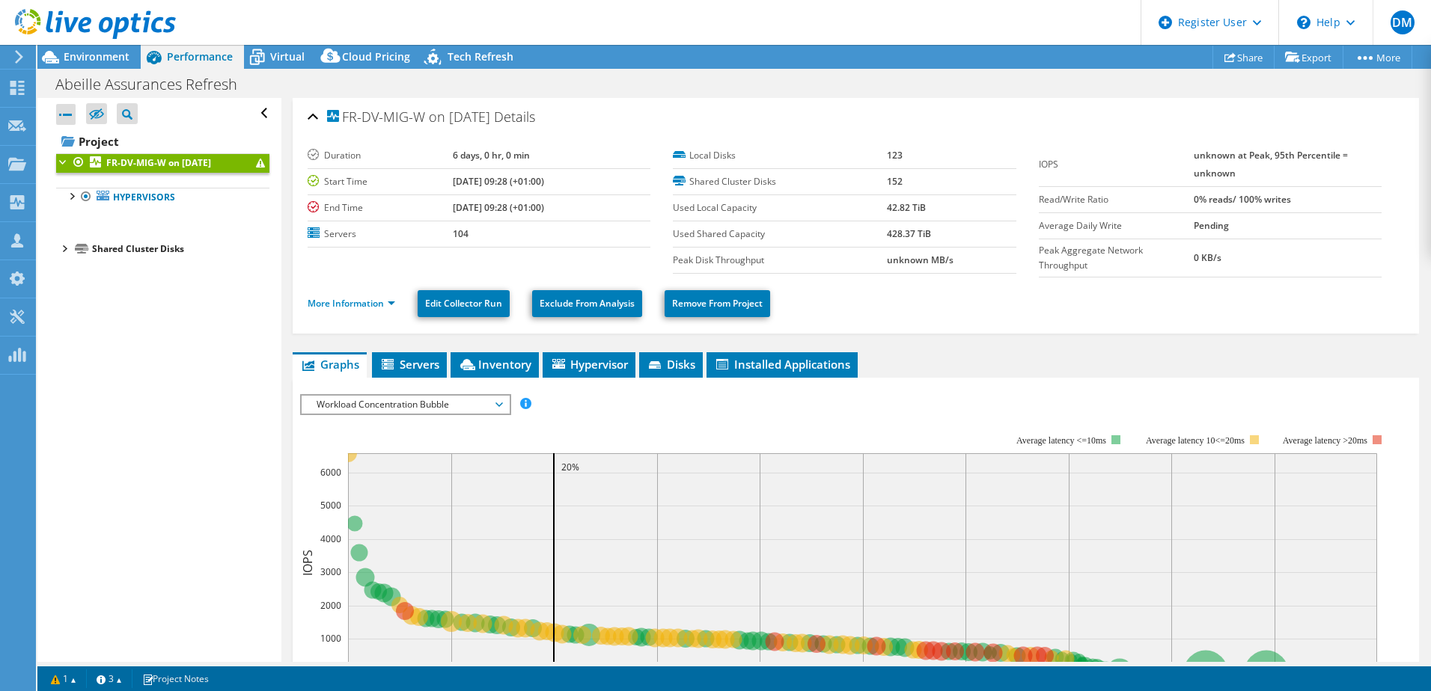
click at [256, 166] on span at bounding box center [260, 163] width 9 height 9
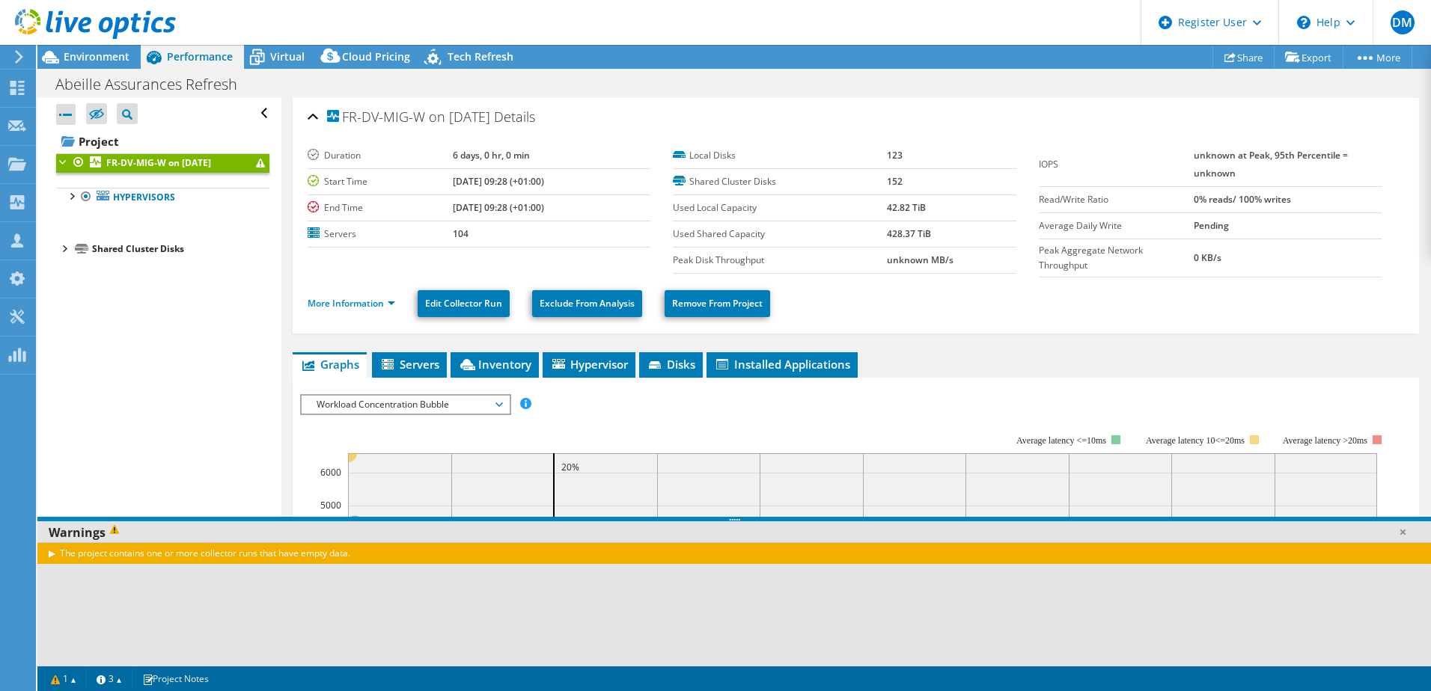
click at [51, 554] on div "The project contains one or more collector runs that have empty data." at bounding box center [733, 553] width 1393 height 22
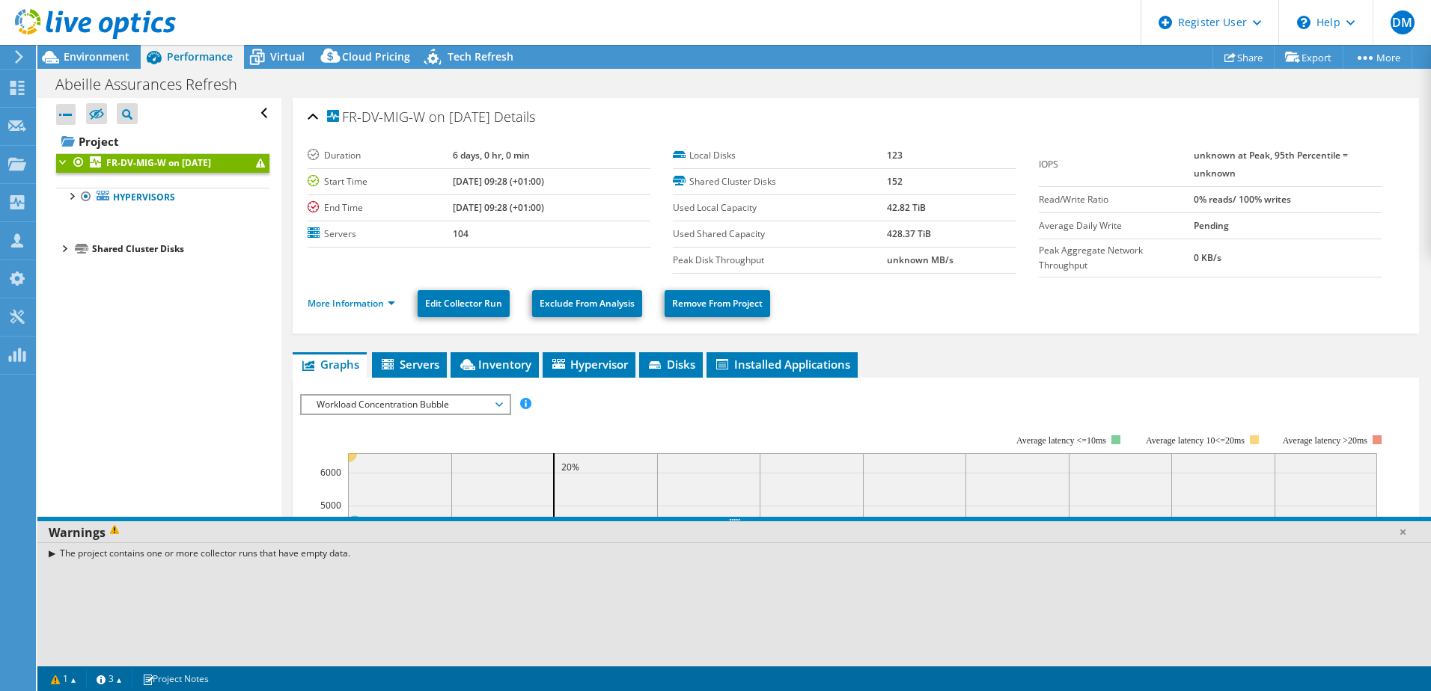
click at [126, 557] on div "The project contains one or more collector runs that have empty data." at bounding box center [733, 553] width 1393 height 22
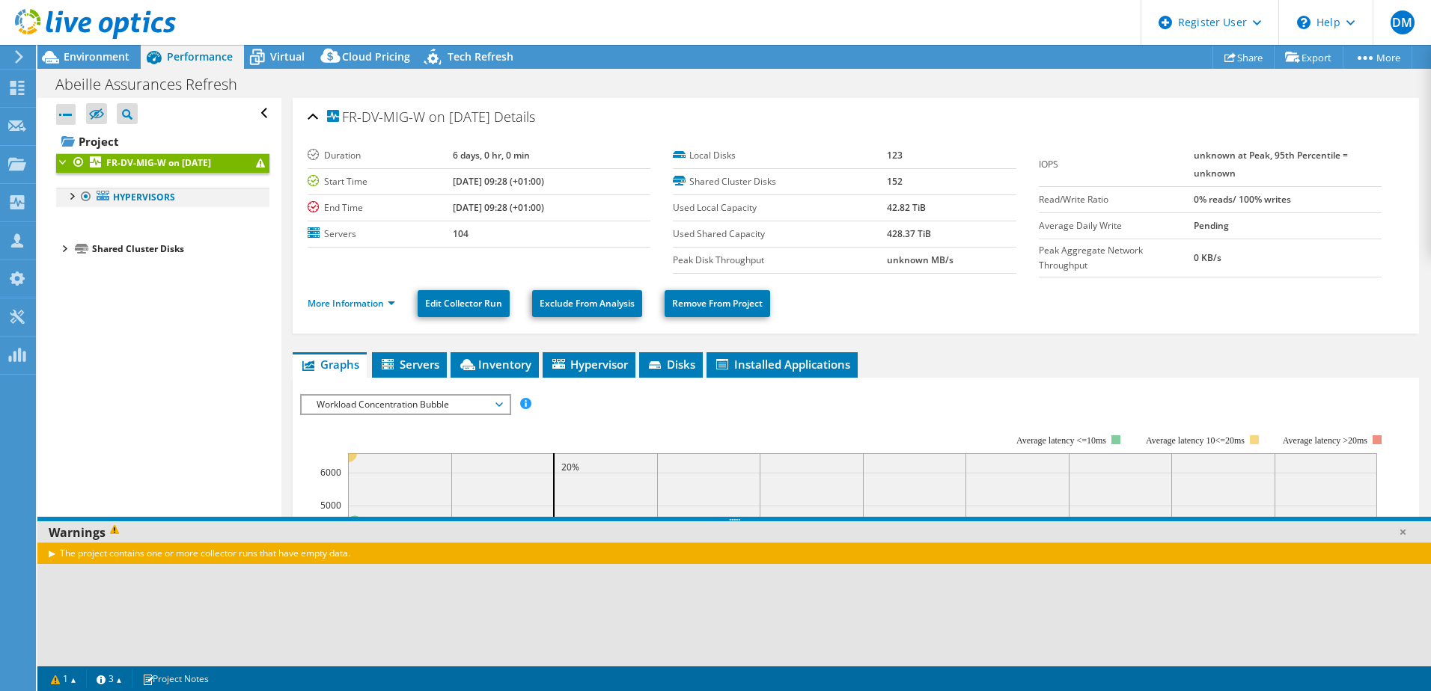
click at [74, 201] on div at bounding box center [71, 195] width 15 height 15
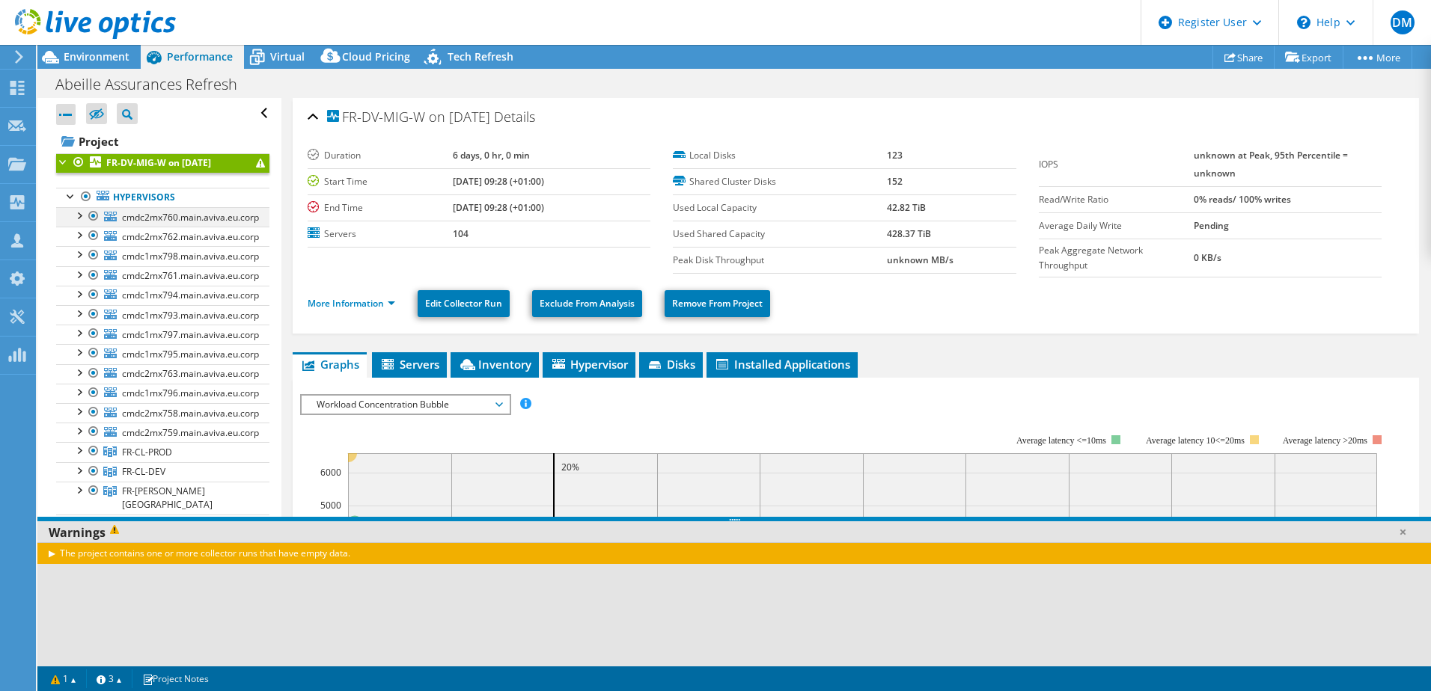
click at [92, 215] on div at bounding box center [93, 216] width 15 height 18
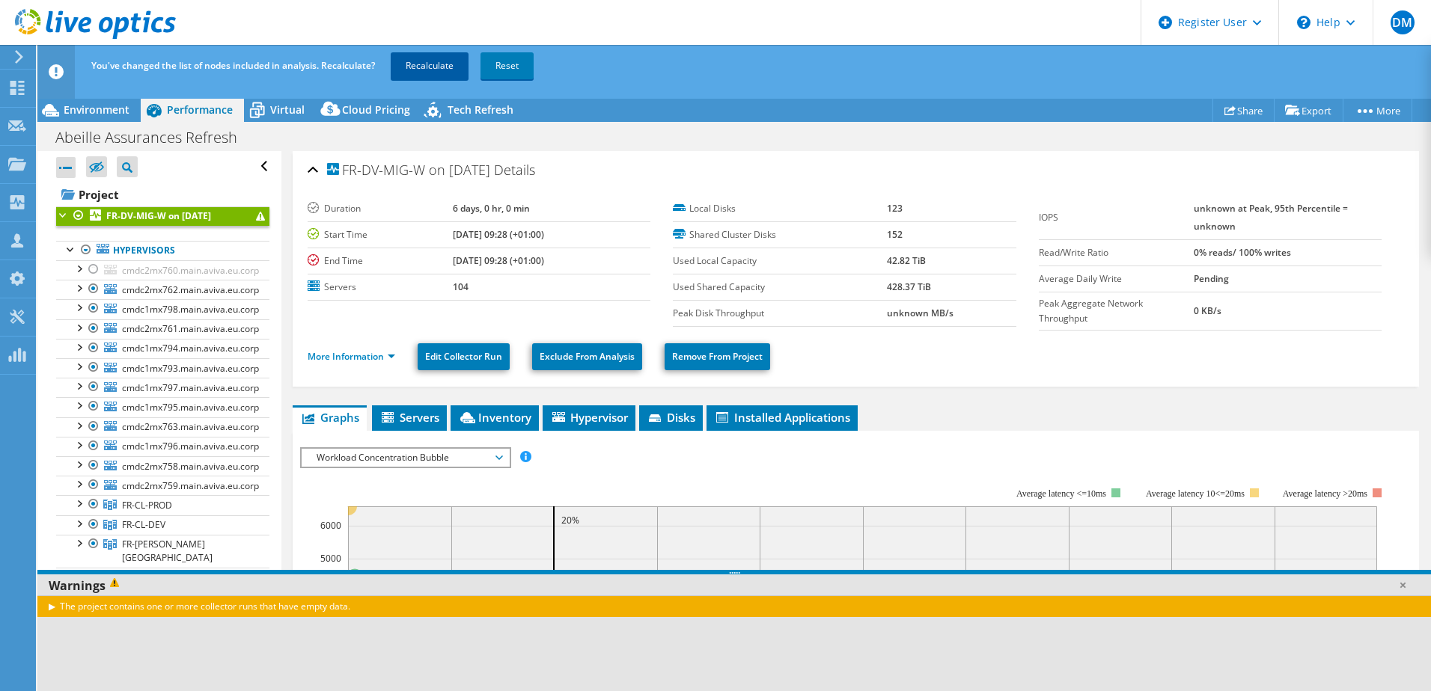
click at [456, 62] on link "Recalculate" at bounding box center [430, 65] width 78 height 27
click at [15, 85] on use at bounding box center [17, 88] width 14 height 14
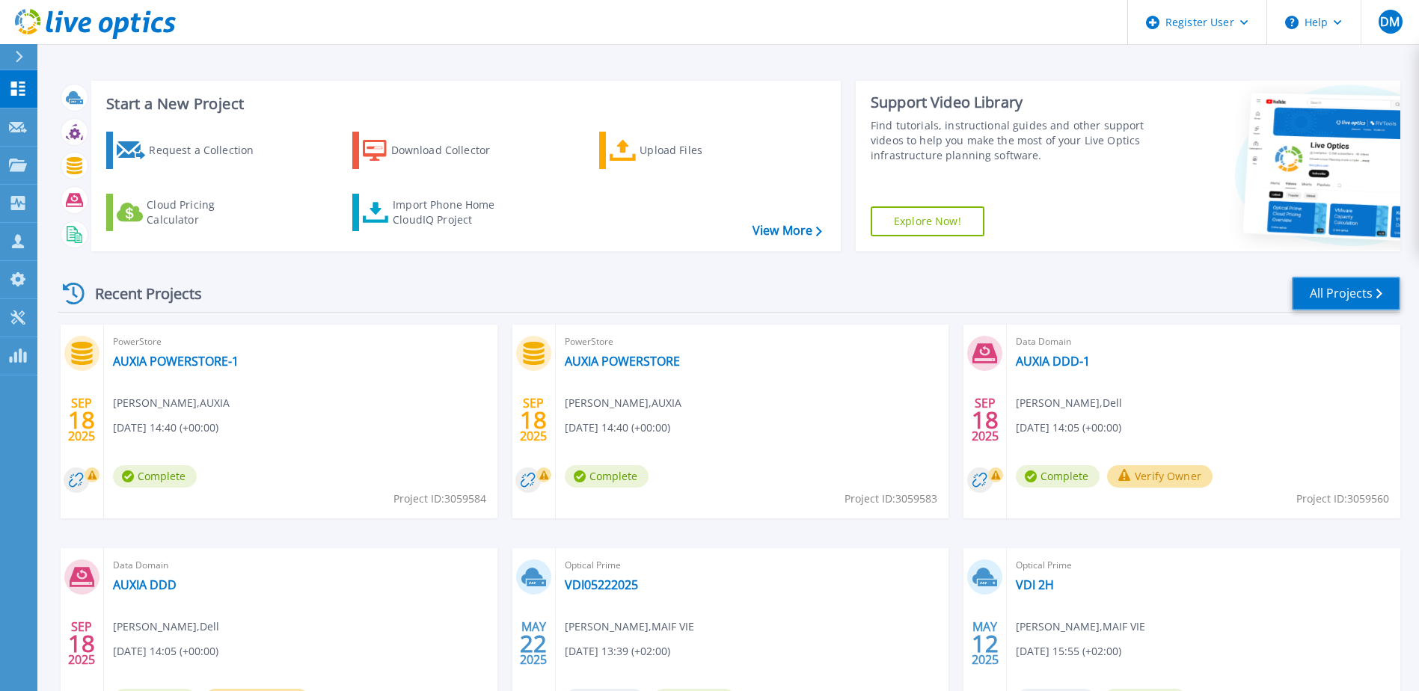
click at [1338, 281] on link "All Projects" at bounding box center [1346, 294] width 108 height 34
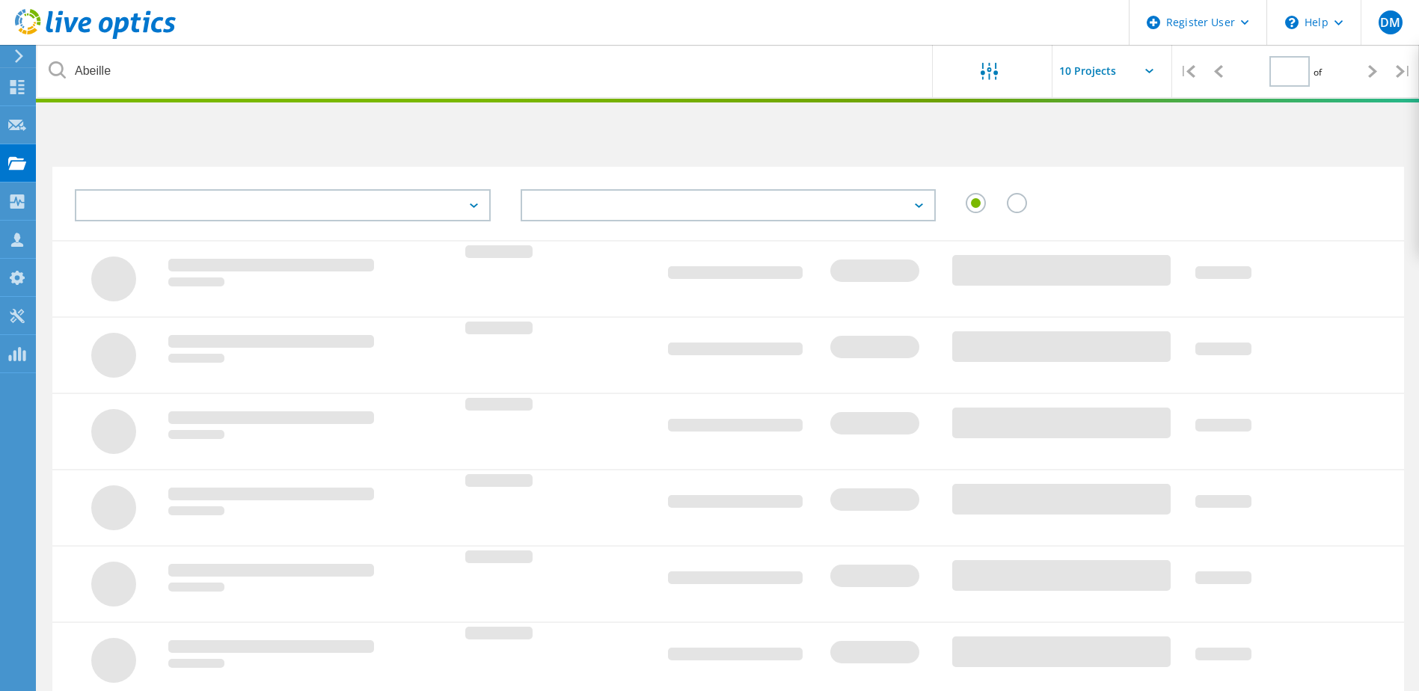
type input "1"
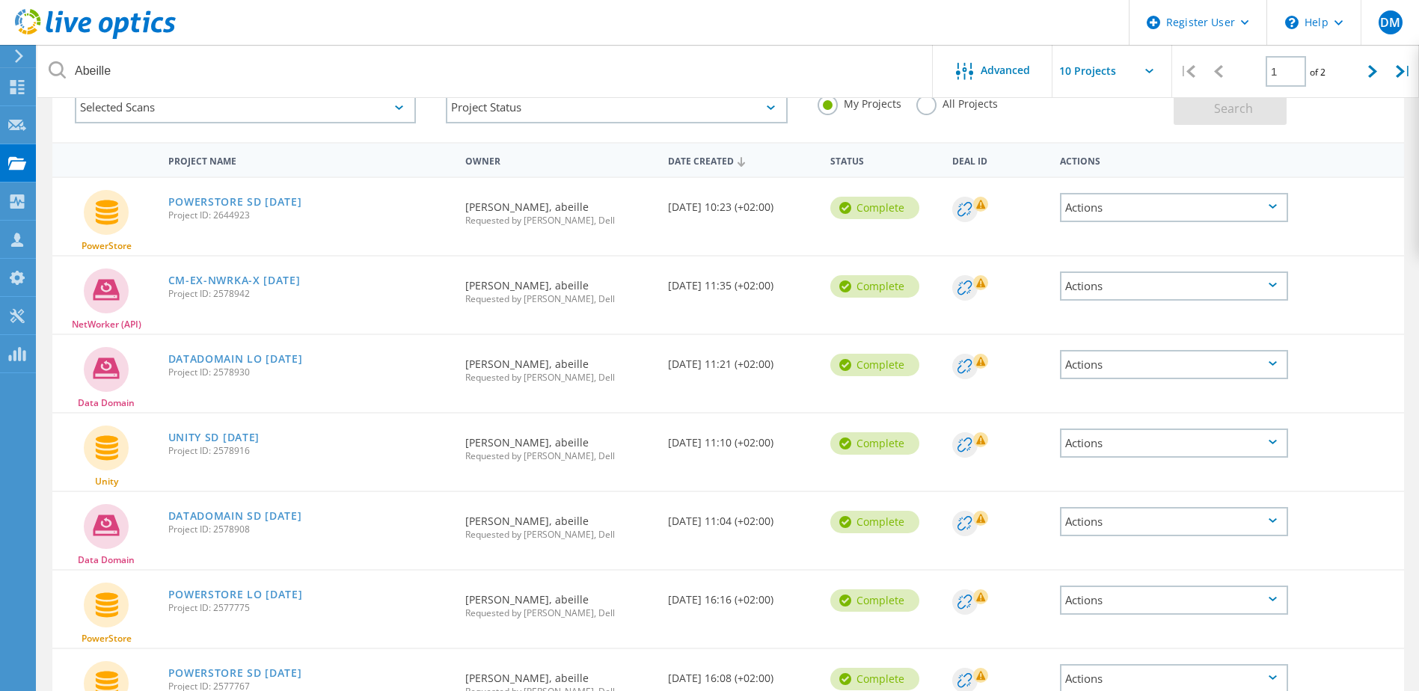
scroll to position [435, 0]
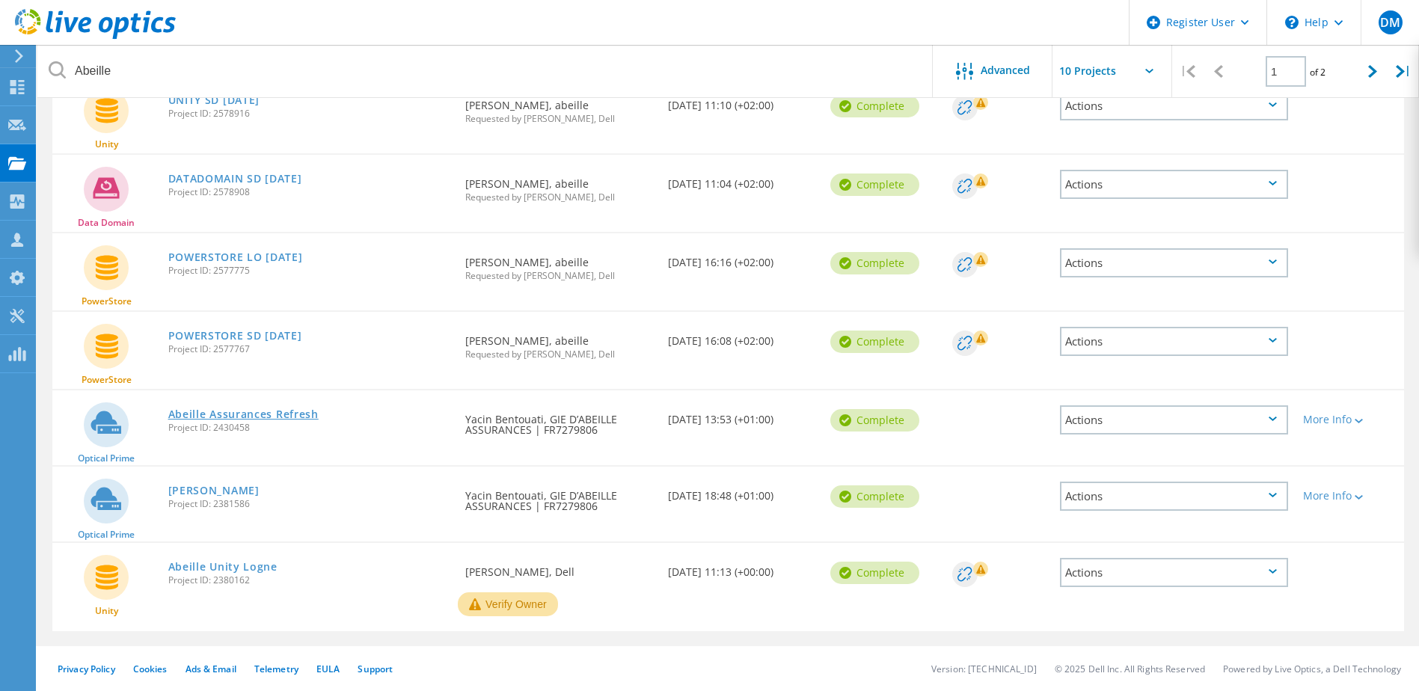
click at [260, 410] on link "Abeille Assurances Refresh" at bounding box center [243, 414] width 150 height 10
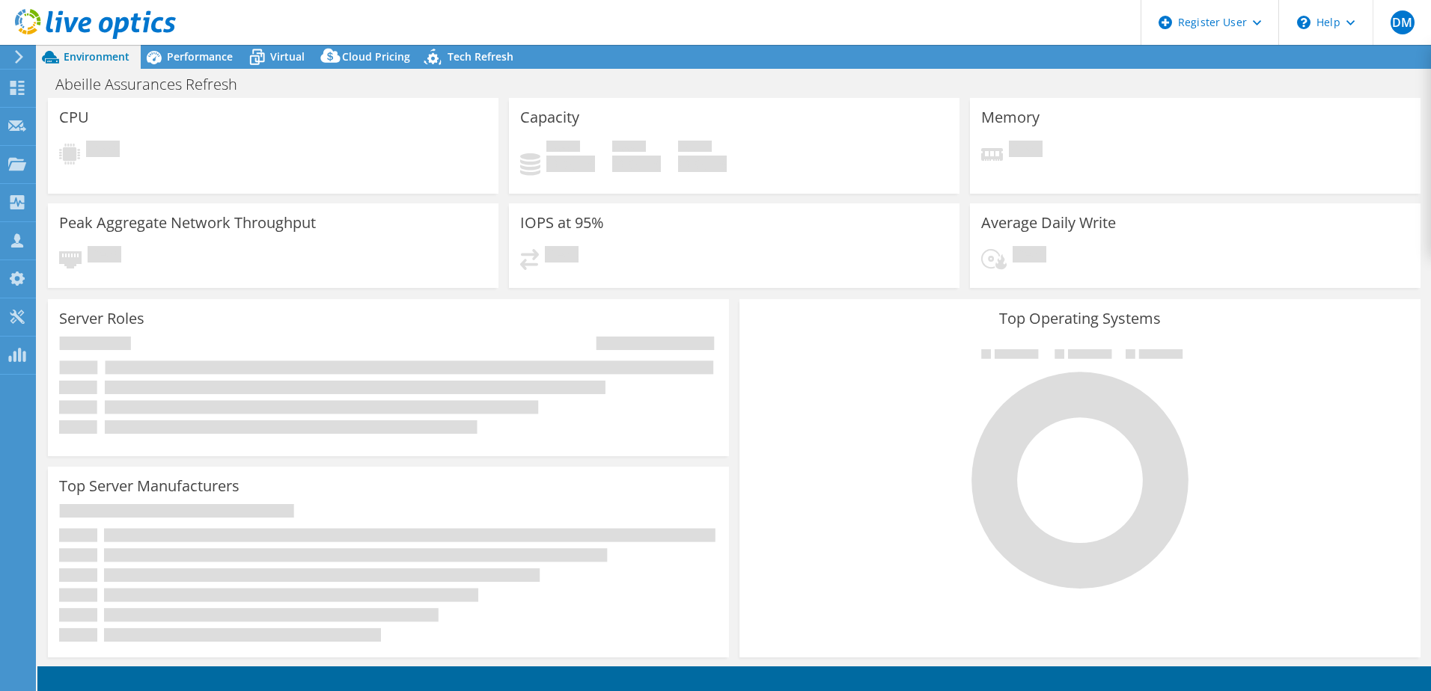
select select "EUFrankfurt"
select select "USD"
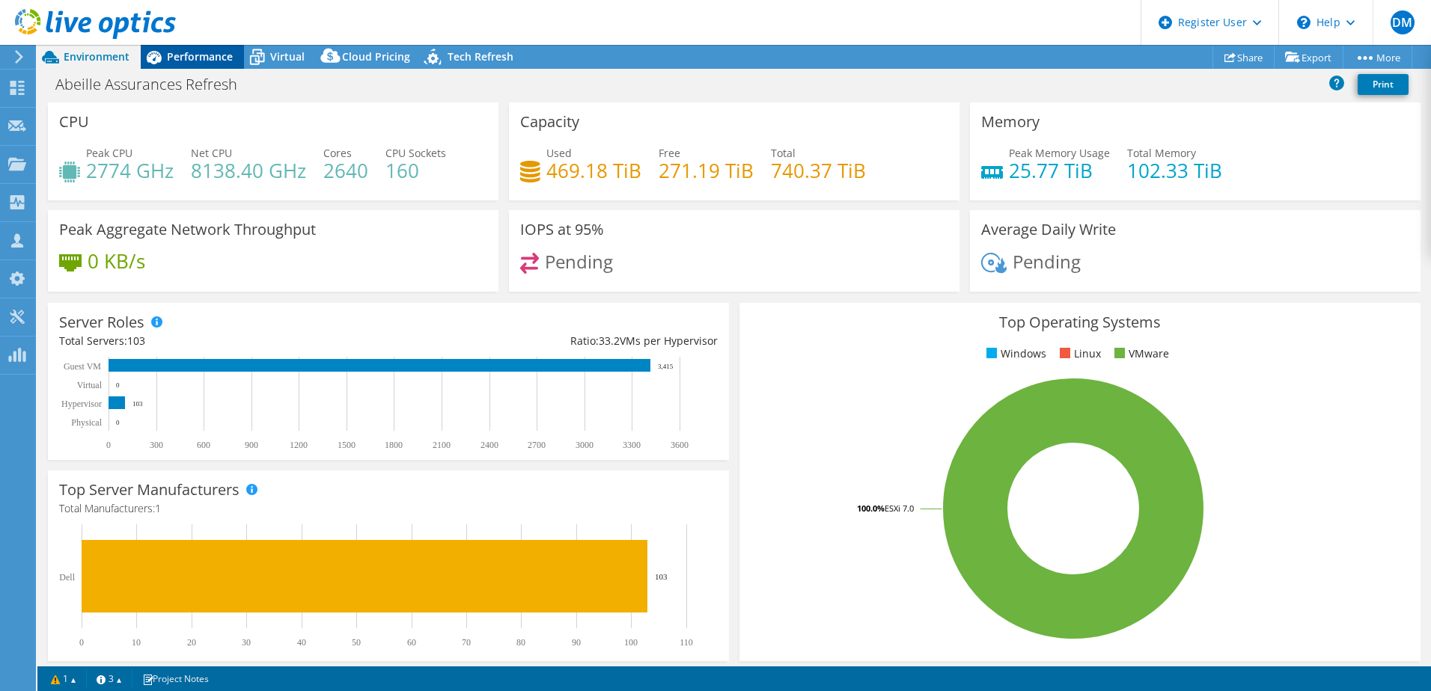
click at [196, 64] on div "Performance" at bounding box center [192, 57] width 103 height 24
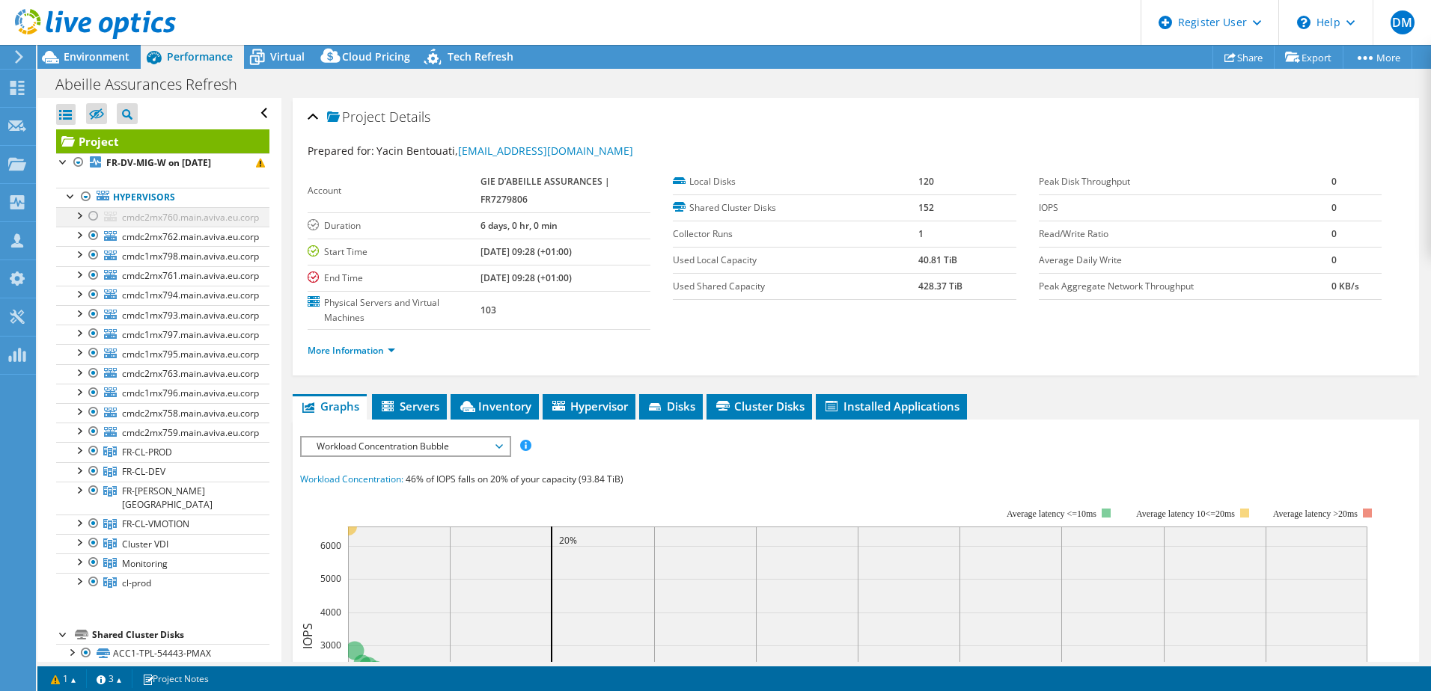
click at [95, 217] on div at bounding box center [93, 216] width 15 height 18
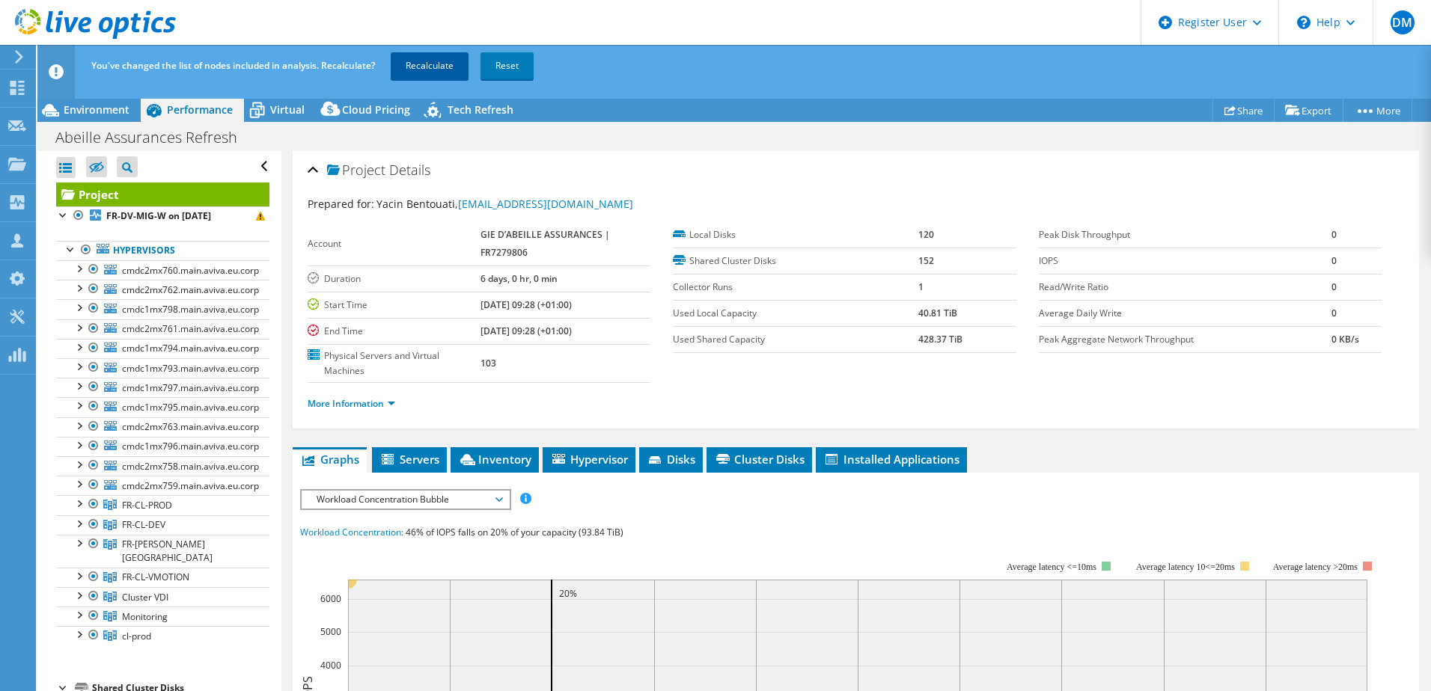
click at [442, 70] on link "Recalculate" at bounding box center [430, 65] width 78 height 27
click at [17, 60] on icon at bounding box center [18, 56] width 11 height 13
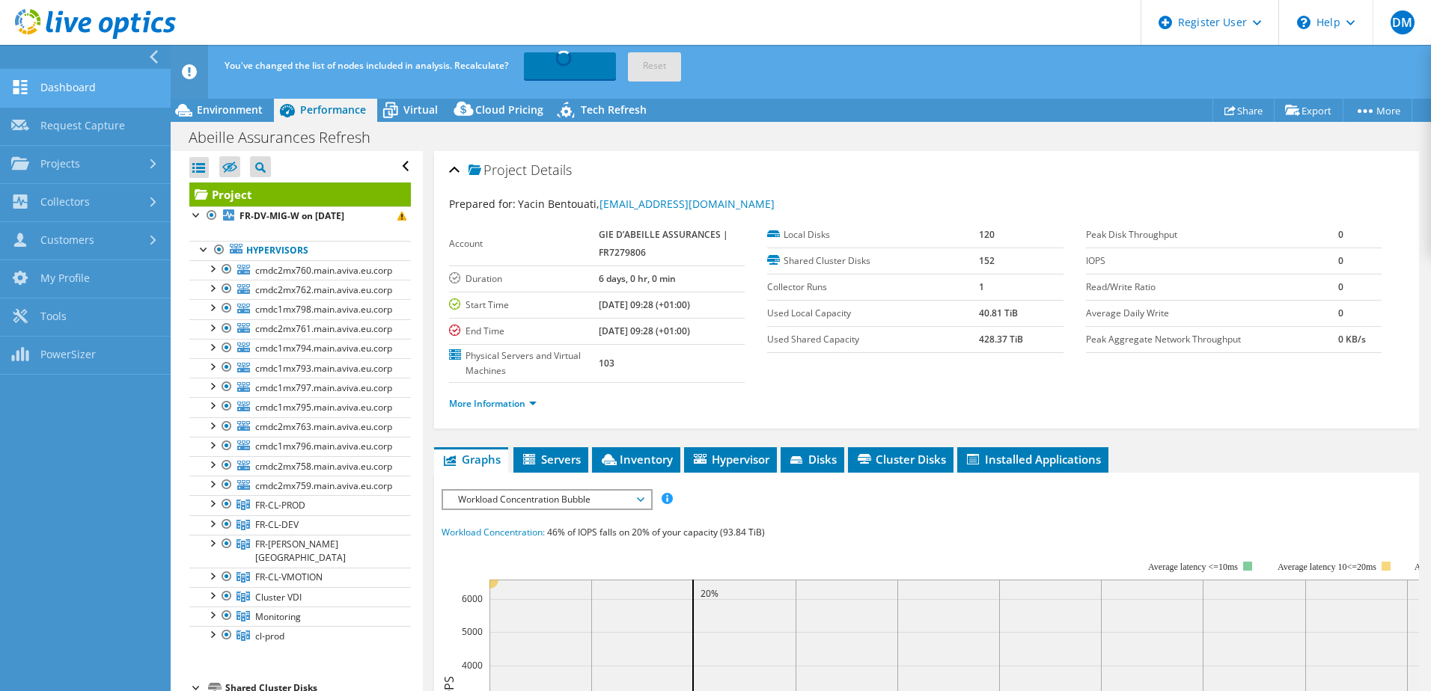
click at [41, 91] on link "Dashboard" at bounding box center [85, 89] width 171 height 38
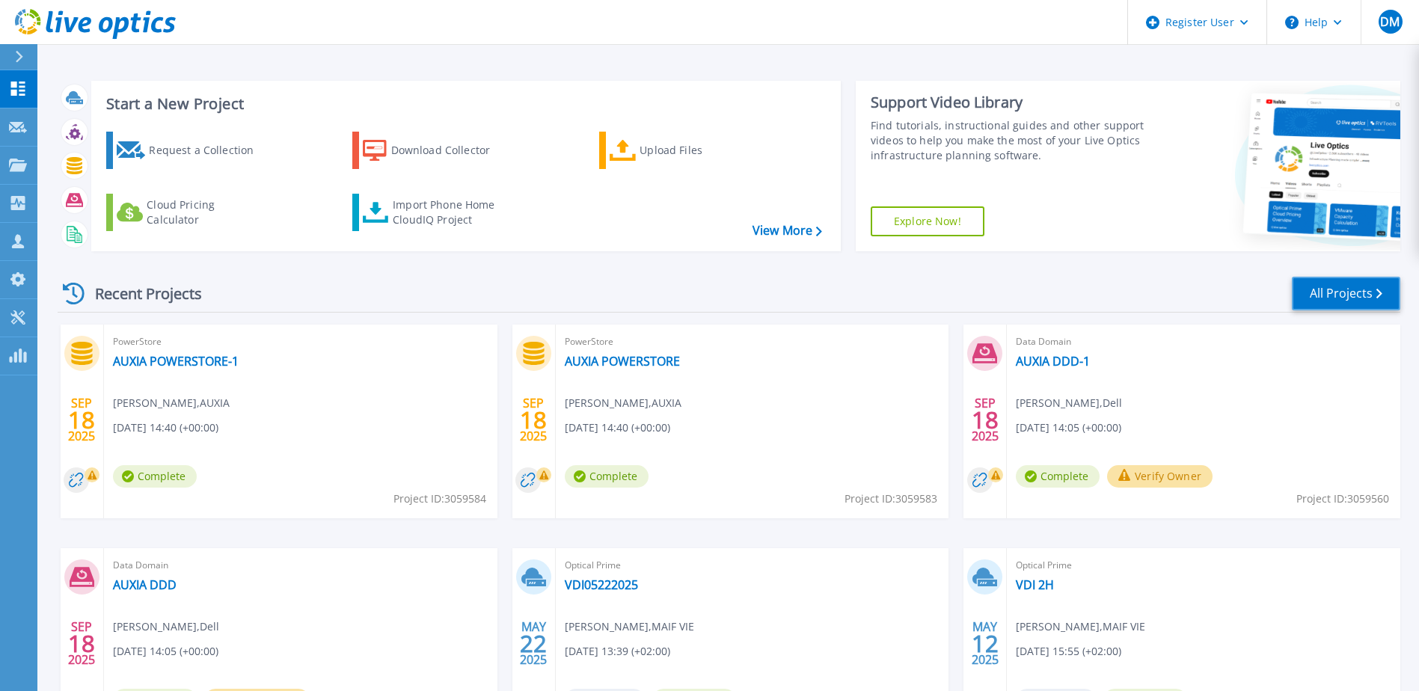
click at [1351, 287] on link "All Projects" at bounding box center [1346, 294] width 108 height 34
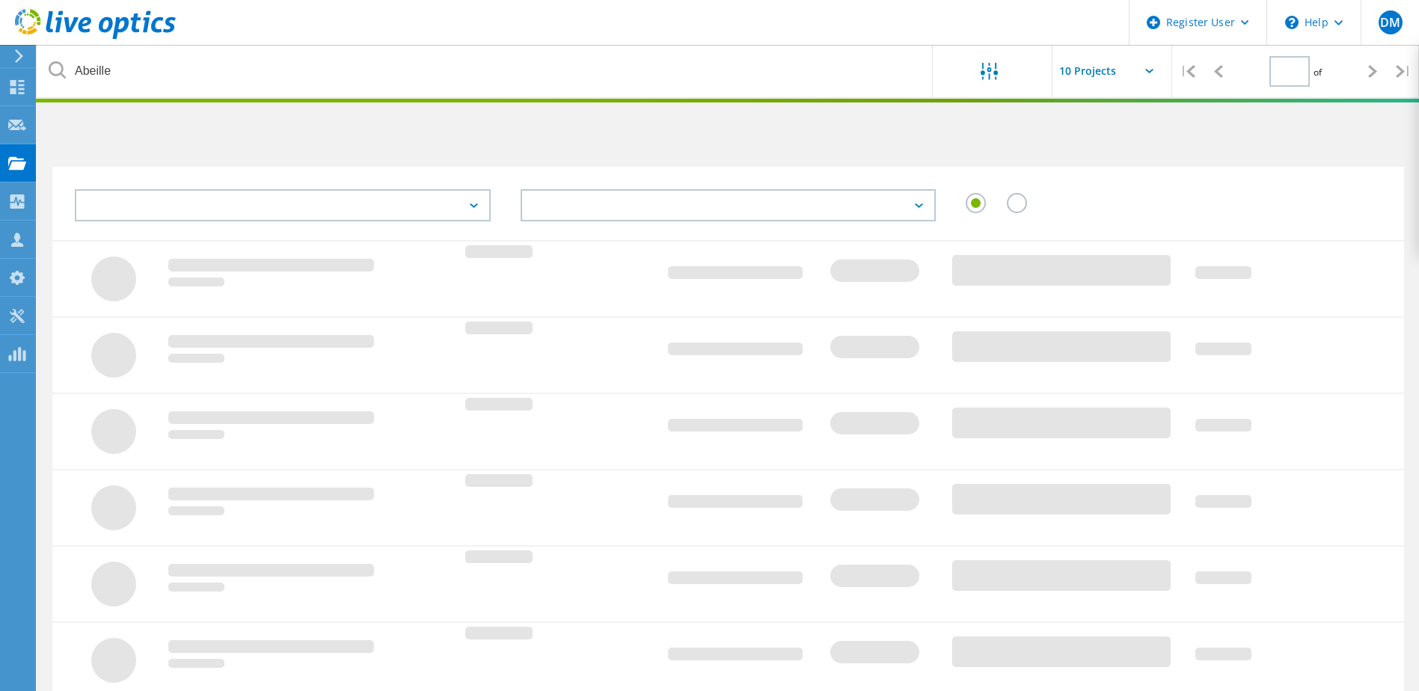
type input "1"
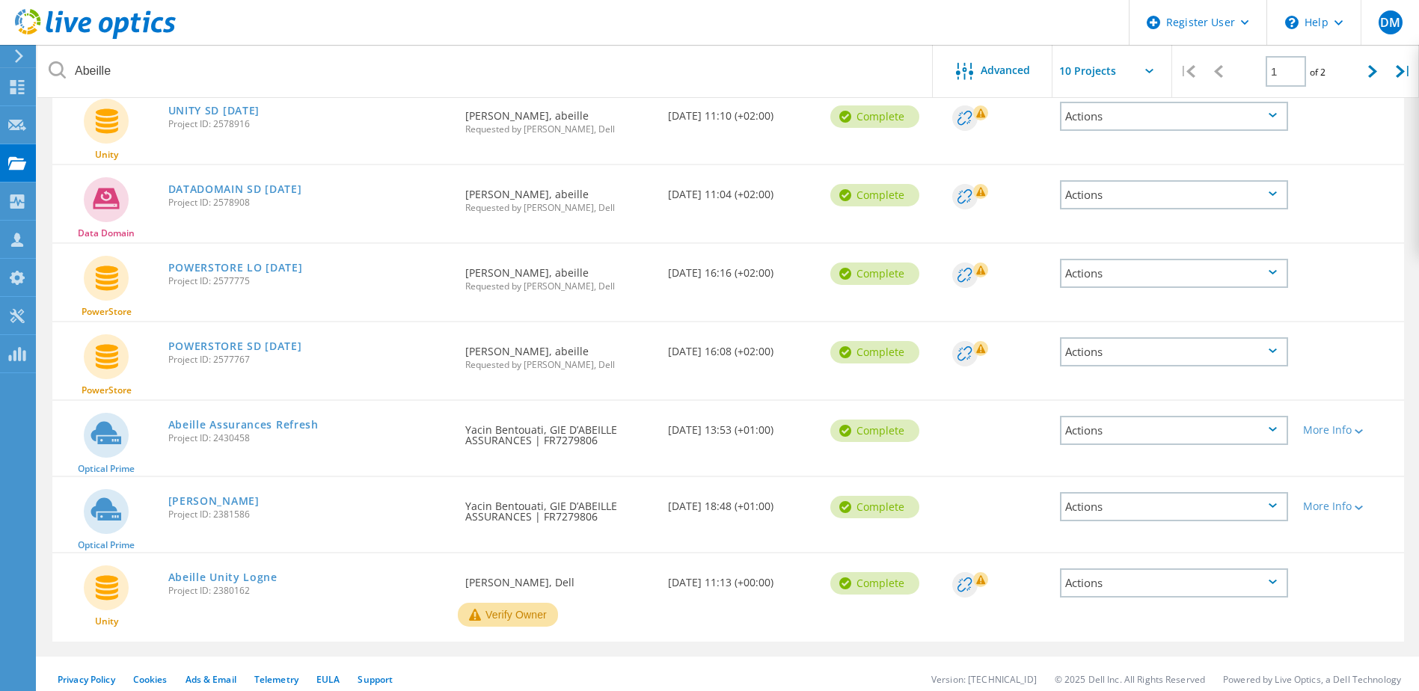
scroll to position [435, 0]
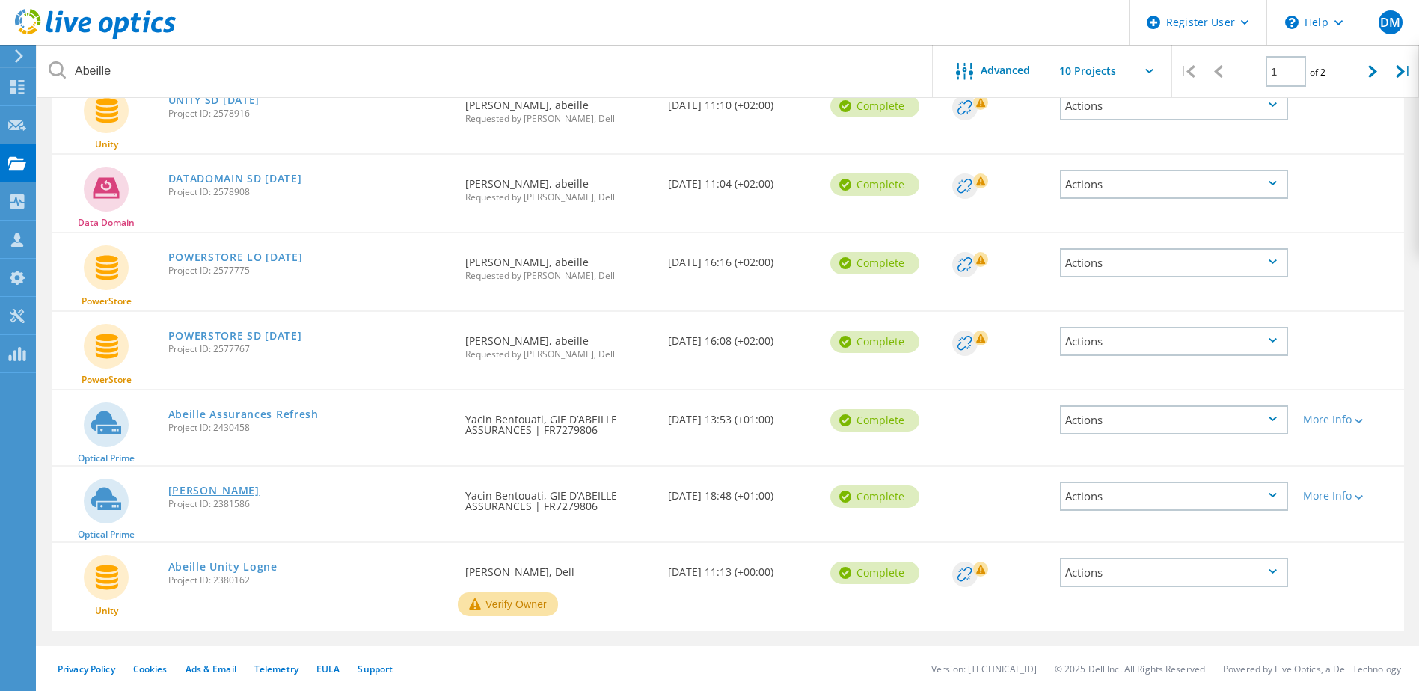
click at [222, 493] on link "[PERSON_NAME]" at bounding box center [213, 491] width 91 height 10
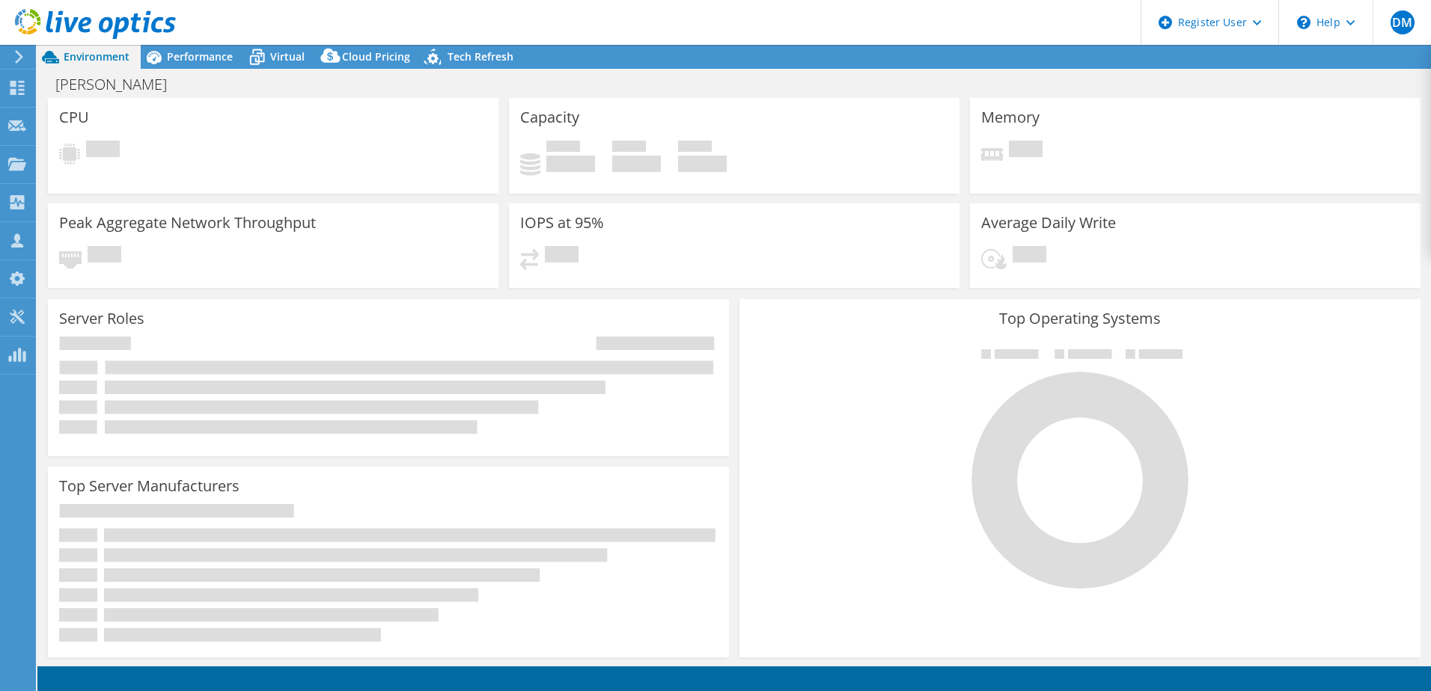
select select "EULondon"
select select "USD"
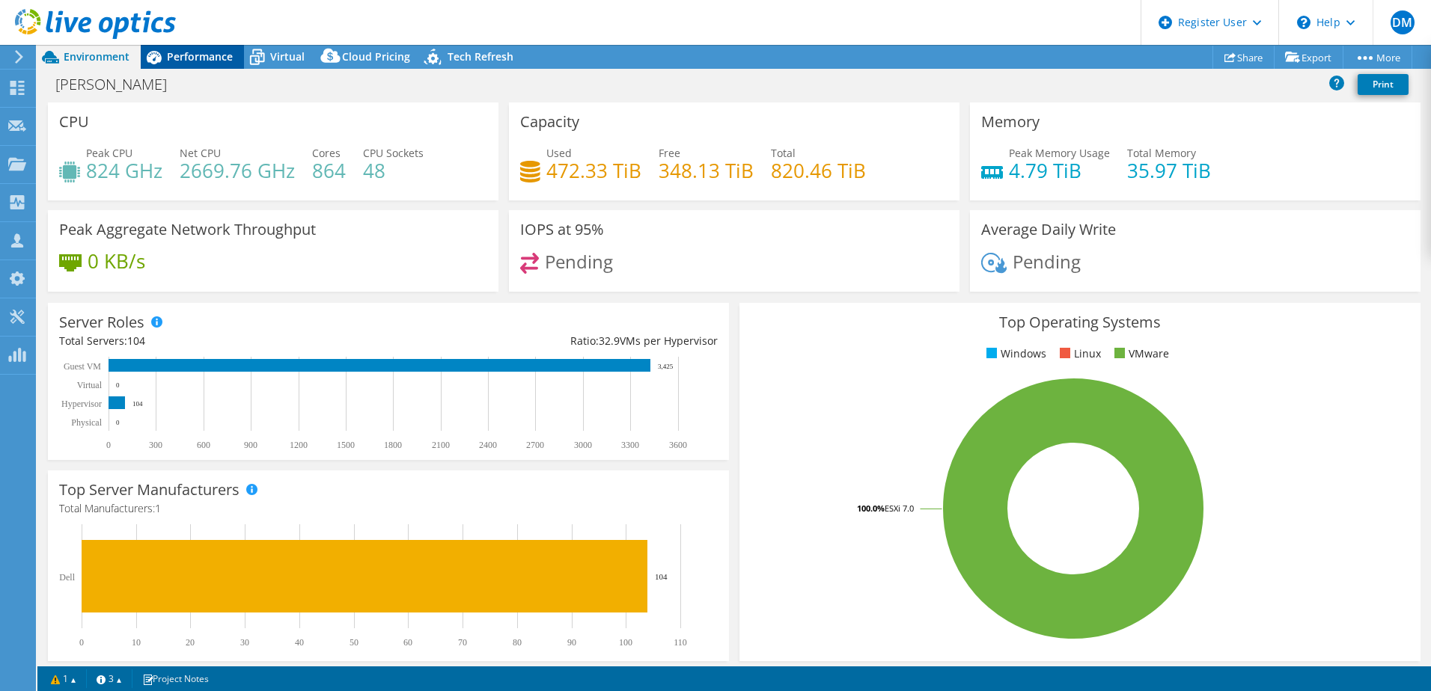
click at [186, 61] on span "Performance" at bounding box center [200, 56] width 66 height 14
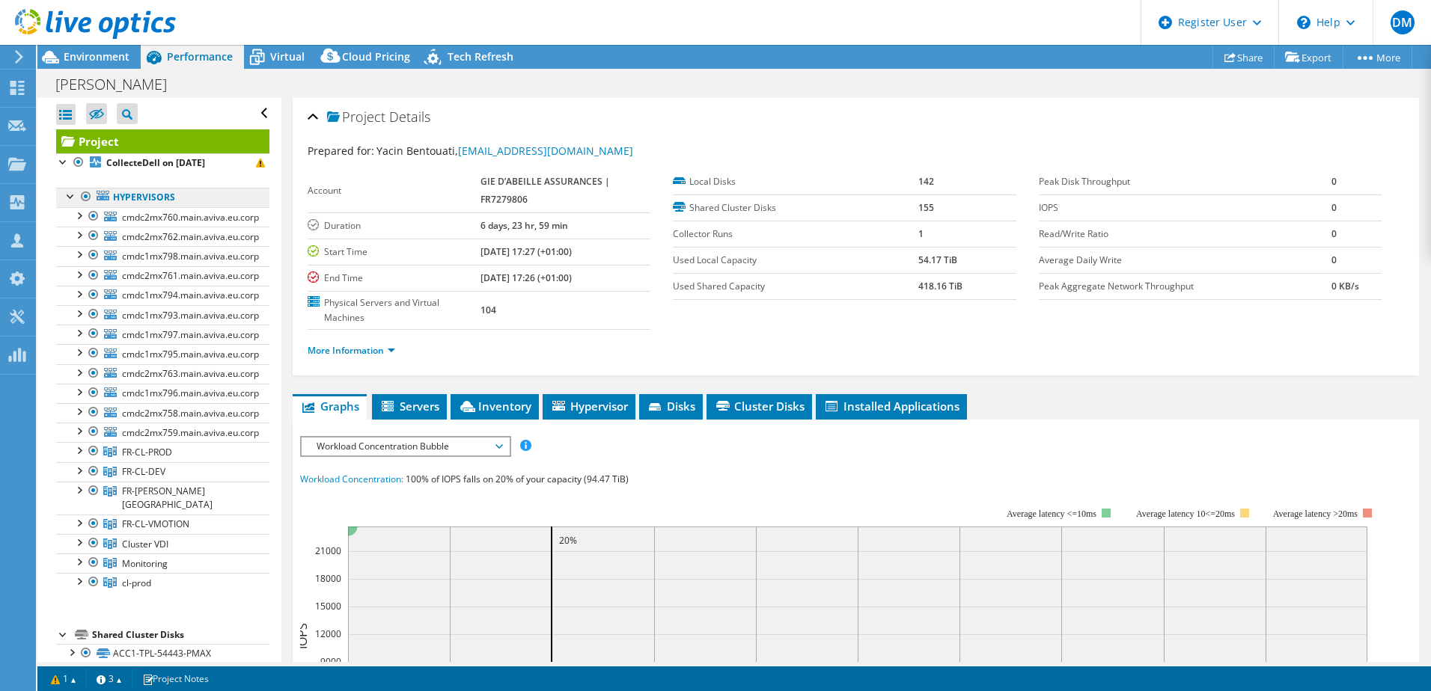
click at [142, 193] on link "Hypervisors" at bounding box center [162, 197] width 213 height 19
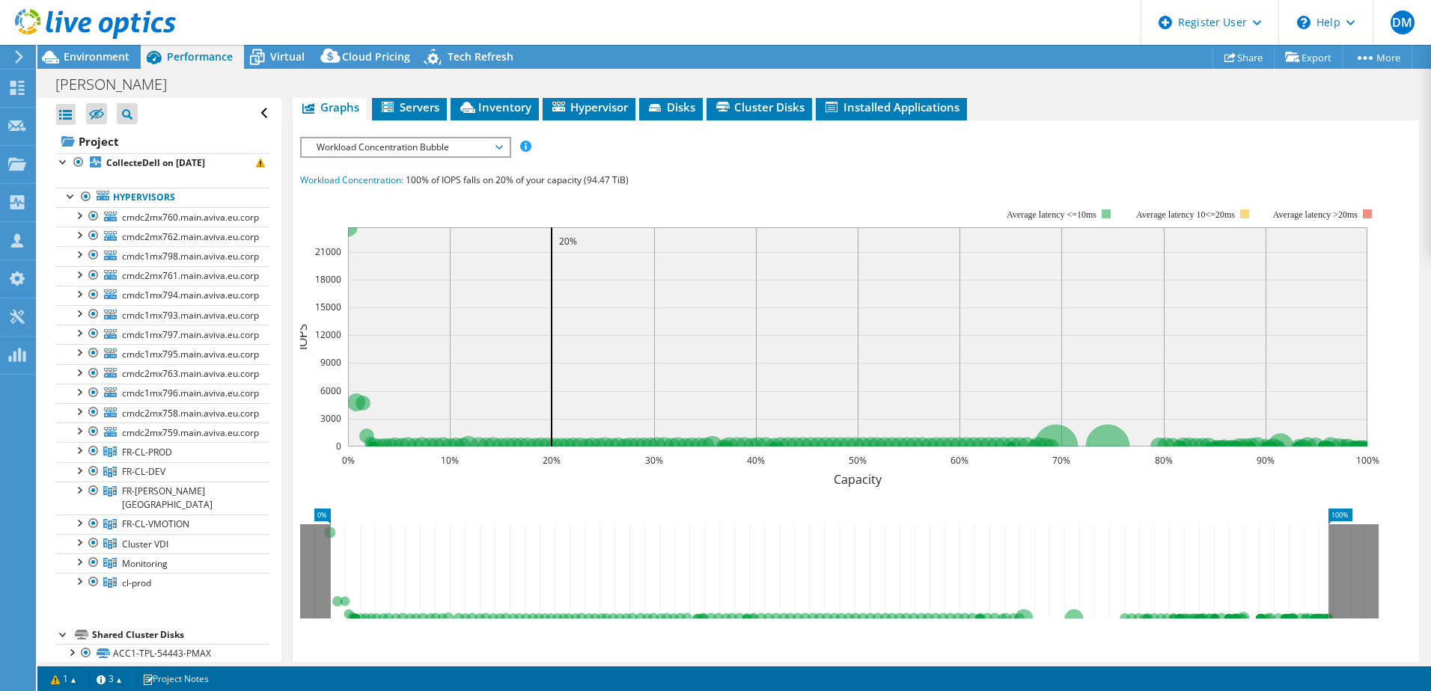
scroll to position [224, 0]
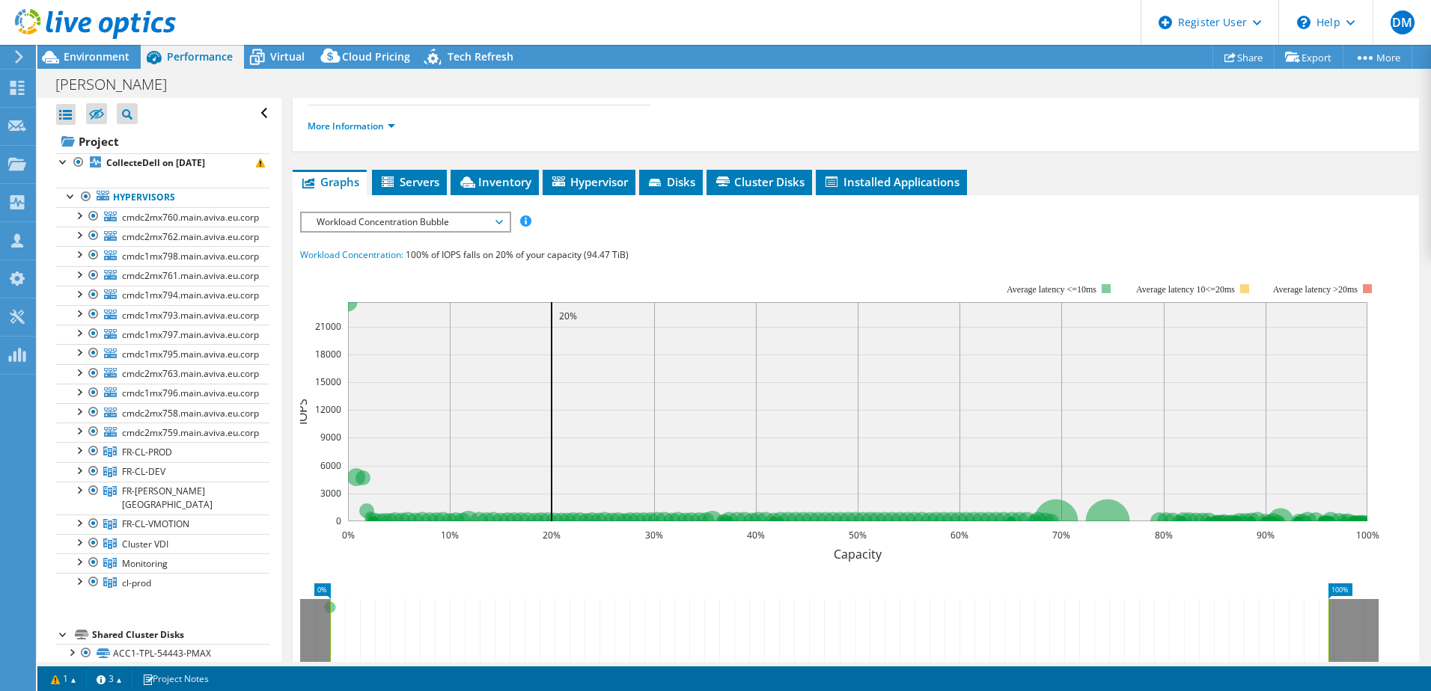
click at [403, 226] on span "Workload Concentration Bubble" at bounding box center [405, 222] width 192 height 18
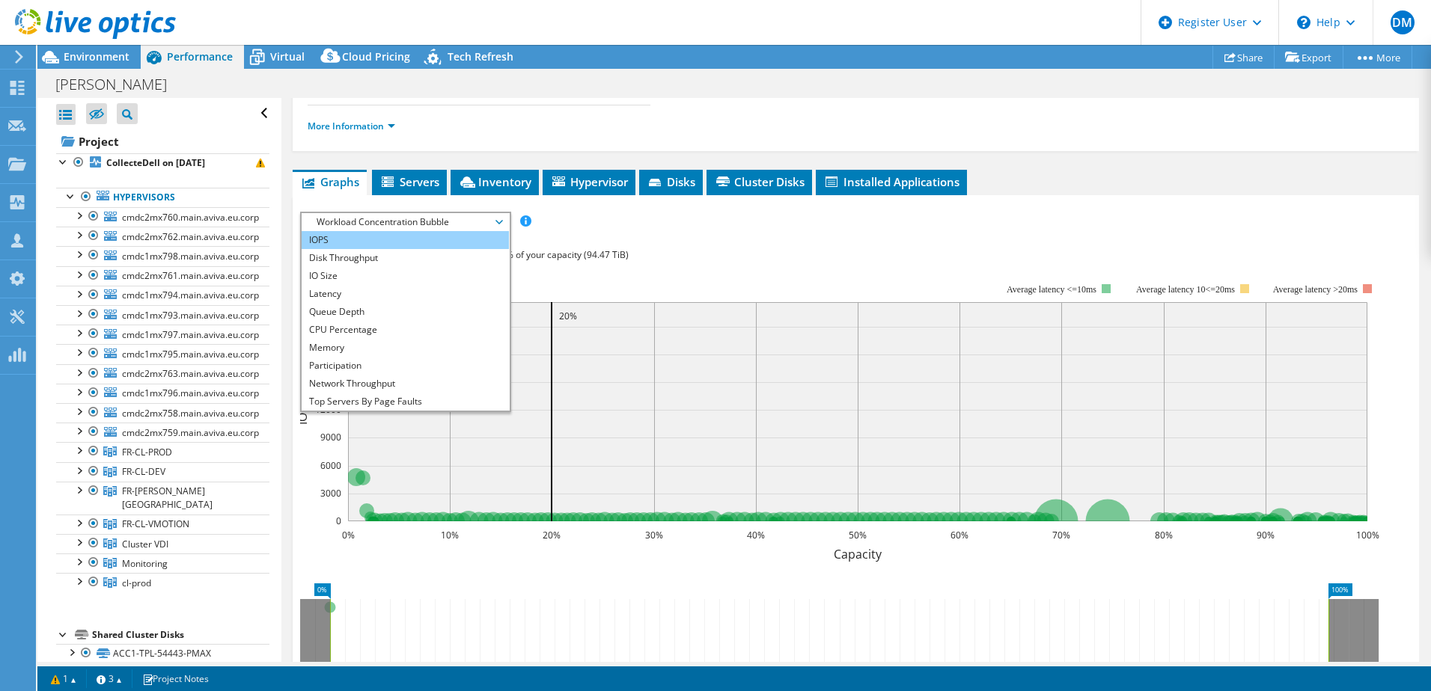
click at [391, 239] on li "IOPS" at bounding box center [405, 240] width 207 height 18
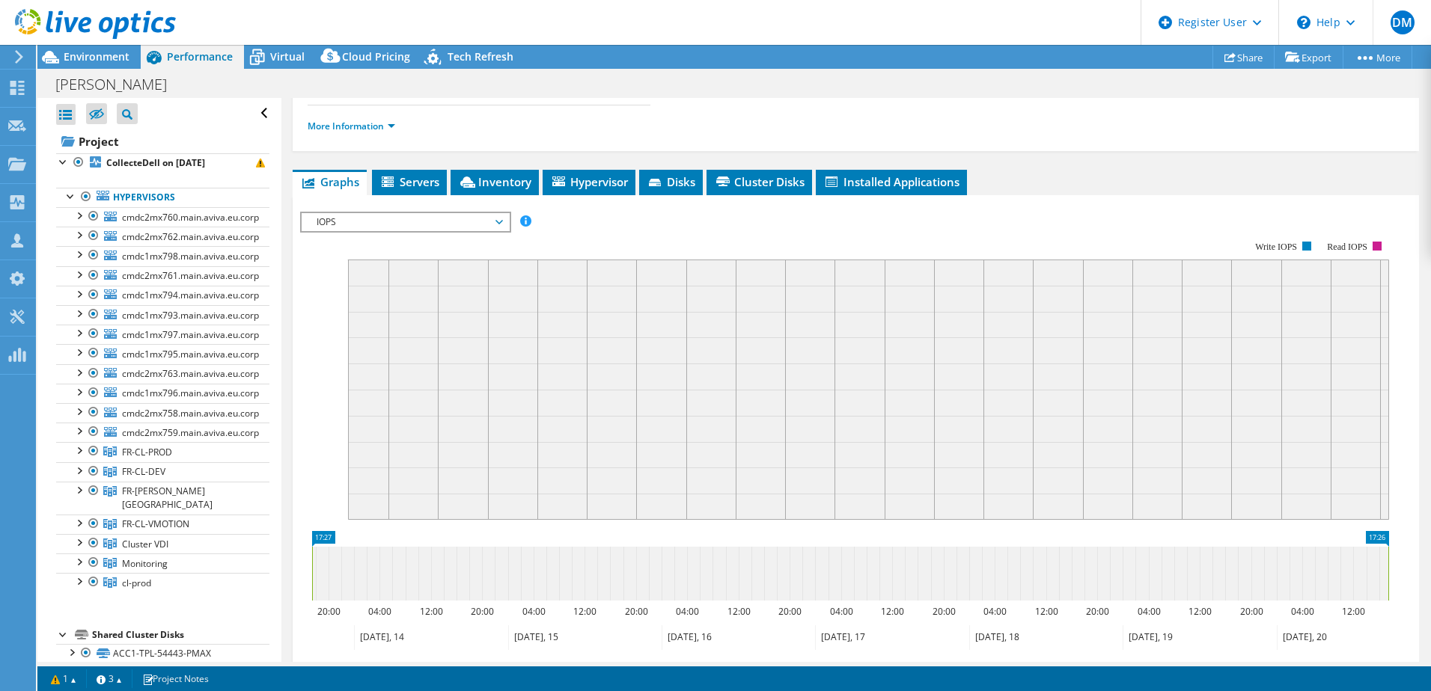
click at [395, 222] on span "IOPS" at bounding box center [405, 222] width 192 height 18
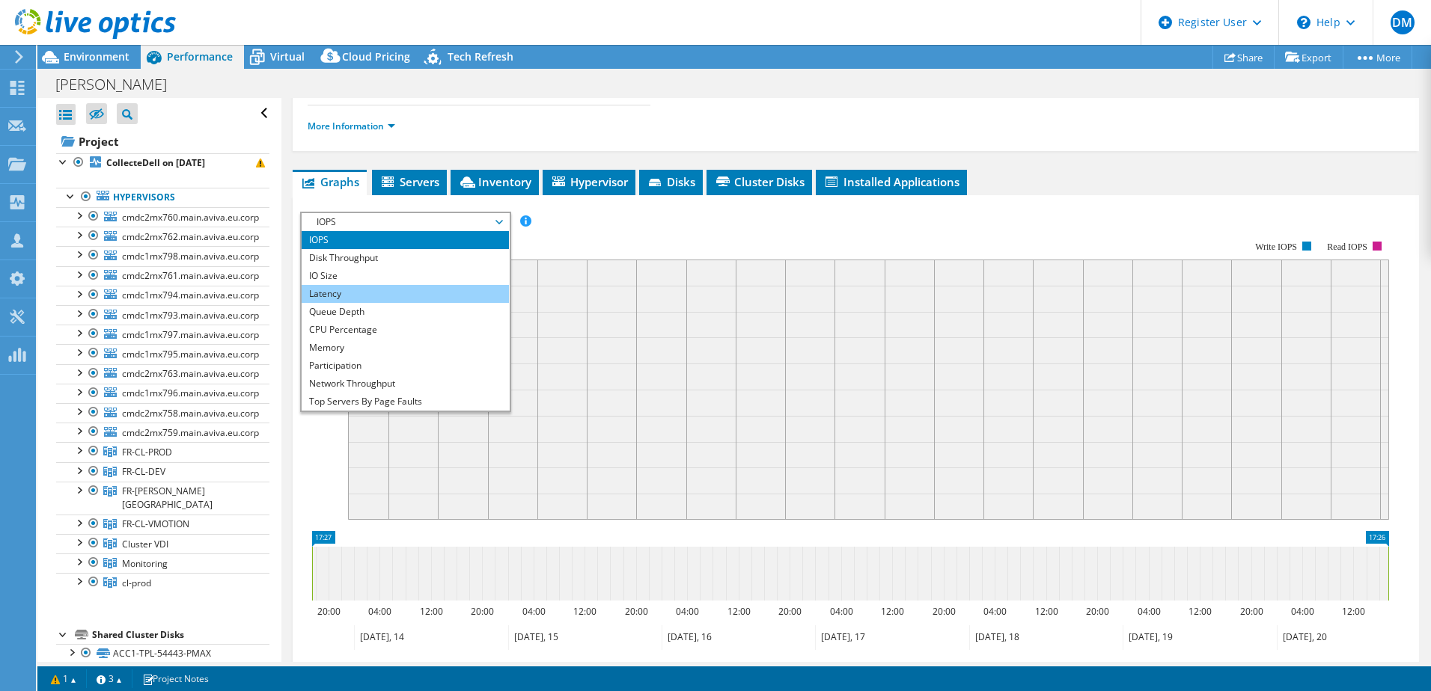
click at [379, 299] on li "Latency" at bounding box center [405, 294] width 207 height 18
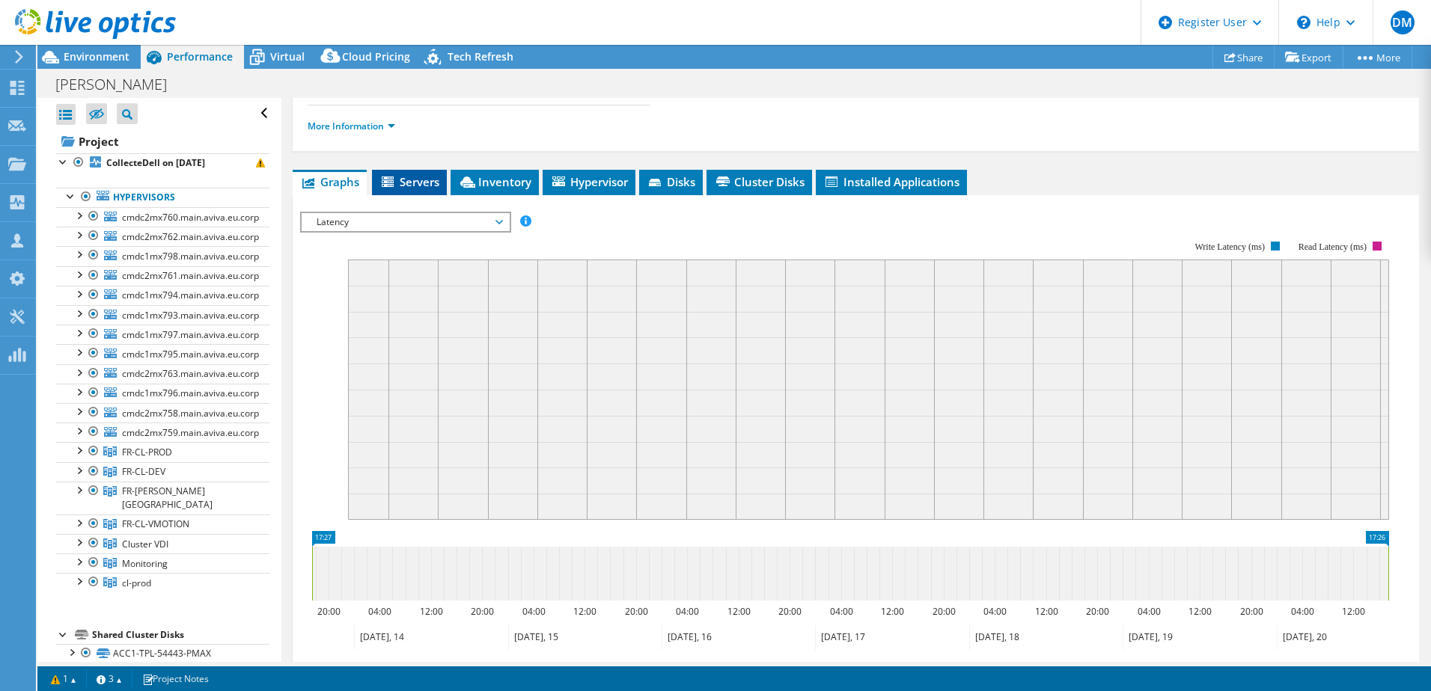
click at [409, 195] on li "Servers" at bounding box center [409, 182] width 75 height 25
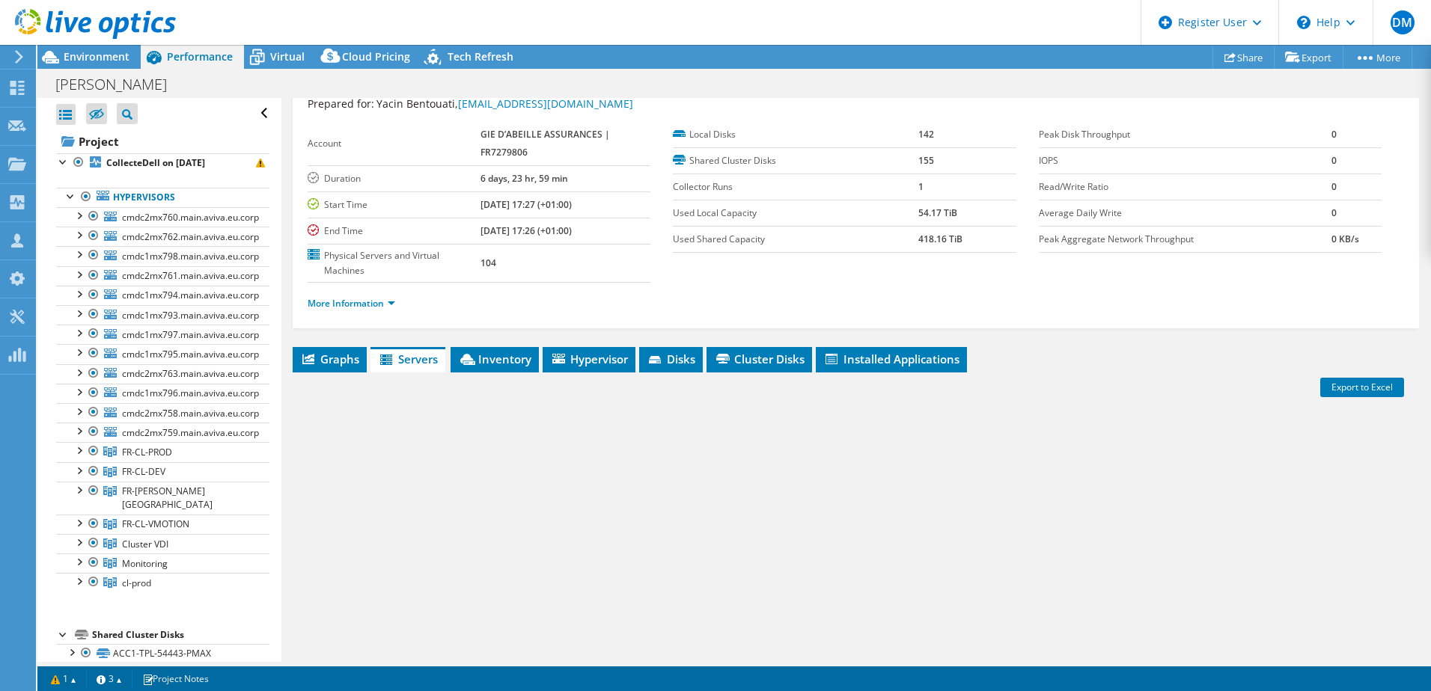
scroll to position [0, 0]
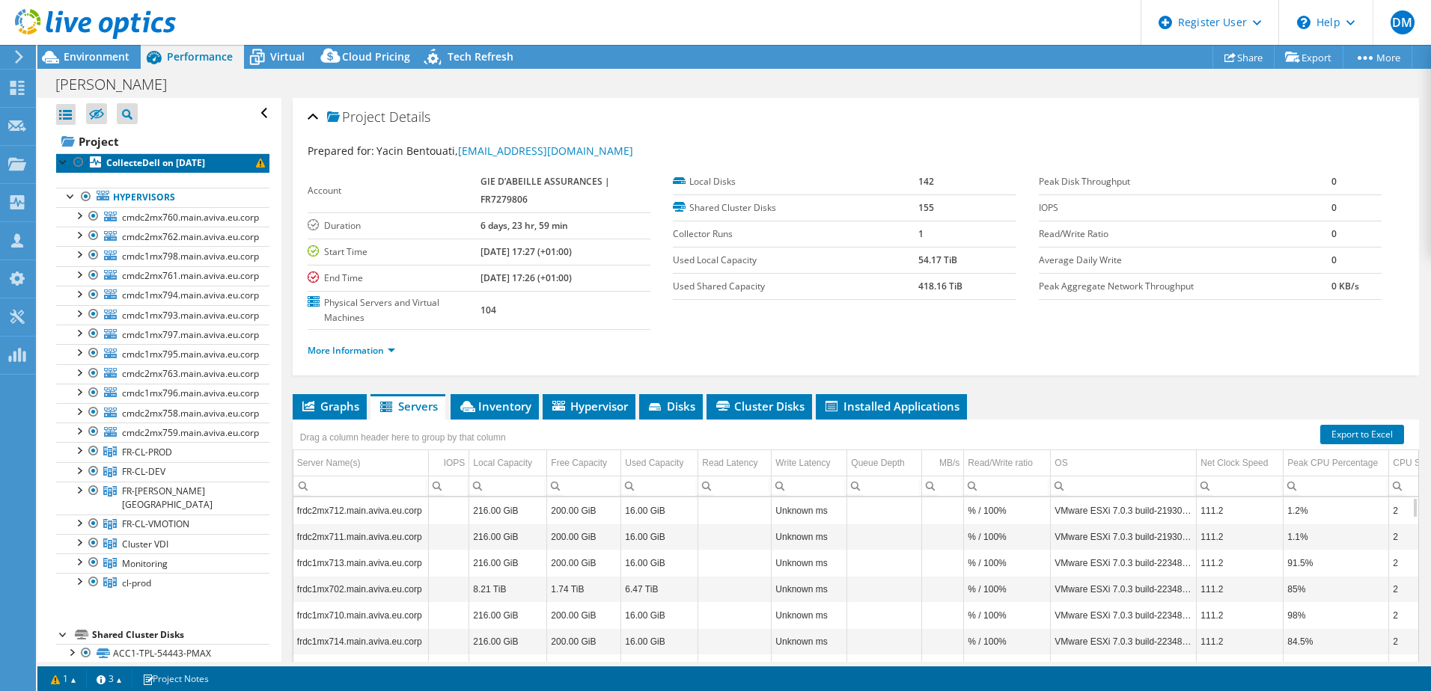
click at [139, 161] on b "CollecteDell on 2/20/2024" at bounding box center [155, 162] width 99 height 13
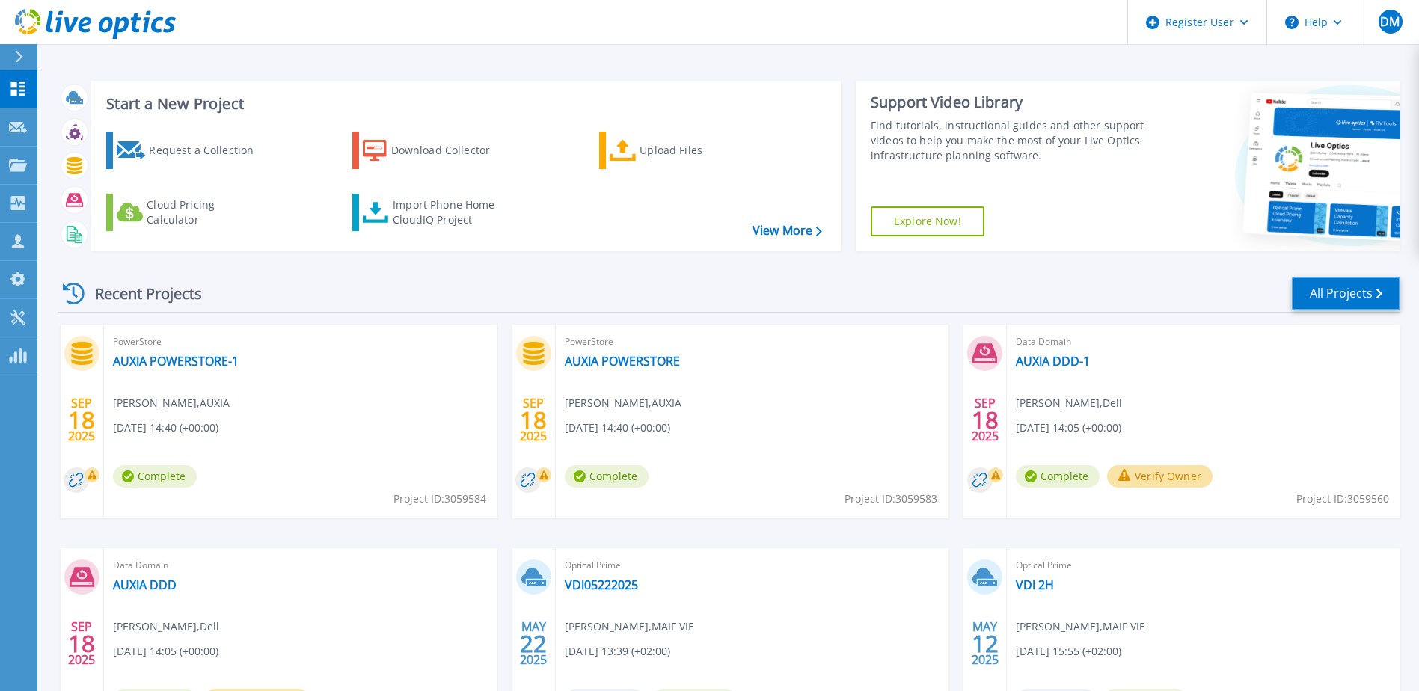
click at [1341, 296] on link "All Projects" at bounding box center [1346, 294] width 108 height 34
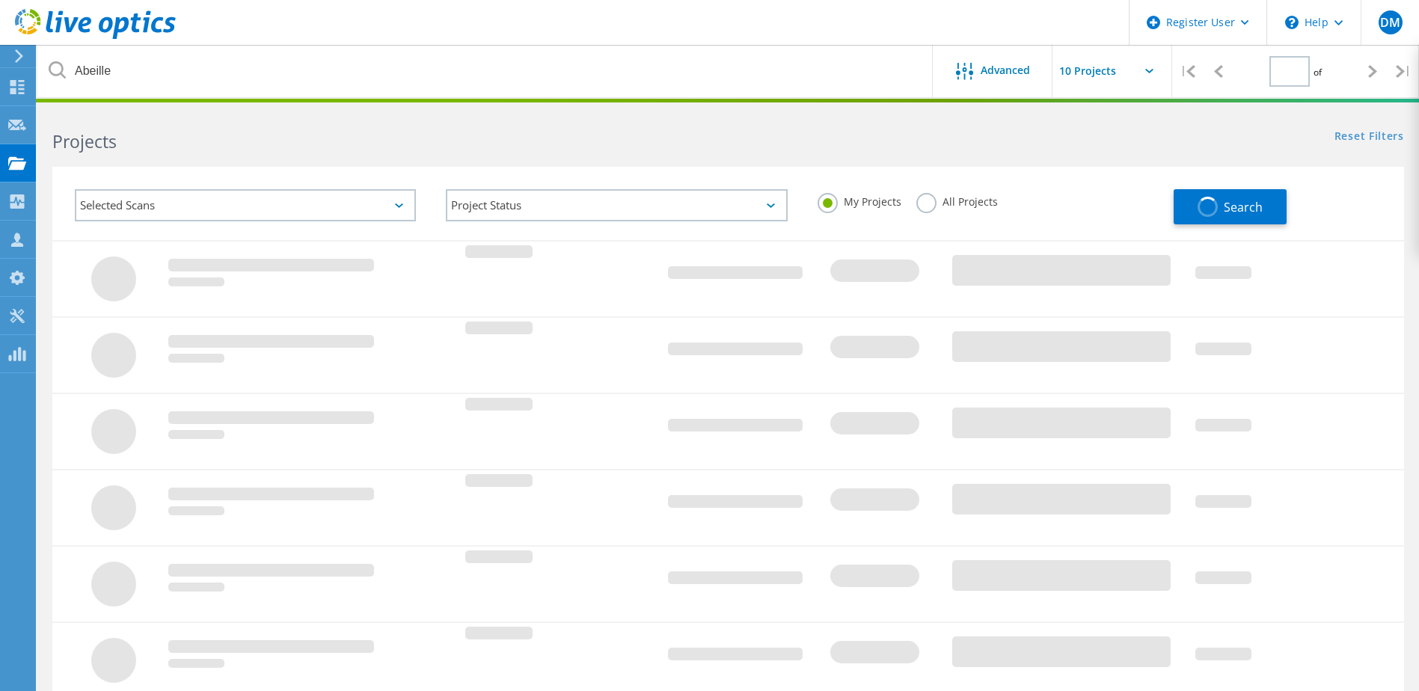
type input "1"
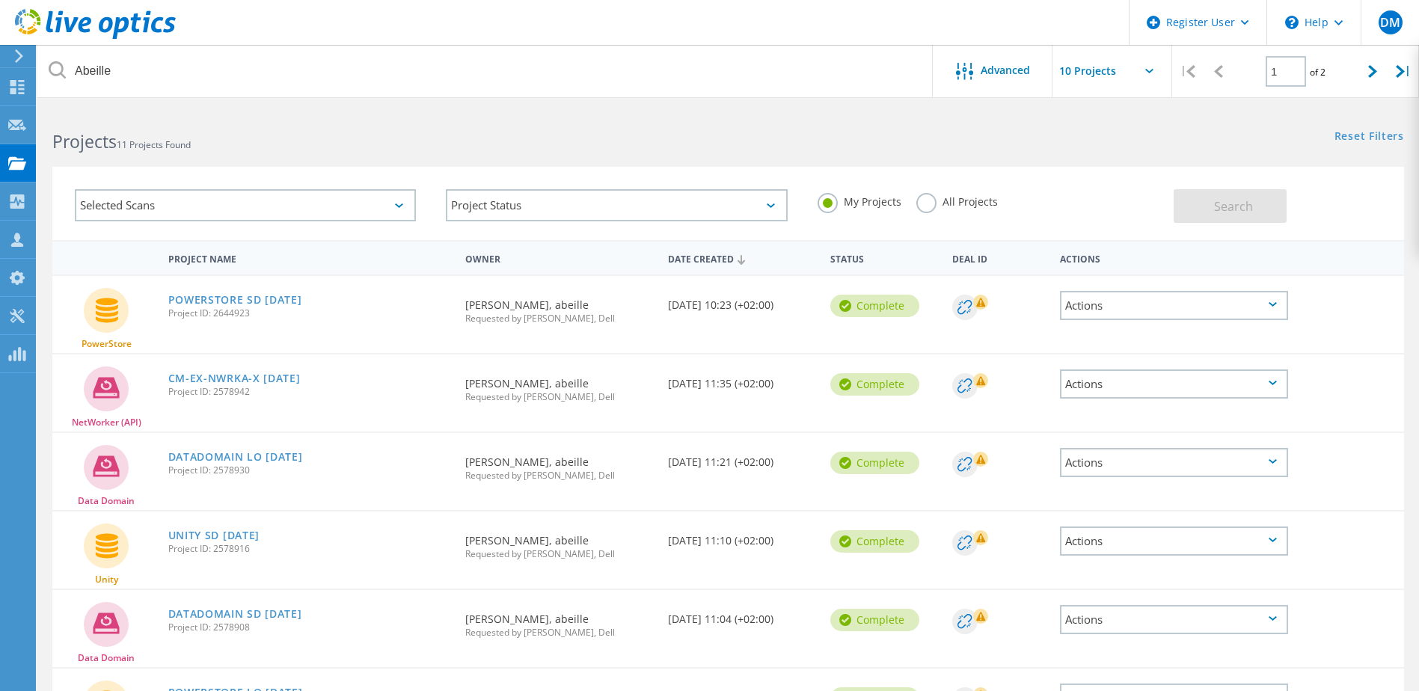
scroll to position [435, 0]
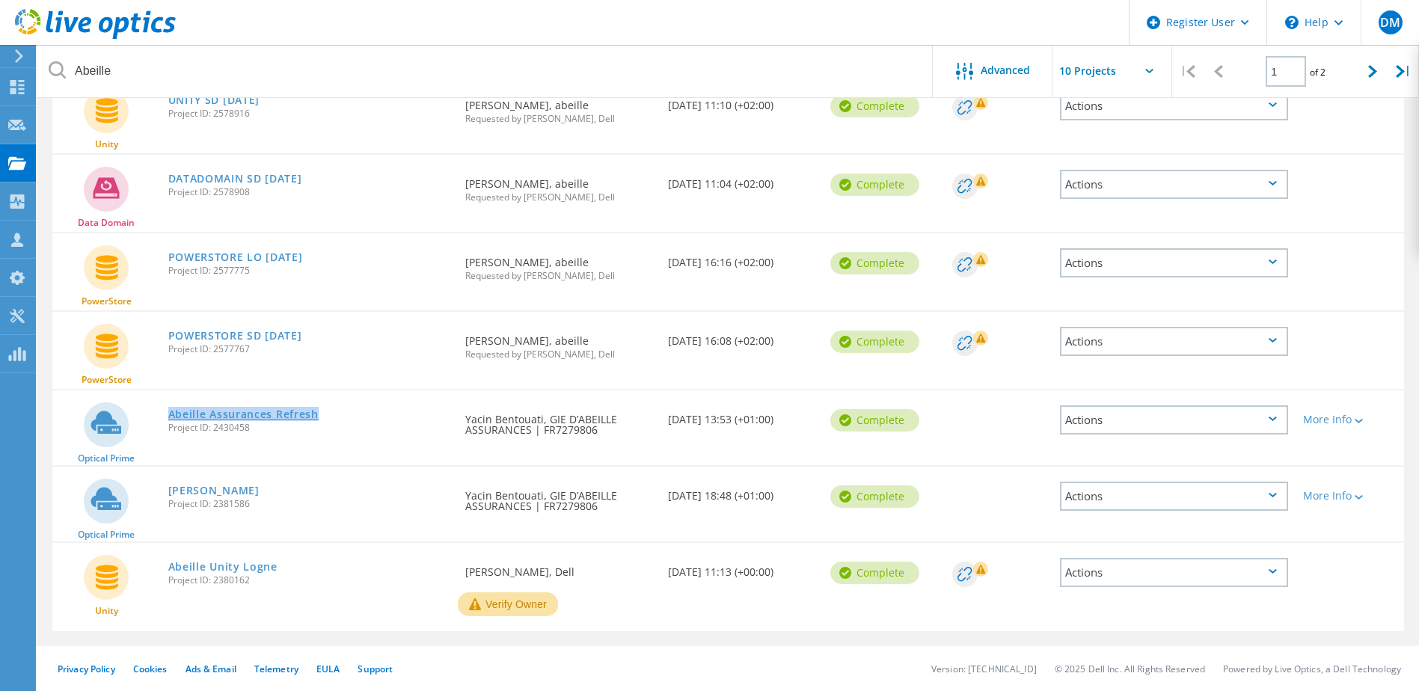
drag, startPoint x: 319, startPoint y: 415, endPoint x: 171, endPoint y: 414, distance: 148.9
click at [171, 414] on div "Abeille Assurances Refresh Project ID: 2430458" at bounding box center [310, 419] width 298 height 57
copy link "Abeille Assurances Refresh"
